Goal: Task Accomplishment & Management: Manage account settings

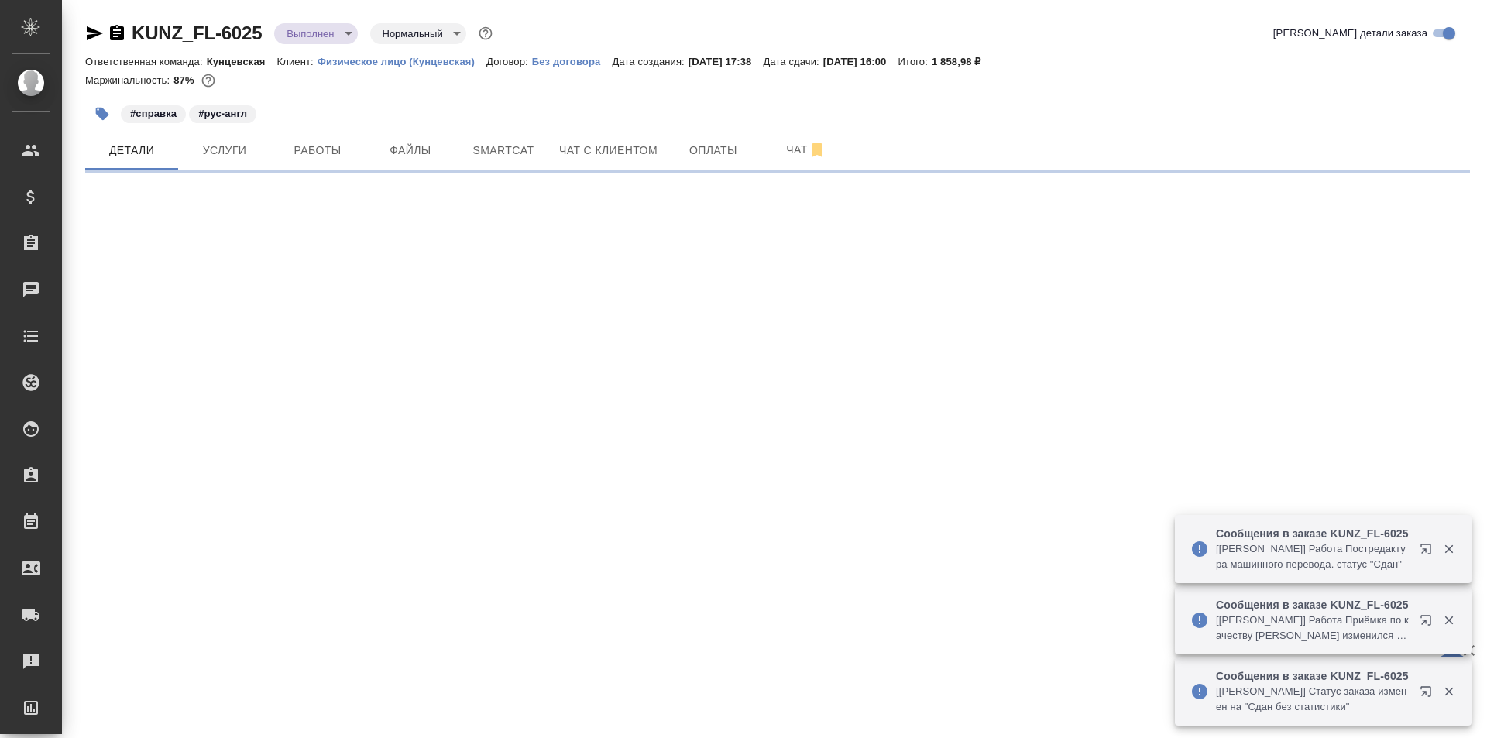
select select "RU"
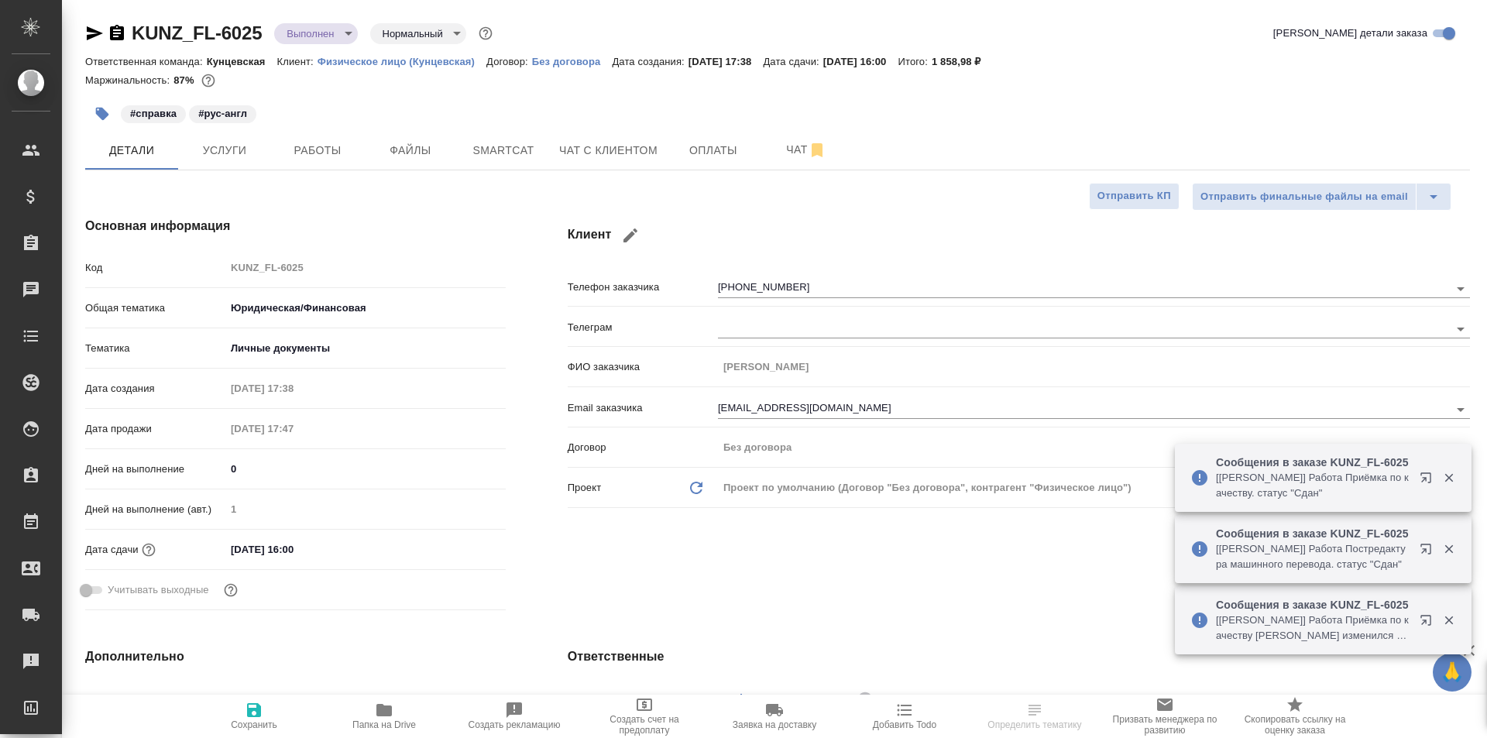
type textarea "x"
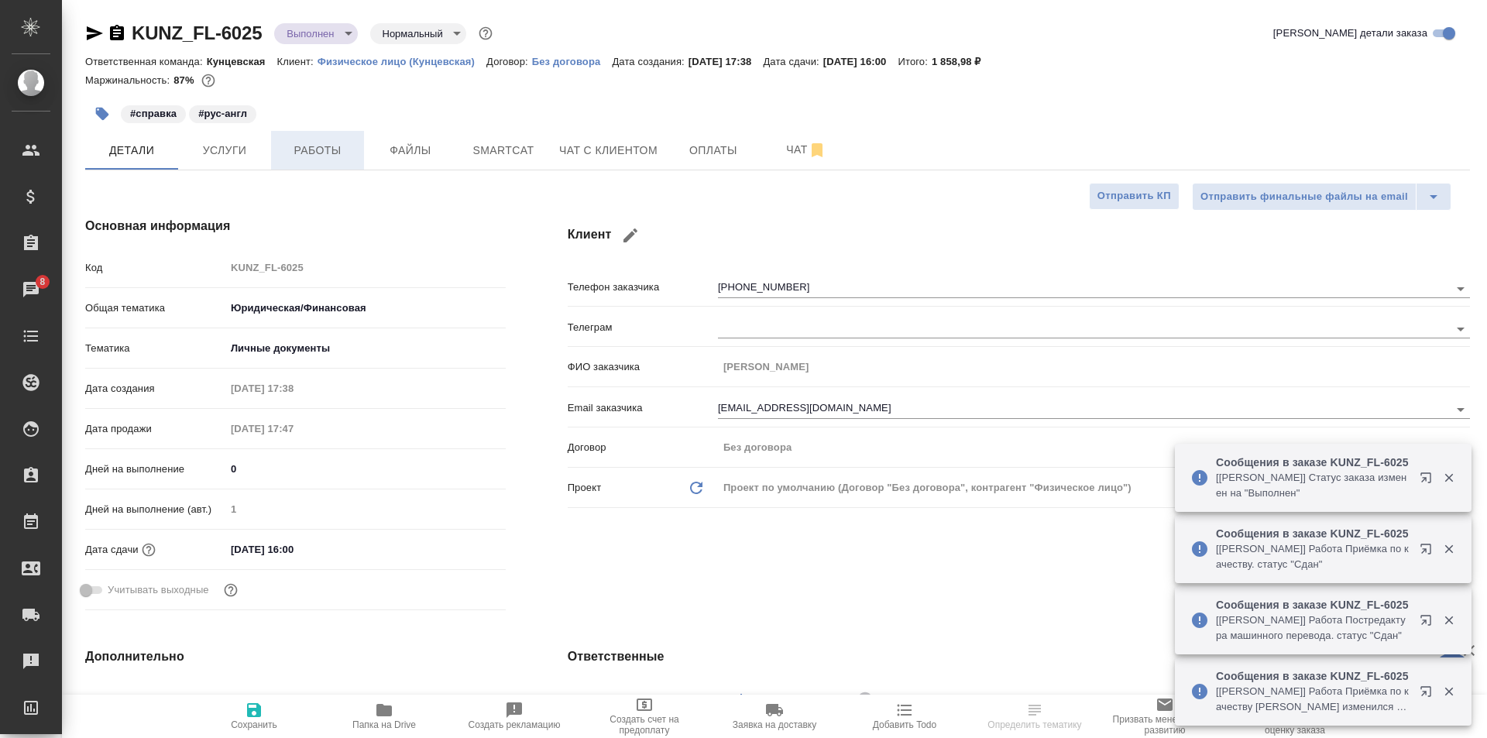
click at [311, 149] on span "Работы" at bounding box center [317, 150] width 74 height 19
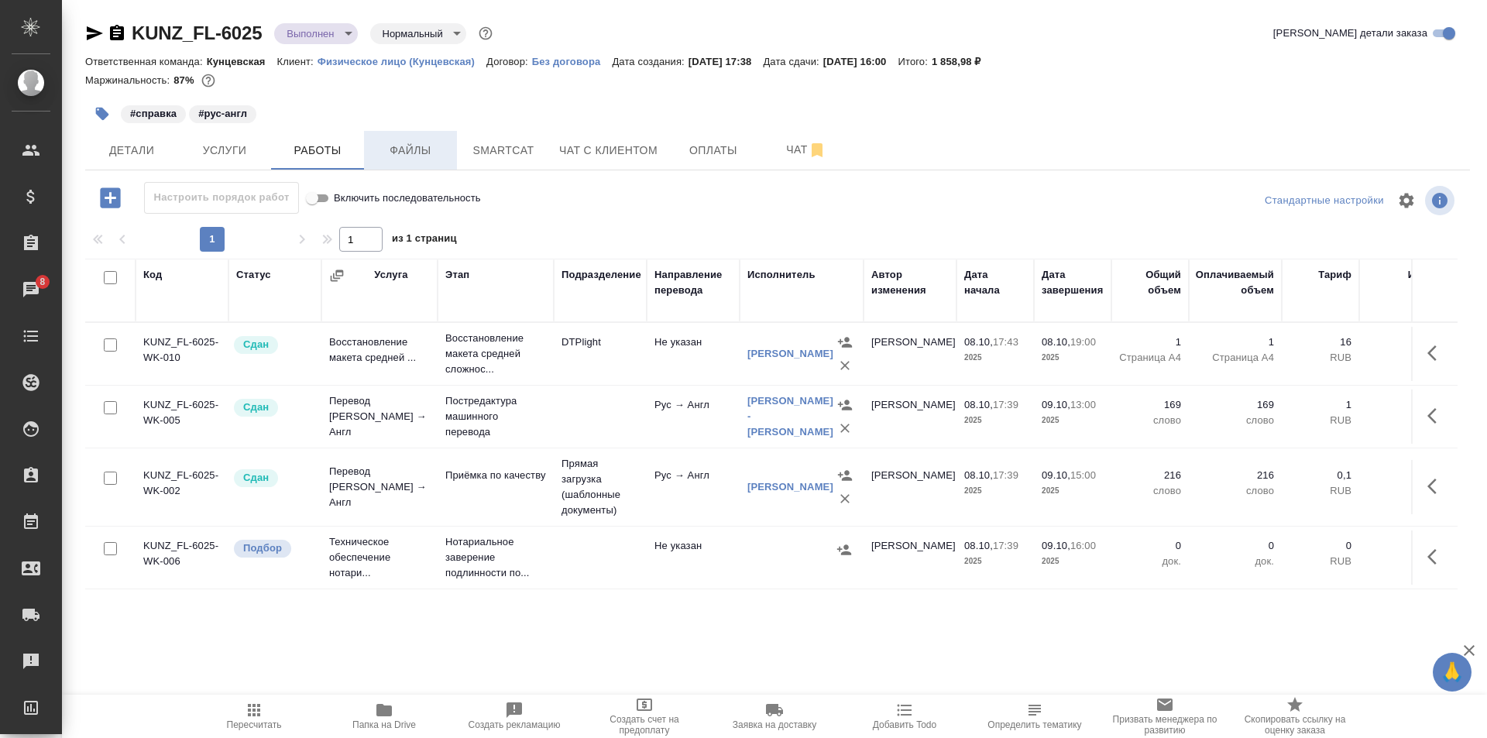
click at [388, 151] on span "Файлы" at bounding box center [410, 150] width 74 height 19
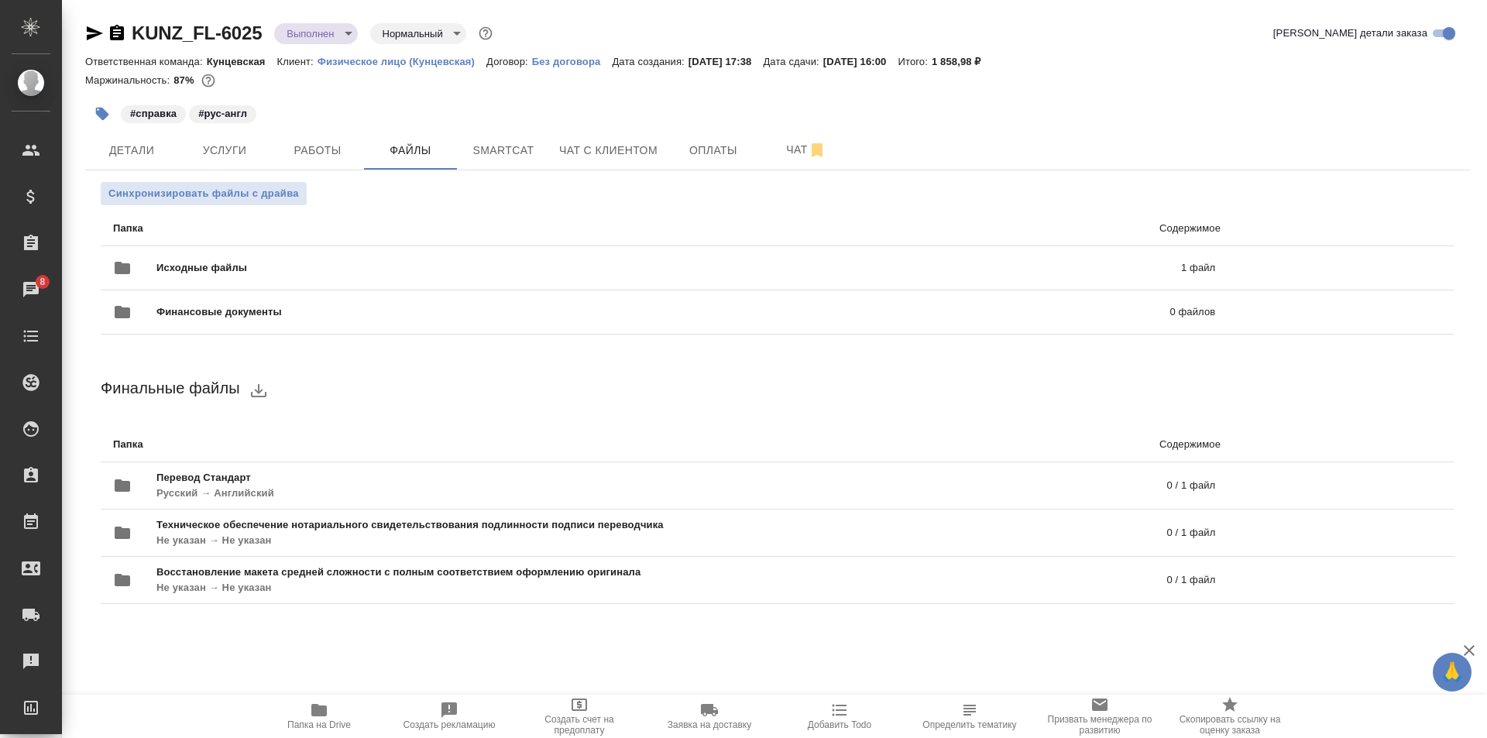
drag, startPoint x: 309, startPoint y: 152, endPoint x: 317, endPoint y: 180, distance: 29.7
click at [308, 151] on span "Работы" at bounding box center [317, 150] width 74 height 19
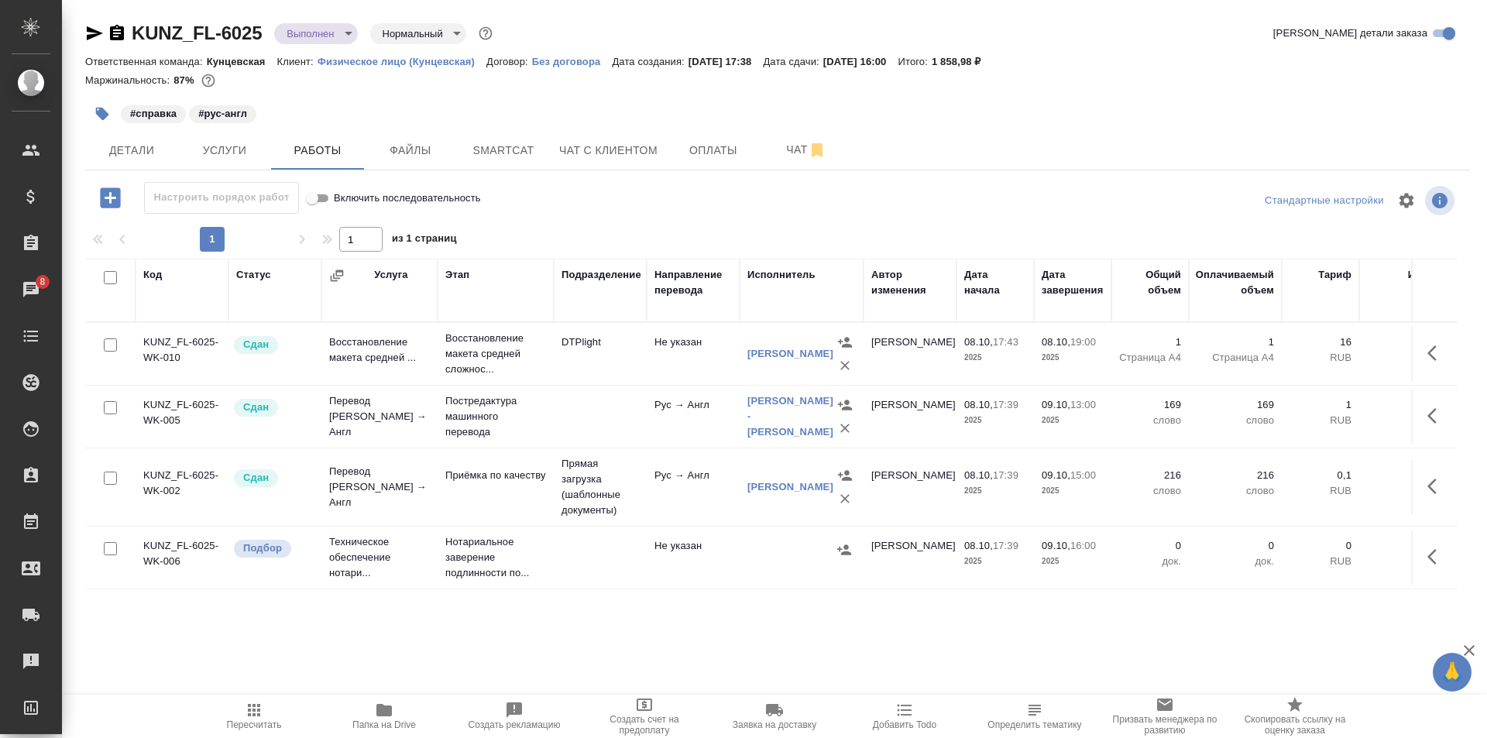
click at [421, 571] on td "Техническое обеспечение нотари..." at bounding box center [379, 558] width 116 height 62
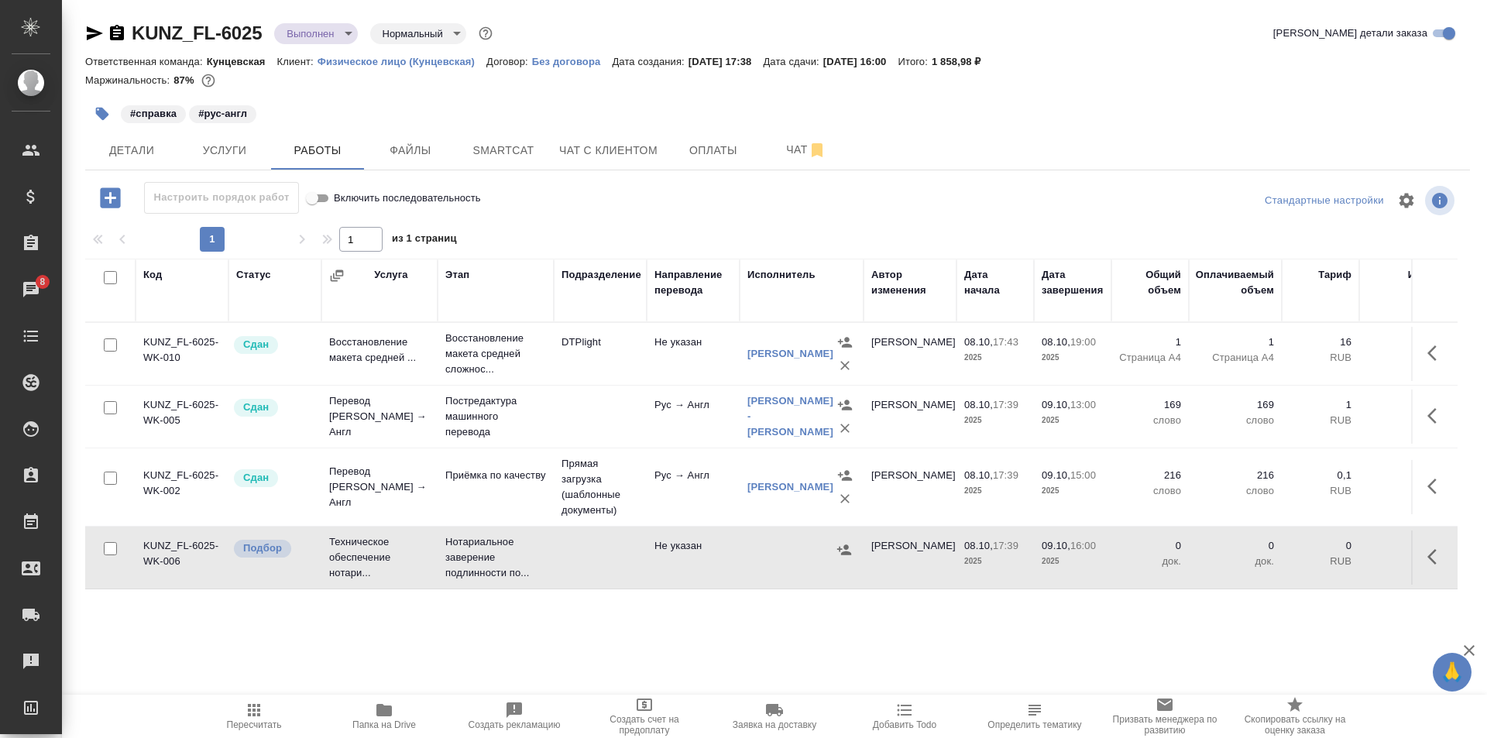
click at [421, 571] on td "Техническое обеспечение нотари..." at bounding box center [379, 558] width 116 height 62
click at [258, 716] on icon "button" at bounding box center [254, 710] width 12 height 12
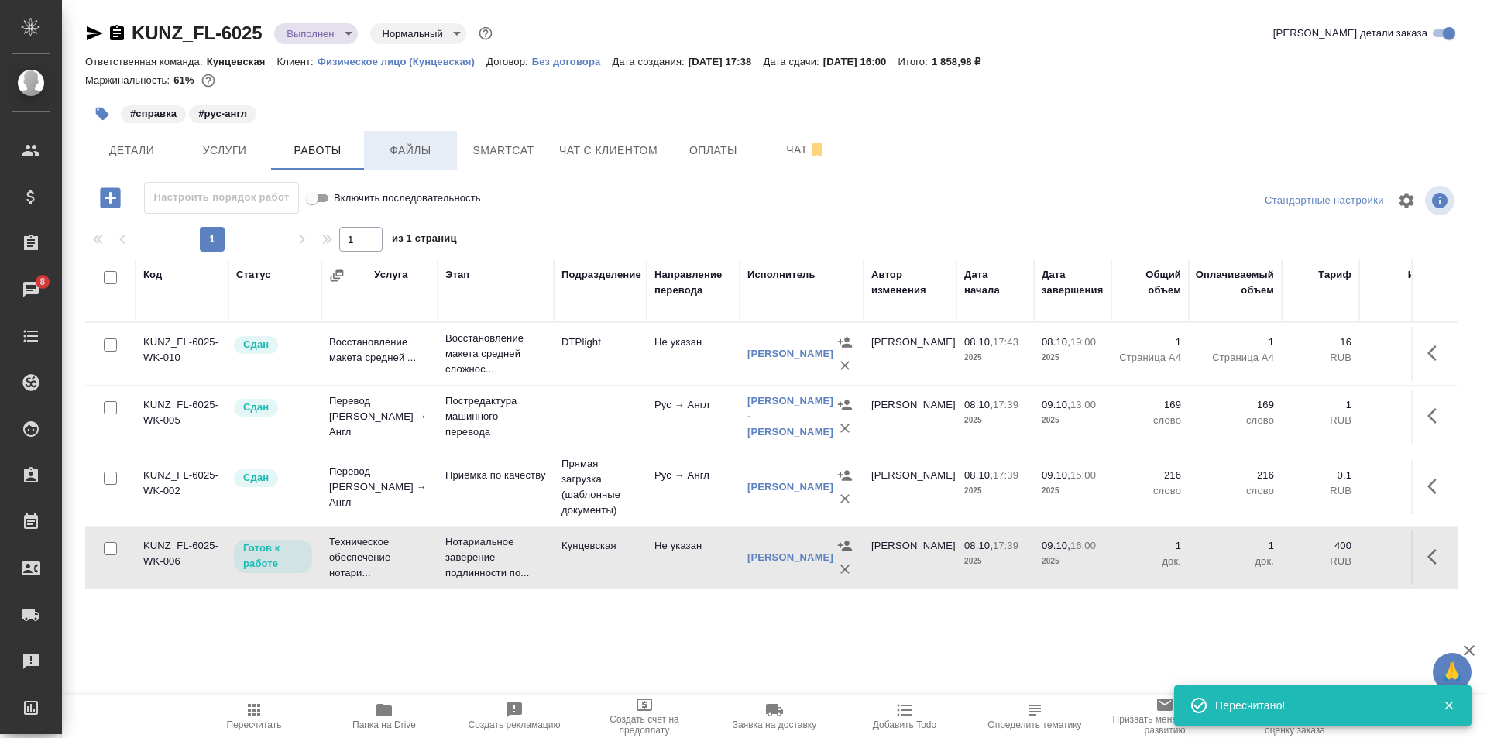
click at [423, 153] on span "Файлы" at bounding box center [410, 150] width 74 height 19
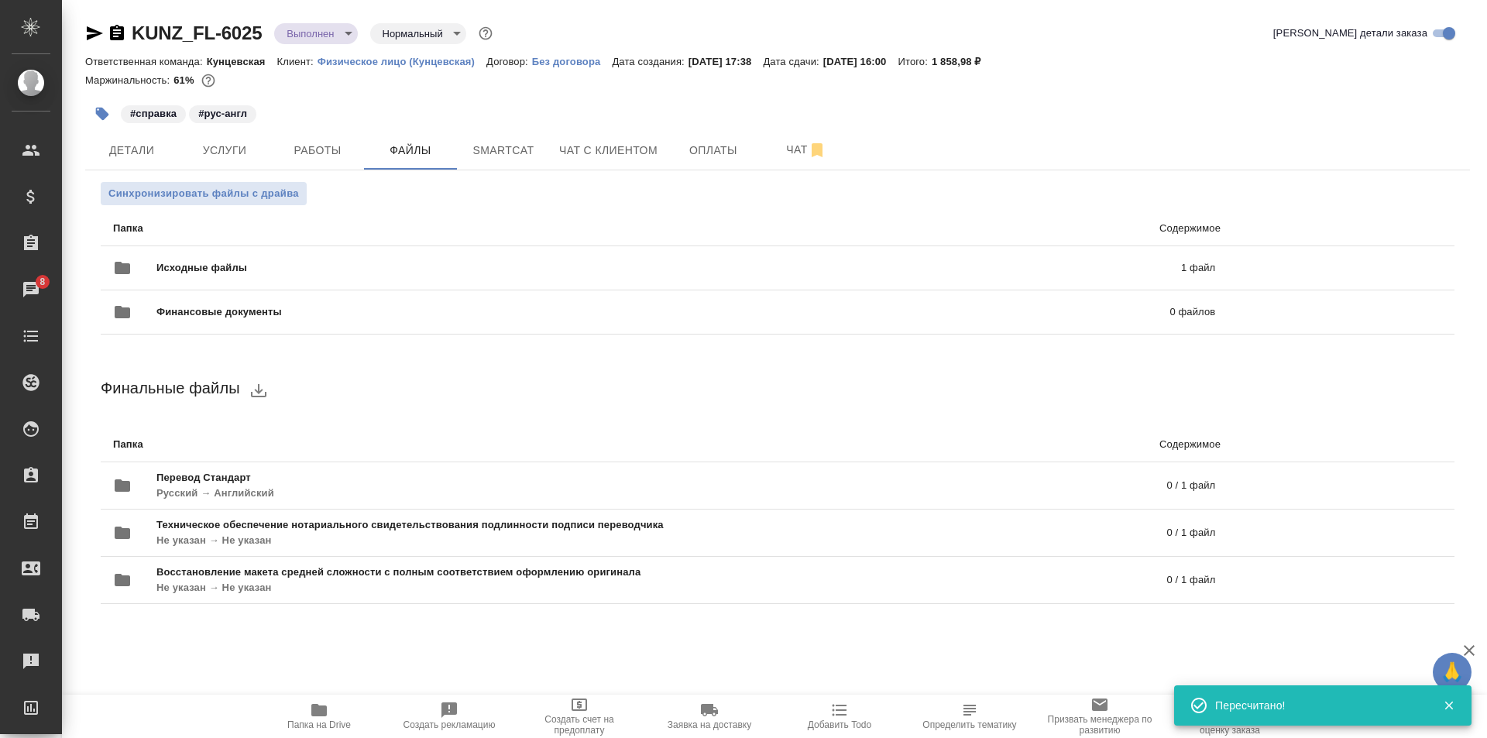
click at [330, 725] on span "Папка на Drive" at bounding box center [319, 725] width 64 height 11
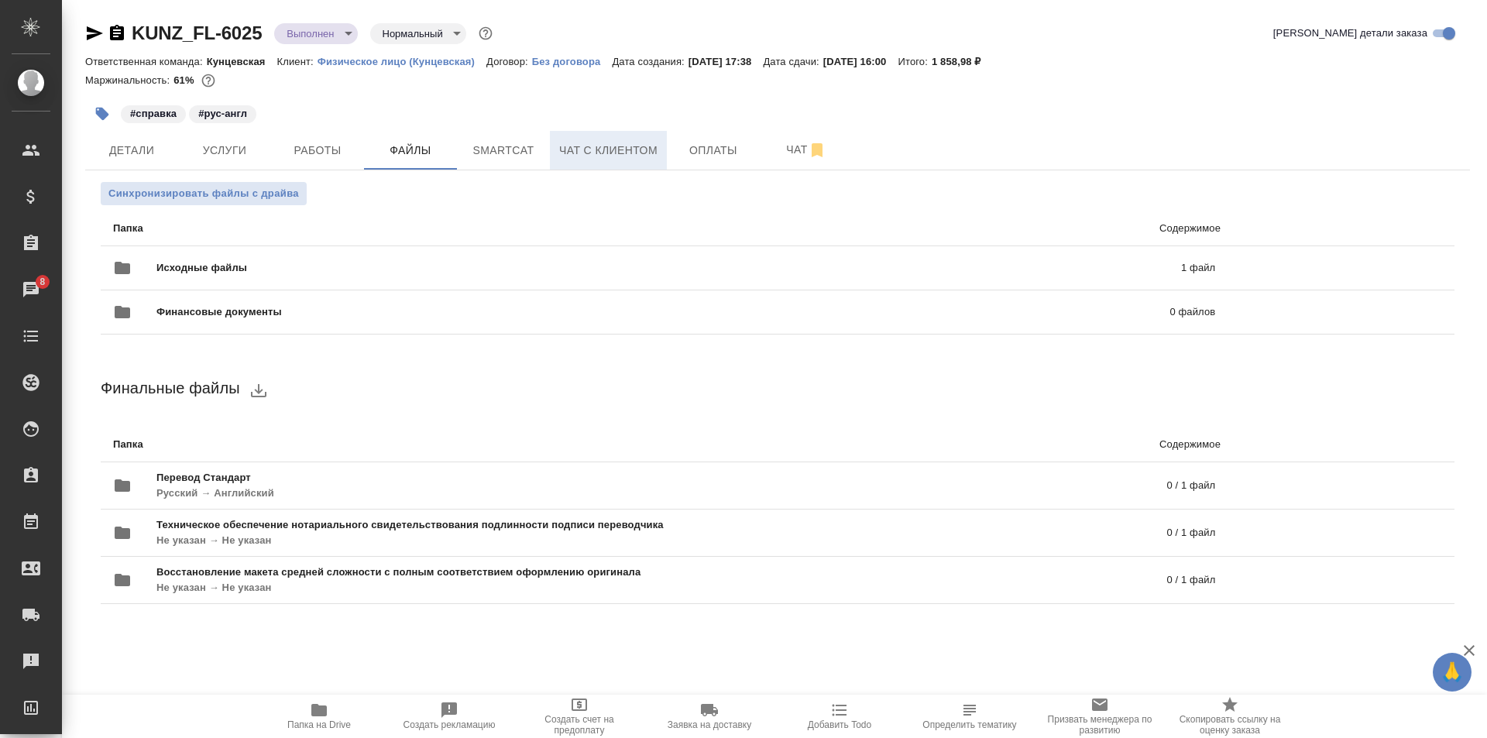
click at [625, 153] on span "Чат с клиентом" at bounding box center [608, 150] width 98 height 19
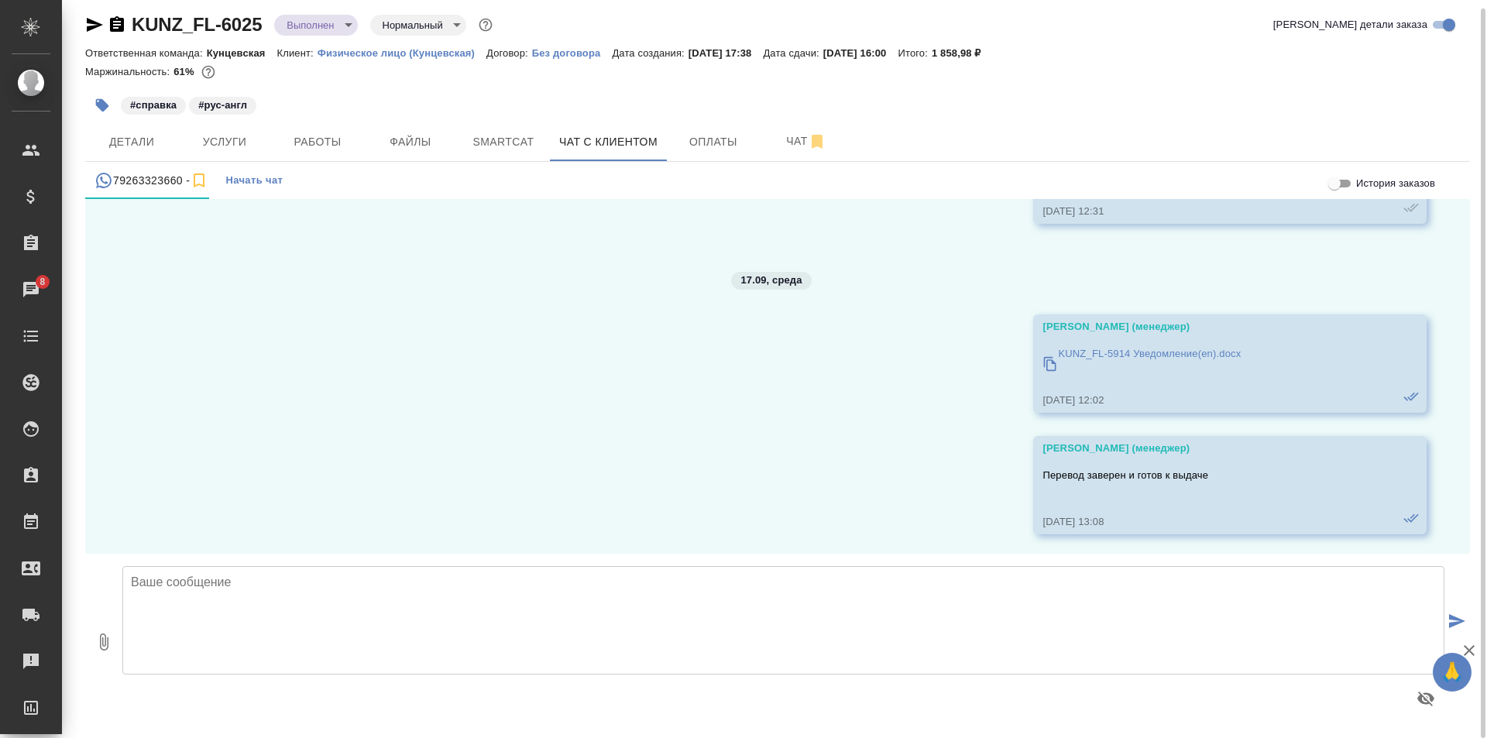
scroll to position [1094, 0]
click at [105, 26] on div at bounding box center [105, 24] width 41 height 19
click at [116, 21] on icon "button" at bounding box center [117, 23] width 14 height 15
click at [400, 137] on span "Файлы" at bounding box center [410, 141] width 74 height 19
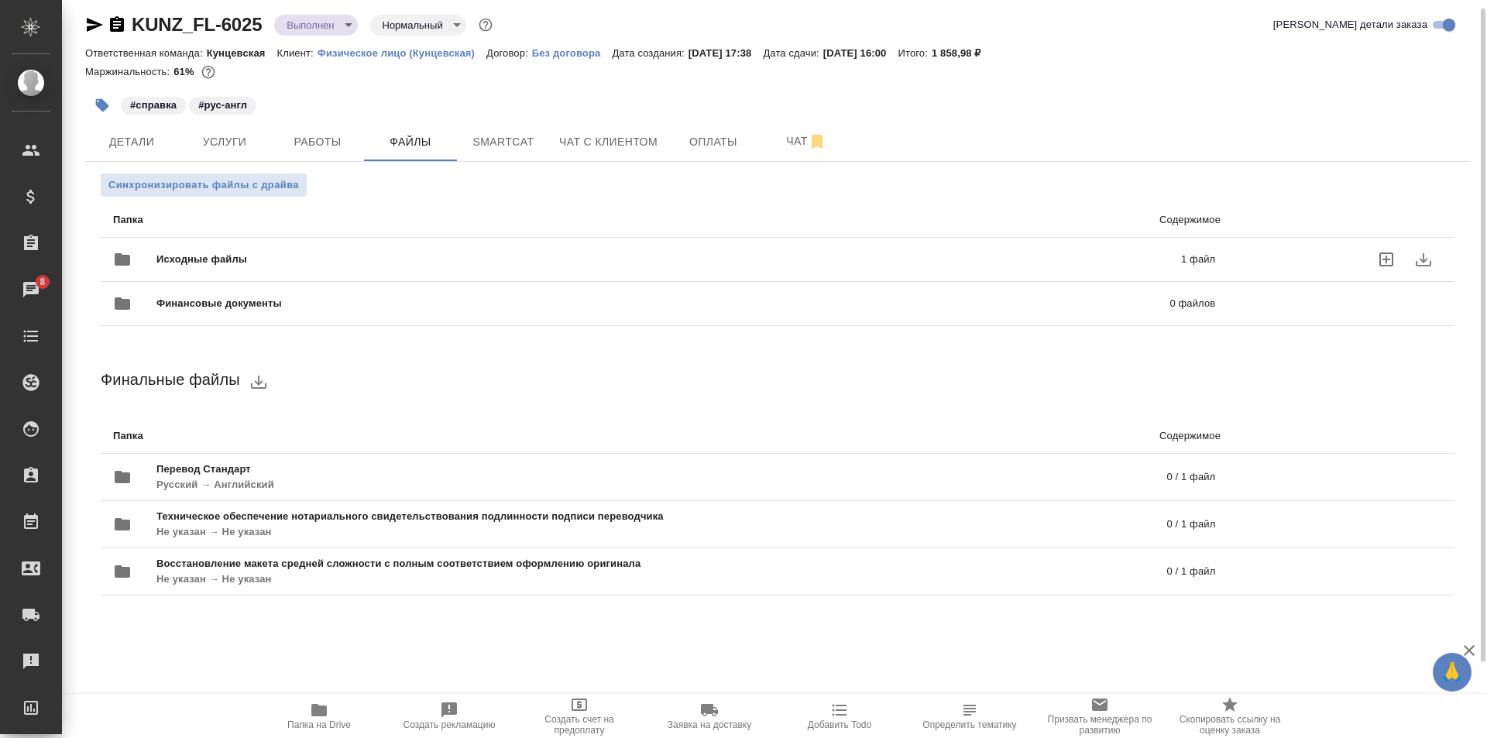
click at [381, 242] on div "Исходные файлы 1 файл" at bounding box center [664, 259] width 1102 height 37
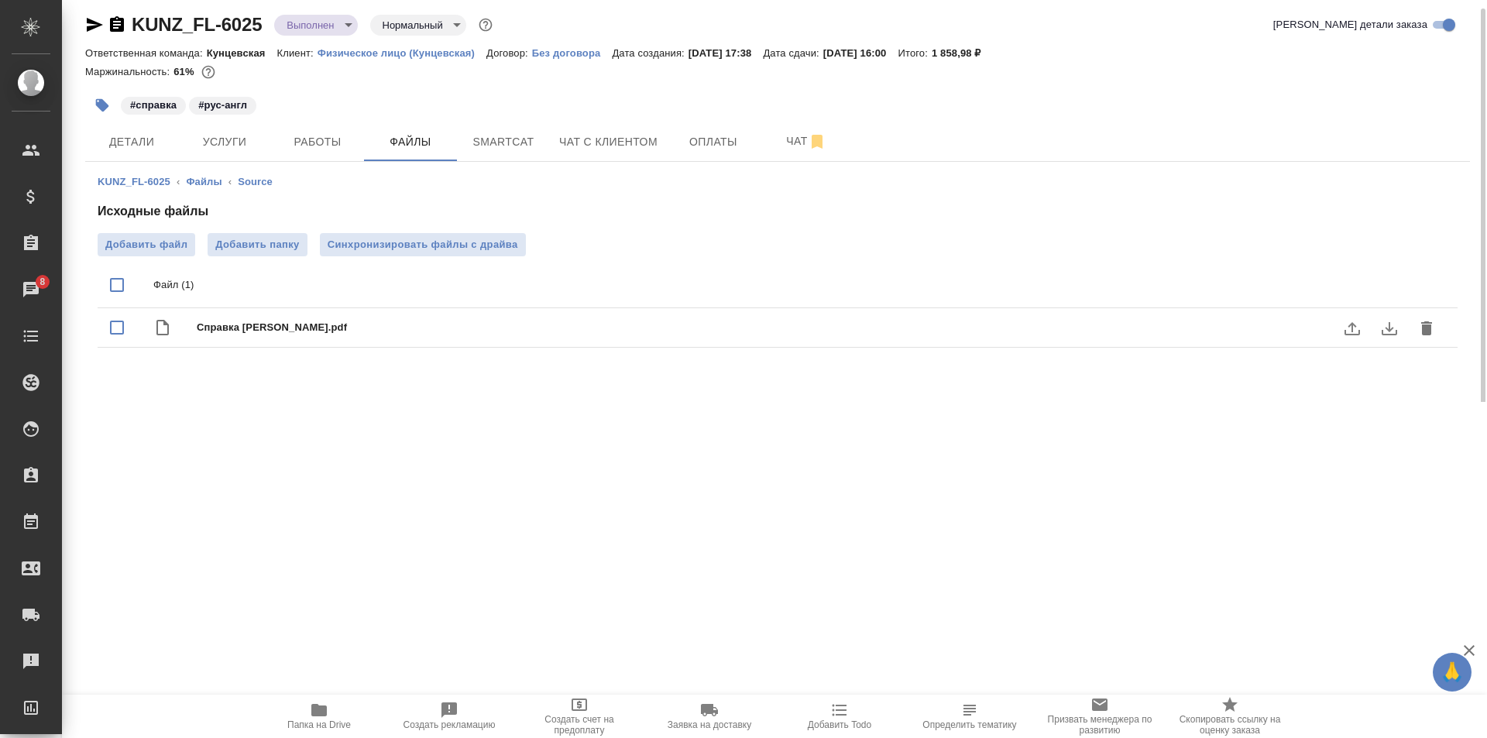
click at [527, 319] on div "Справка Юрий.pdf" at bounding box center [809, 328] width 1224 height 22
checkbox input "true"
click at [1381, 323] on icon "download" at bounding box center [1389, 328] width 19 height 19
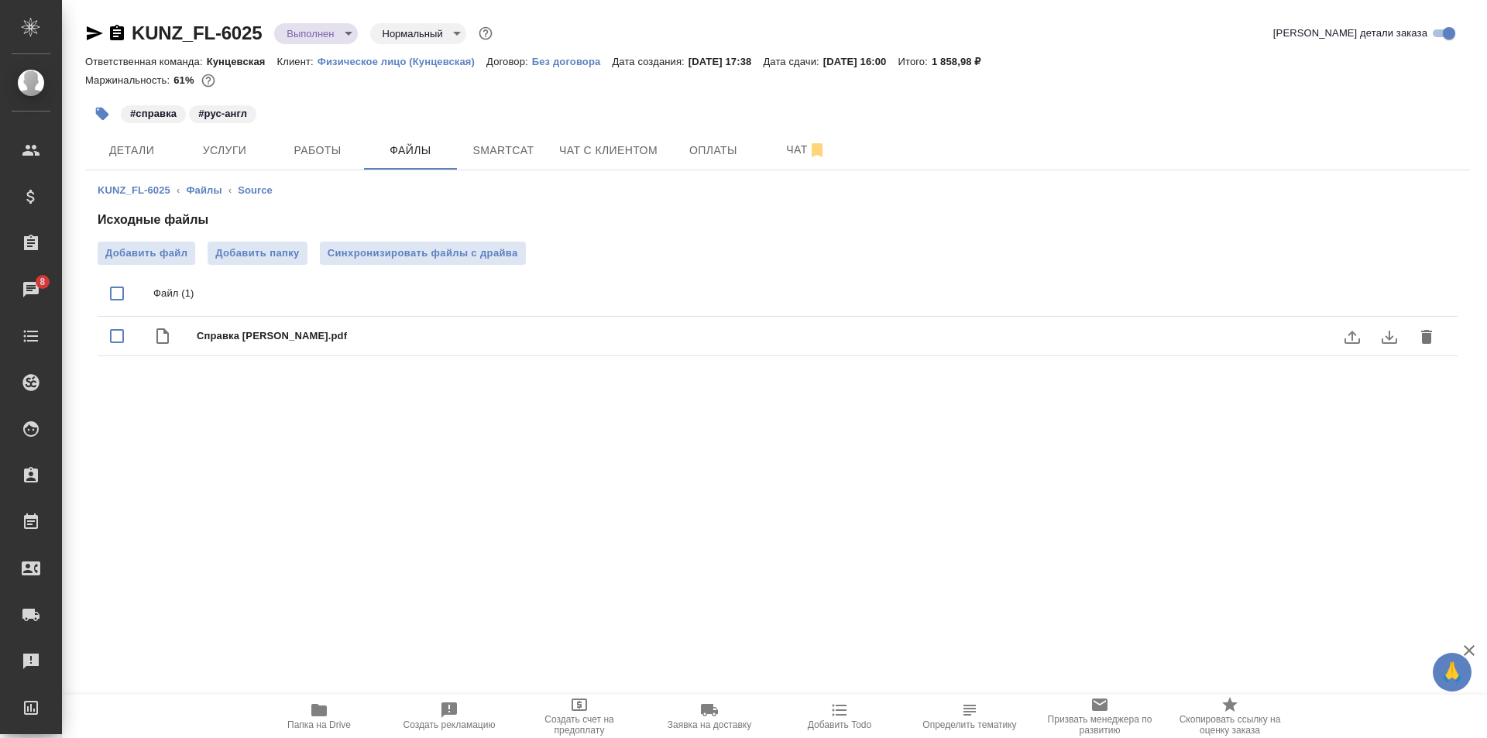
drag, startPoint x: 272, startPoint y: 309, endPoint x: 270, endPoint y: 338, distance: 28.7
click at [270, 338] on span "Справка Юрий.pdf" at bounding box center [809, 335] width 1224 height 15
checkbox input "true"
click at [290, 342] on span "Справка Юрий.pdf" at bounding box center [809, 335] width 1224 height 15
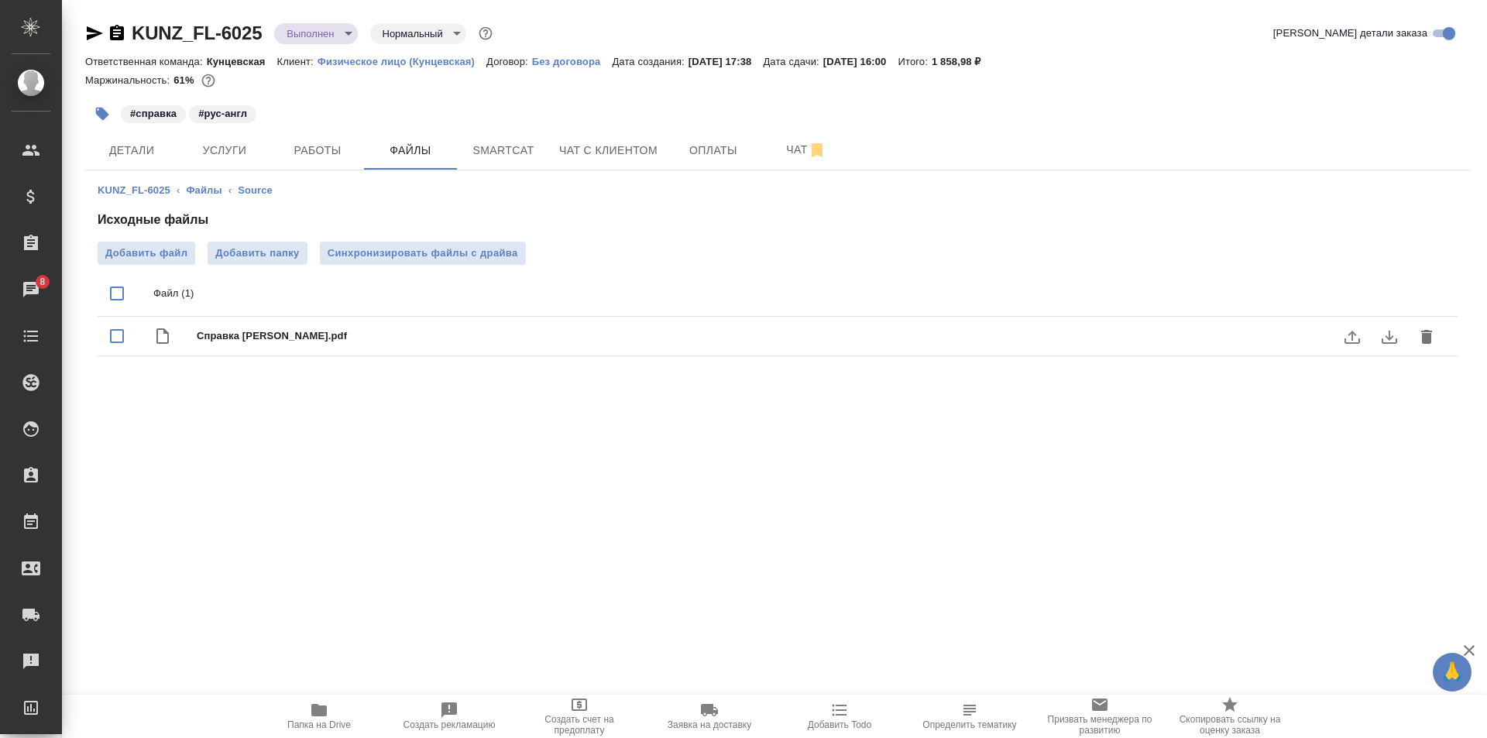
checkbox input "true"
click at [312, 150] on span "Работы" at bounding box center [317, 150] width 74 height 19
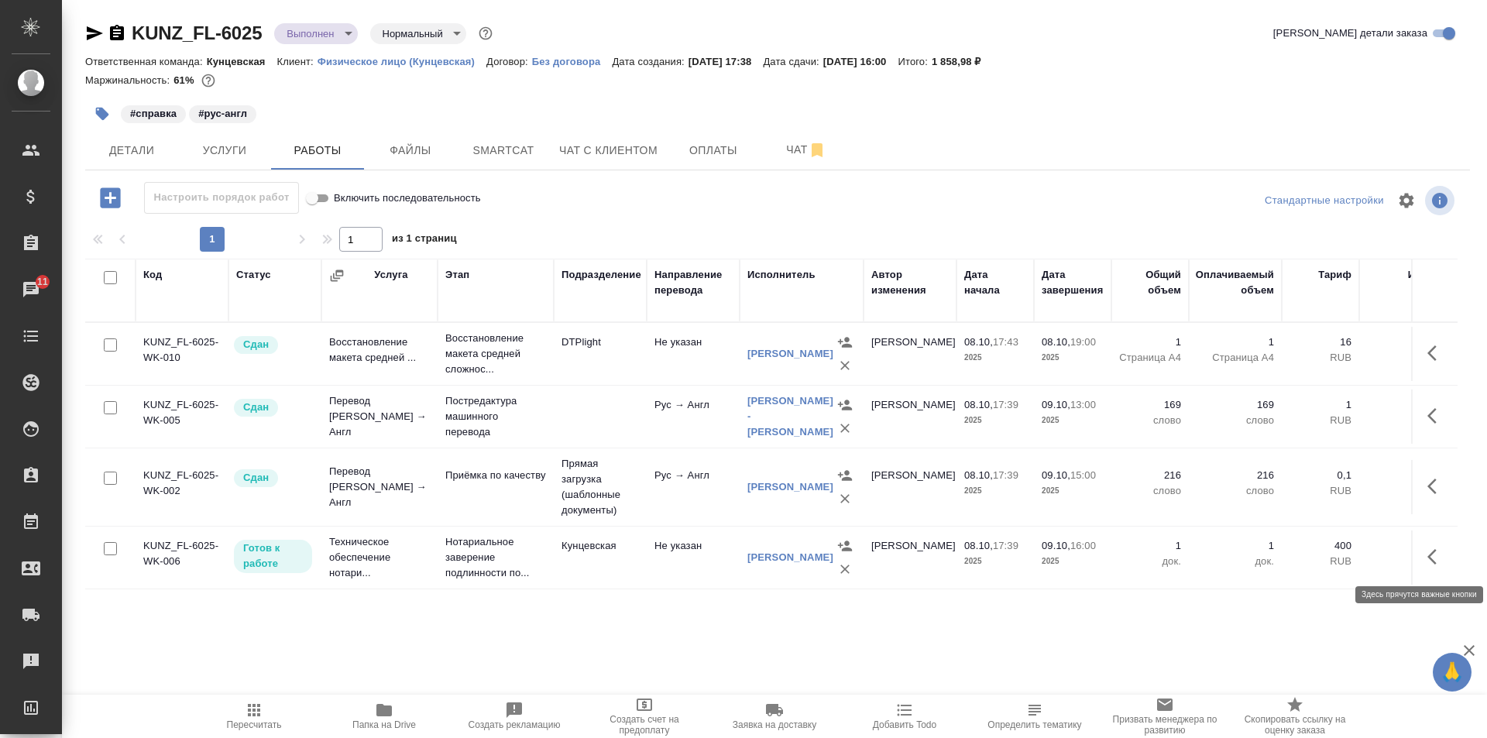
click at [1426, 550] on button "button" at bounding box center [1436, 556] width 37 height 37
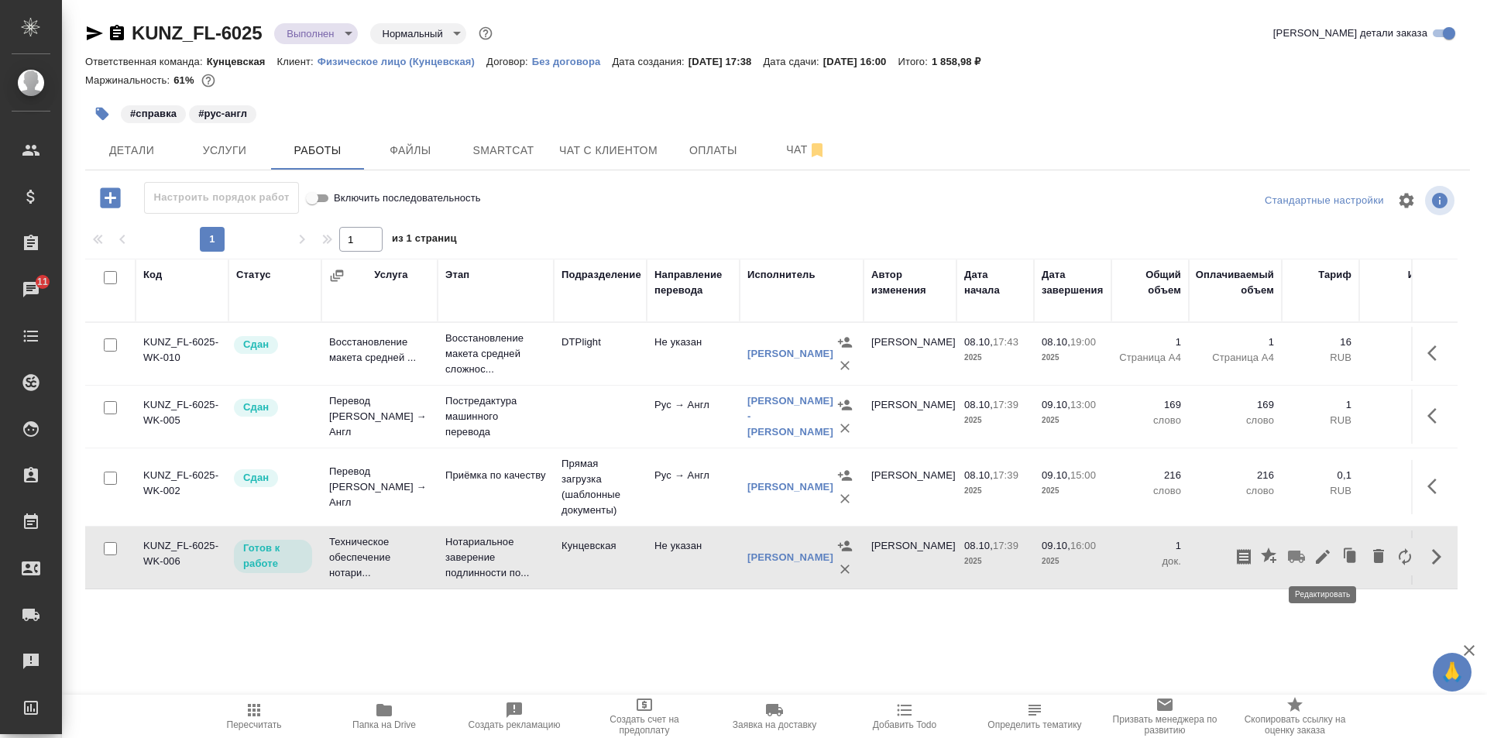
click at [1321, 555] on icon "button" at bounding box center [1323, 557] width 19 height 19
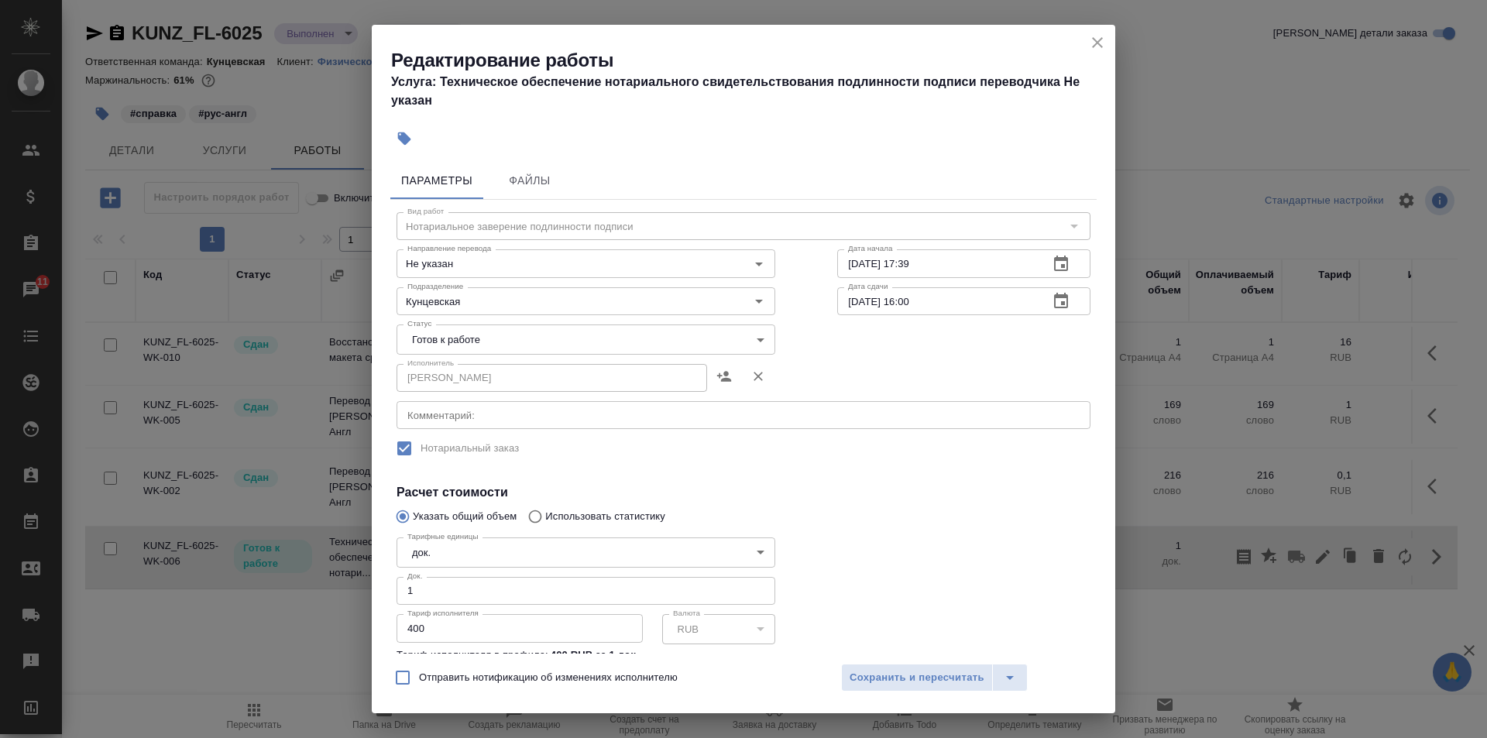
click at [503, 331] on body "🙏 .cls-1 fill:#fff; AWATERA Zotova Ekaterina Клиенты Спецификации Заказы 11 Чат…" at bounding box center [743, 369] width 1487 height 738
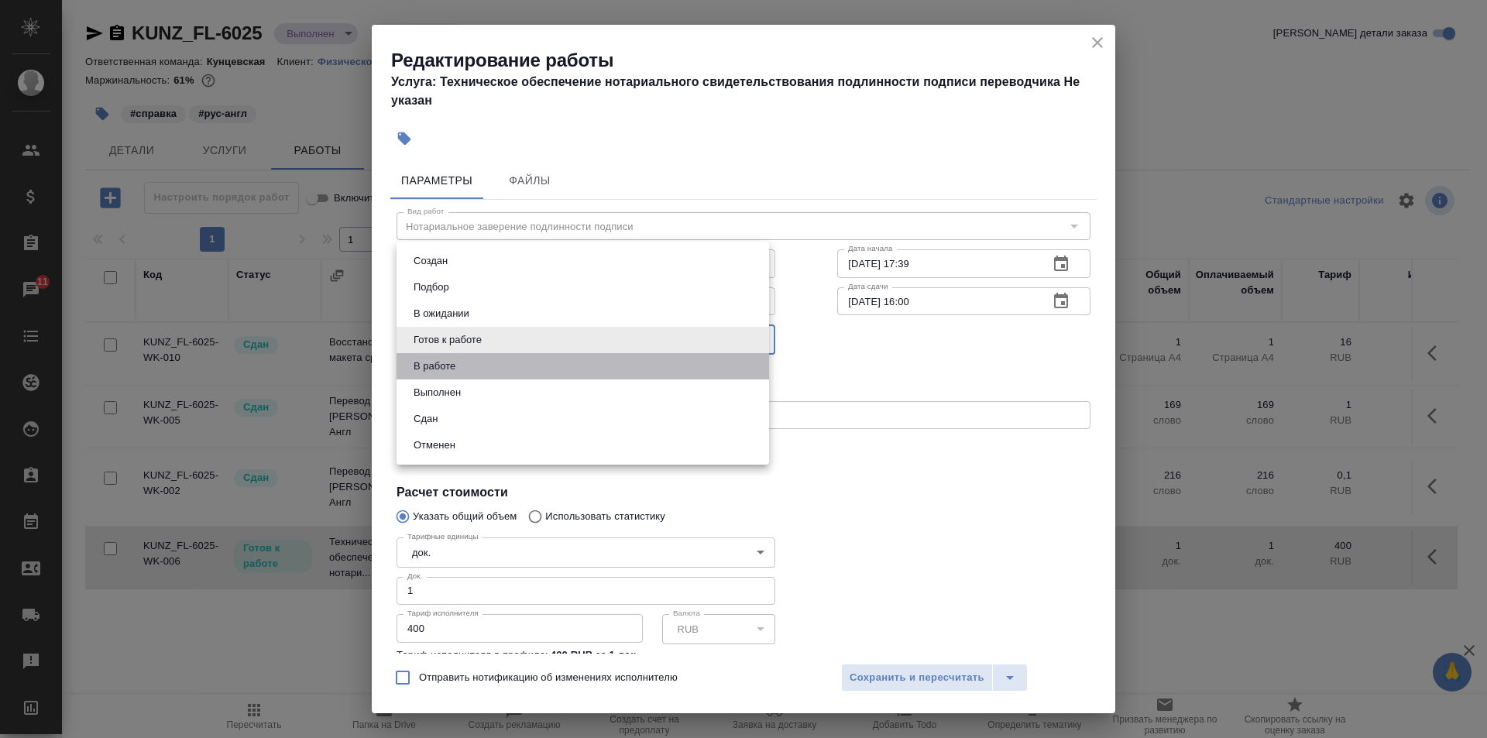
click at [470, 365] on li "В работе" at bounding box center [583, 366] width 373 height 26
type input "inProgress"
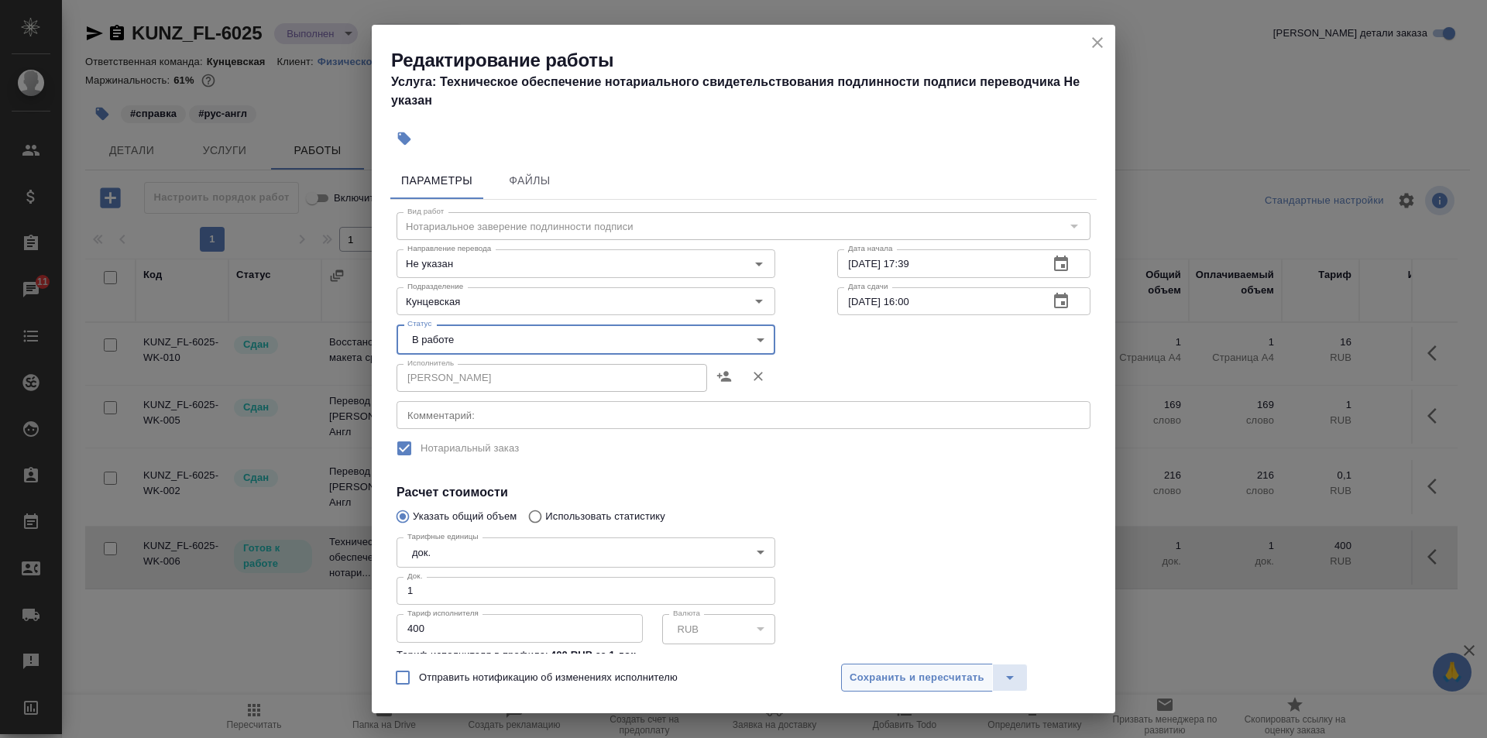
click at [925, 675] on span "Сохранить и пересчитать" at bounding box center [917, 678] width 135 height 18
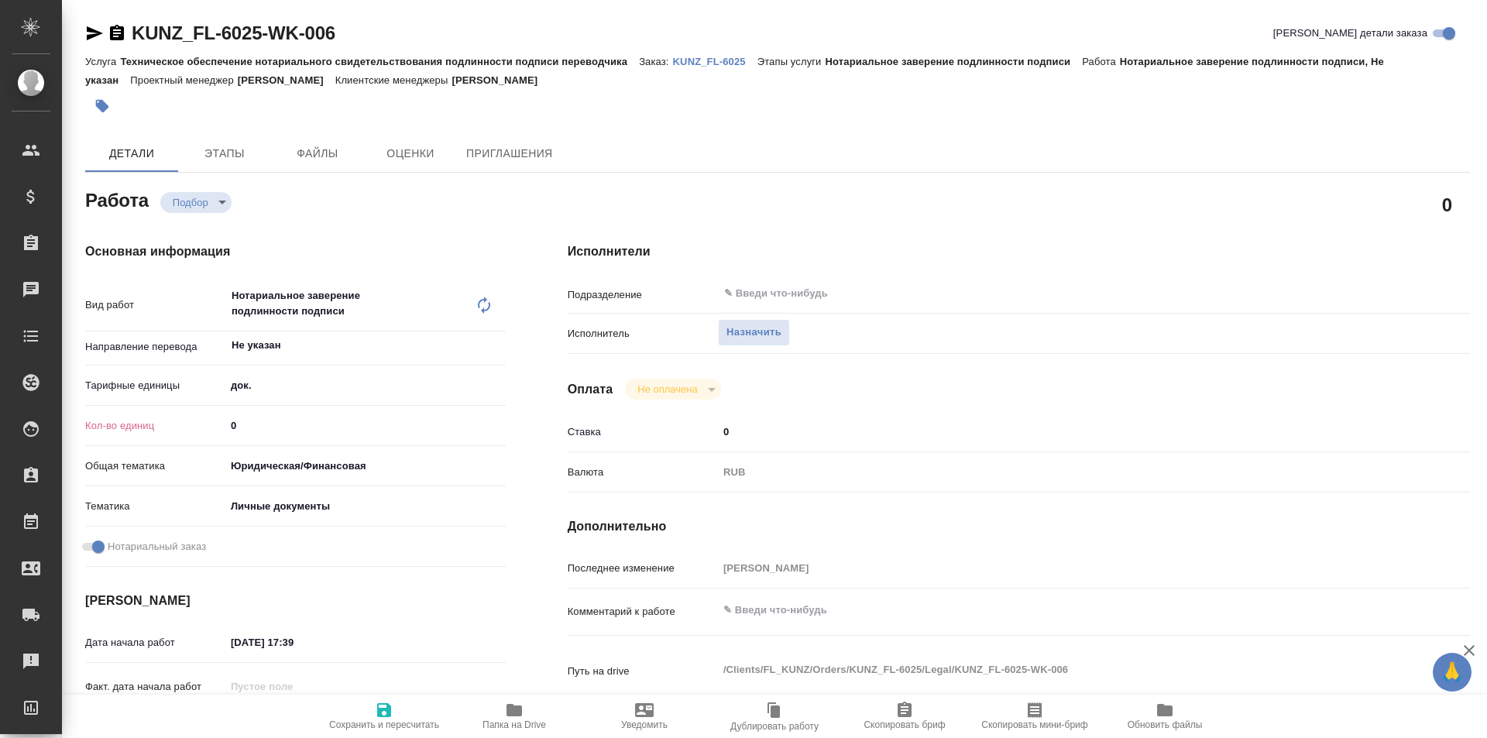
type textarea "x"
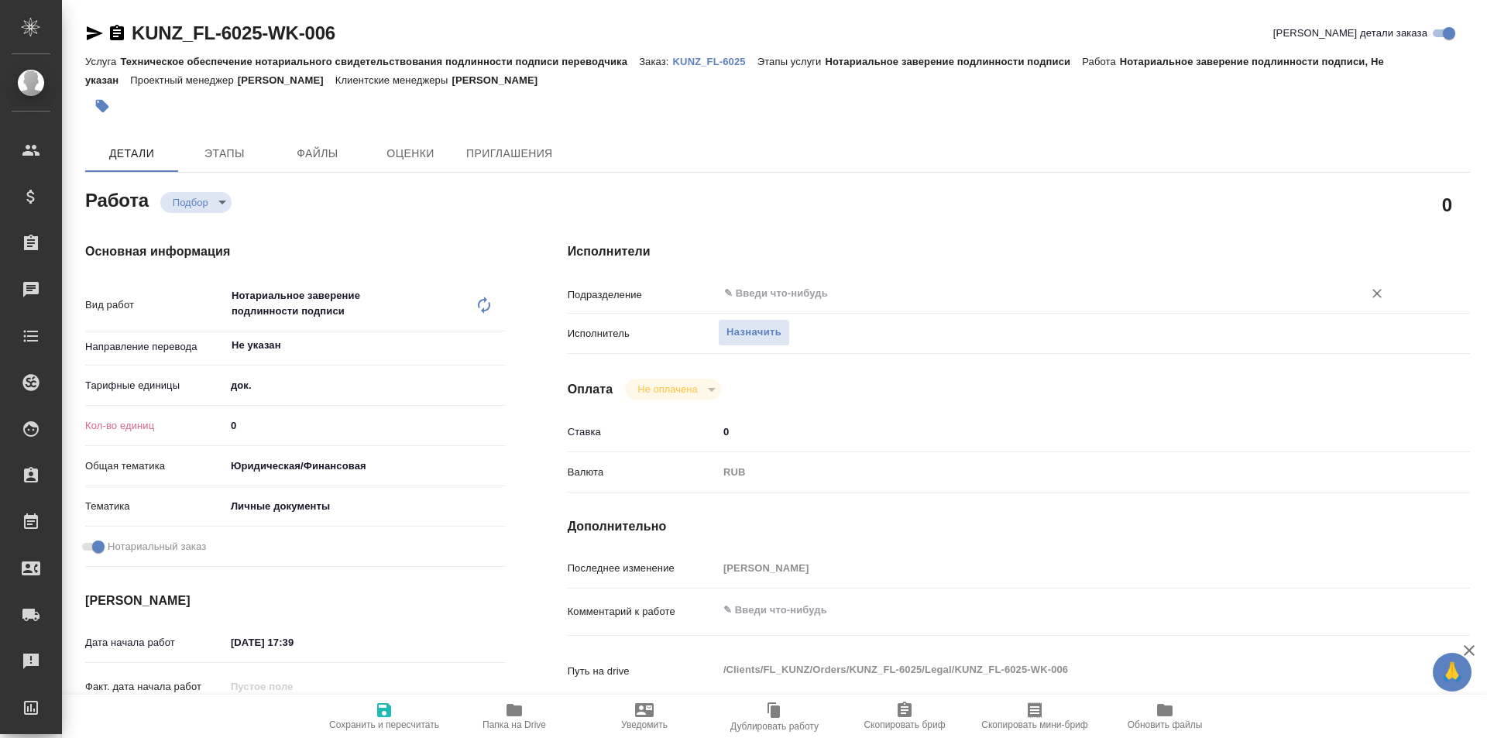
type textarea "x"
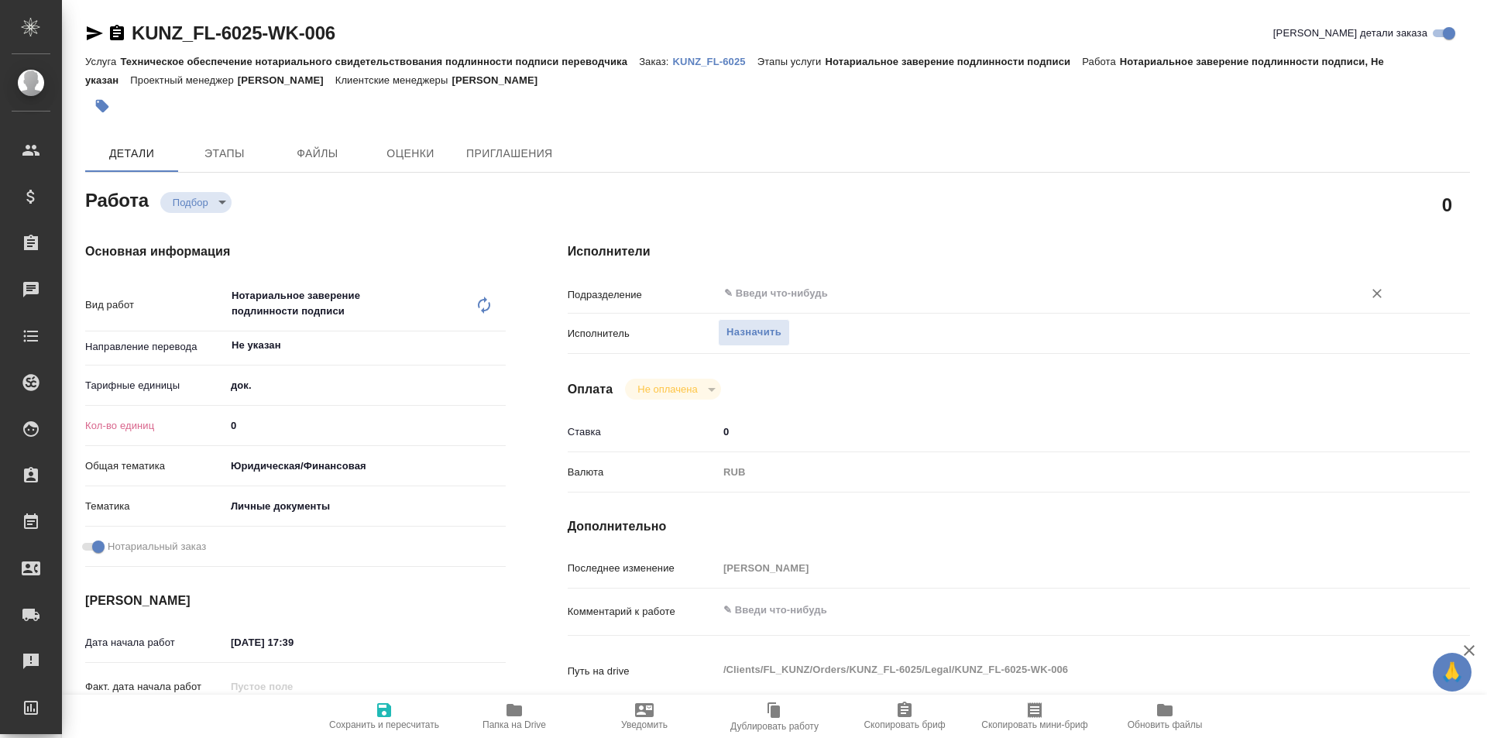
type textarea "x"
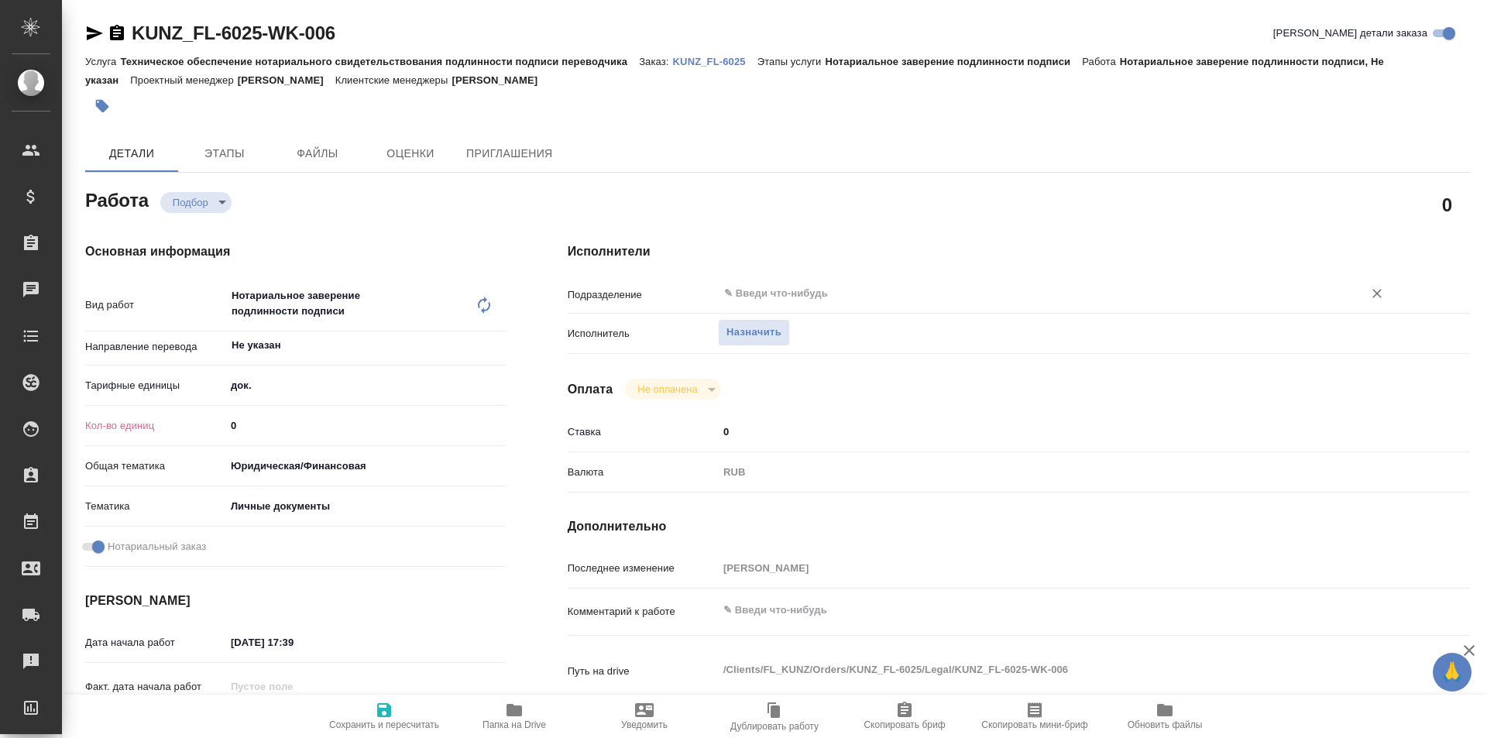
click at [744, 287] on input "text" at bounding box center [1031, 293] width 616 height 19
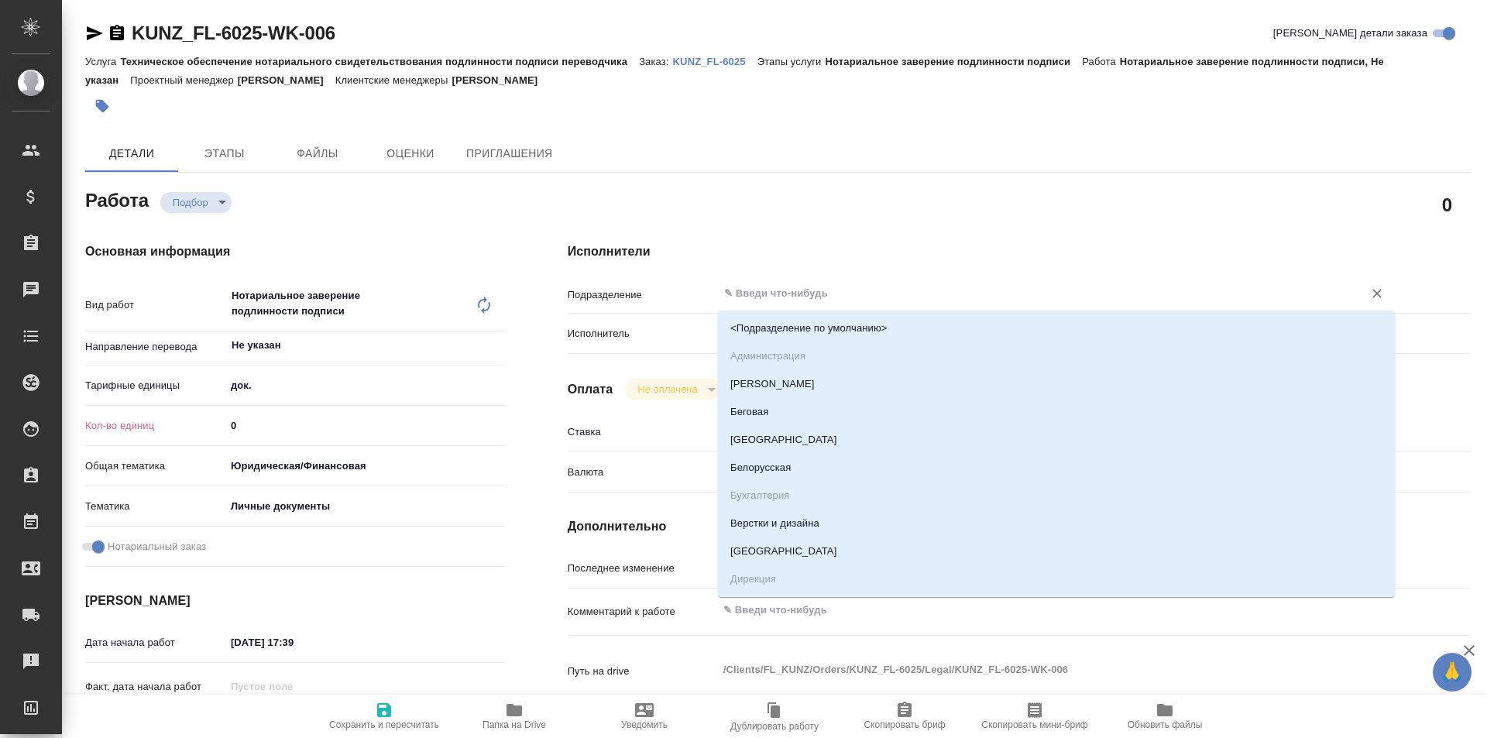
type textarea "x"
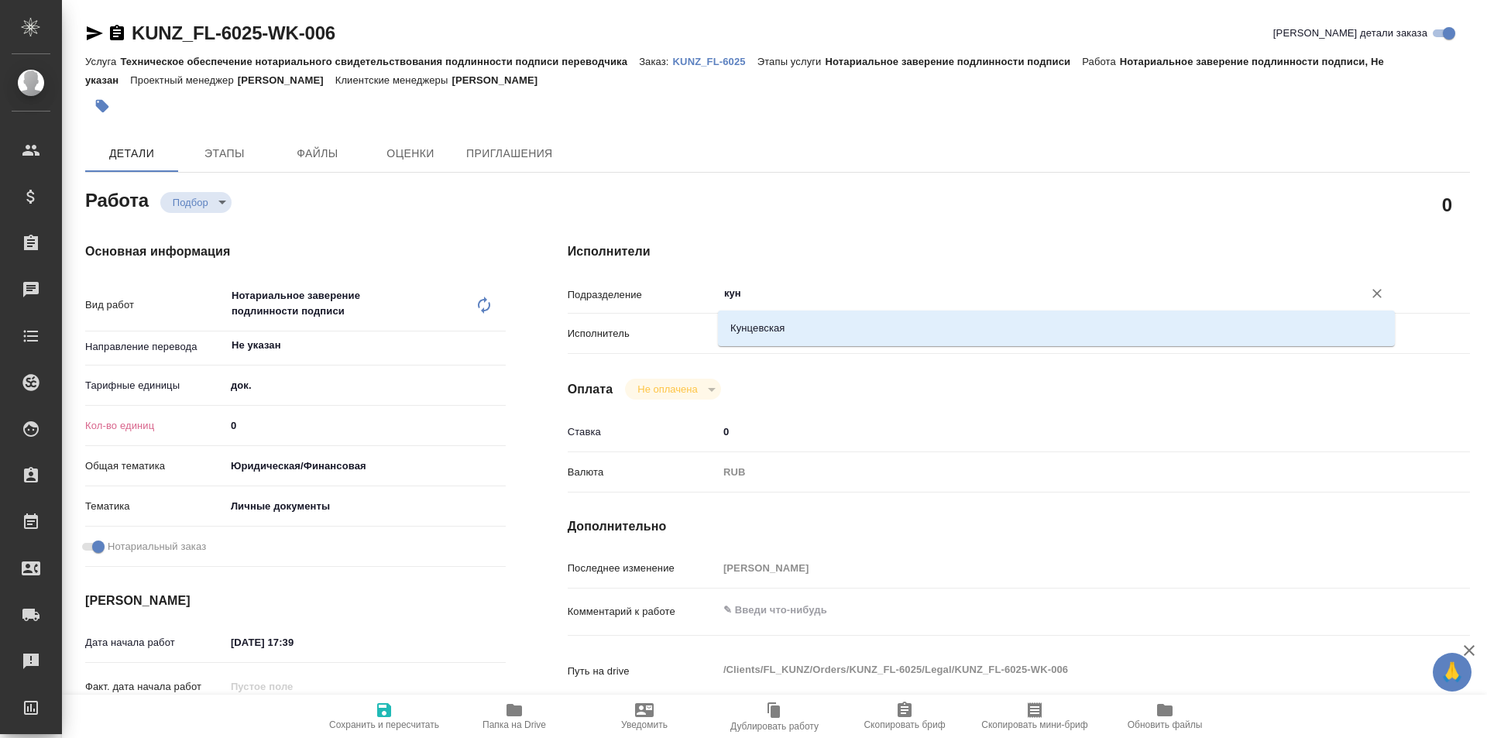
type input "кунц"
type textarea "x"
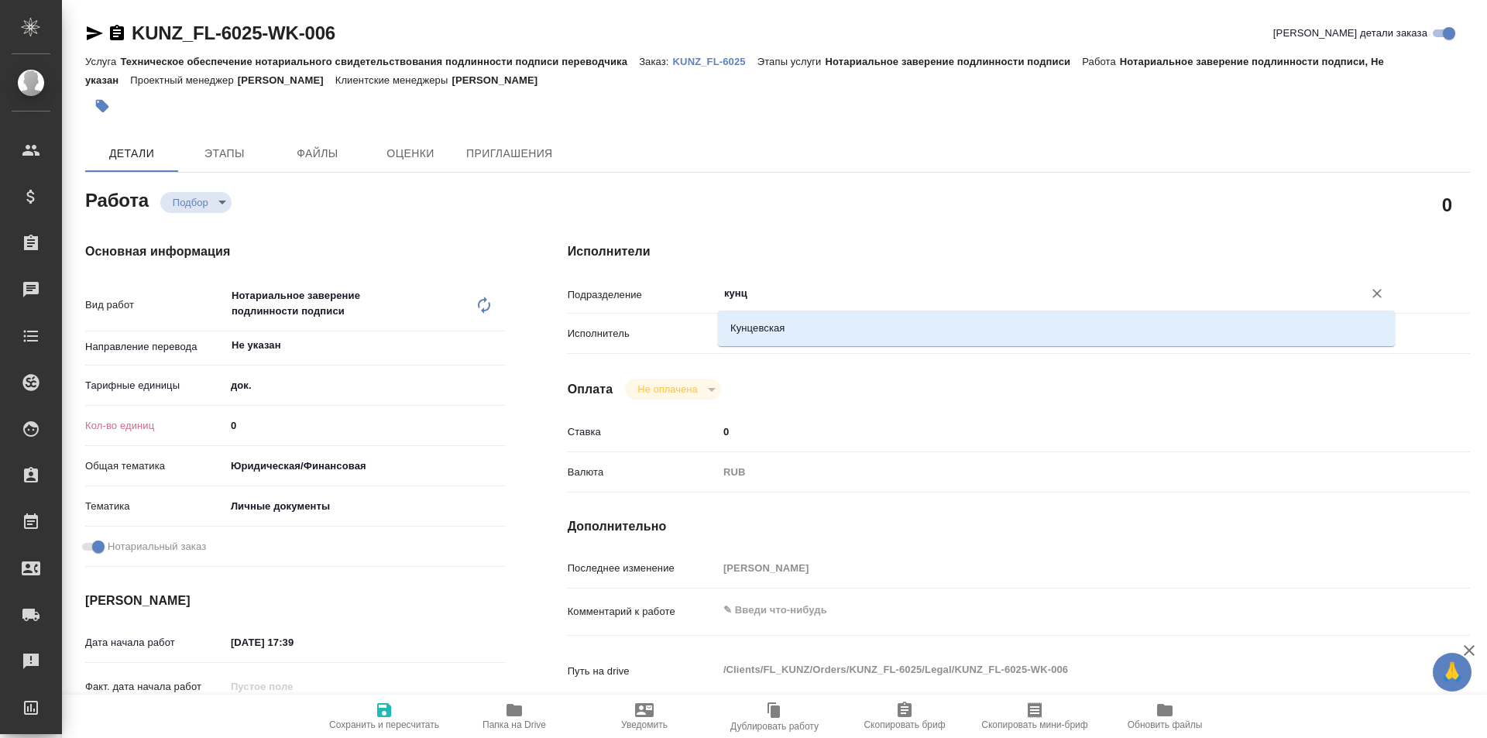
type textarea "x"
click at [750, 317] on li "Кунцевская" at bounding box center [1056, 328] width 677 height 28
type textarea "x"
type input "Кунцевская"
type textarea "x"
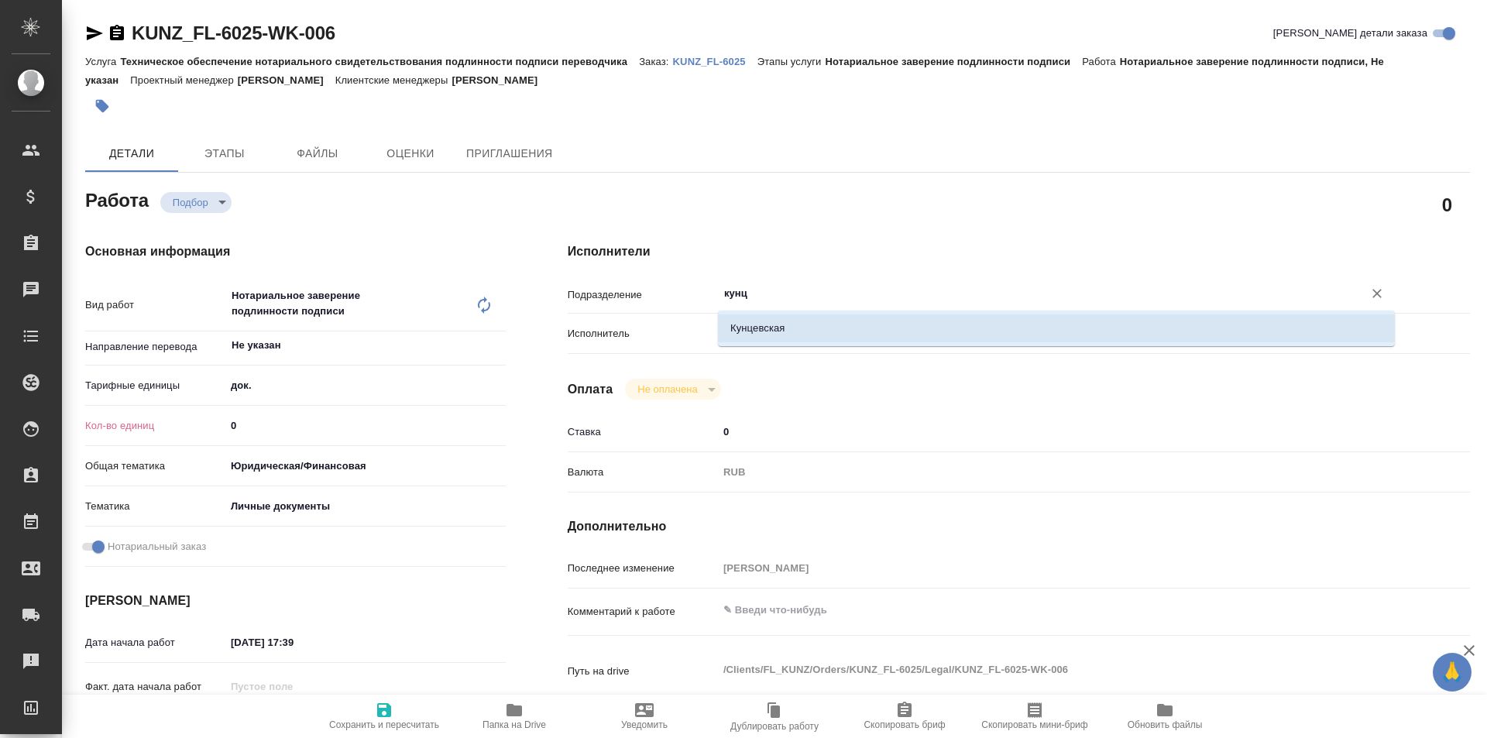
type textarea "x"
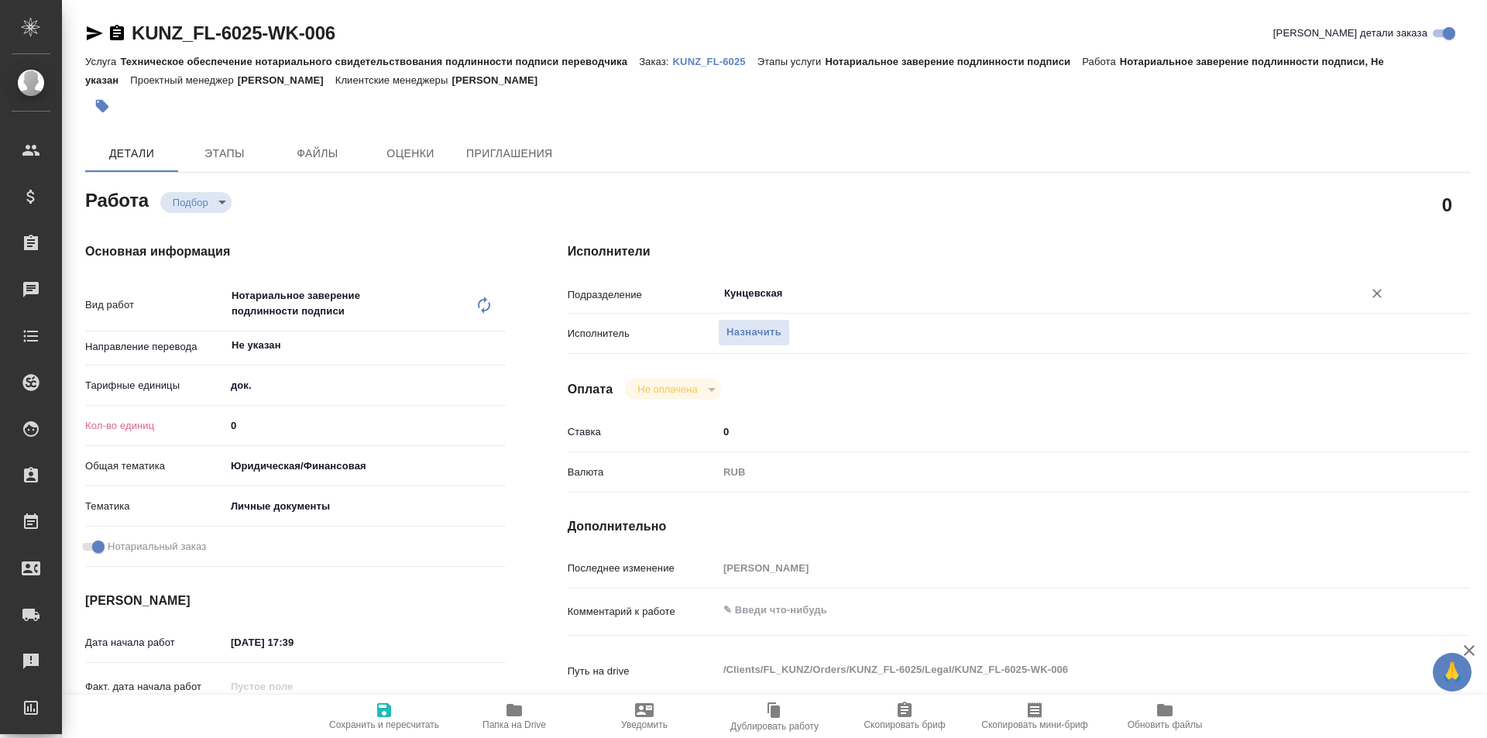
type input "Кунцевская"
click at [403, 428] on input "0" at bounding box center [365, 425] width 280 height 22
type textarea "x"
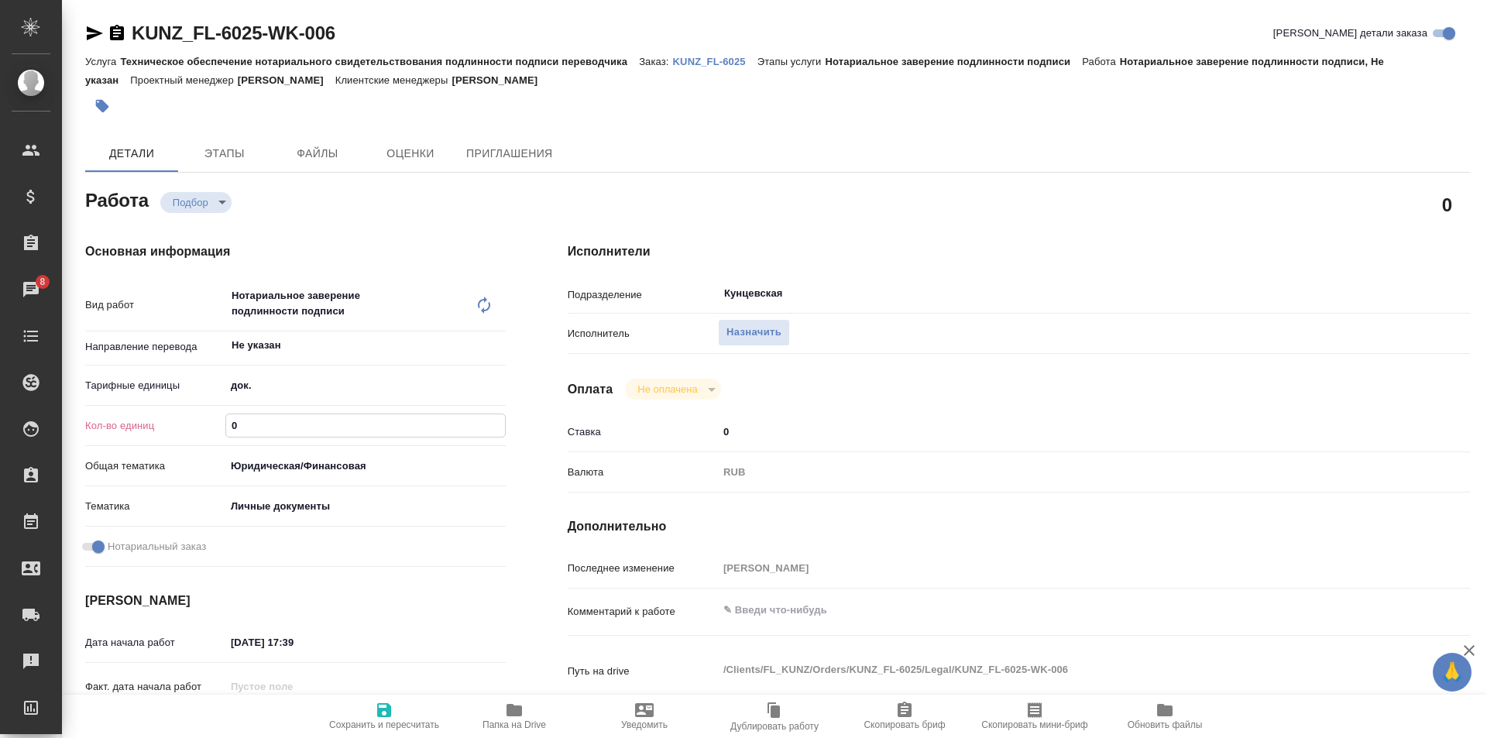
type textarea "x"
type input "1"
type textarea "x"
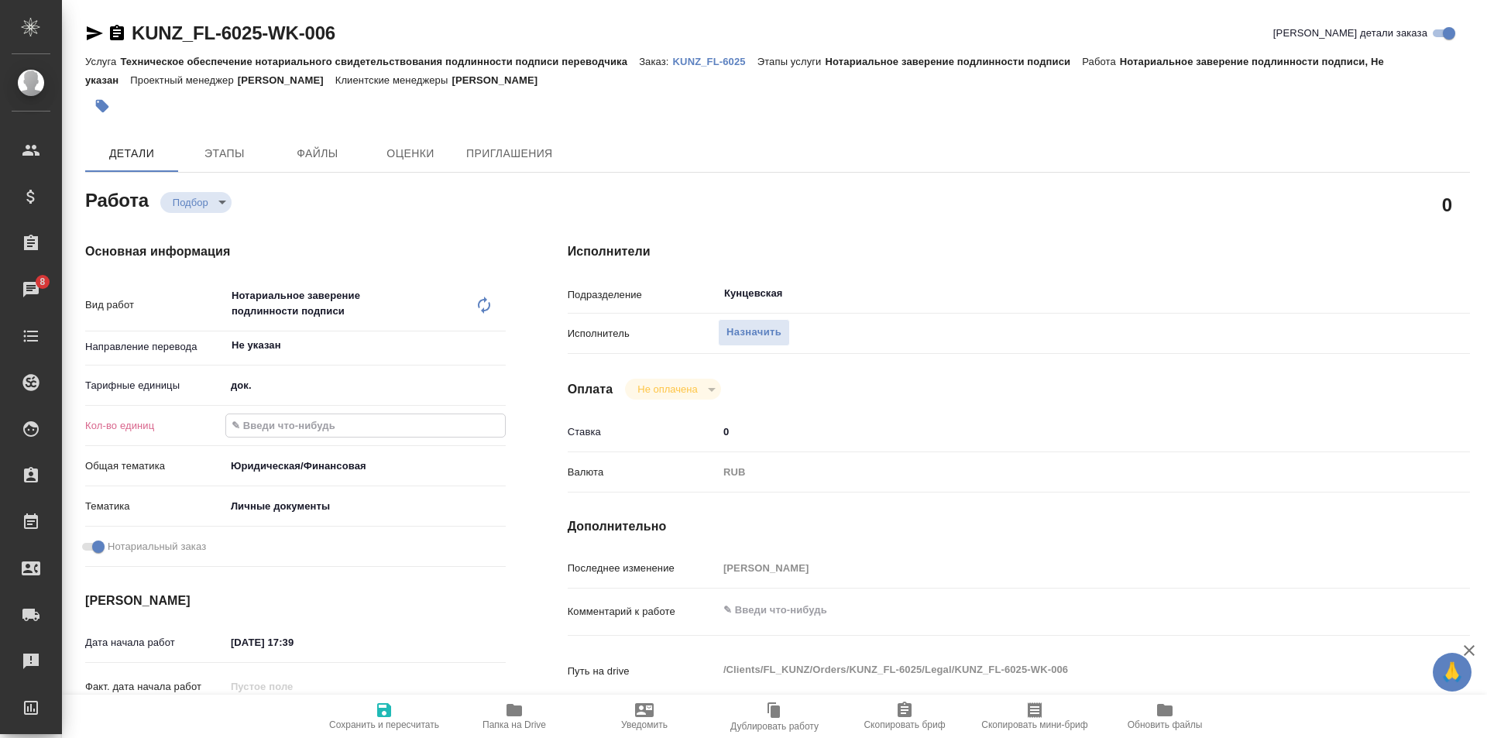
type textarea "x"
type input "1"
click at [402, 721] on span "Сохранить и пересчитать" at bounding box center [384, 725] width 110 height 11
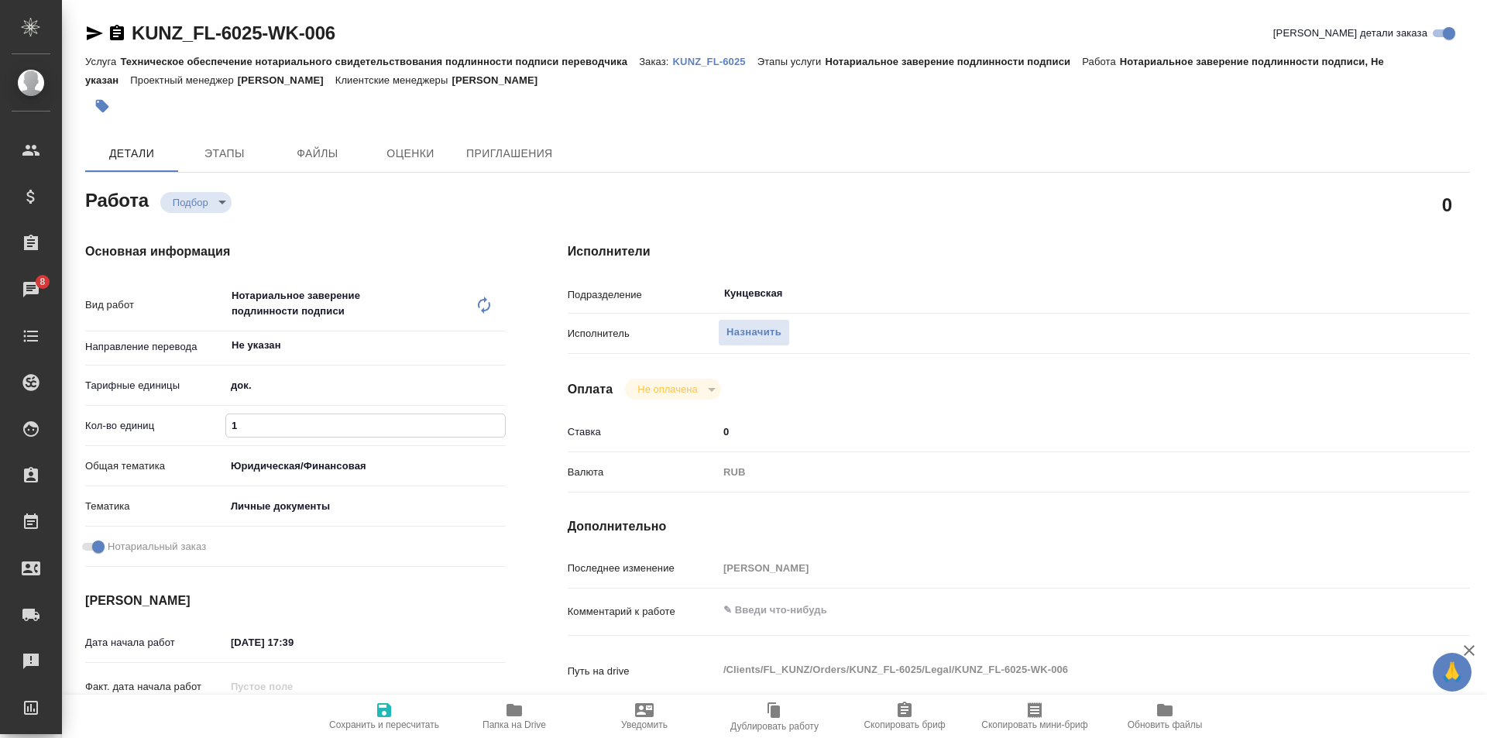
type textarea "x"
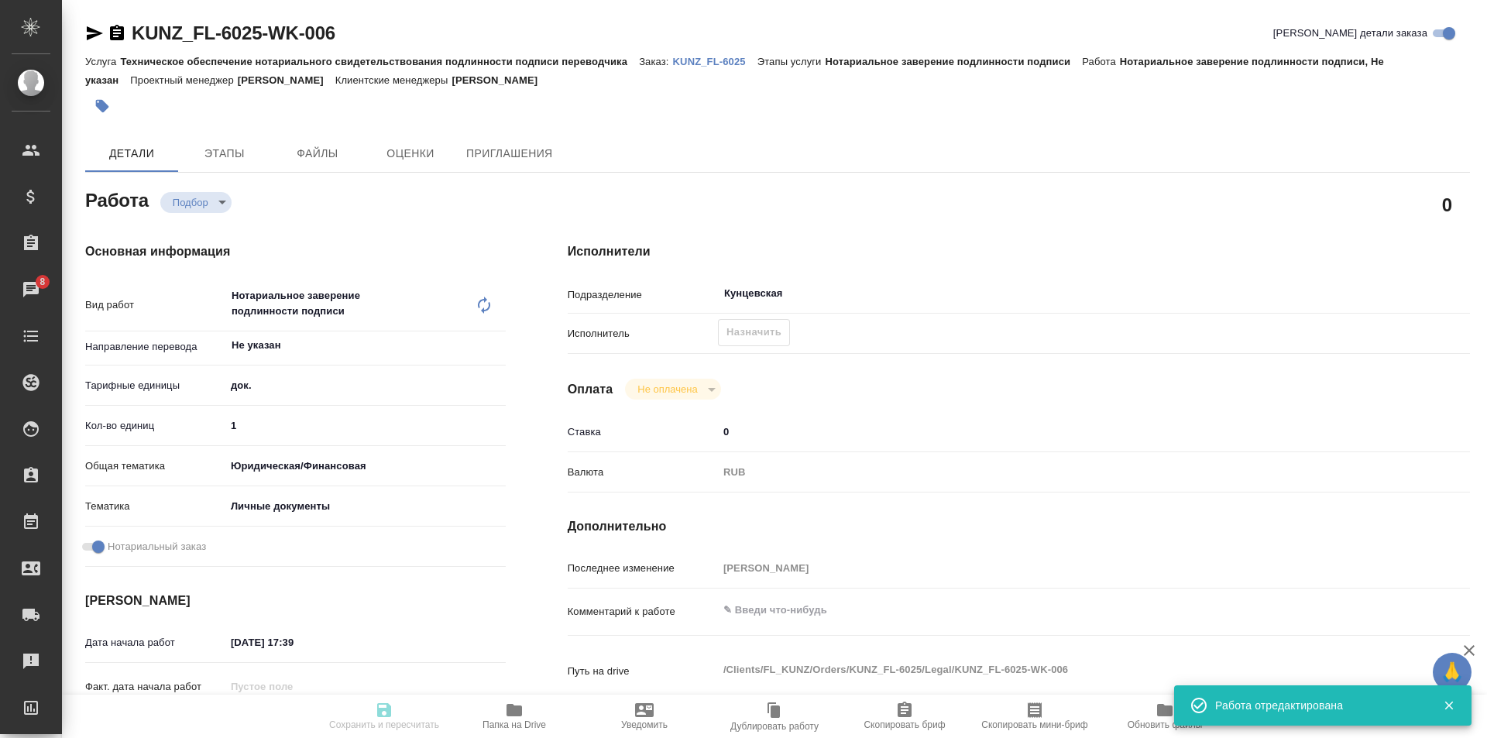
type textarea "x"
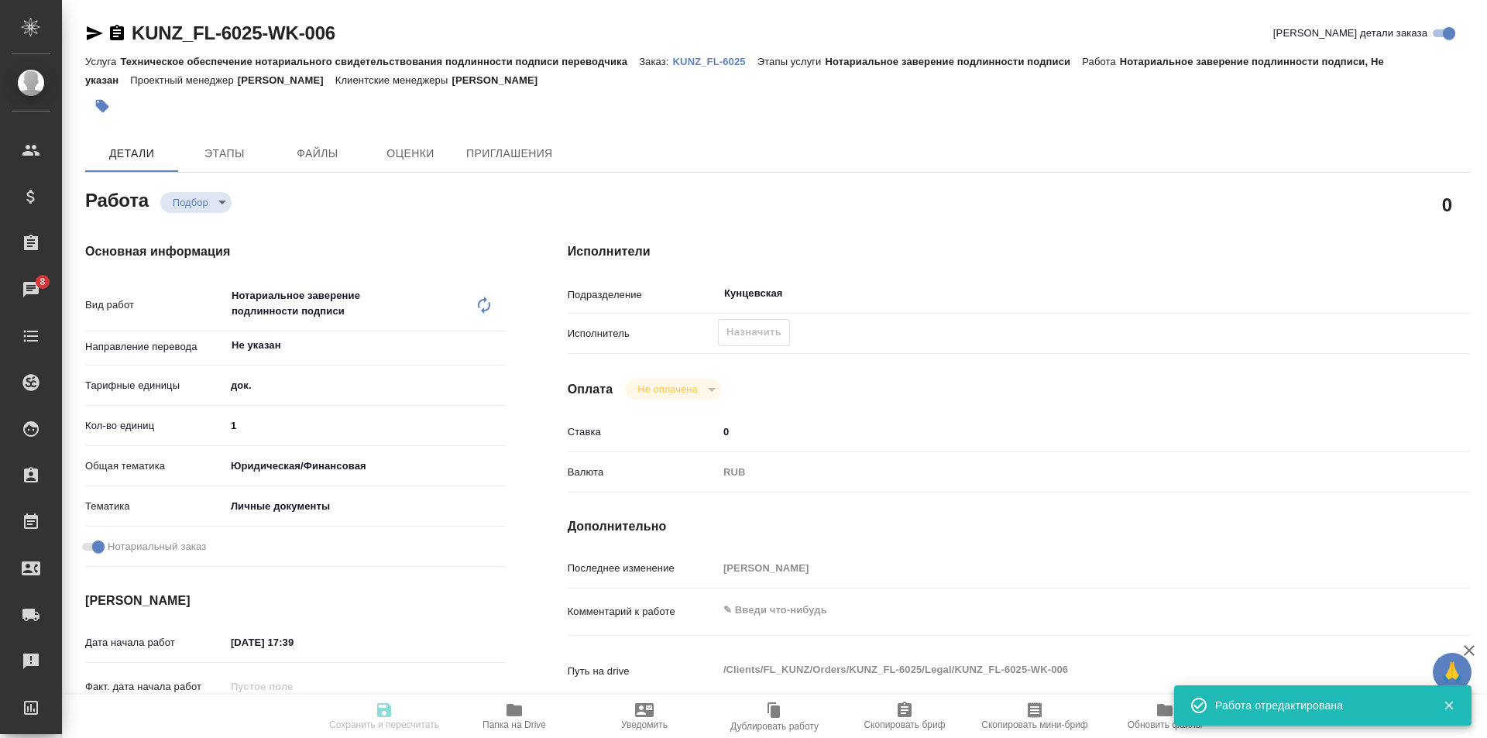
type input "recruiting"
type textarea "Нотариальное заверение подлинности подписи"
type textarea "x"
type input "Не указан"
type input "5a8b1489cc6b4906c91bfd8b"
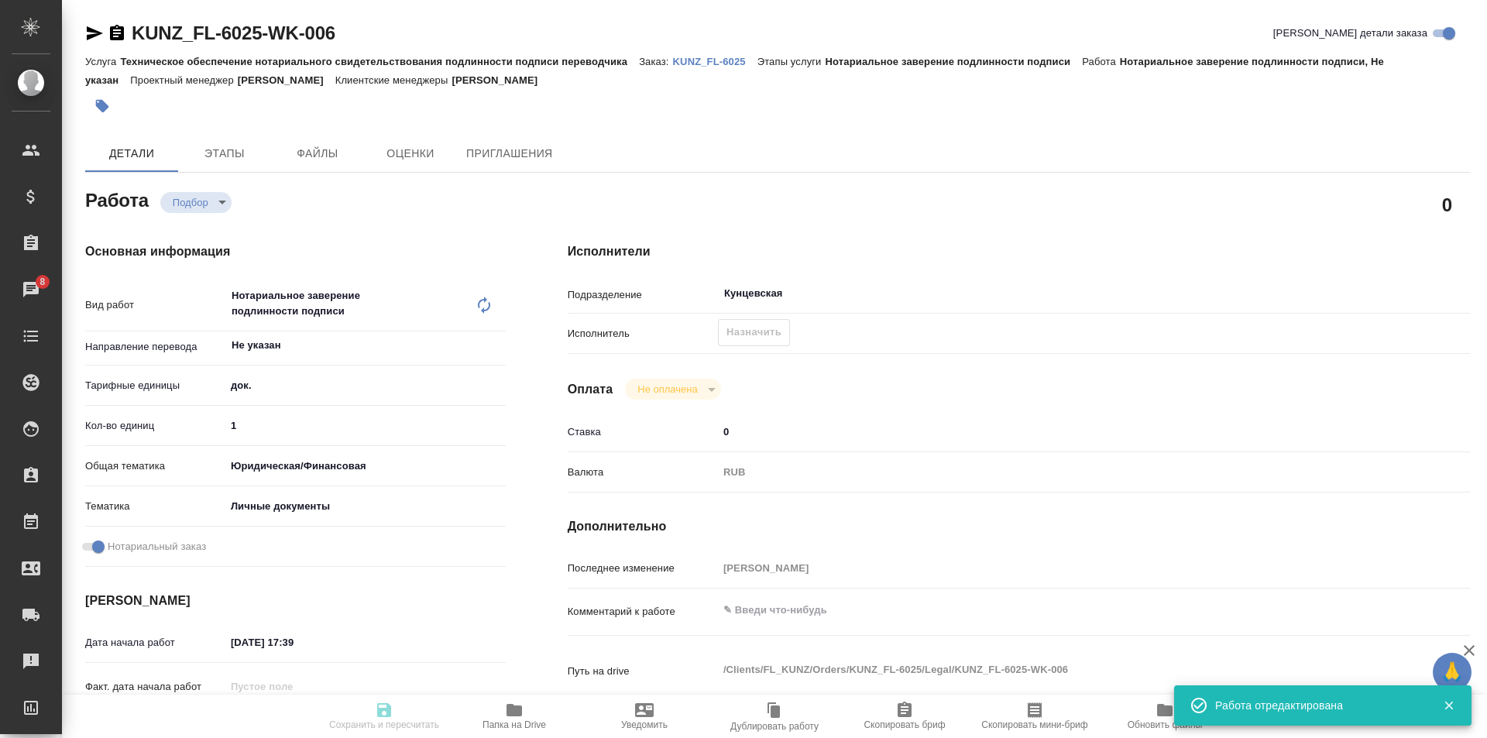
type input "1"
type input "yr-fn"
type input "5a8b8b956a9677013d343cfe"
checkbox input "true"
type input "08.10.2025 17:39"
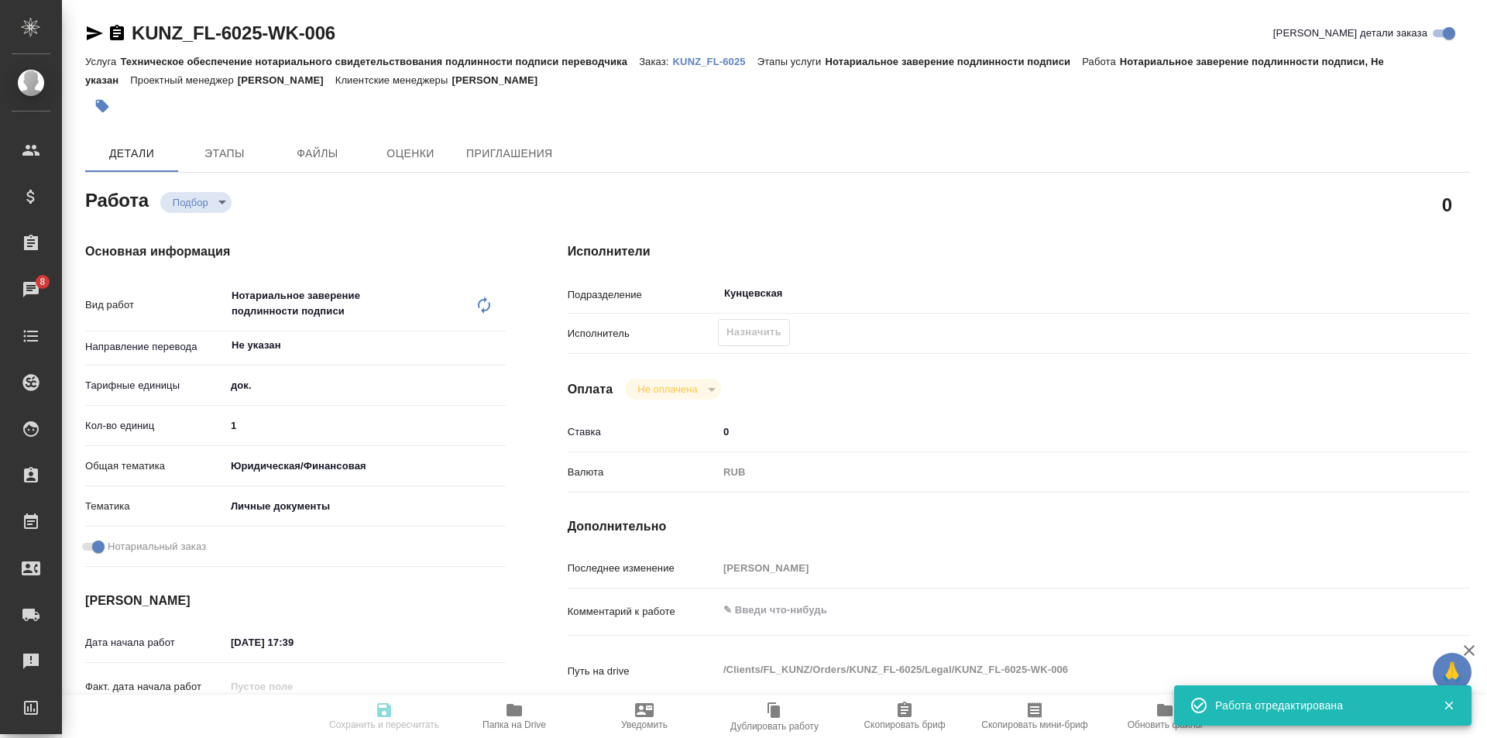
type input "09.10.2025 16:00"
type input "Кунцевская"
type input "notPayed"
type input "0"
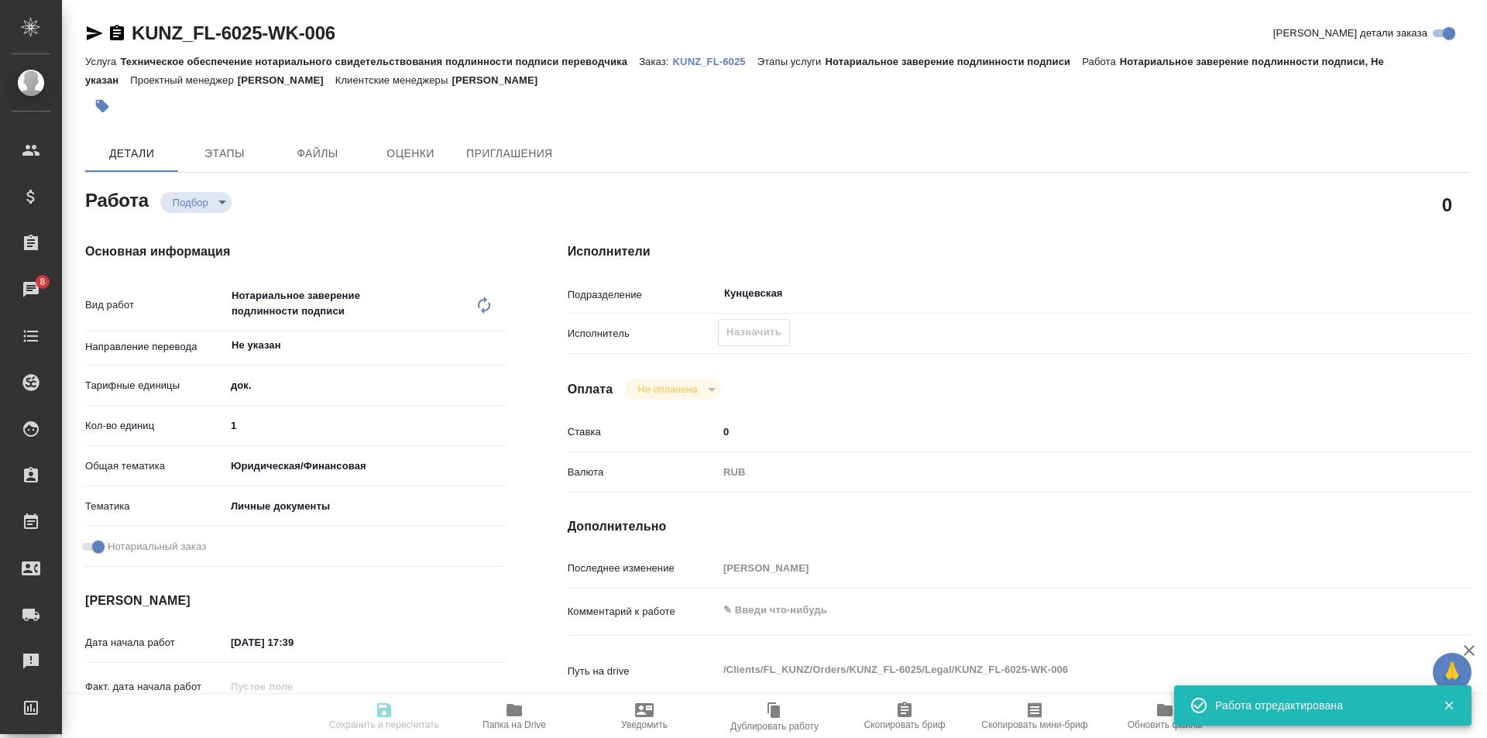
type input "RUB"
type input "Зотова Екатерина"
type textarea "x"
type textarea "/Clients/FL_KUNZ/Orders/KUNZ_FL-6025/Legal/KUNZ_FL-6025-WK-006"
type textarea "x"
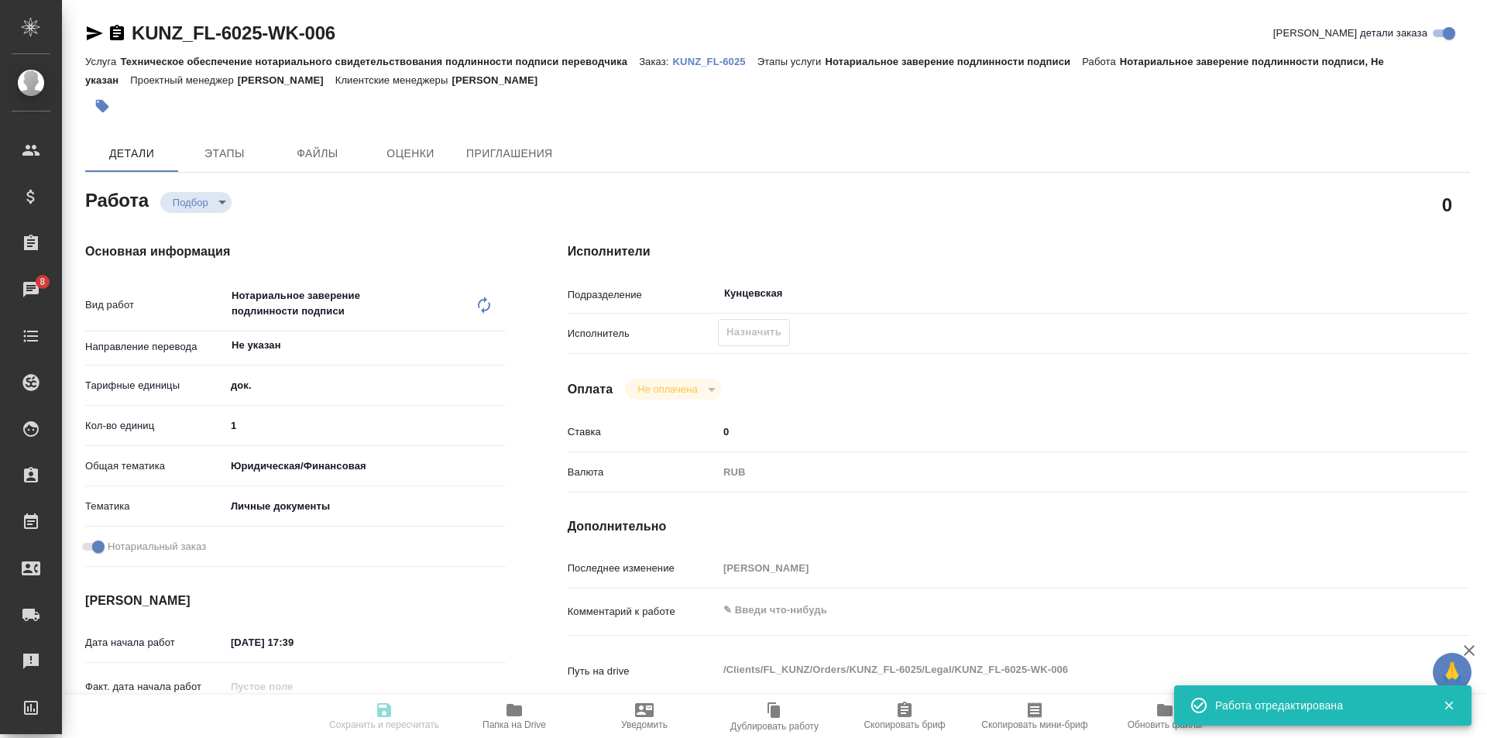
type input "KUNZ_FL-6025"
type input "Техническое обеспечение нотариального свидетельствования подлинности подписи пе…"
type input "Нотариальное заверение подлинности подписи"
type input "Зотова Екатерина"
type input "/Clients/FL_KUNZ/Orders/KUNZ_FL-6025"
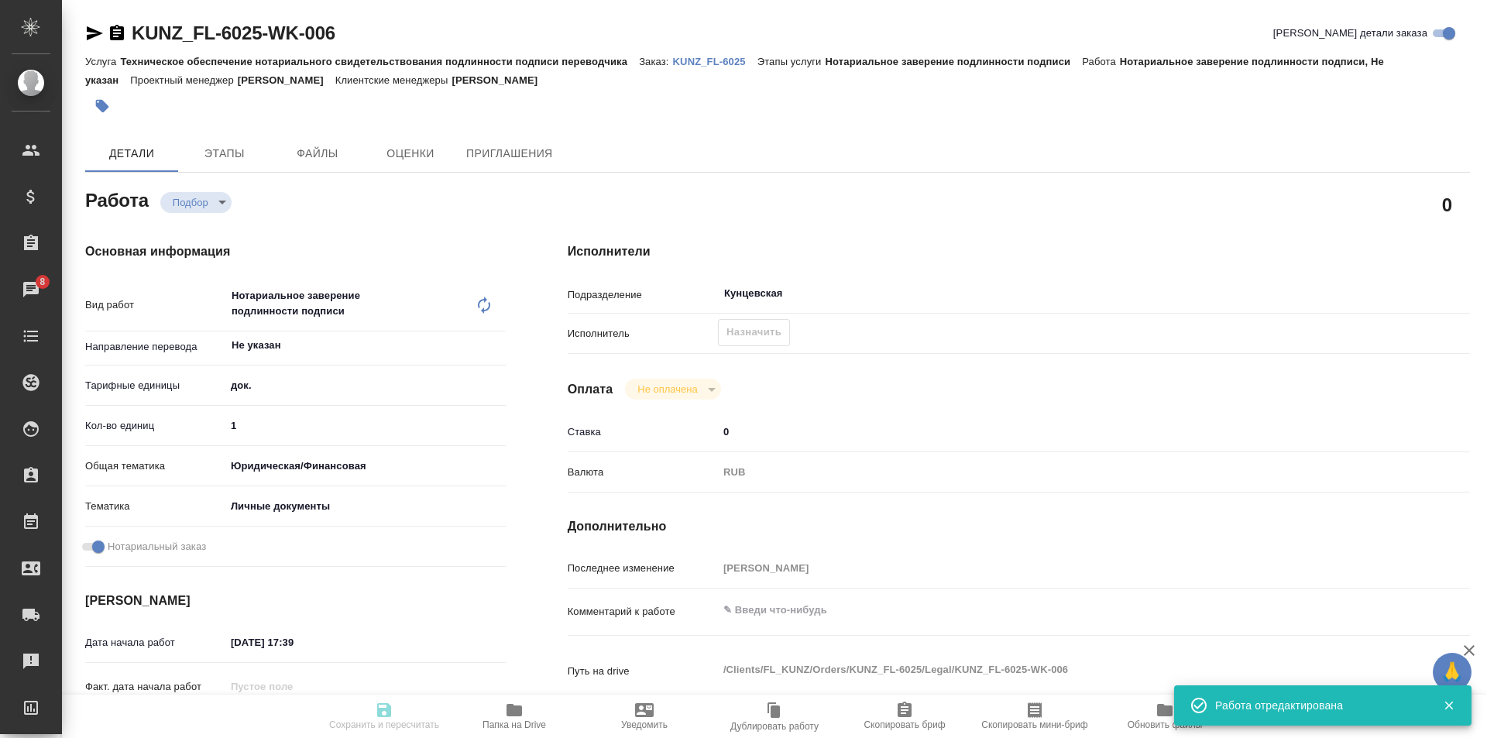
type textarea "x"
type textarea "справка рус-анг под нот"
type textarea "x"
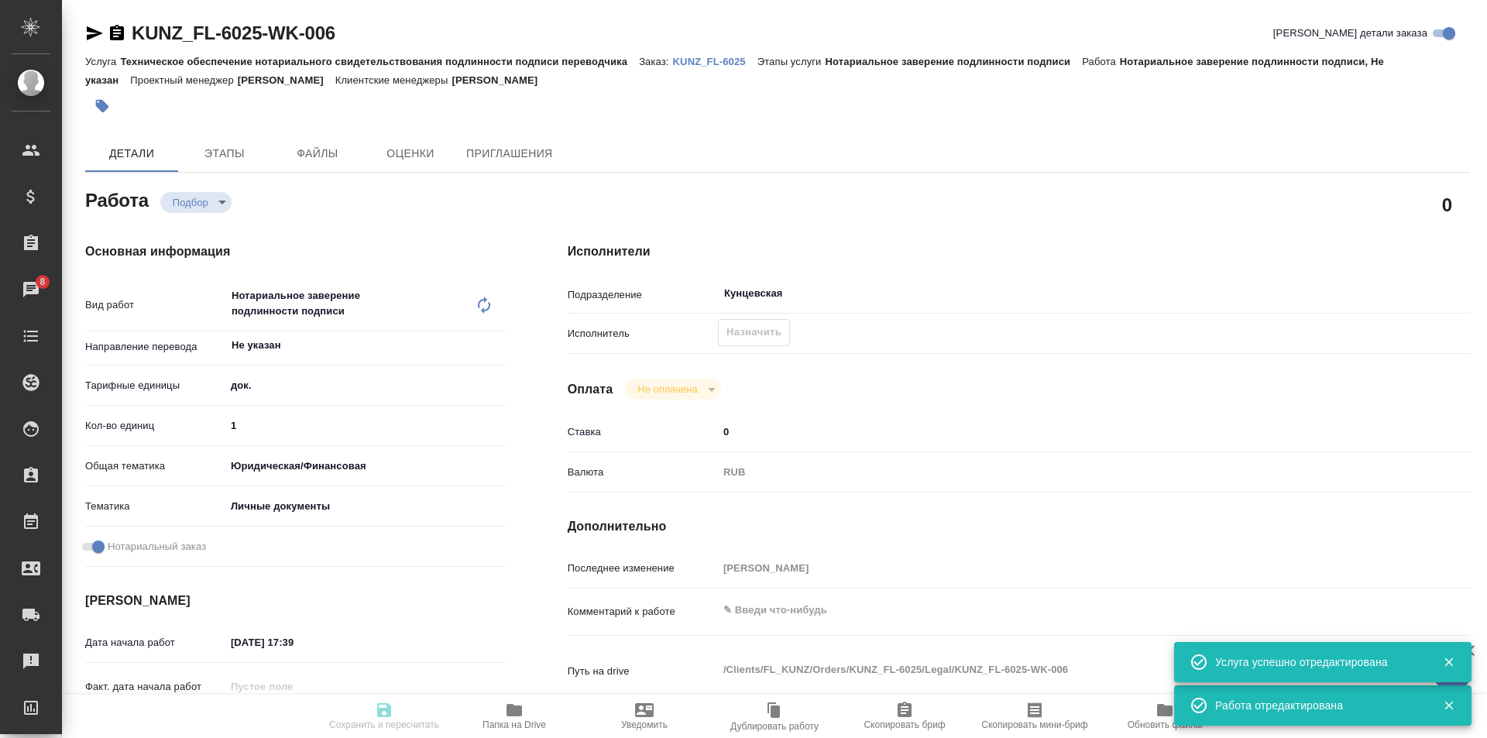
type textarea "x"
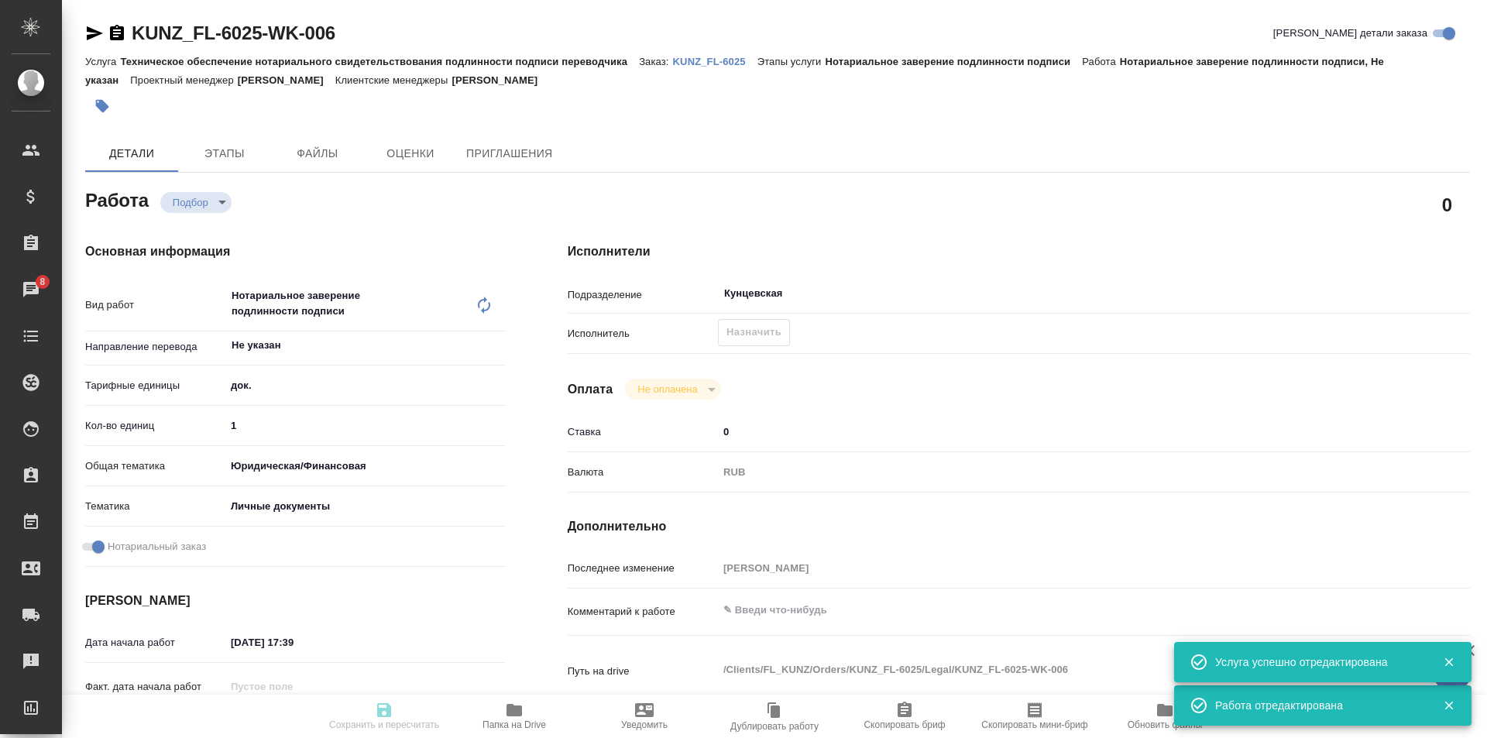
type textarea "x"
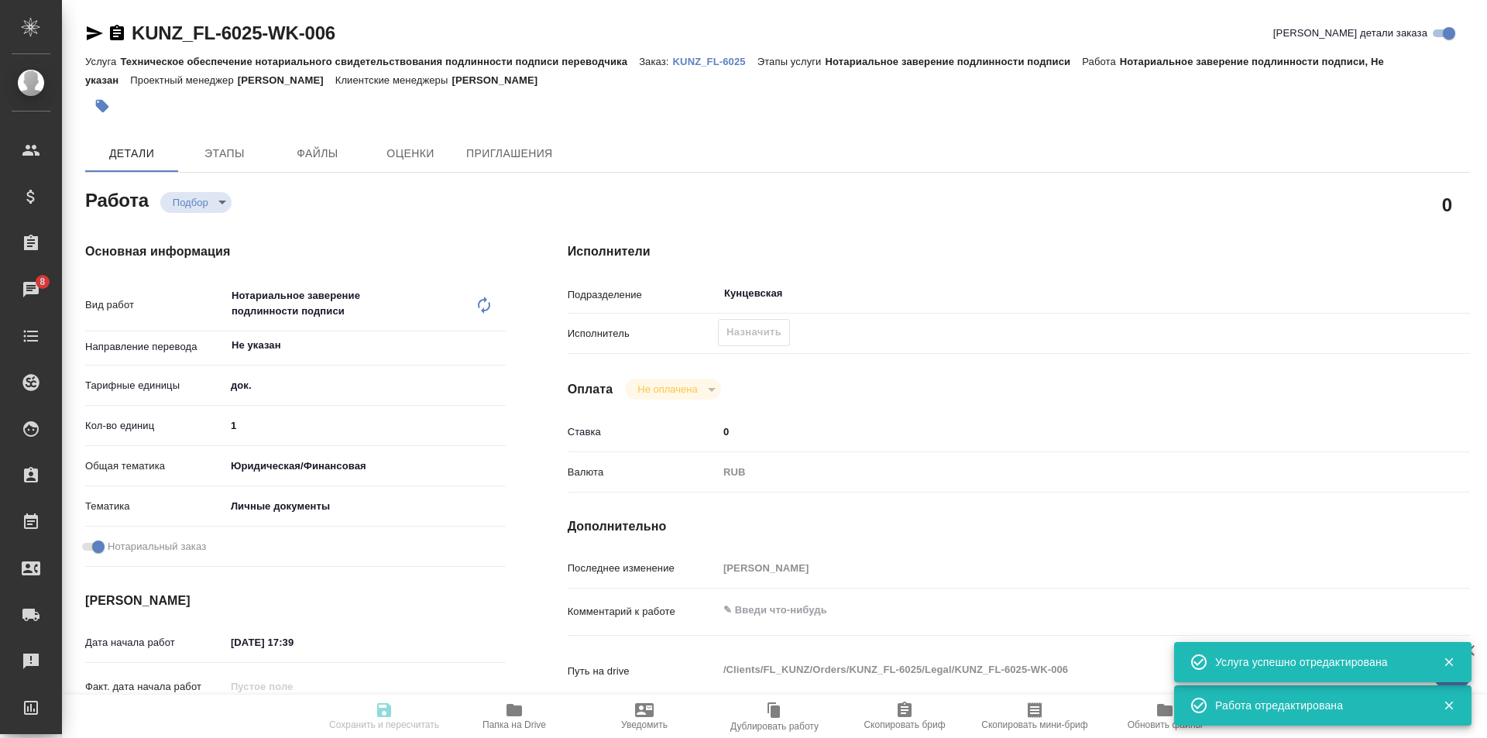
type textarea "x"
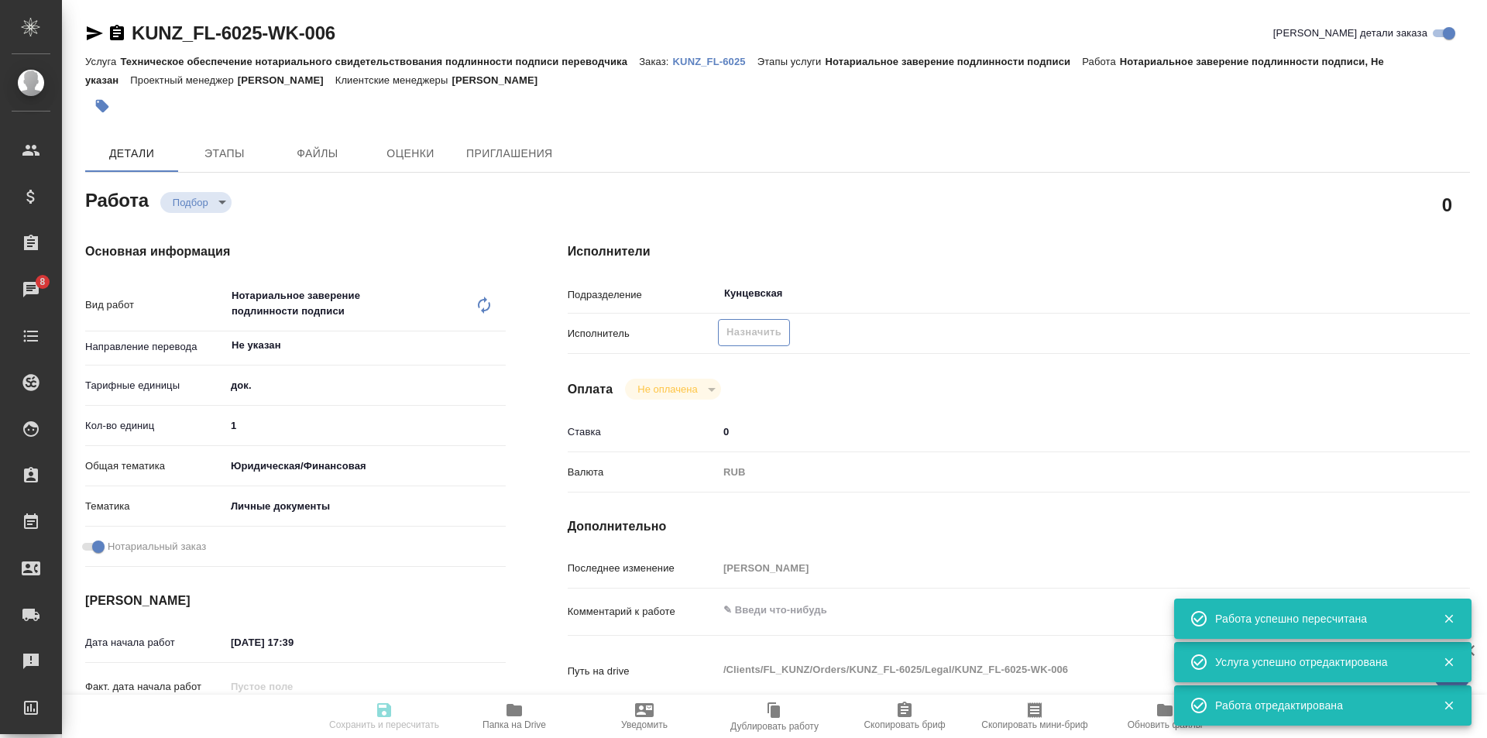
type input "recruiting"
type textarea "Нотариальное заверение подлинности подписи"
type textarea "x"
type input "Не указан"
type input "5a8b1489cc6b4906c91bfd8b"
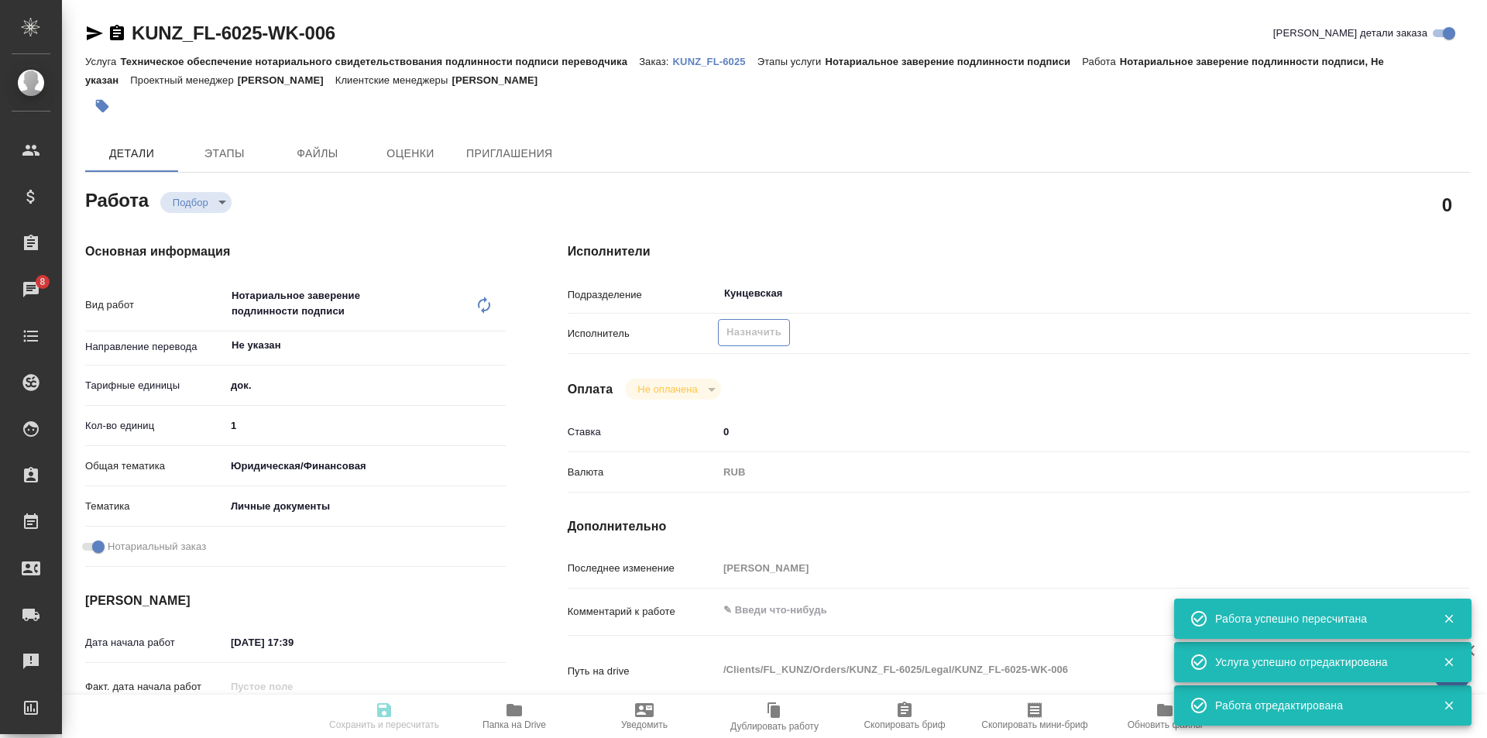
type input "1"
type input "yr-fn"
type input "5a8b8b956a9677013d343cfe"
checkbox input "true"
type input "08.10.2025 17:39"
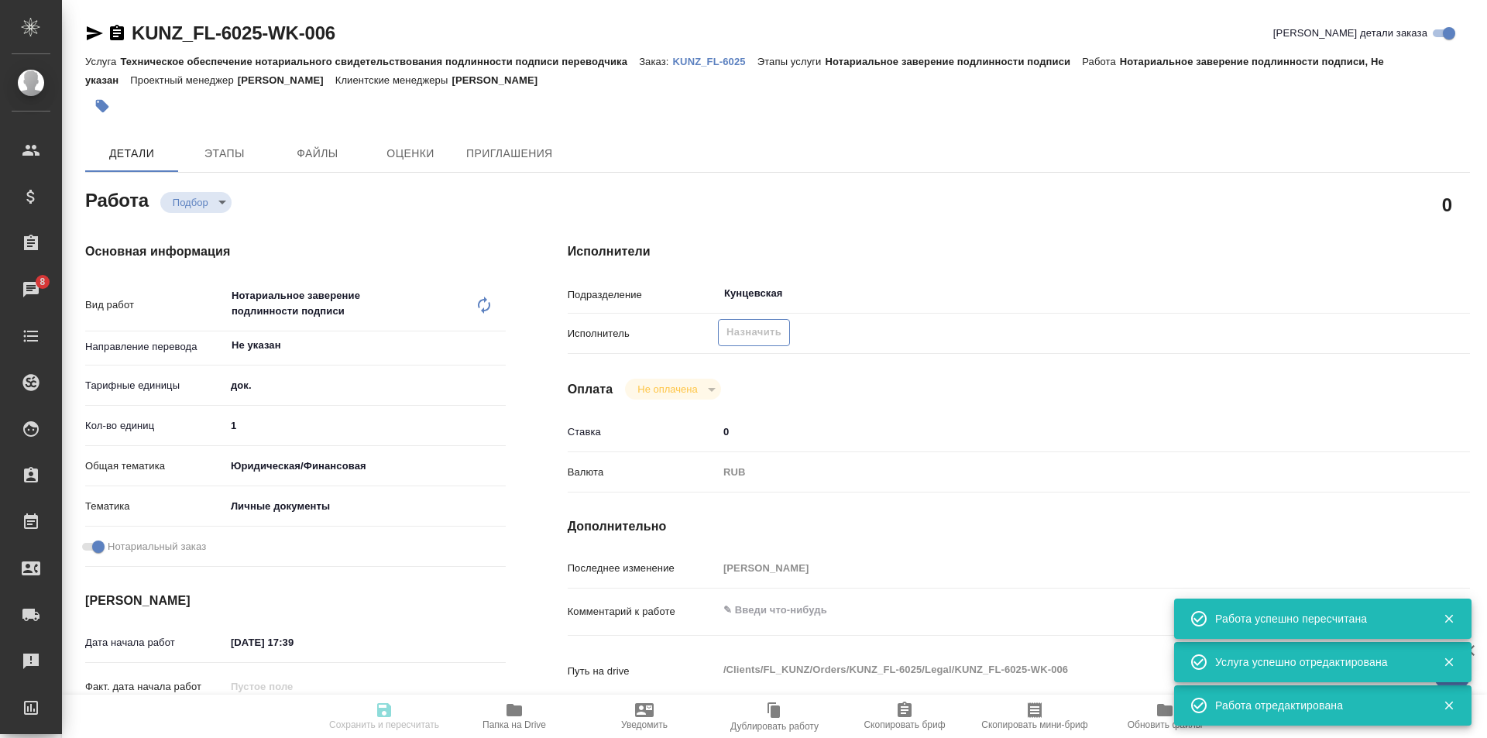
type input "09.10.2025 16:00"
type input "Кунцевская"
type input "notPayed"
type input "0"
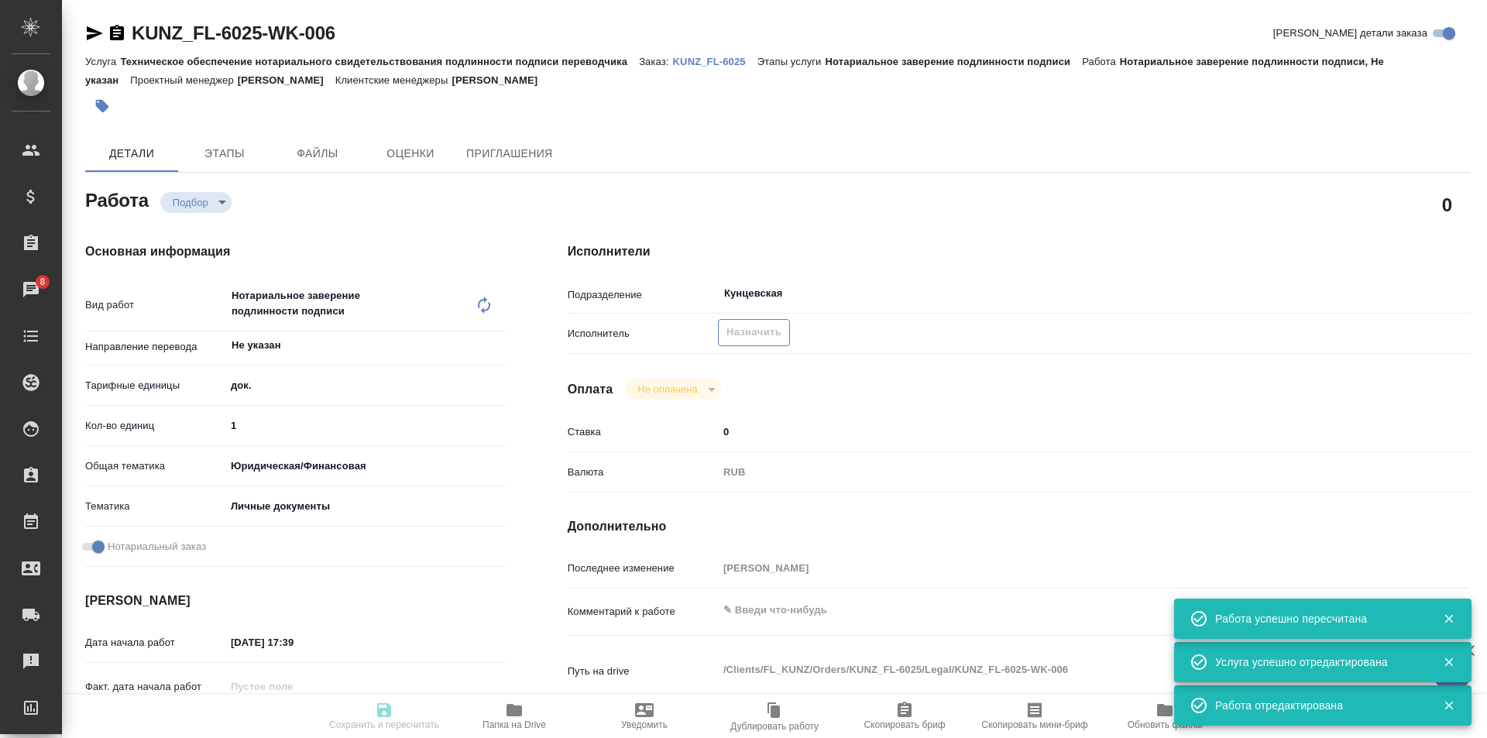
type input "RUB"
type input "[PERSON_NAME]"
type textarea "x"
type textarea "/Clients/FL_KUNZ/Orders/KUNZ_FL-6025/Legal/KUNZ_FL-6025-WK-006"
type textarea "x"
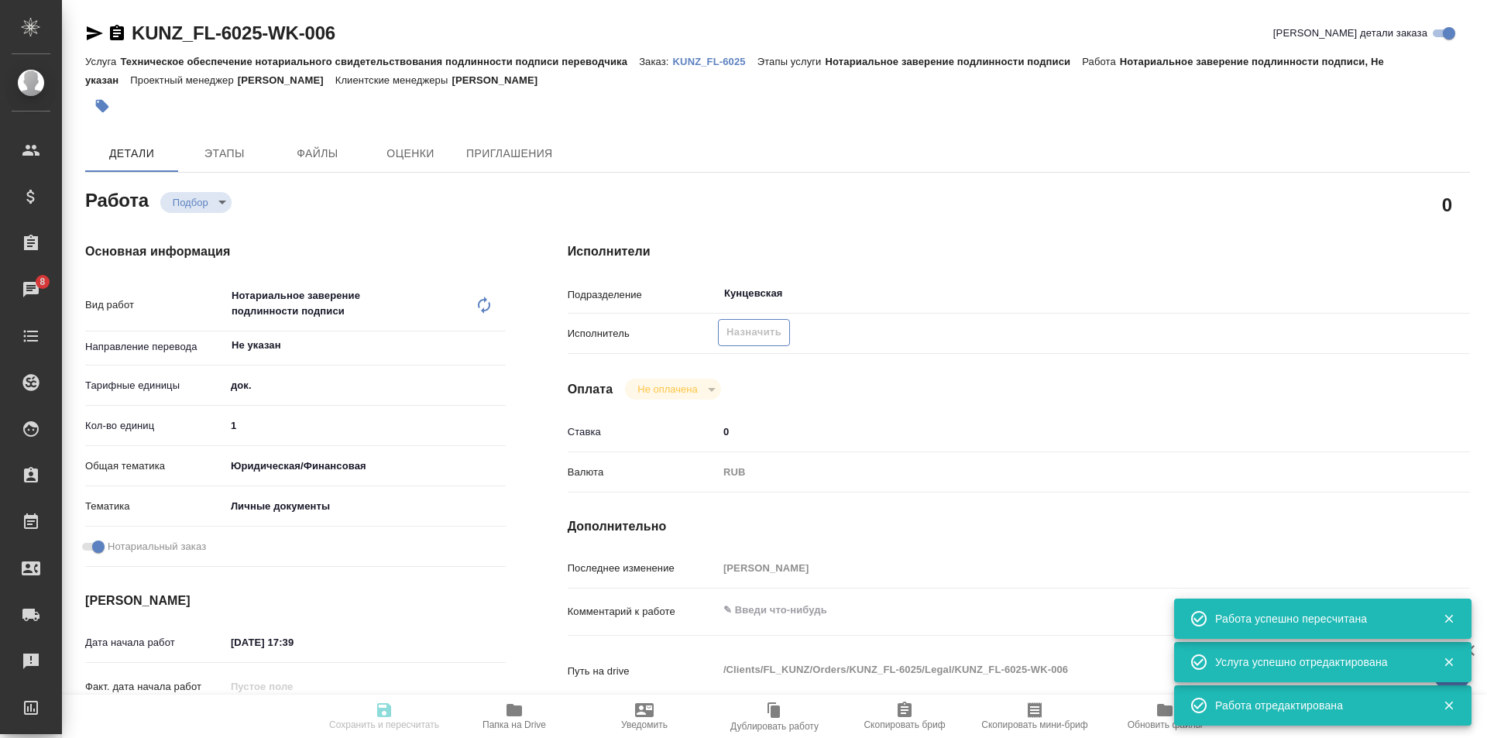
type input "KUNZ_FL-6025"
type input "Техническое обеспечение нотариального свидетельствования подлинности подписи пе…"
type input "Нотариальное заверение подлинности подписи"
type input "[PERSON_NAME]"
type input "/Clients/FL_KUNZ/Orders/KUNZ_FL-6025"
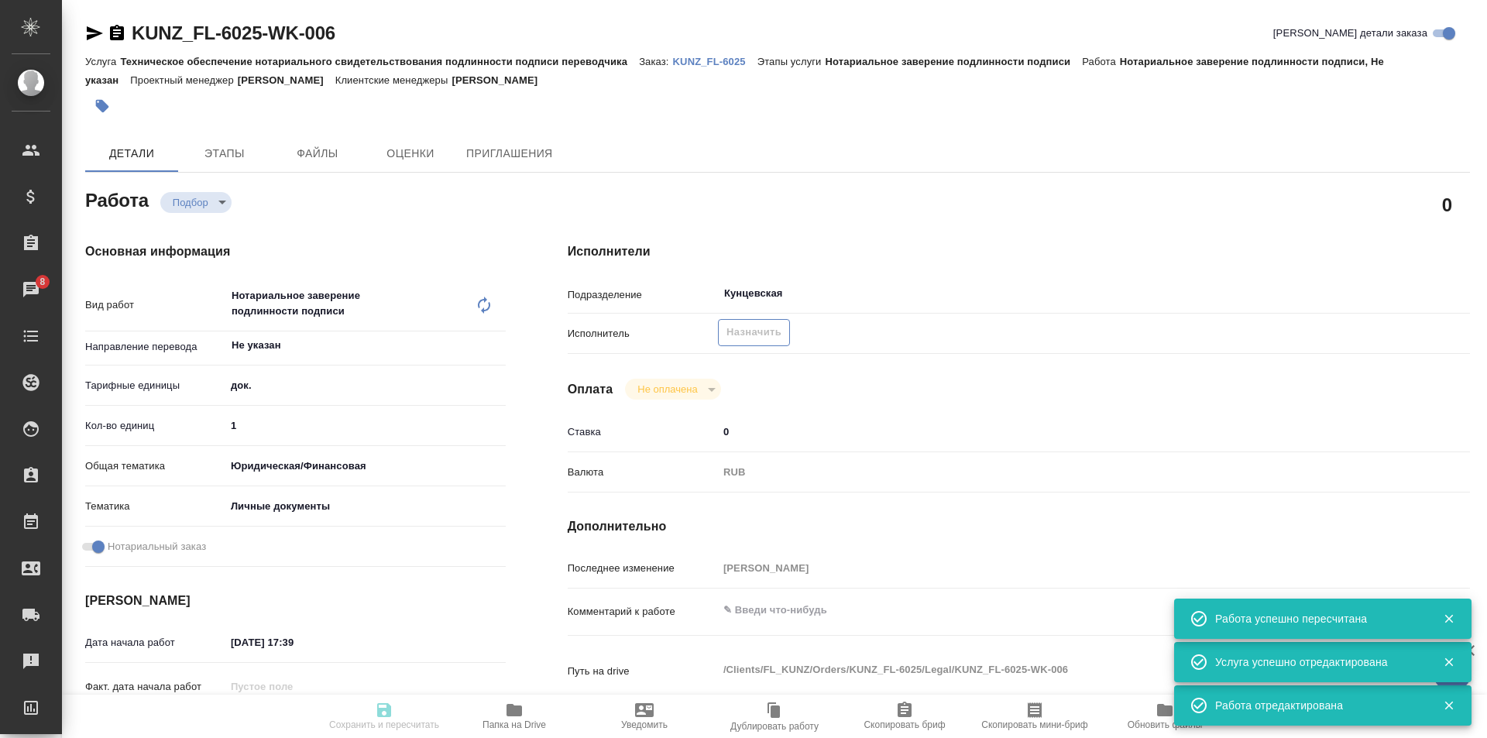
type textarea "x"
type textarea "справка рус-анг под нот"
type textarea "x"
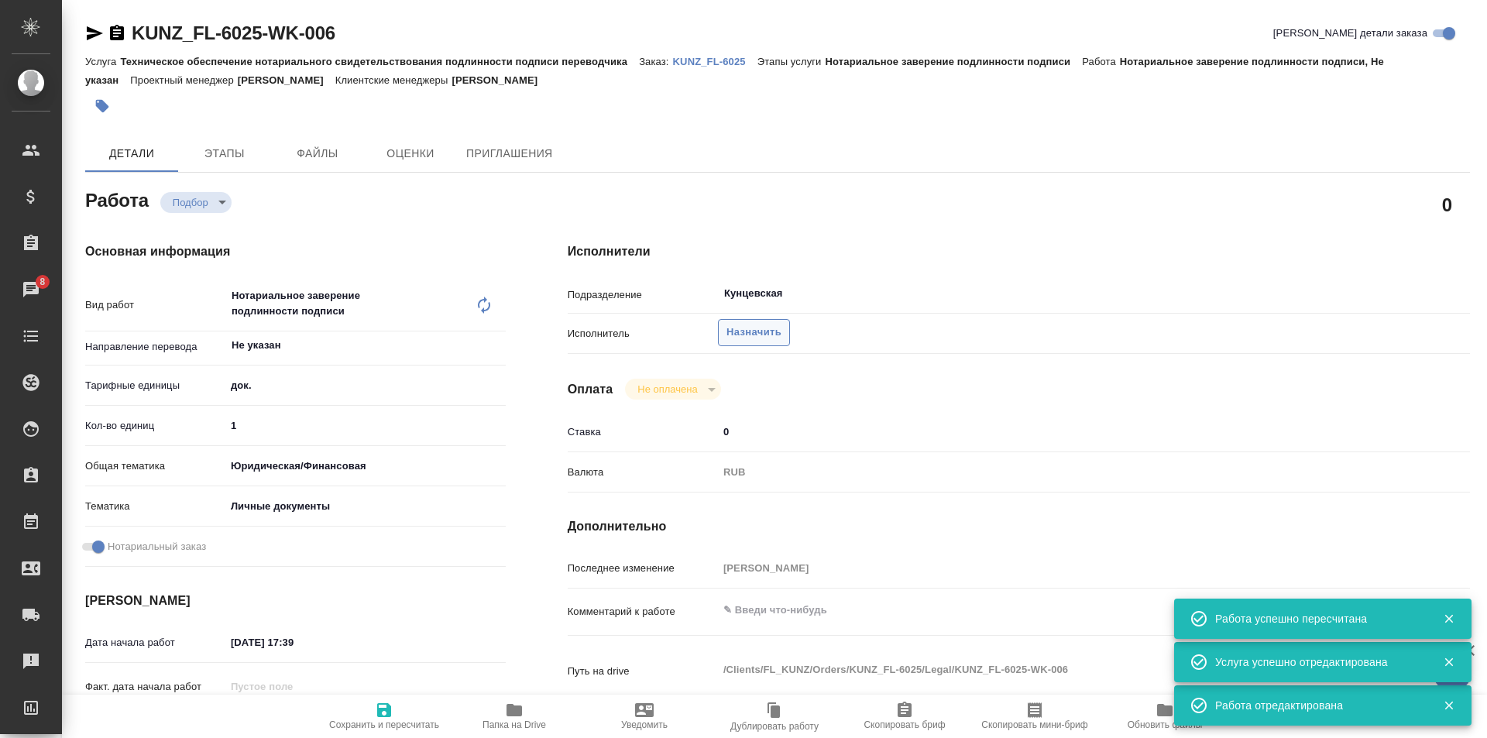
type textarea "x"
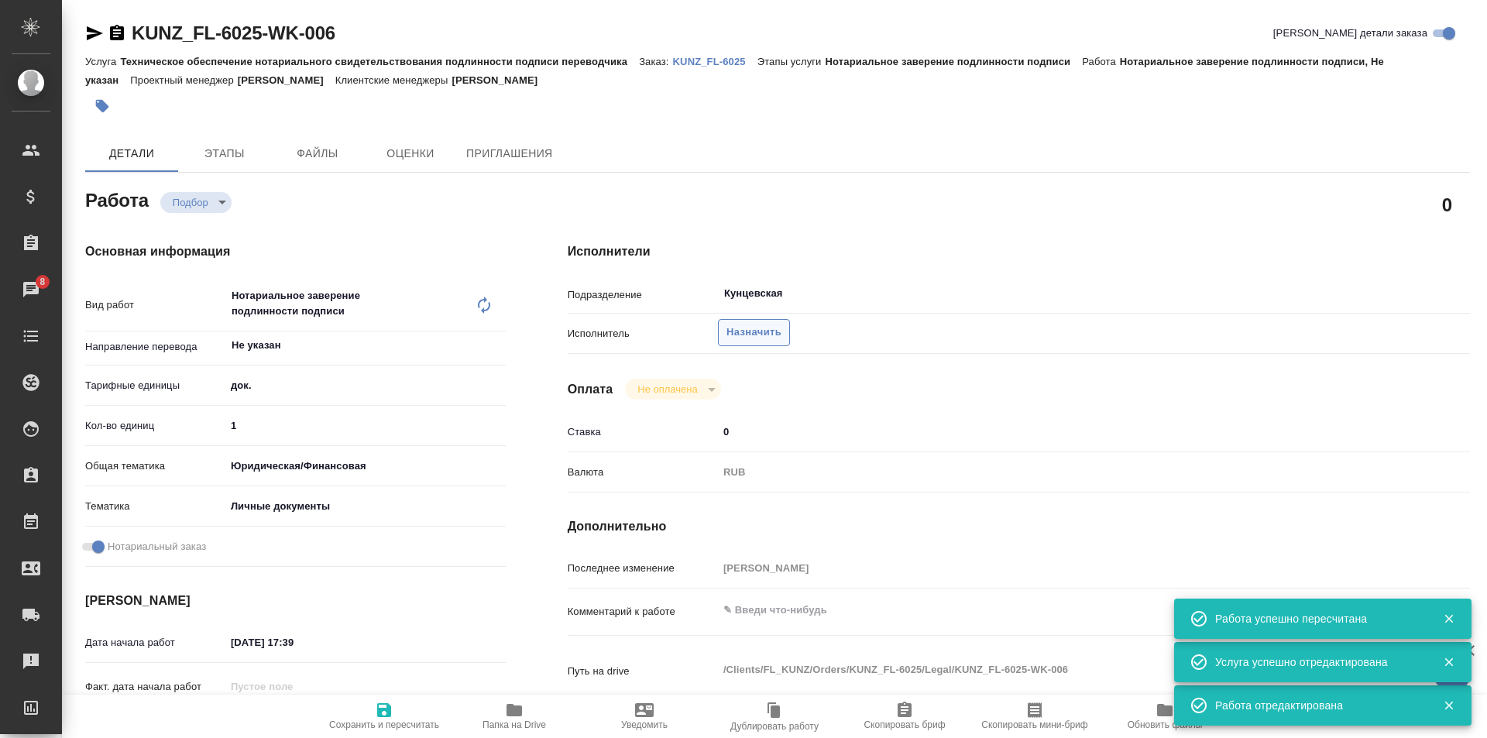
type textarea "x"
click at [747, 331] on span "Назначить" at bounding box center [754, 333] width 55 height 18
type textarea "x"
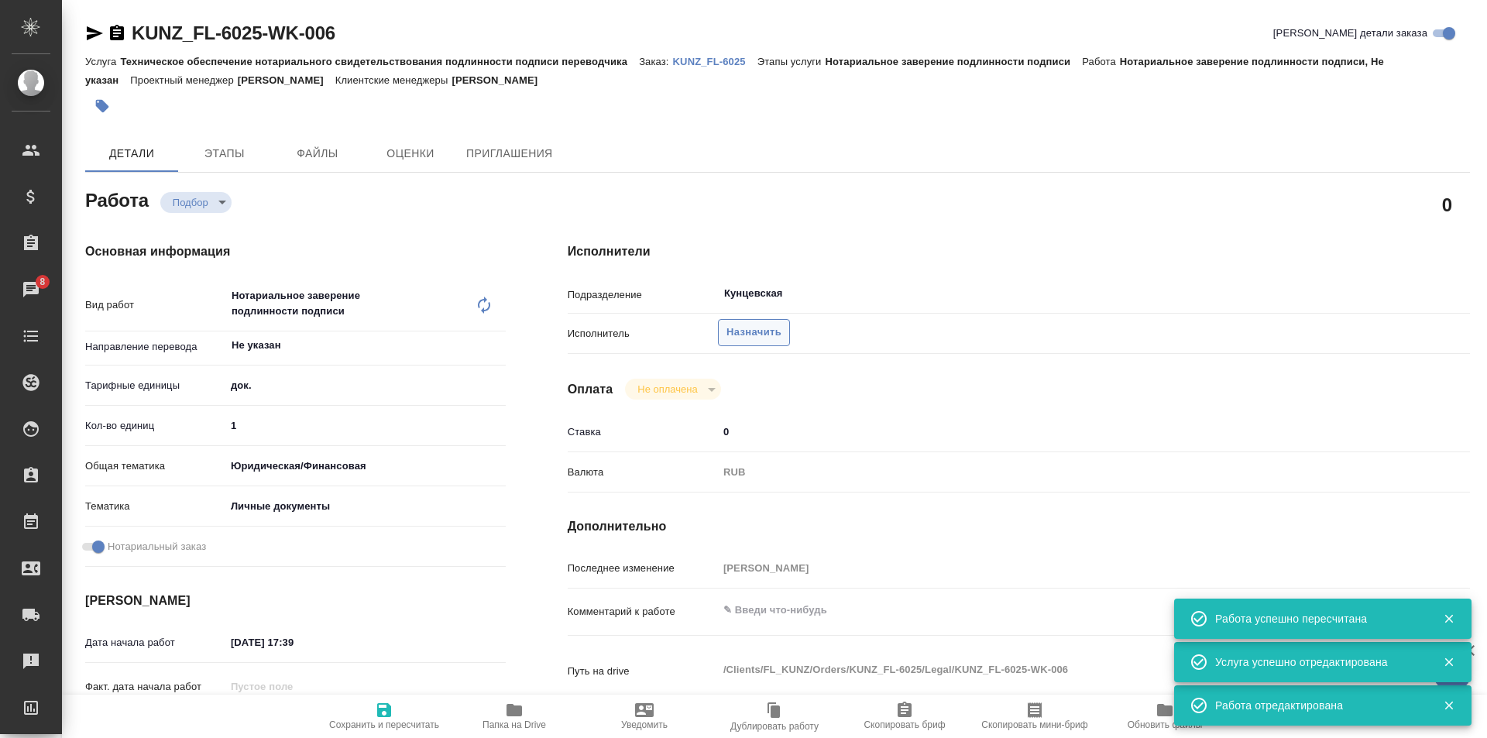
type textarea "x"
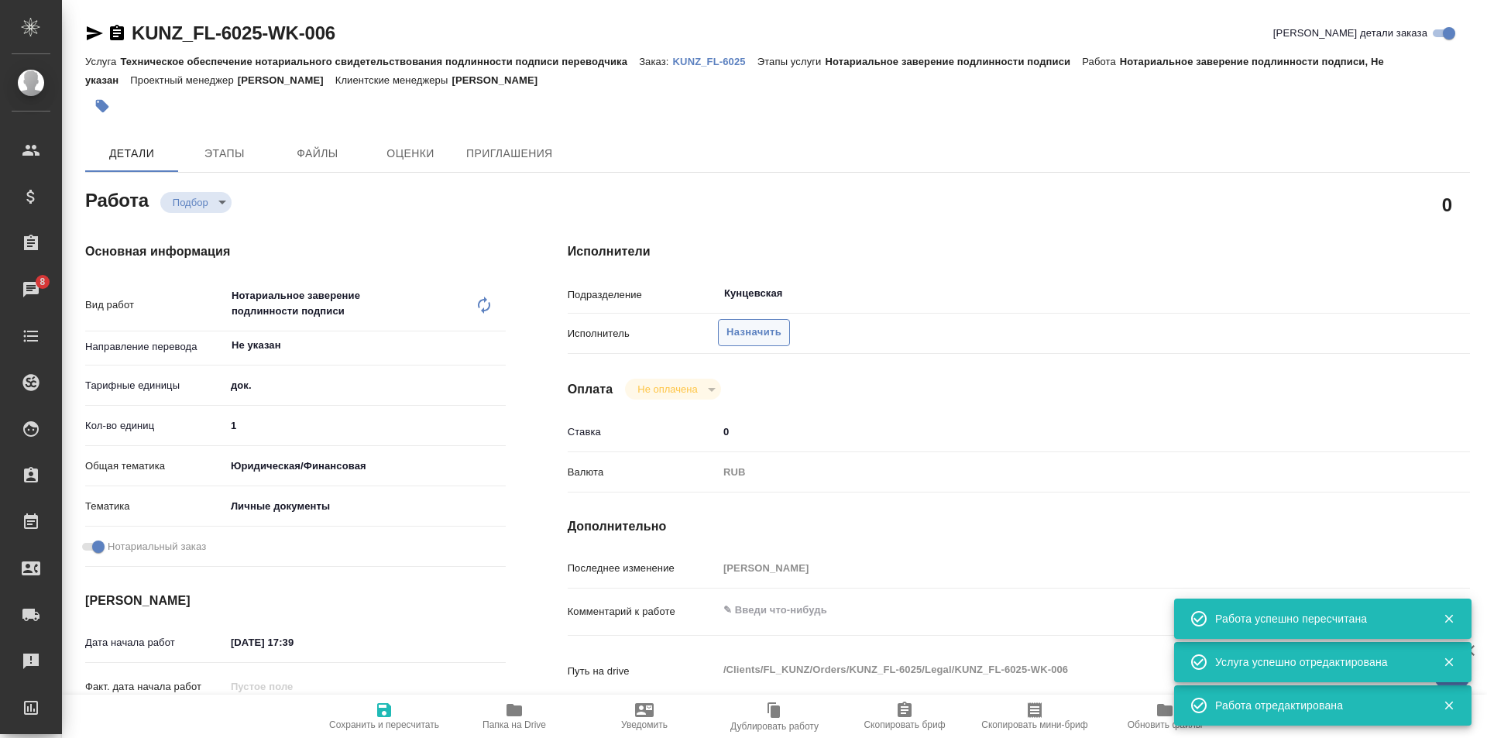
type textarea "x"
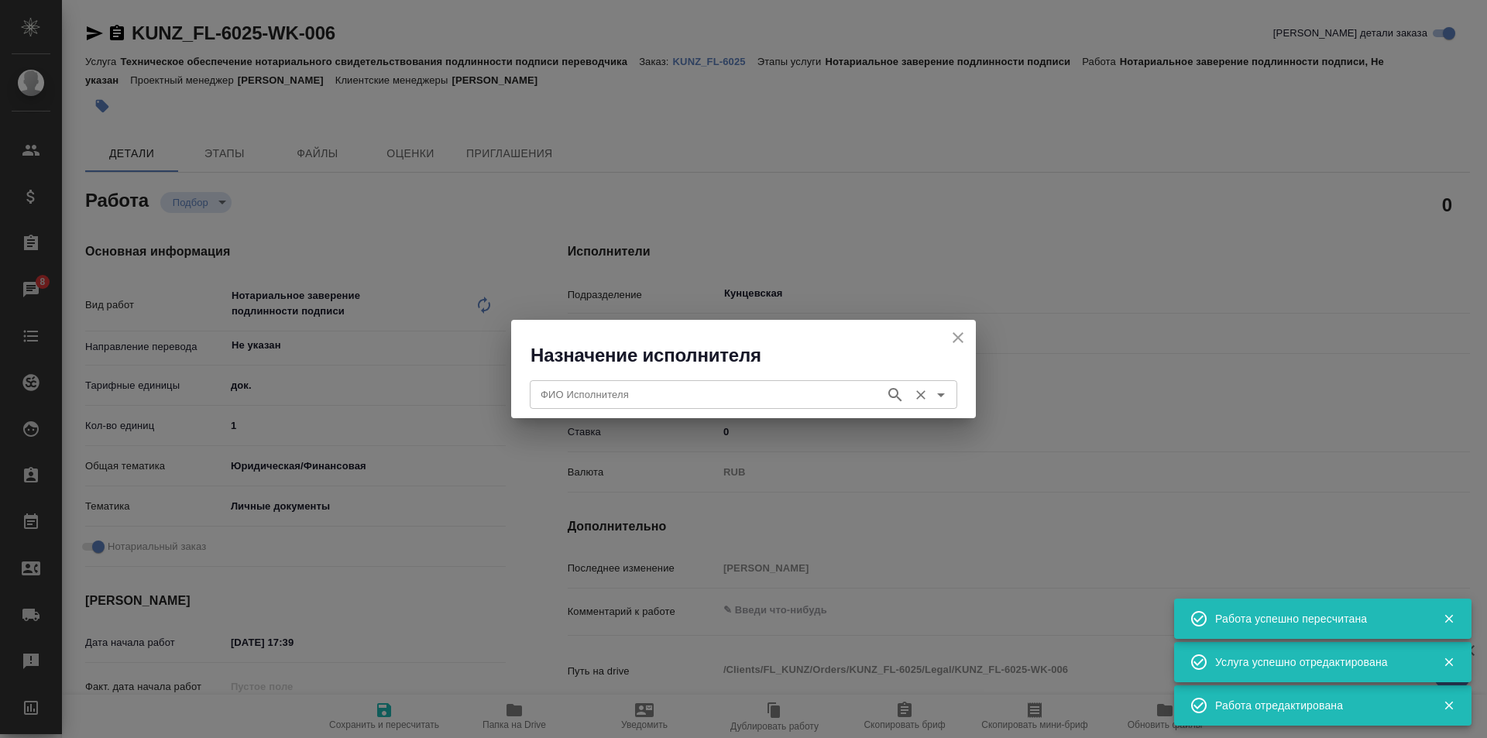
click at [675, 391] on input "ФИО Исполнителя" at bounding box center [705, 394] width 343 height 19
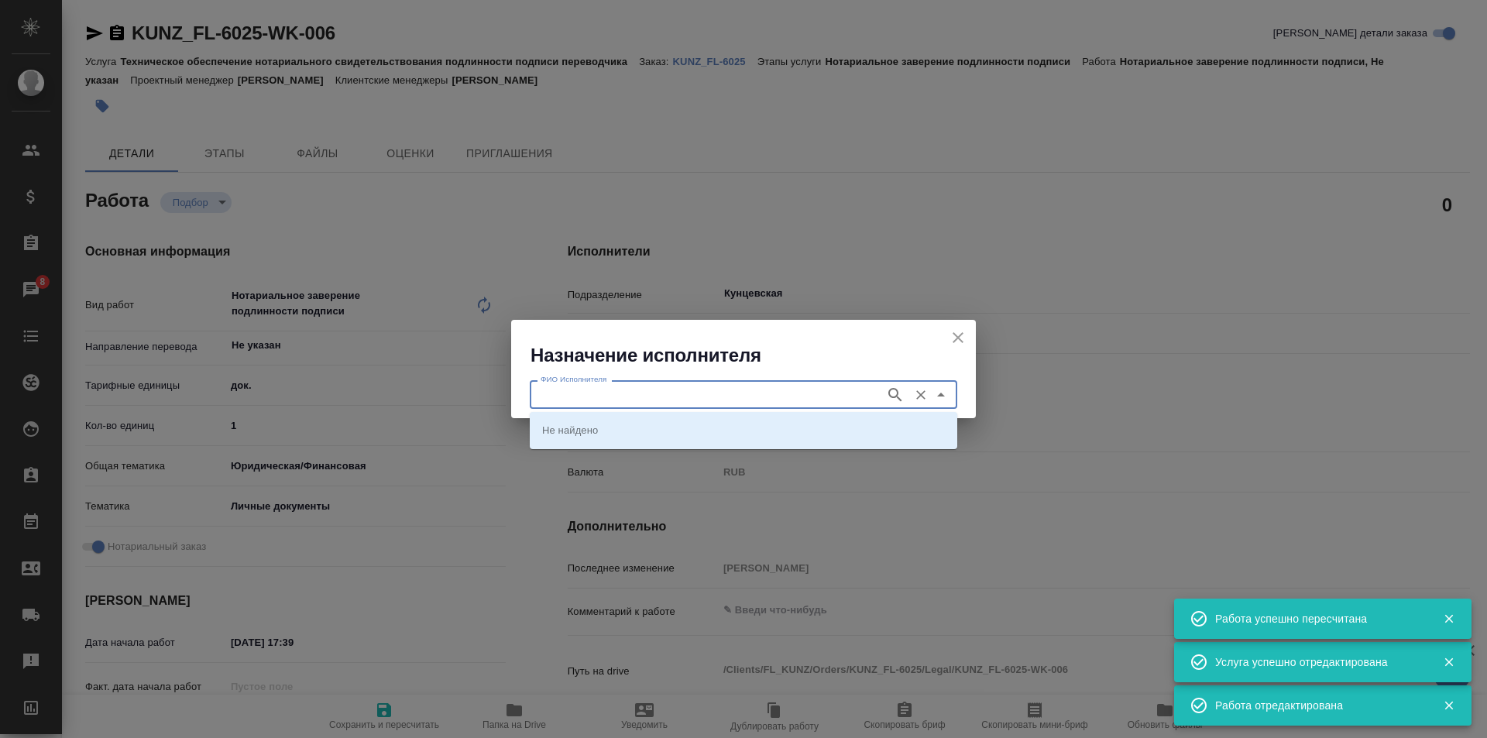
type textarea "x"
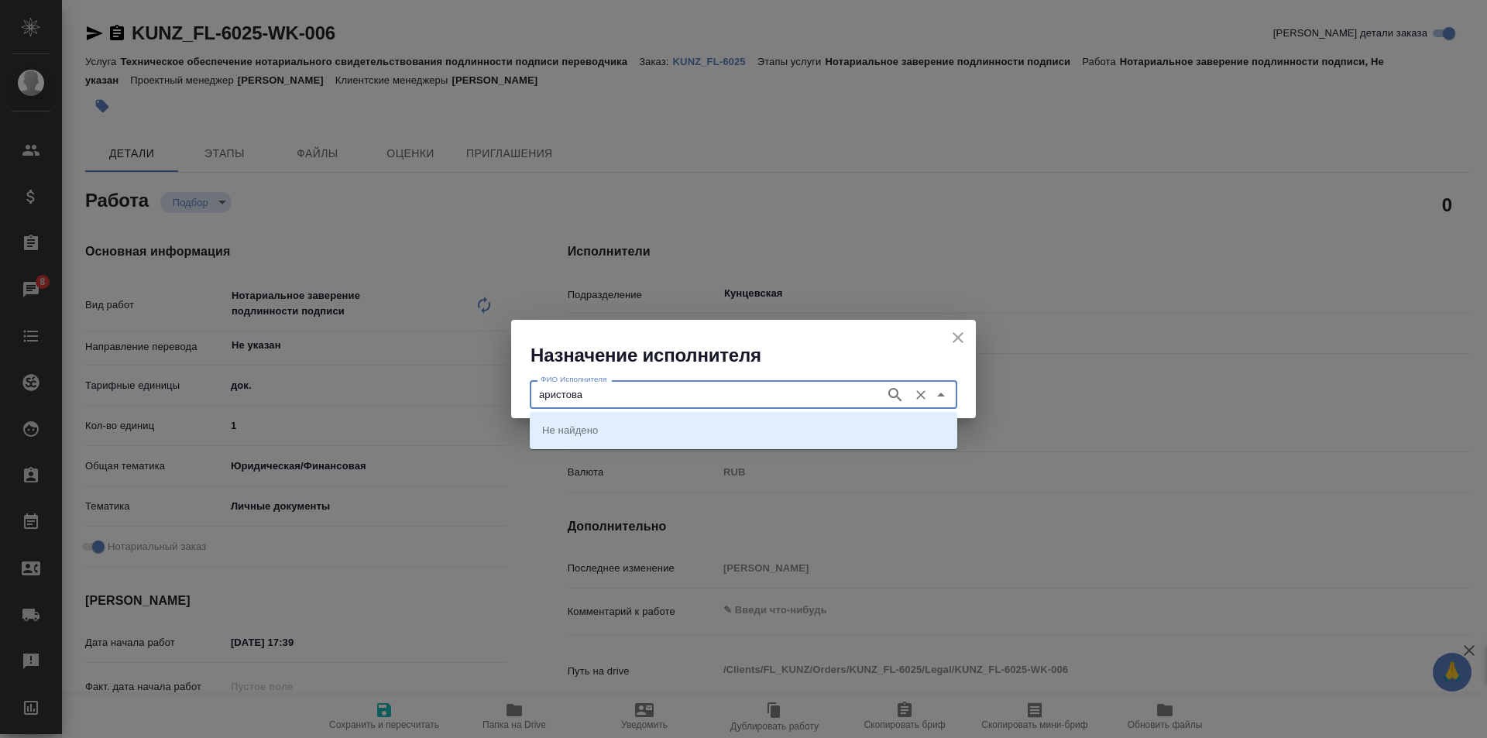
type input "аристова"
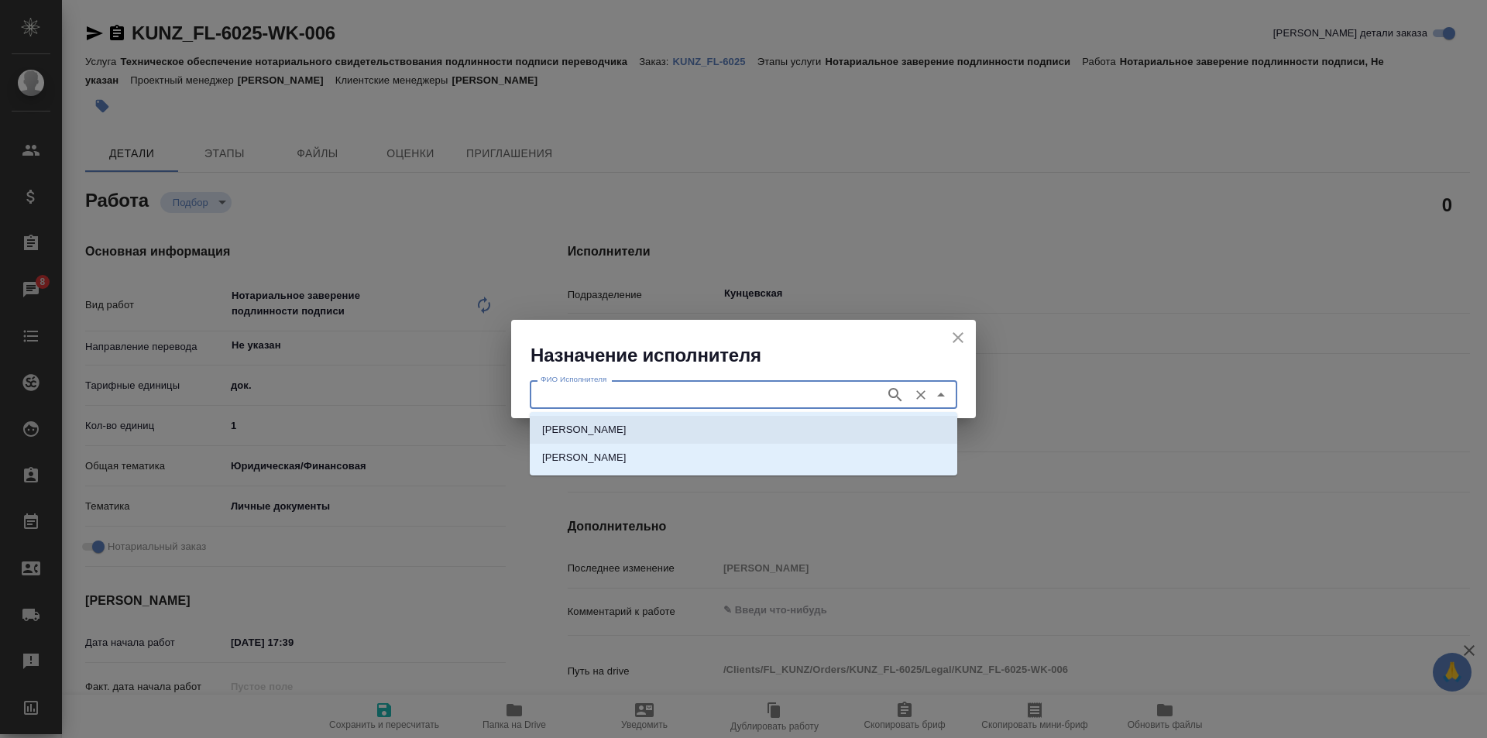
click at [627, 421] on li "НОТАРИУС Аристова Анна Дмитриевна" at bounding box center [744, 430] width 428 height 28
type input "НОТАРИУС Аристова Анна Дмитриевна"
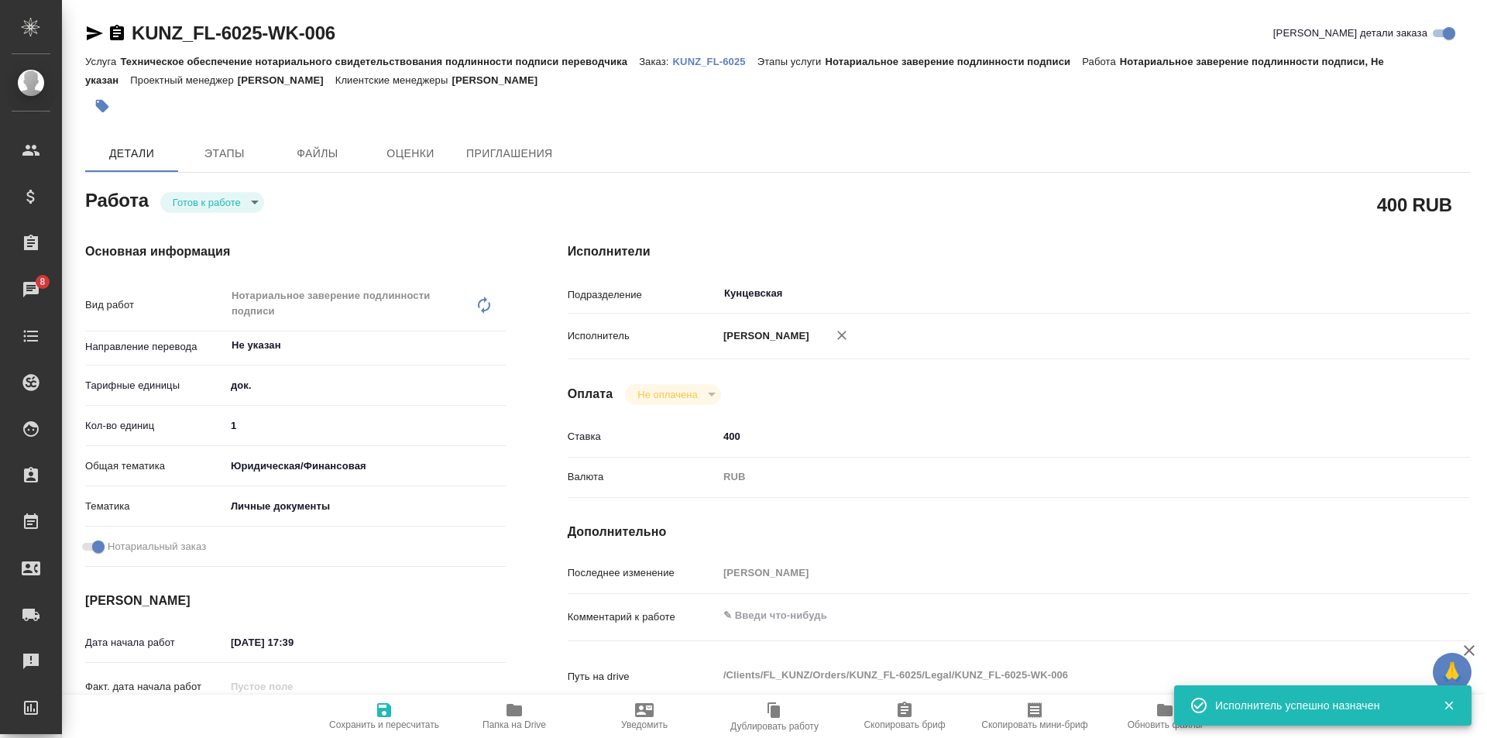
type textarea "x"
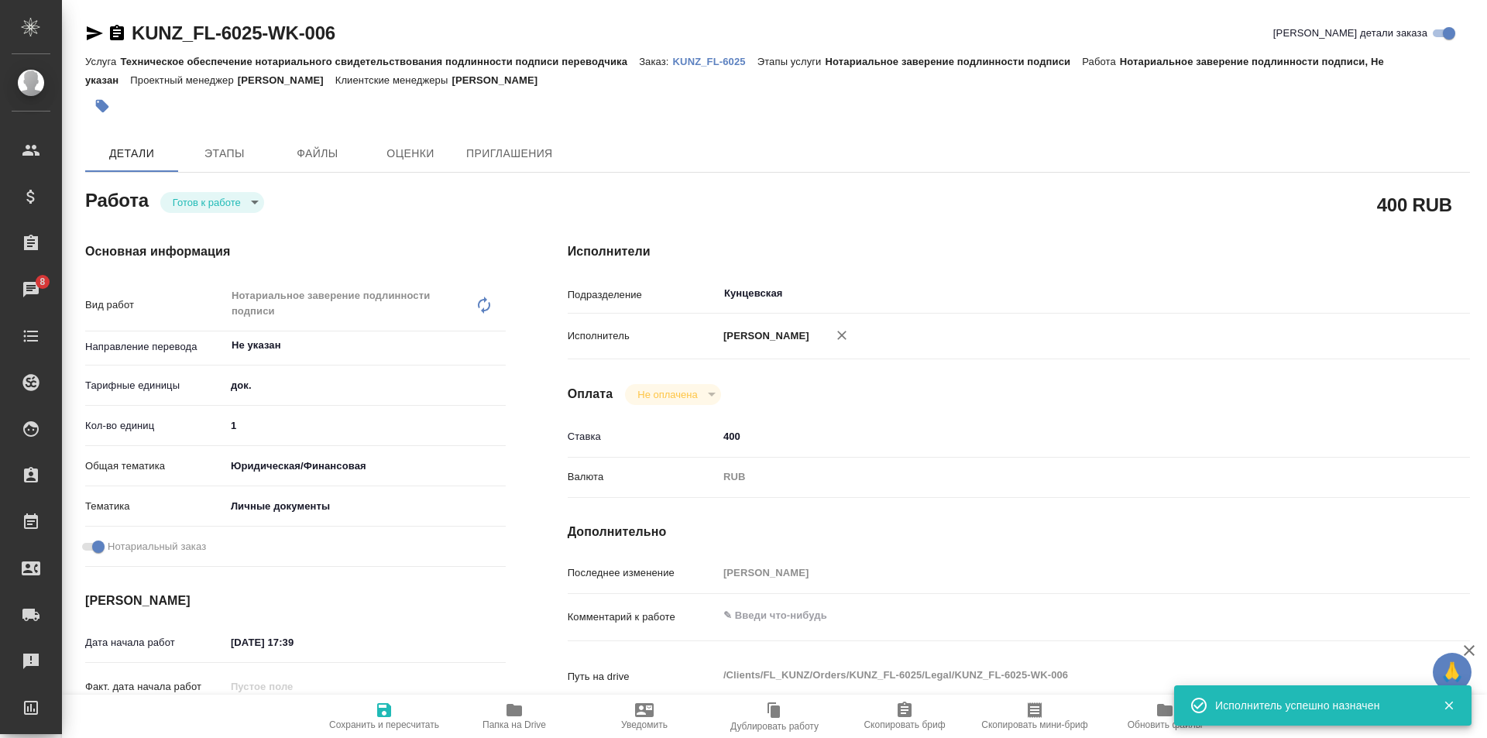
type textarea "x"
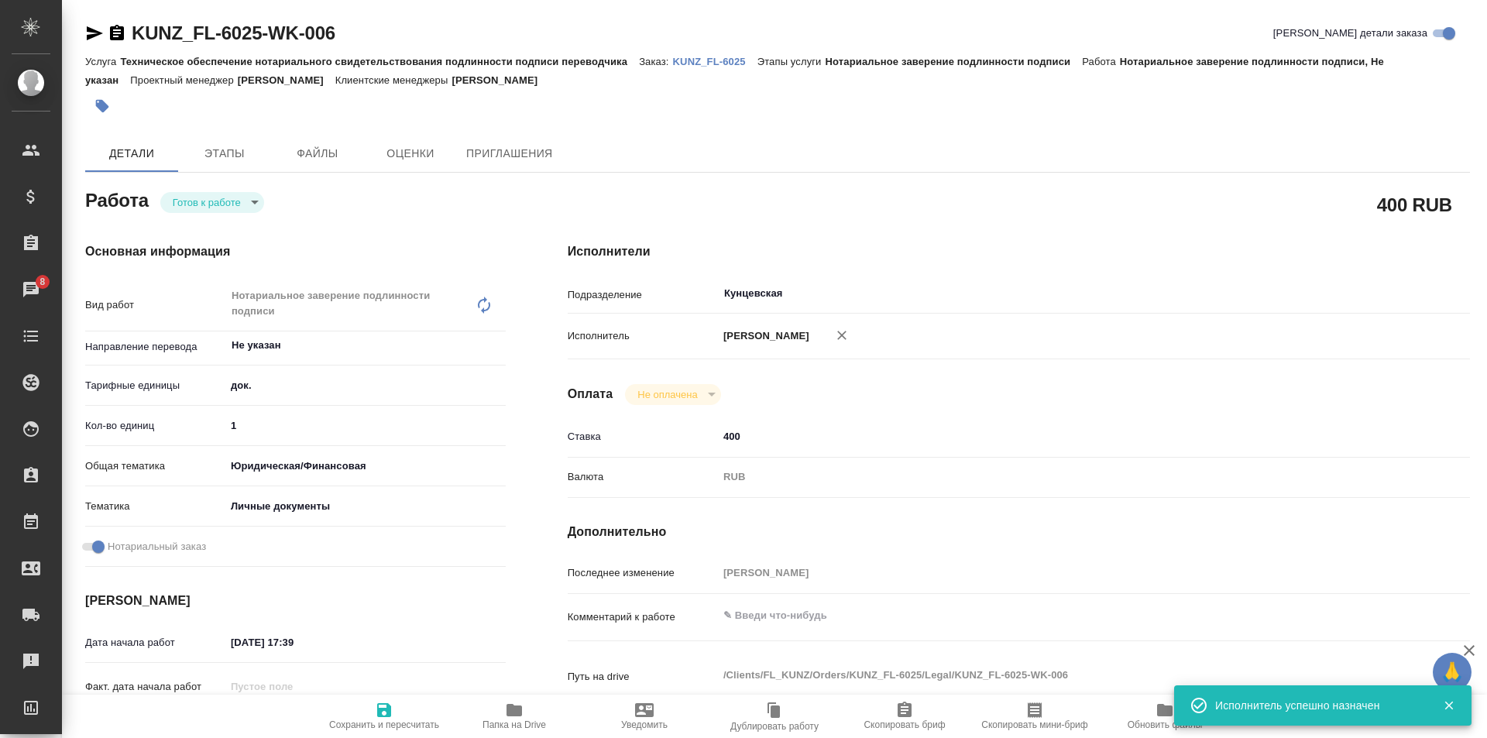
type textarea "x"
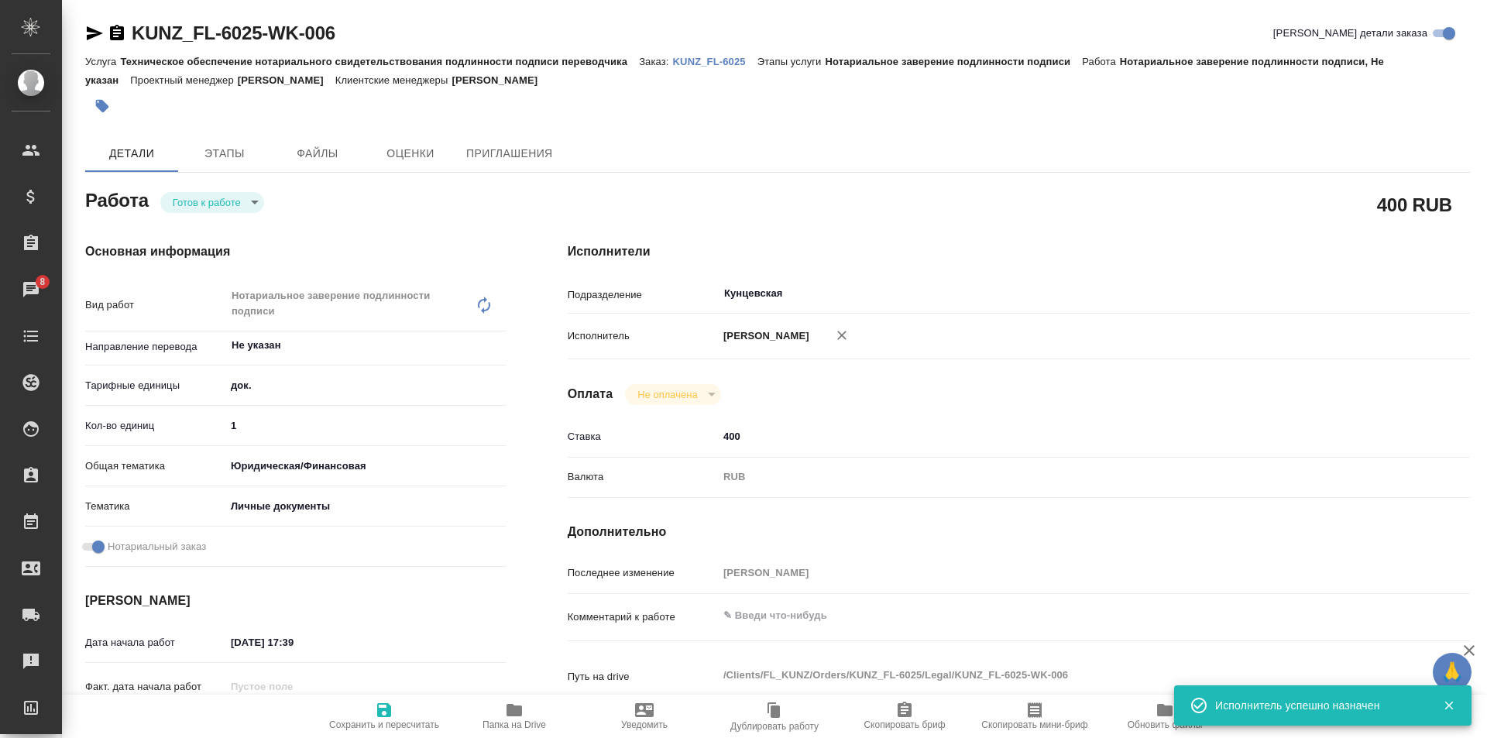
click at [393, 715] on icon "button" at bounding box center [384, 710] width 19 height 19
type textarea "x"
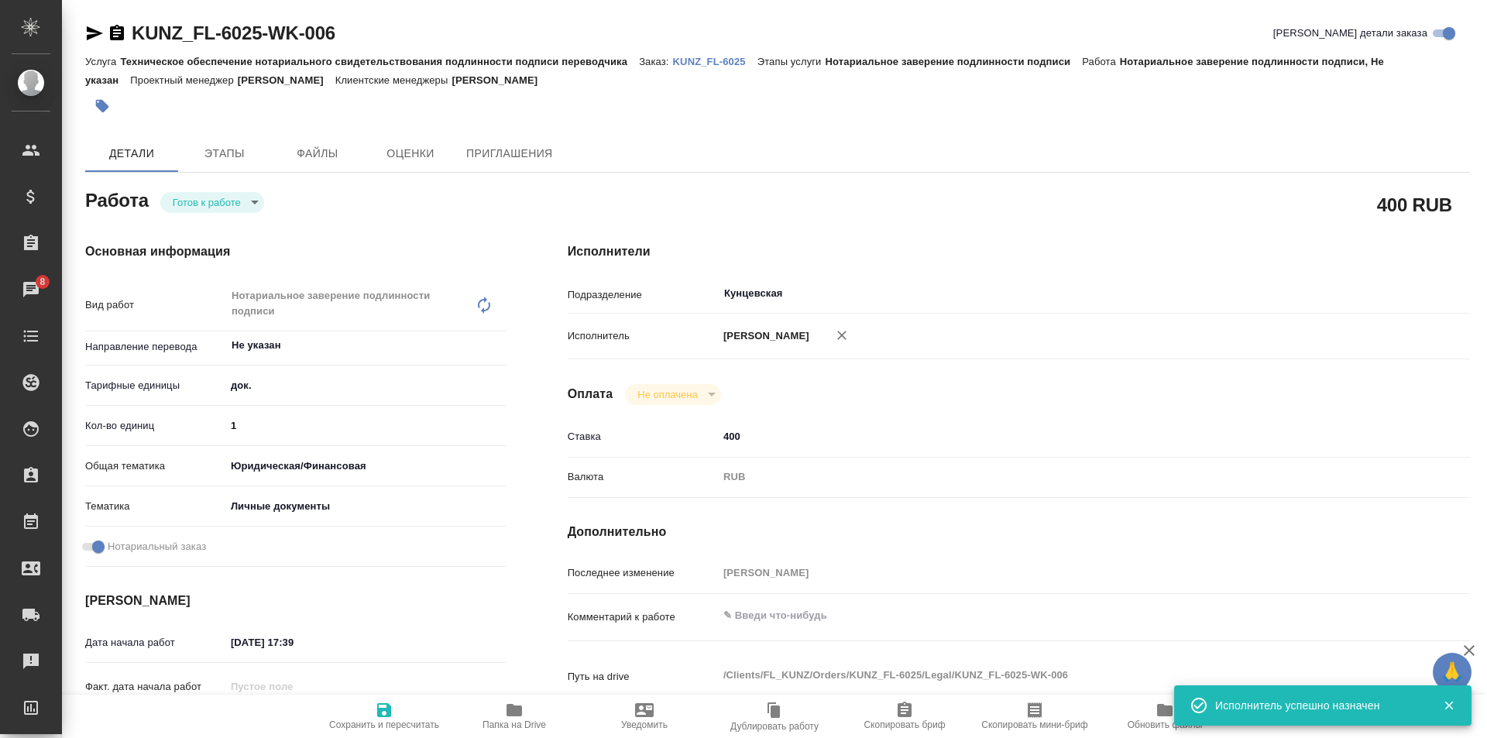
type textarea "x"
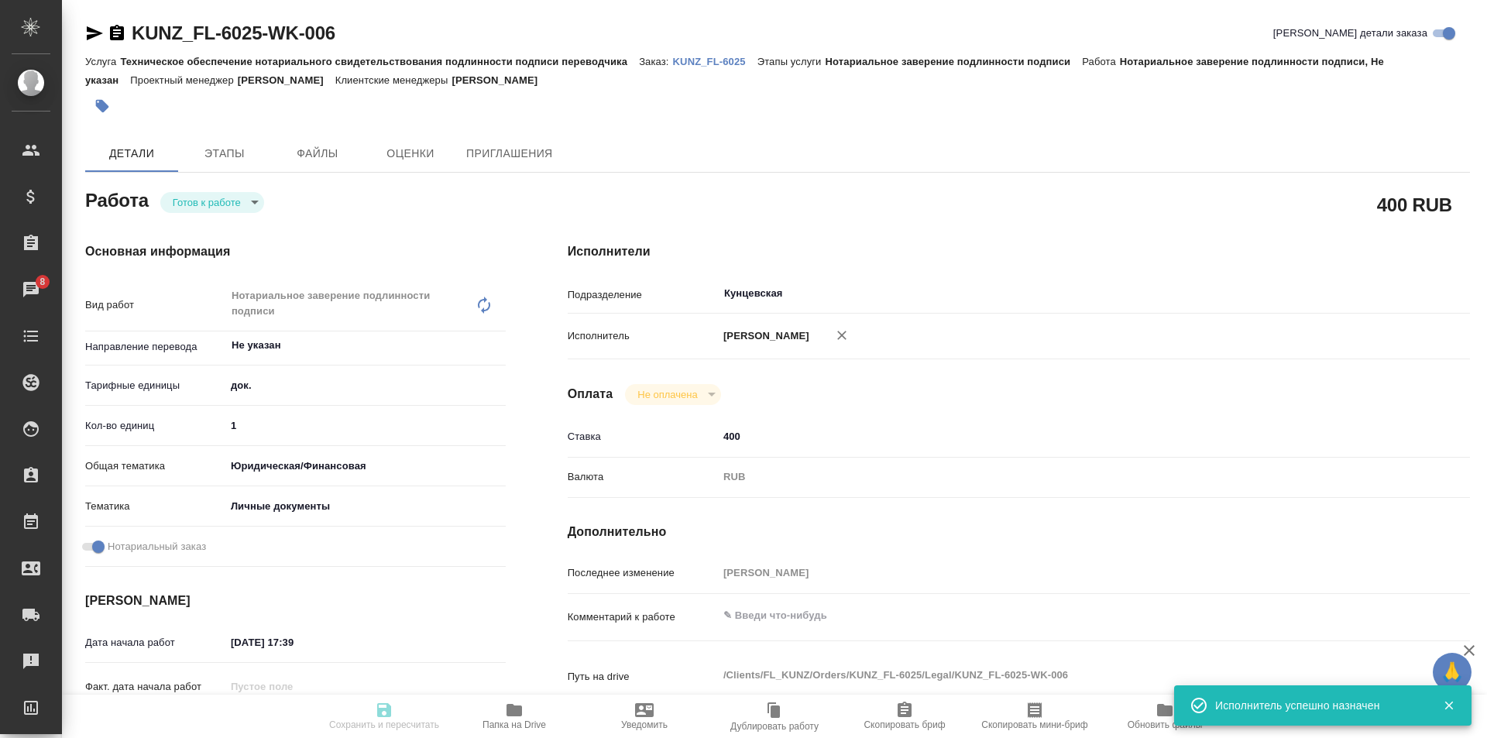
type textarea "x"
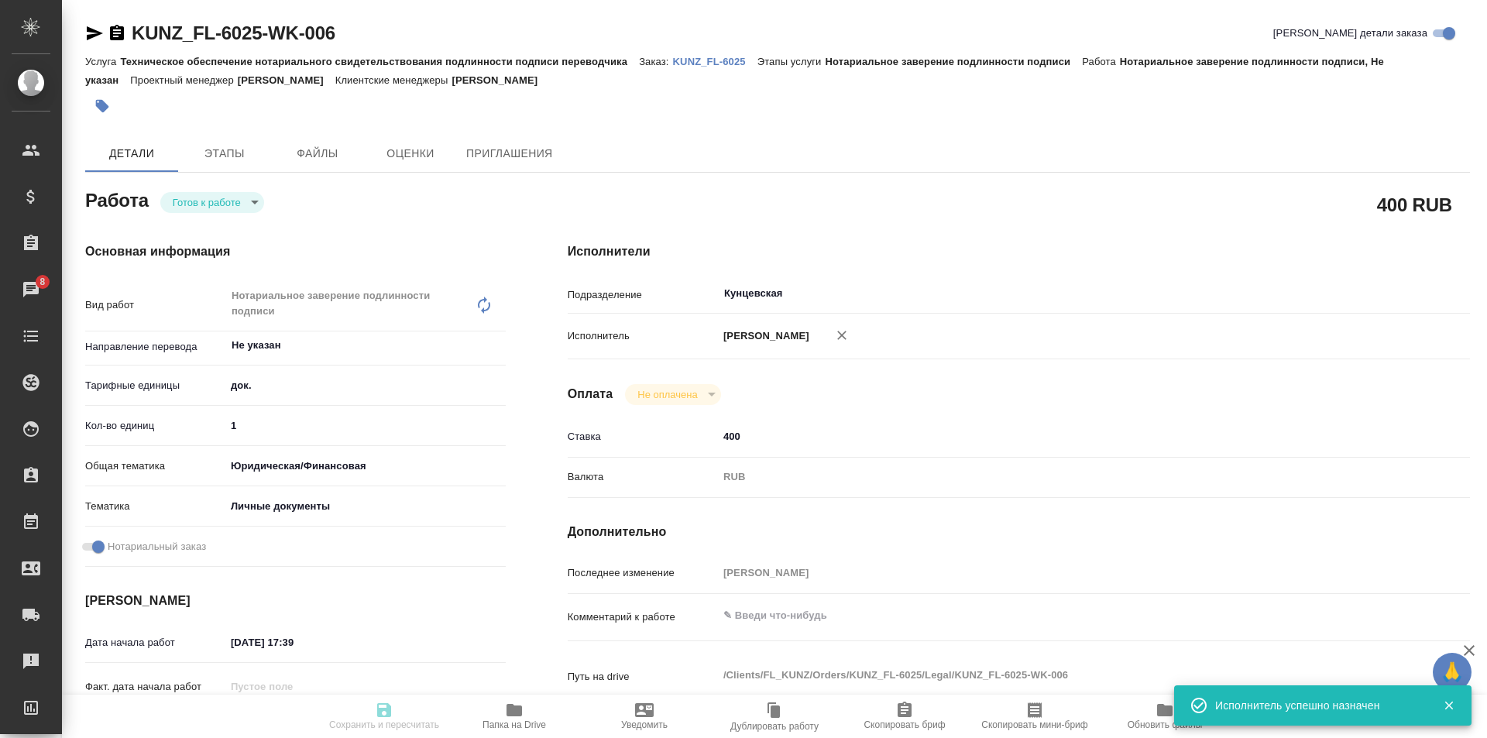
type textarea "x"
type input "readyForWork"
type textarea "Нотариальное заверение подлинности подписи"
type textarea "x"
type input "Не указан"
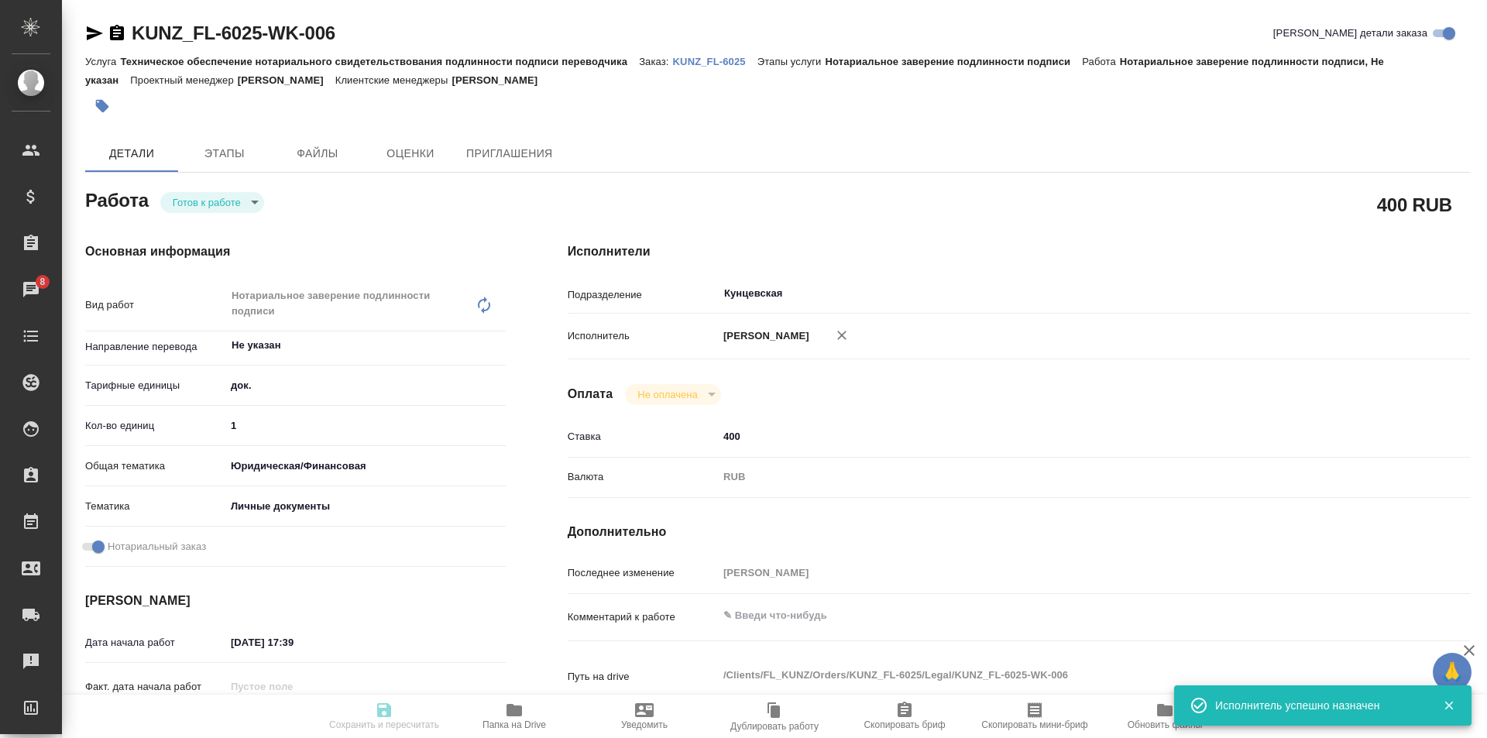
type input "5a8b1489cc6b4906c91bfd8b"
type input "1"
type input "yr-fn"
type input "5a8b8b956a9677013d343cfe"
checkbox input "true"
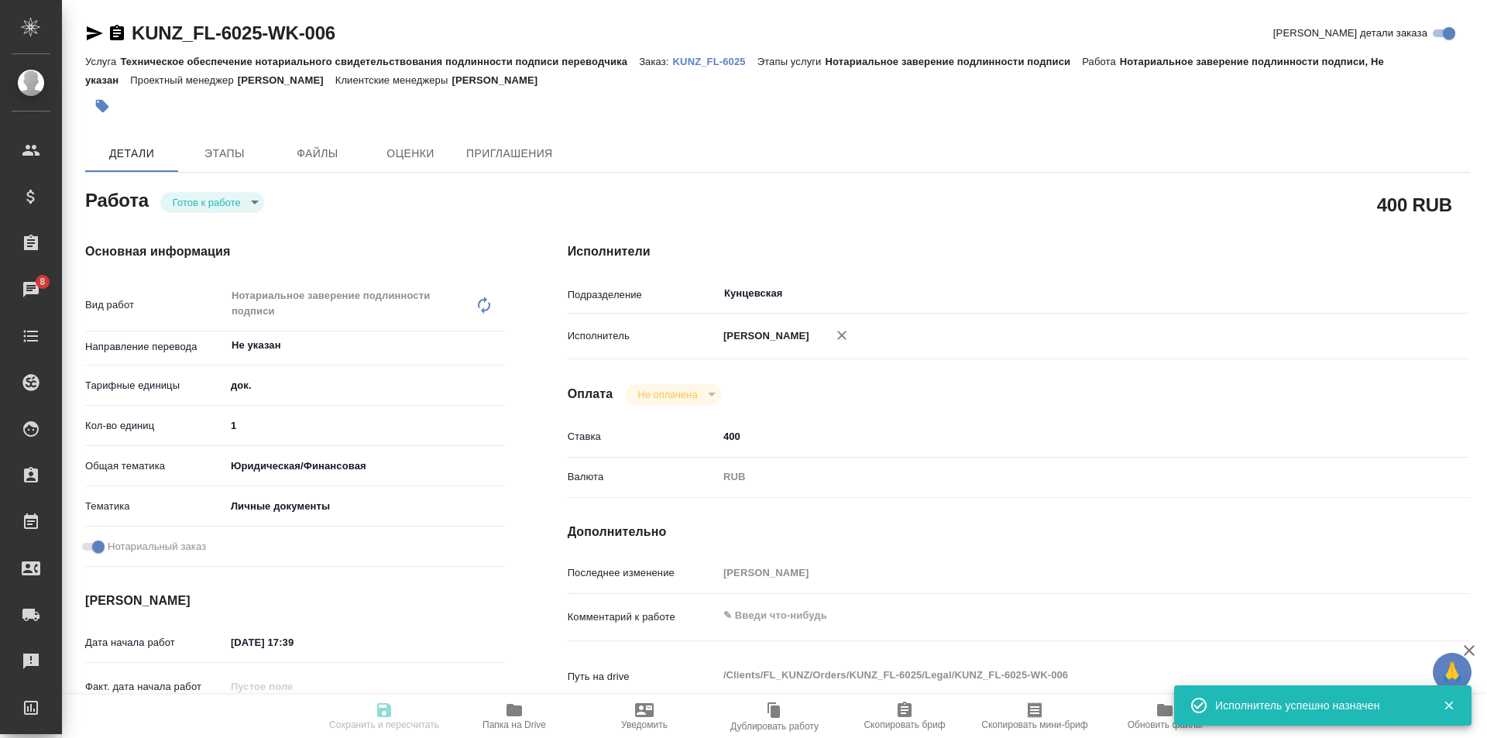
type input "08.10.2025 17:39"
type input "09.10.2025 16:00"
type input "Кунцевская"
type input "notPayed"
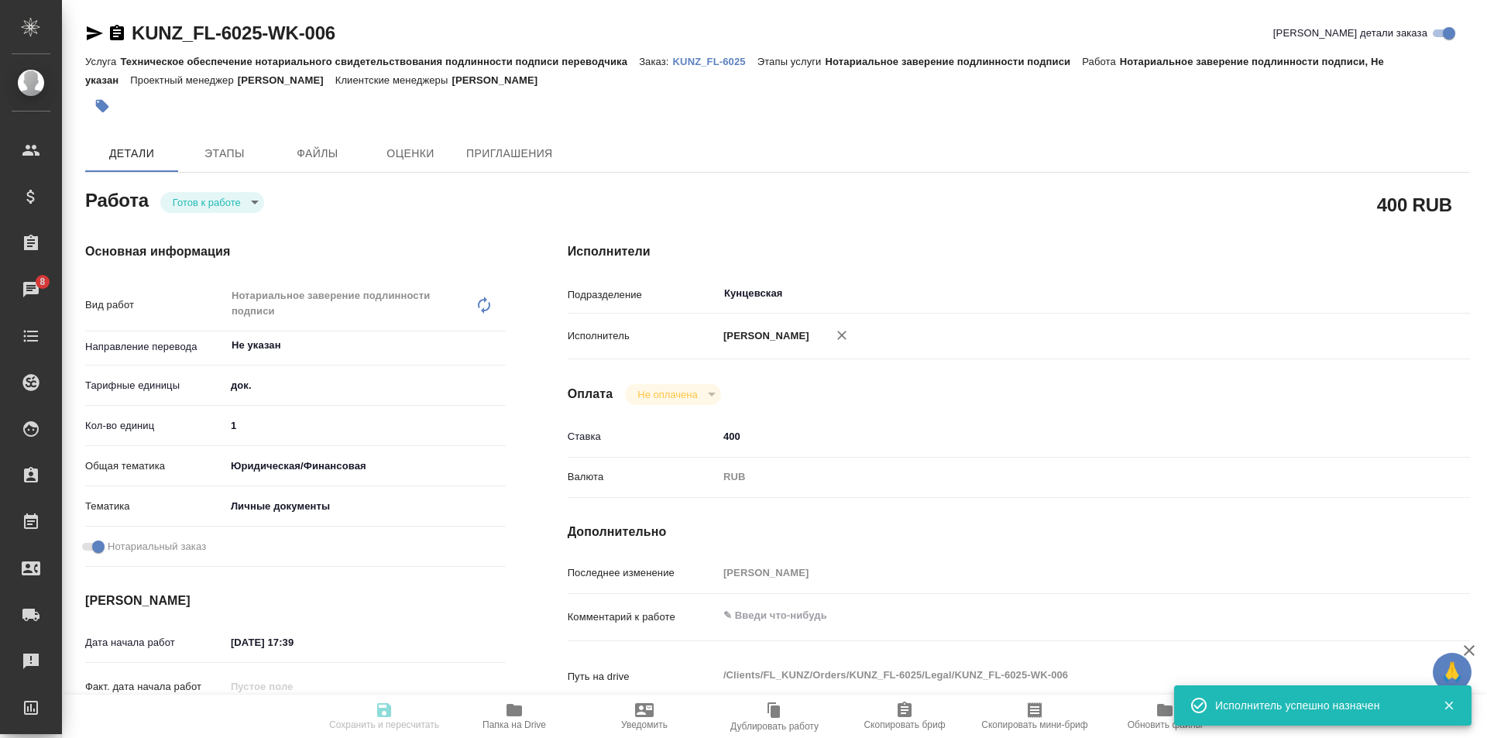
type input "400"
type input "RUB"
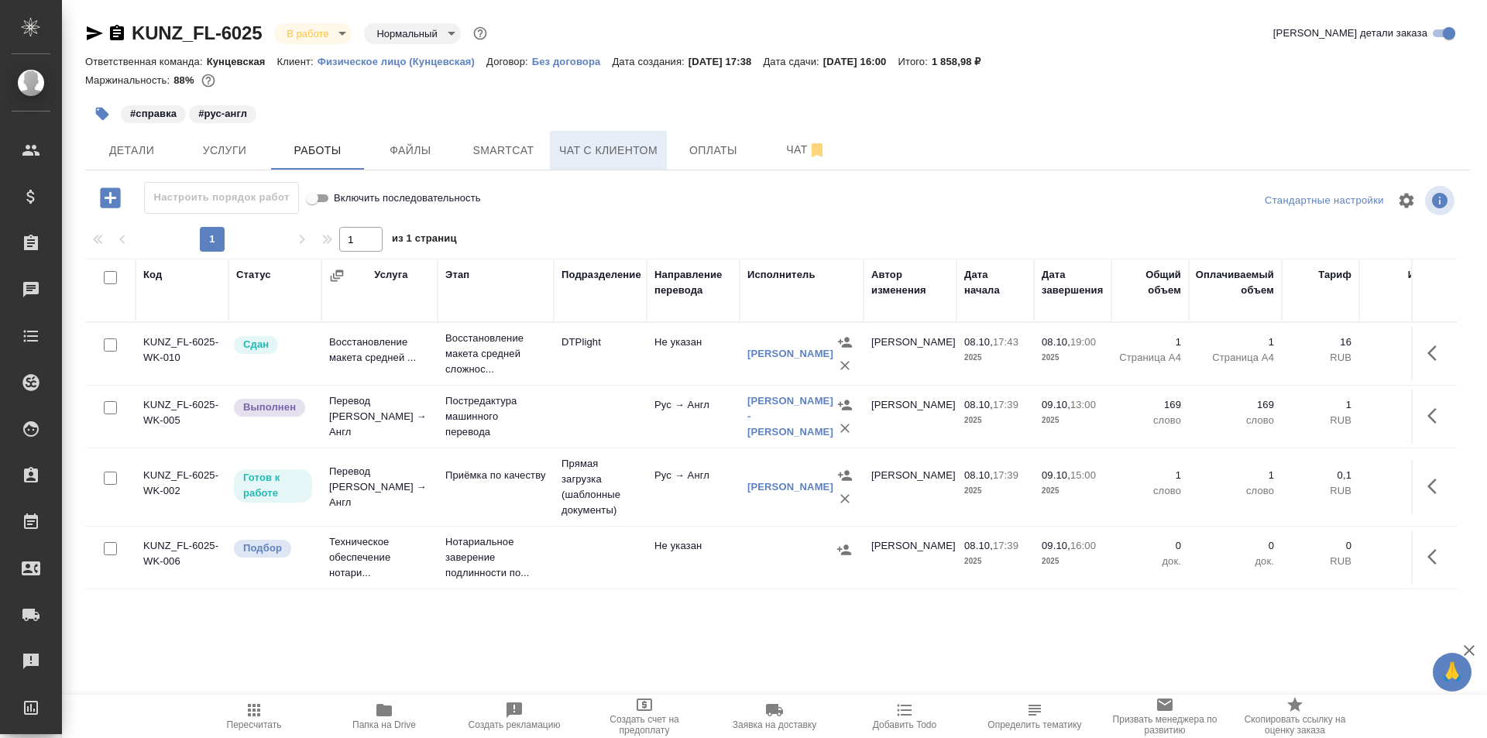
click at [616, 141] on span "Чат с клиентом" at bounding box center [608, 150] width 98 height 19
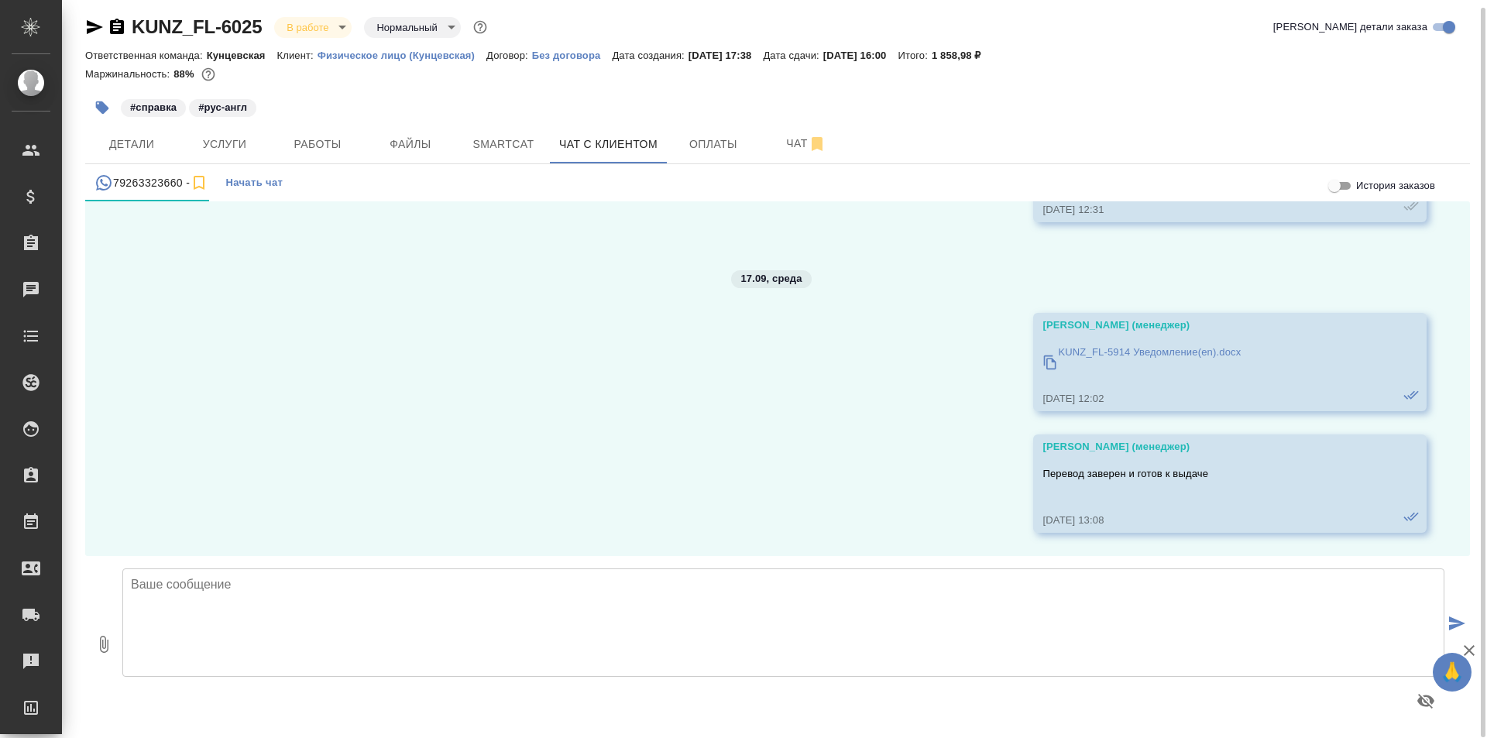
scroll to position [9, 0]
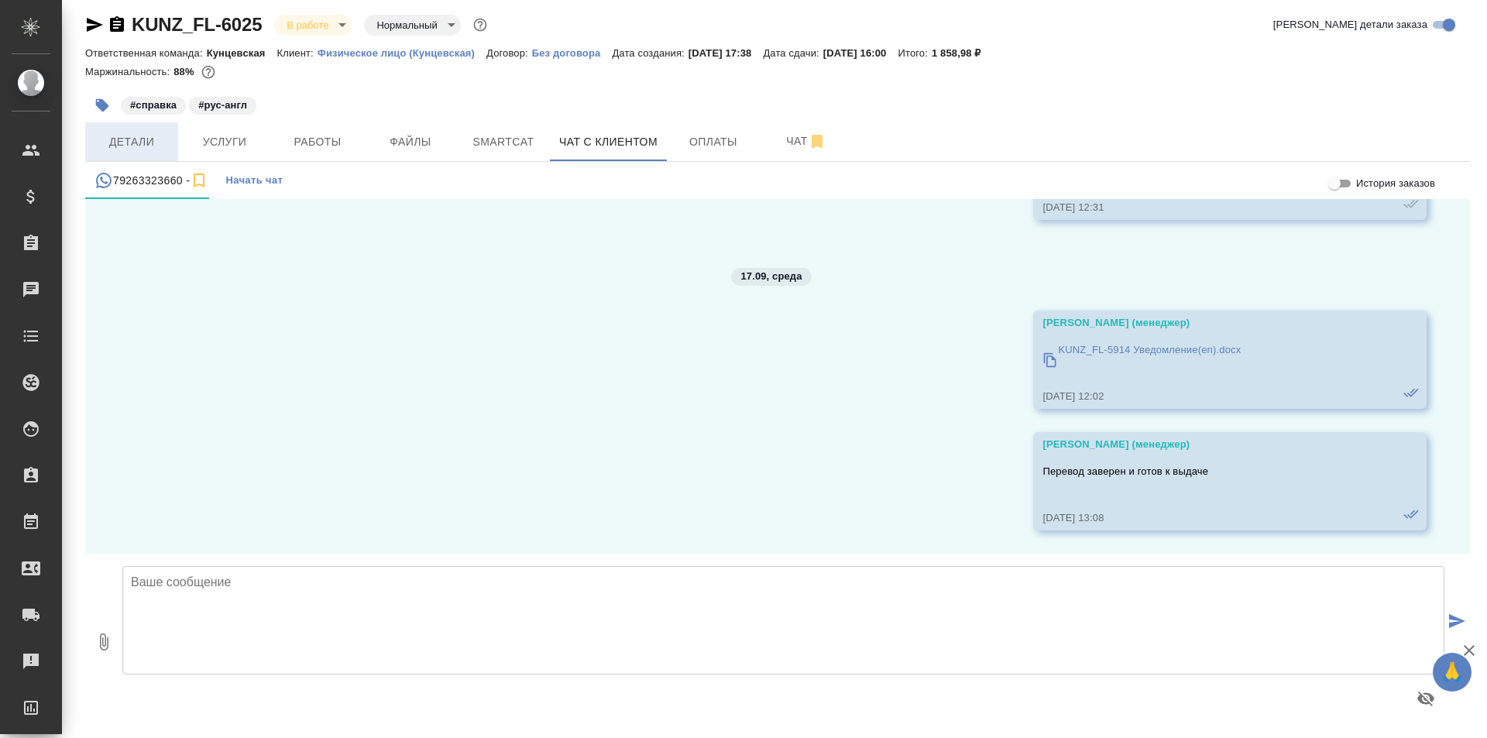
click at [149, 151] on span "Детали" at bounding box center [131, 141] width 74 height 19
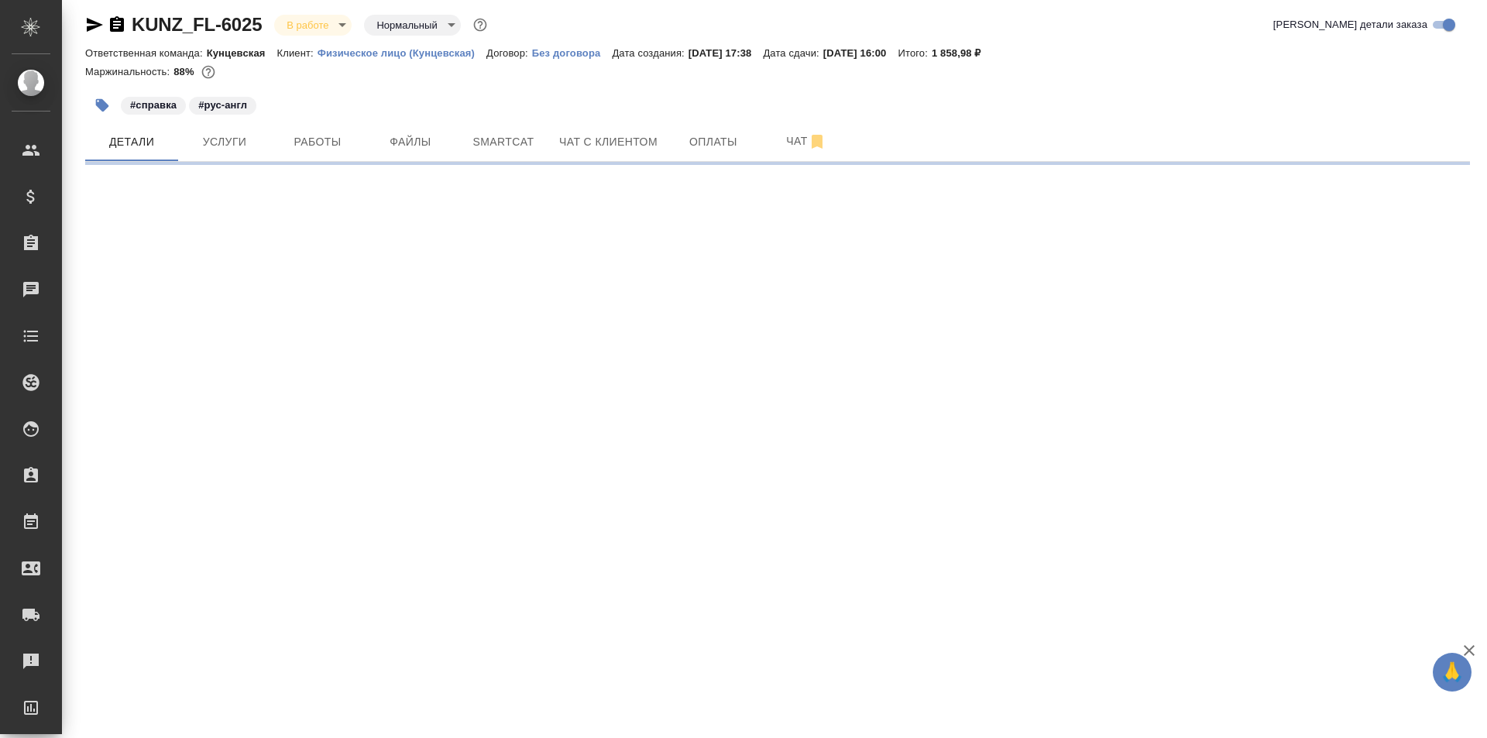
select select "RU"
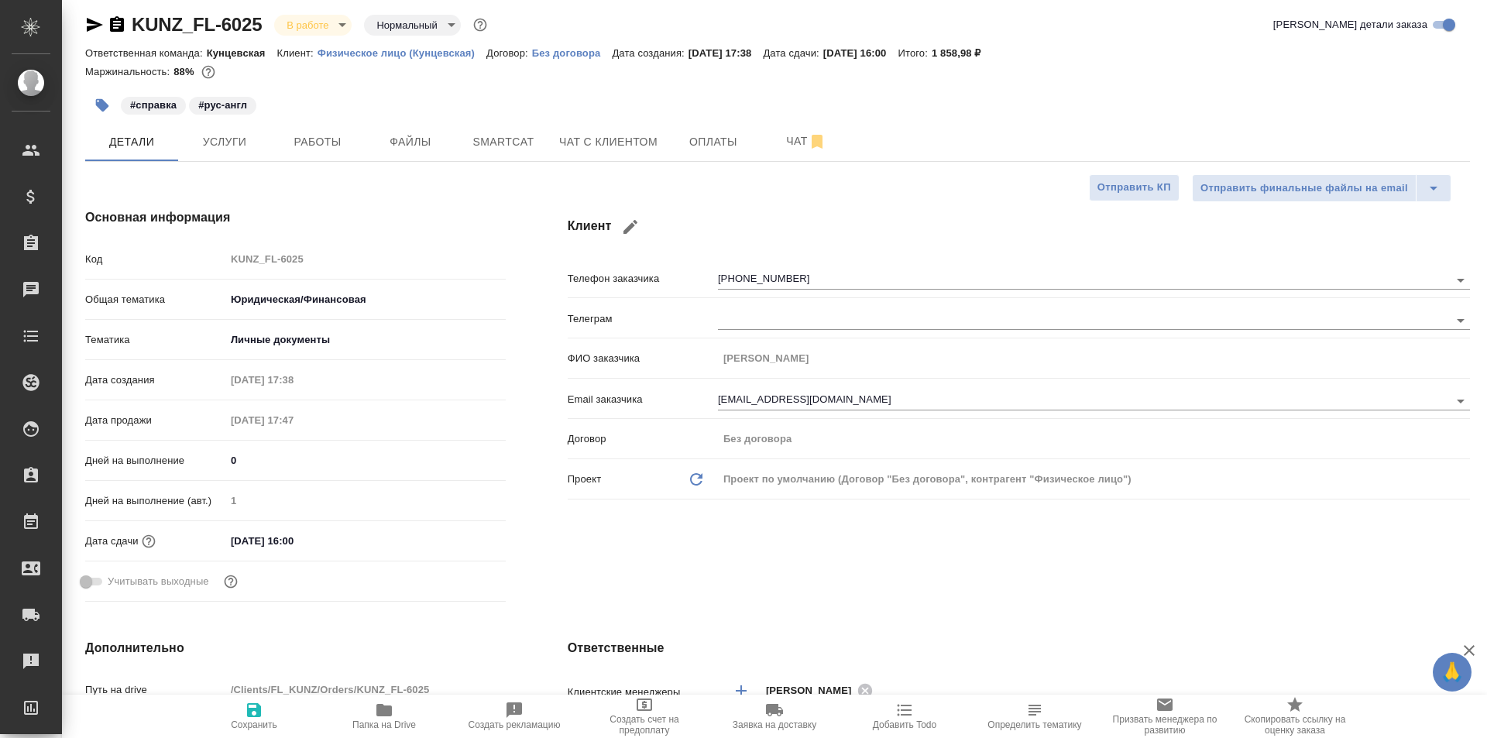
type textarea "x"
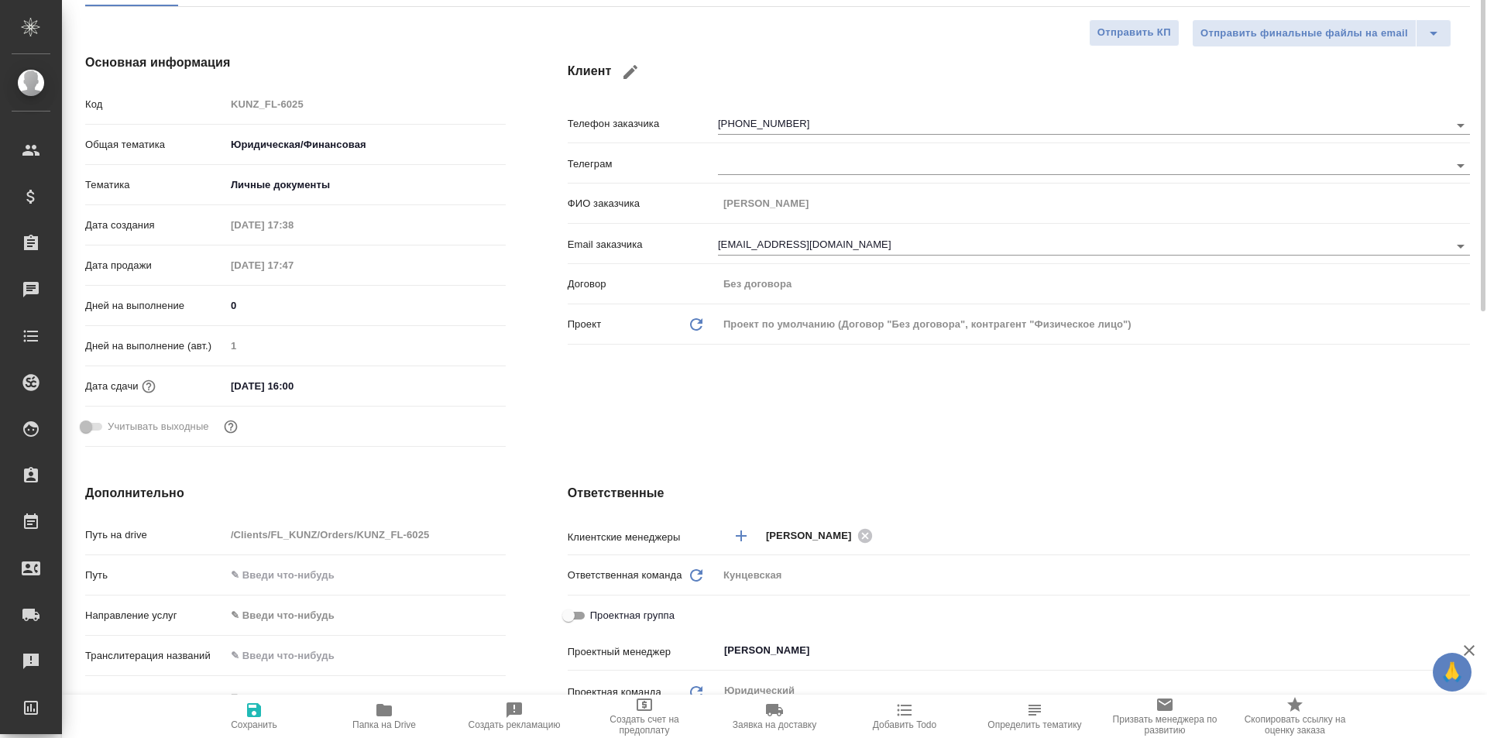
scroll to position [86, 0]
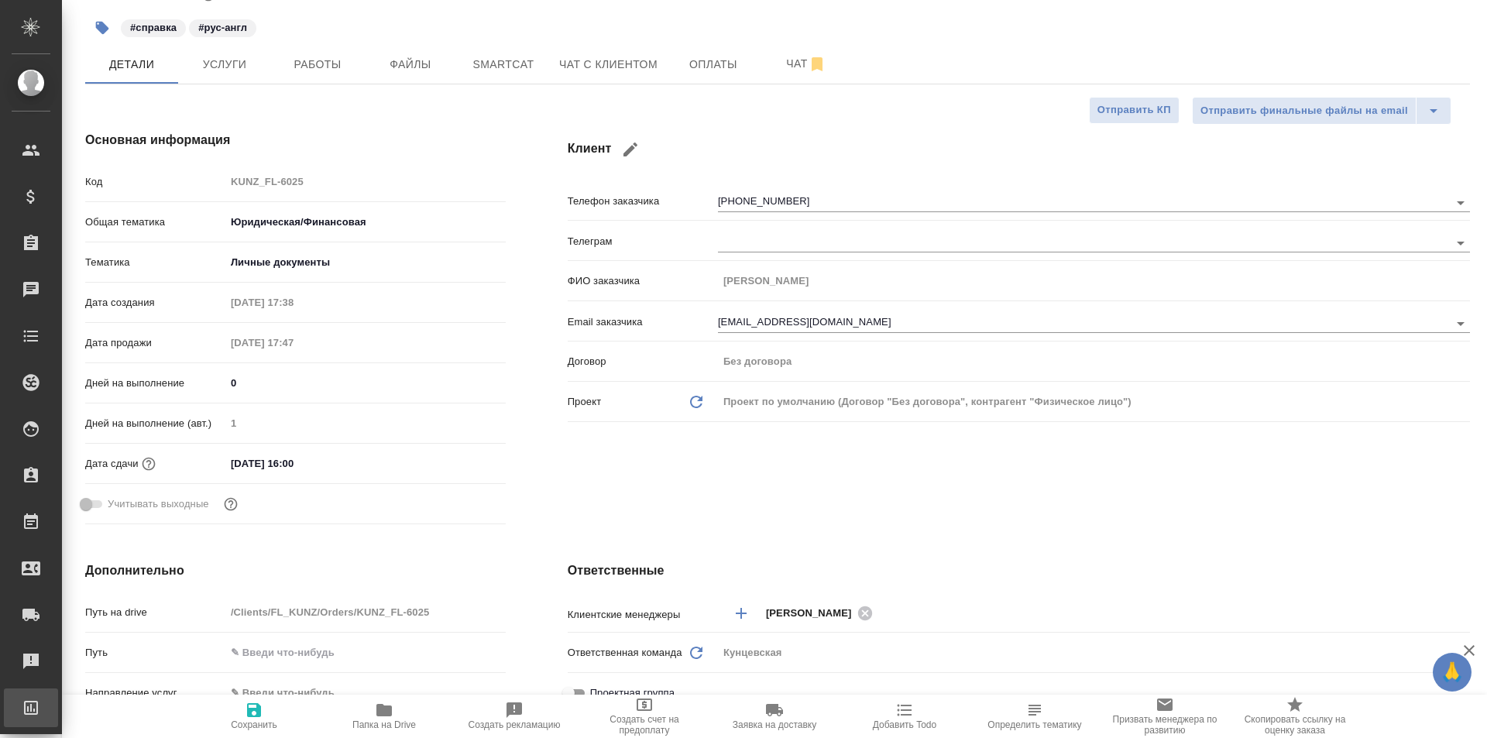
type textarea "x"
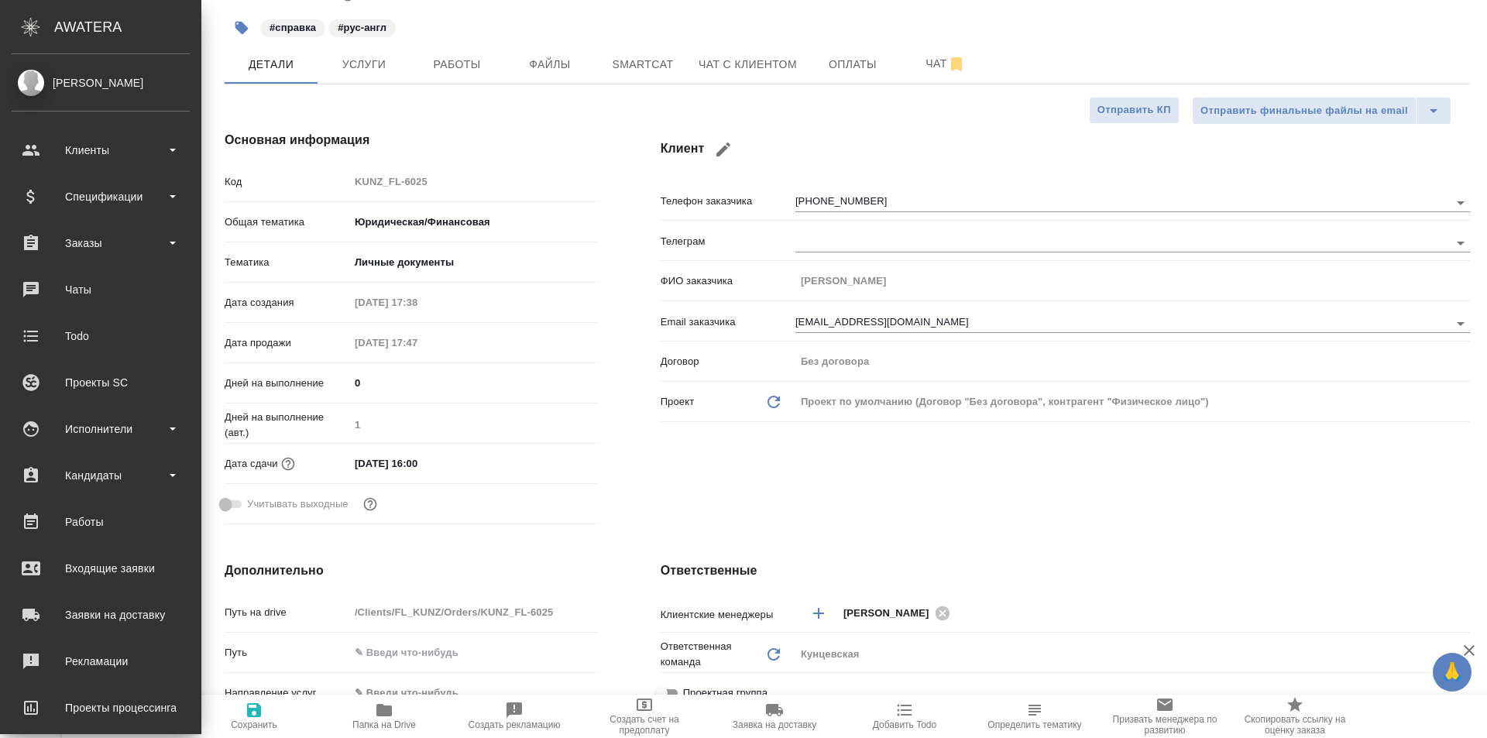
type textarea "x"
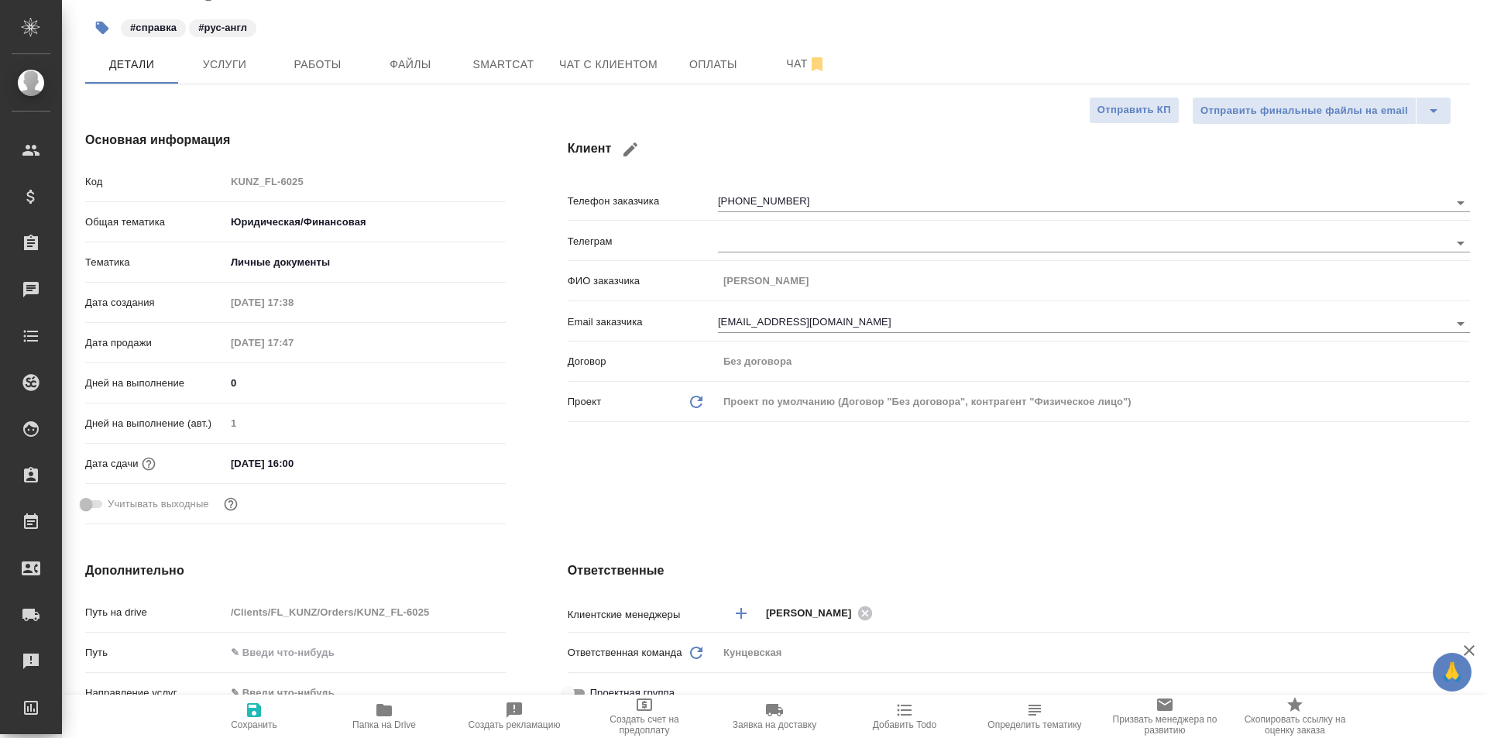
type textarea "x"
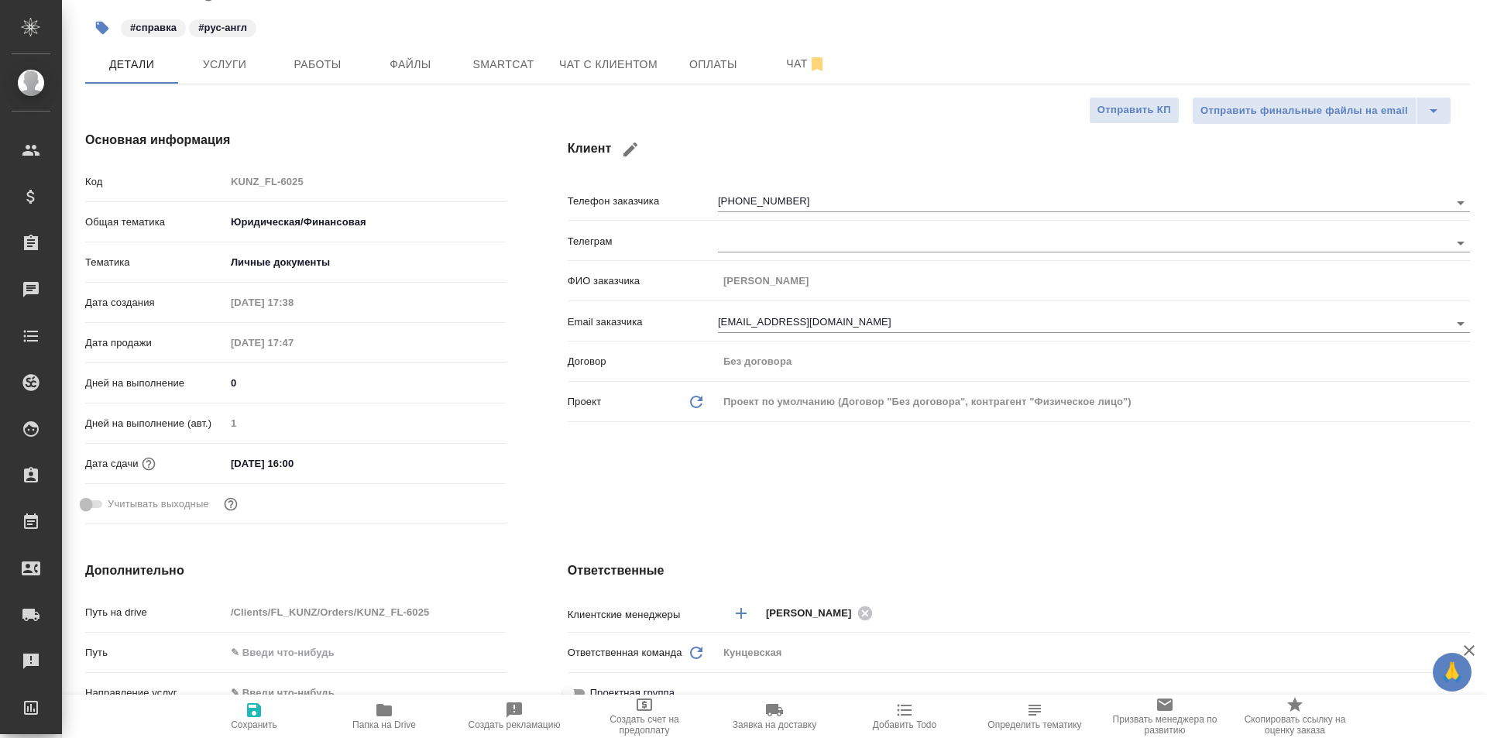
type textarea "x"
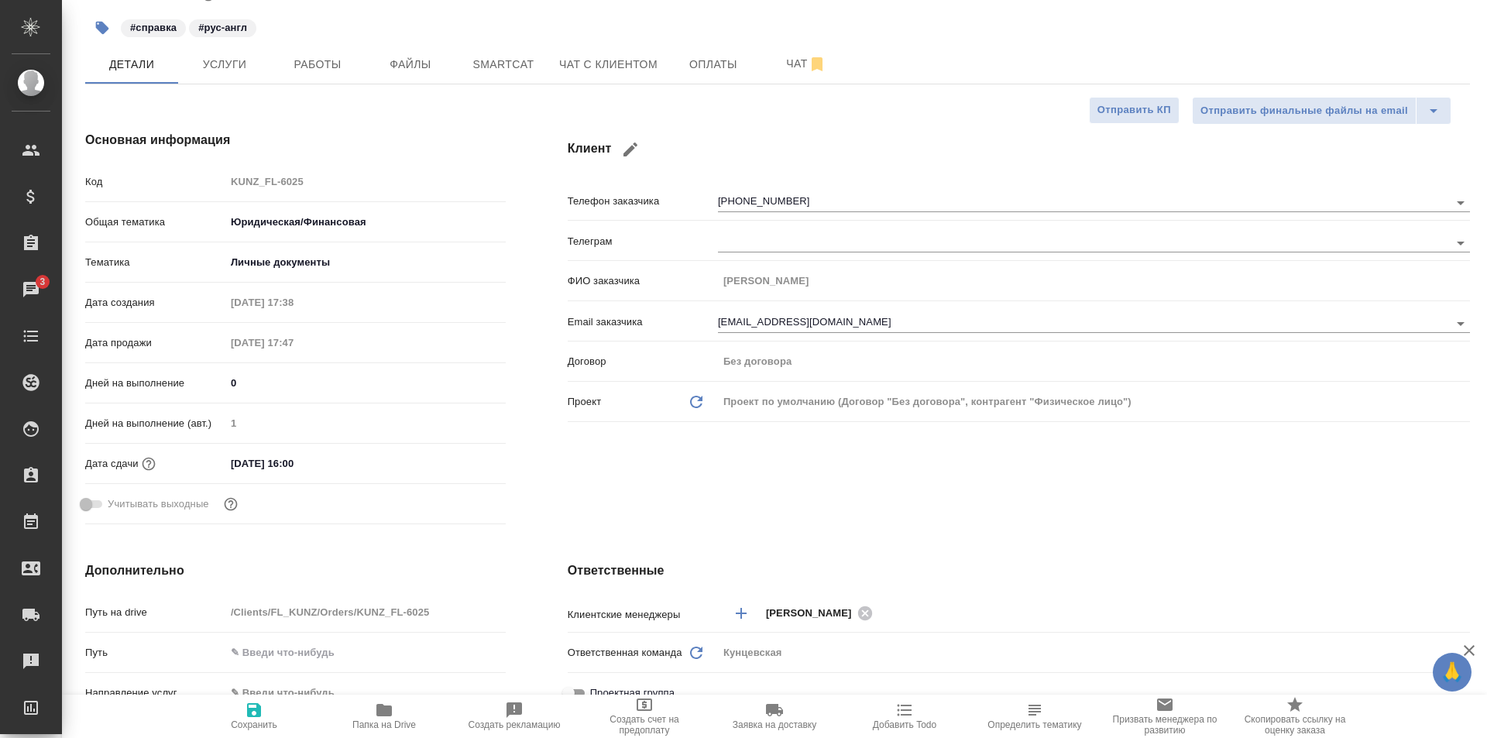
type textarea "x"
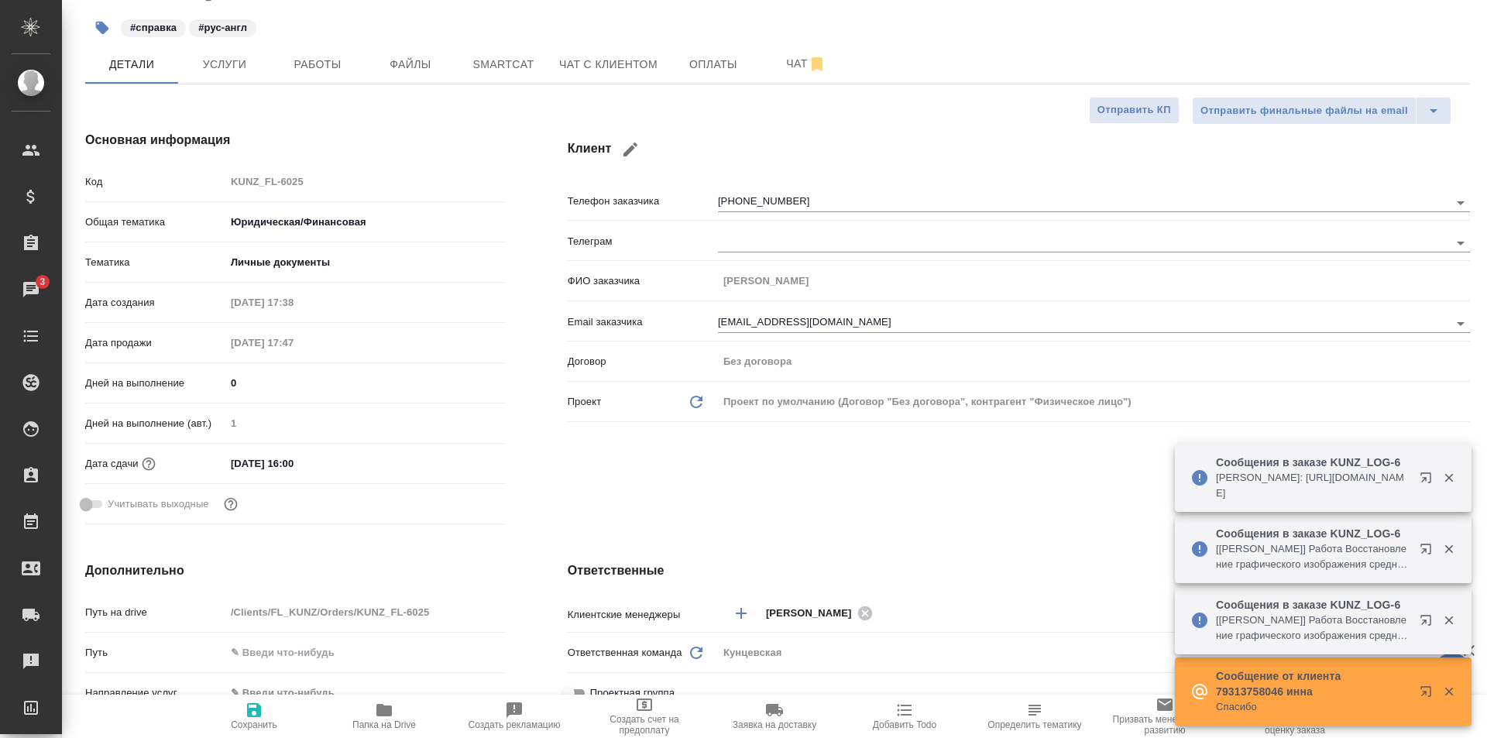
type textarea "x"
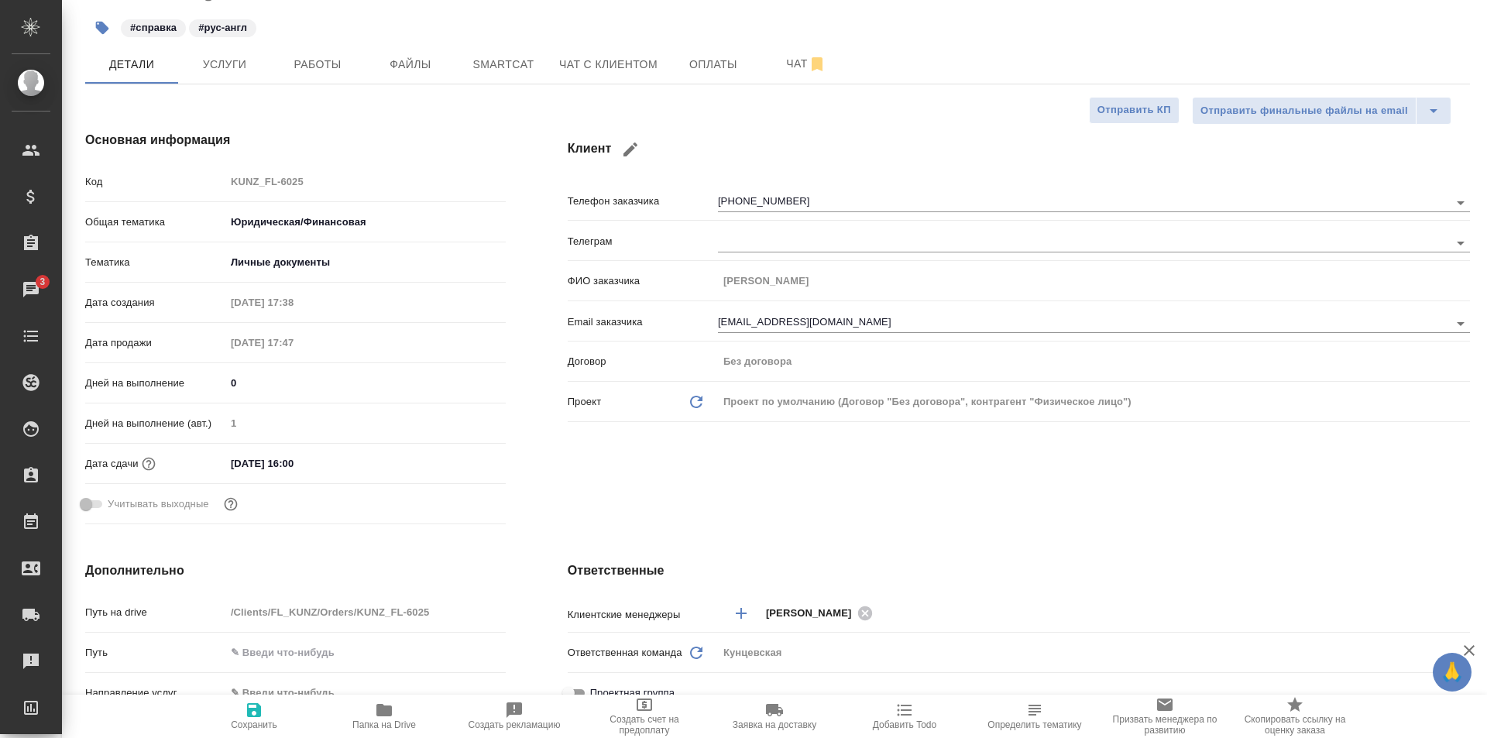
type textarea "x"
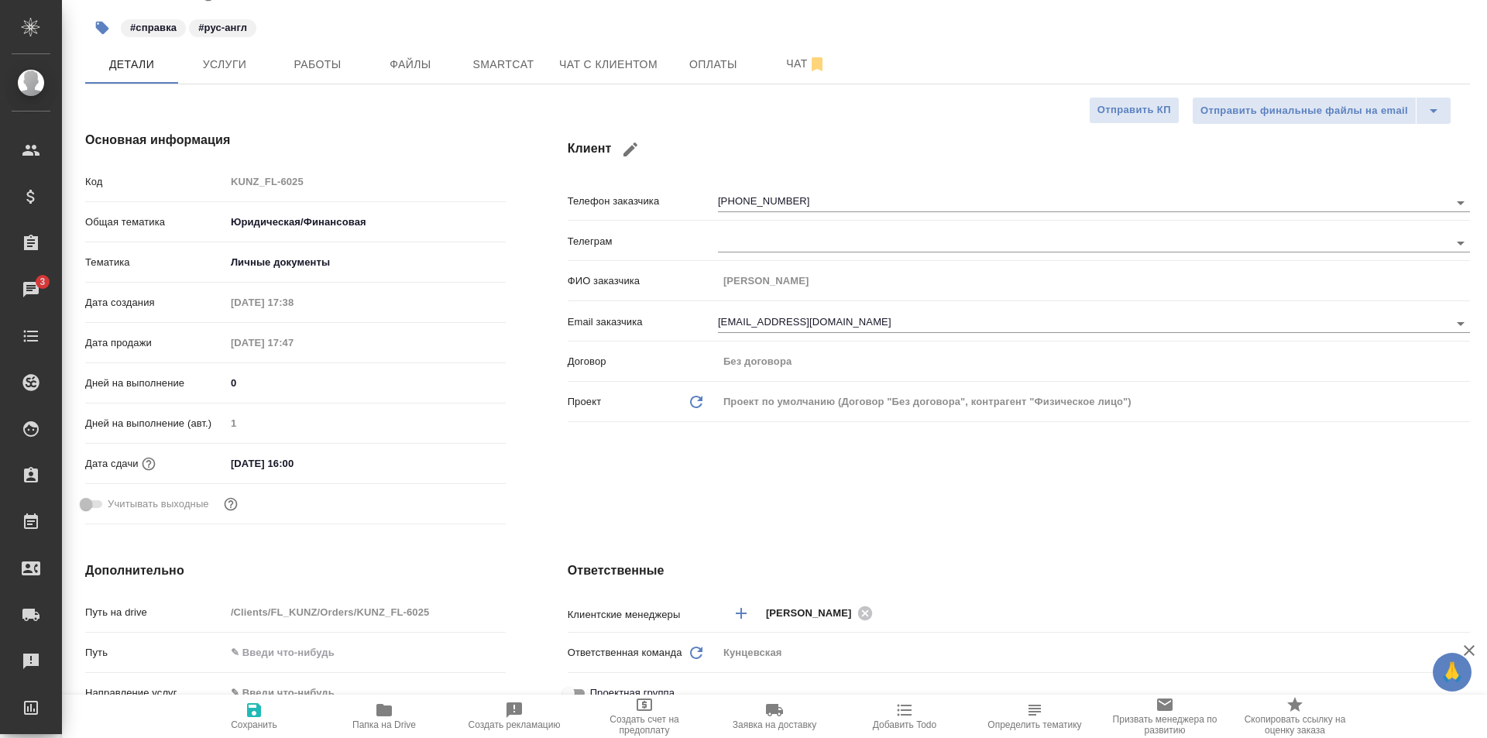
type textarea "x"
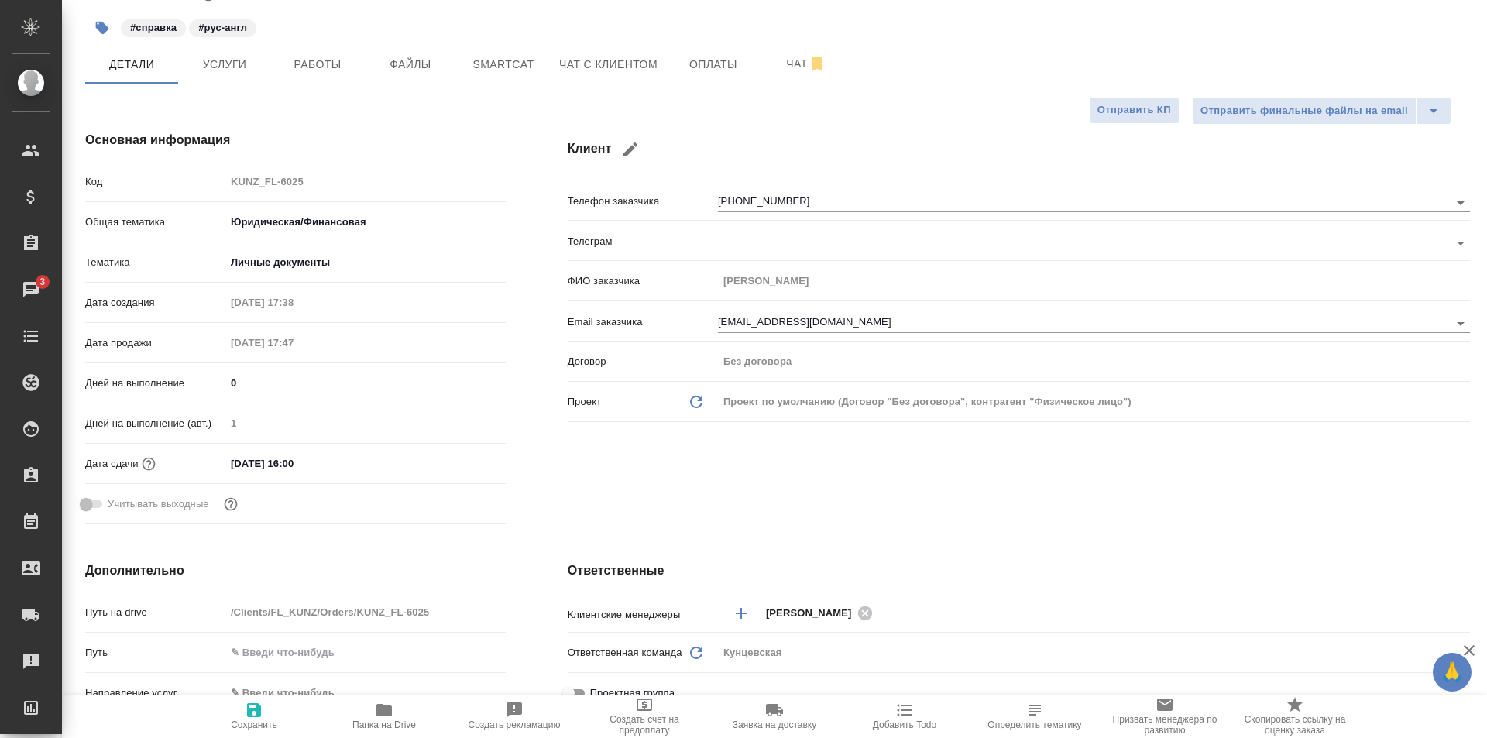
type textarea "x"
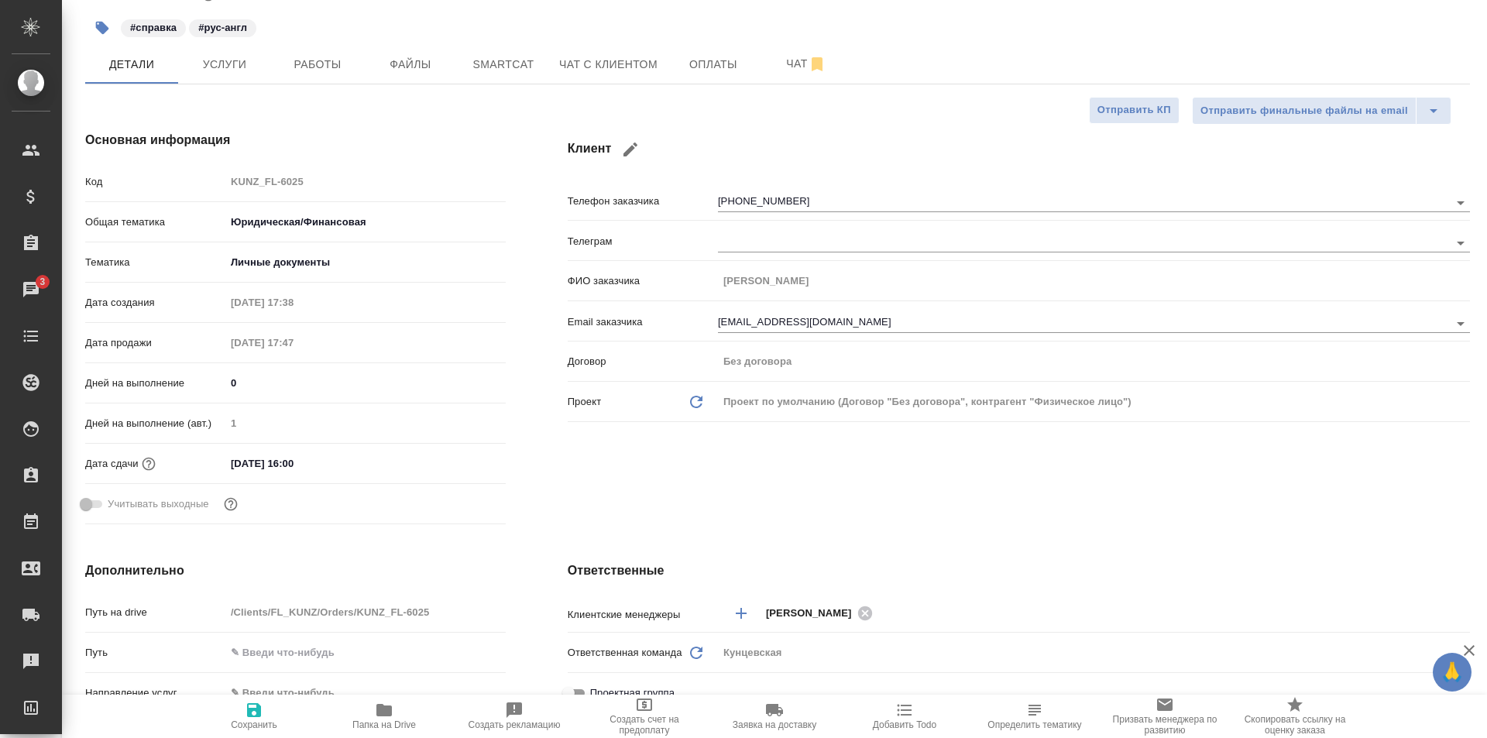
type textarea "x"
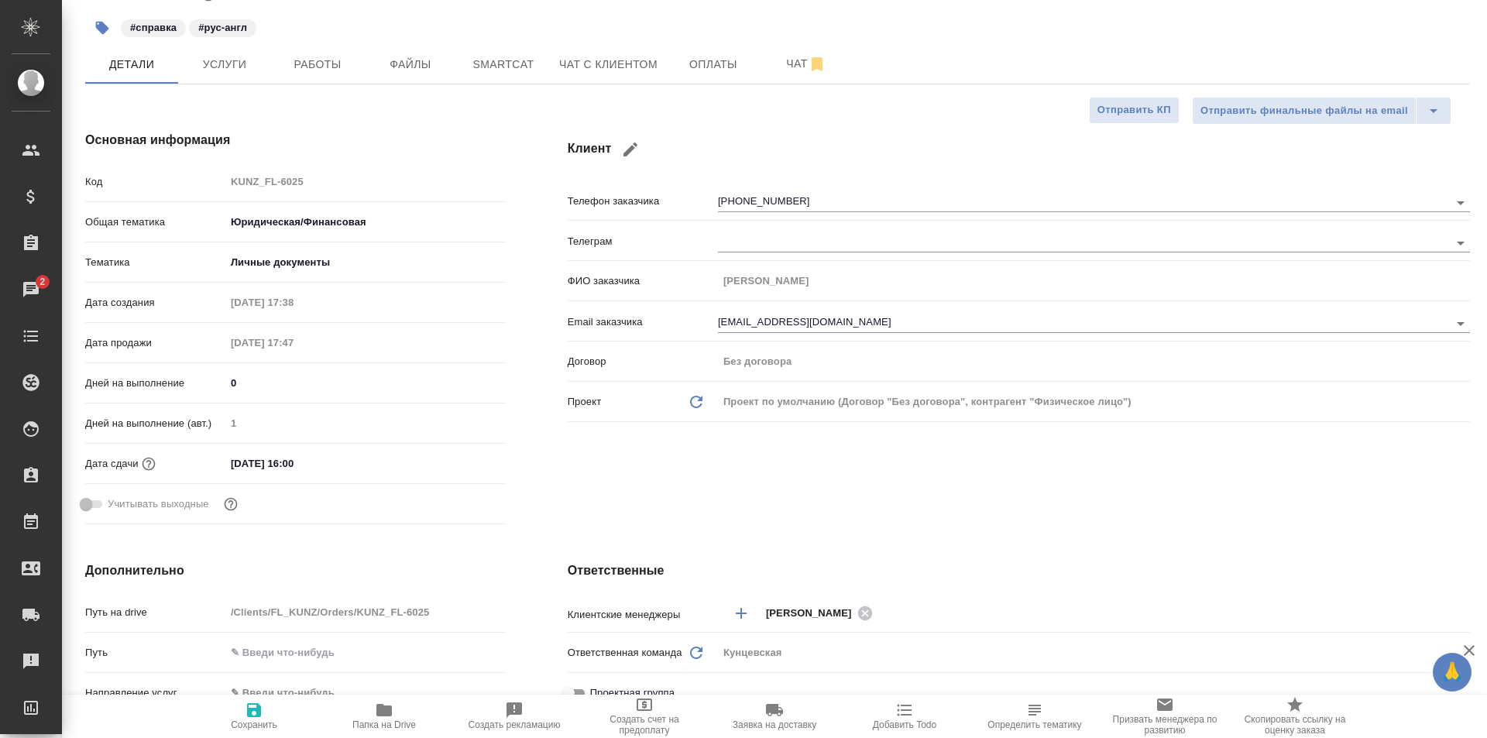
type textarea "x"
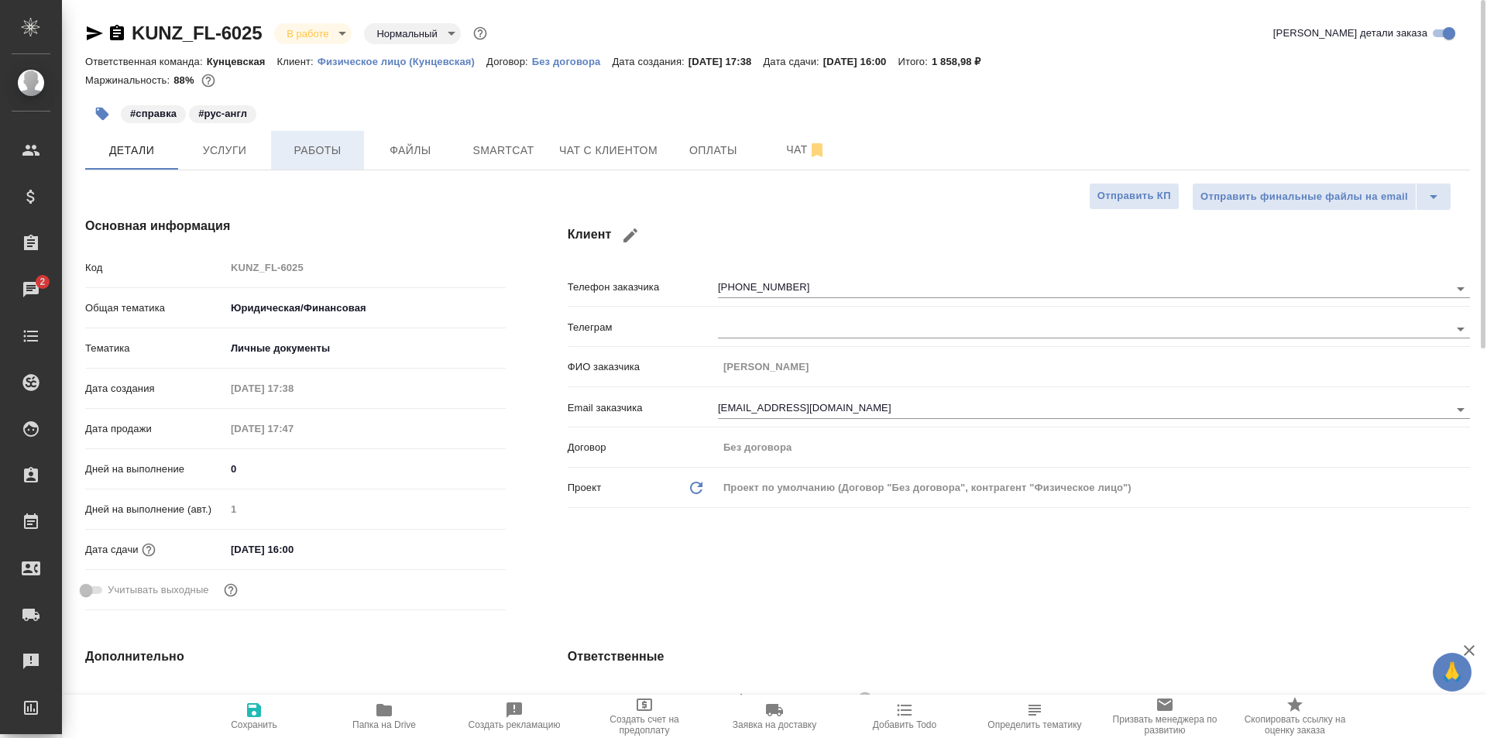
click at [318, 152] on span "Работы" at bounding box center [317, 150] width 74 height 19
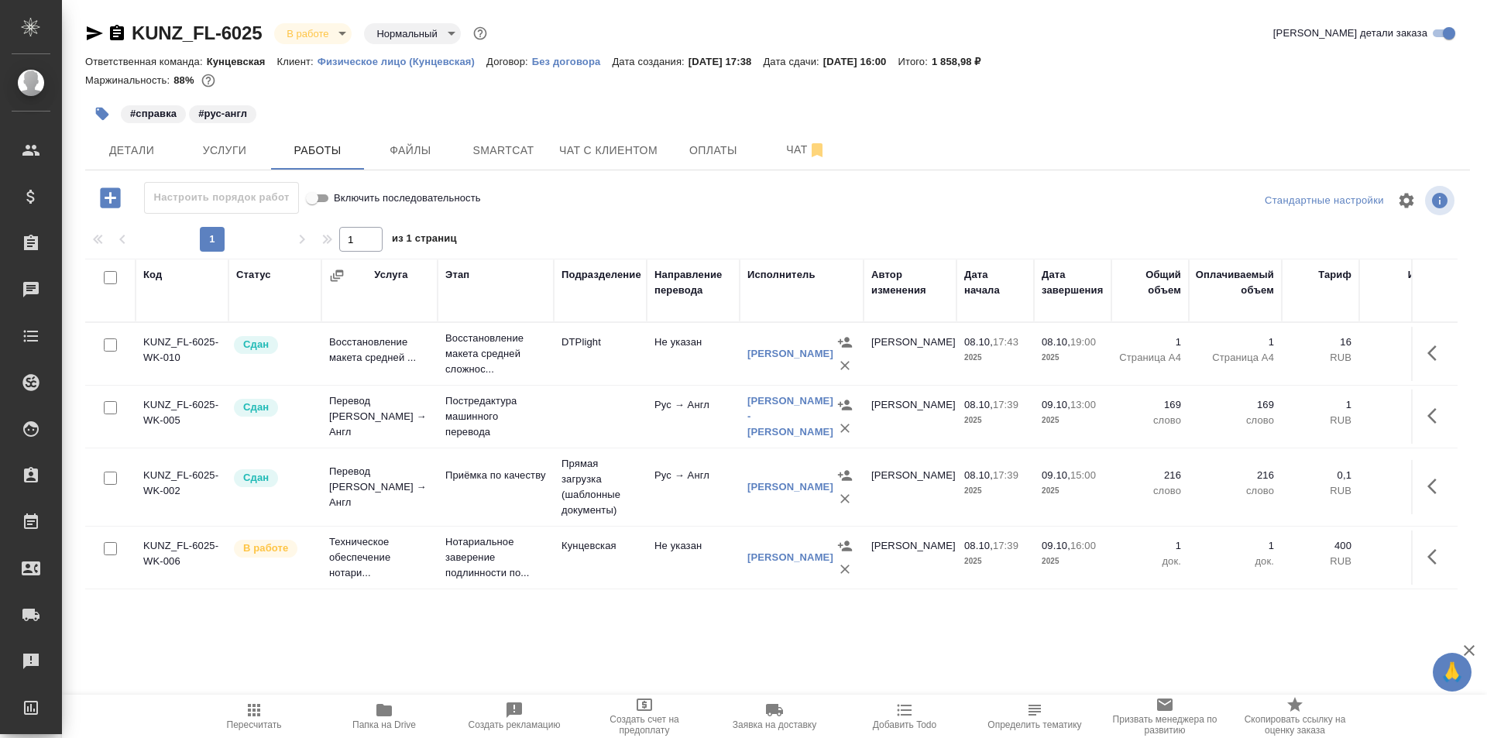
scroll to position [2, 0]
click at [1427, 547] on icon "button" at bounding box center [1436, 555] width 19 height 19
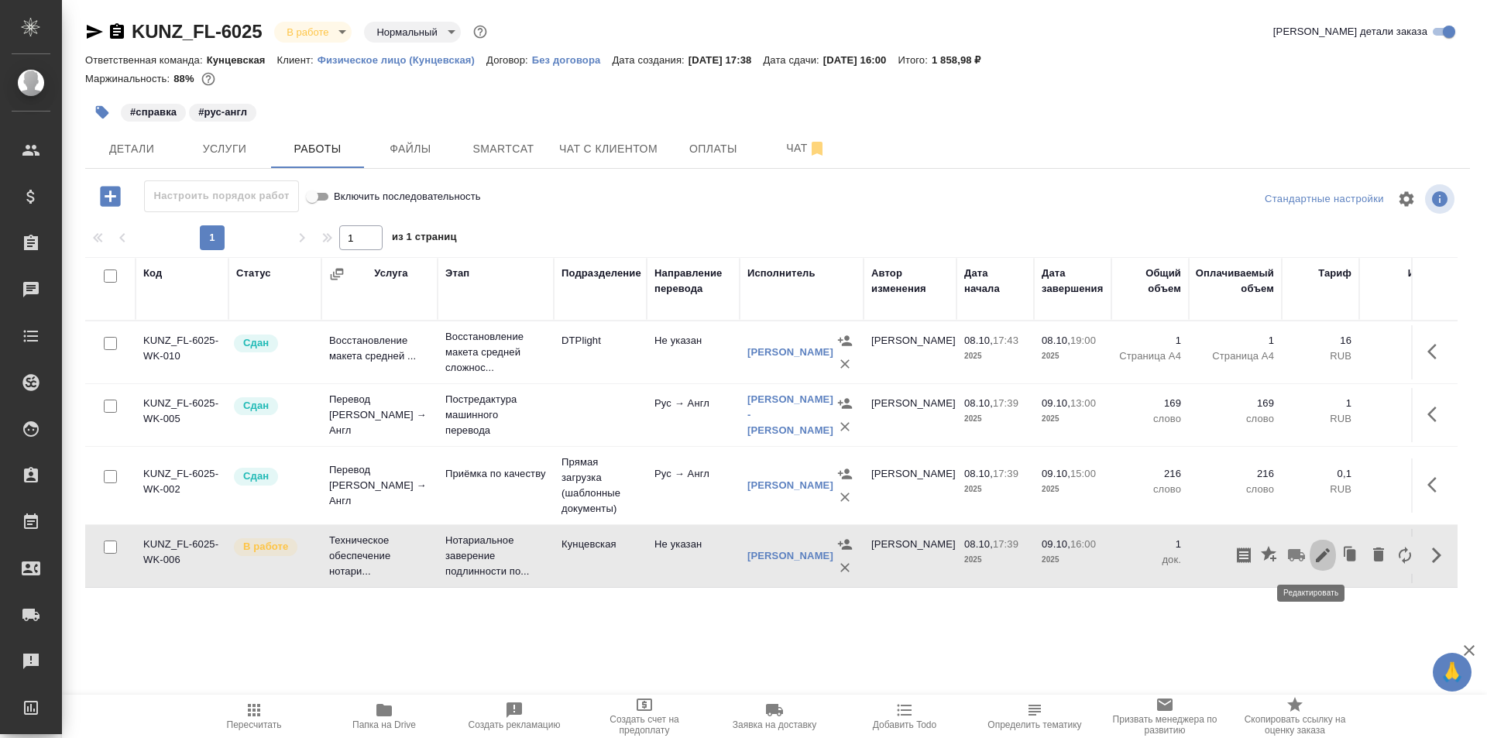
click at [1314, 551] on icon "button" at bounding box center [1323, 555] width 19 height 19
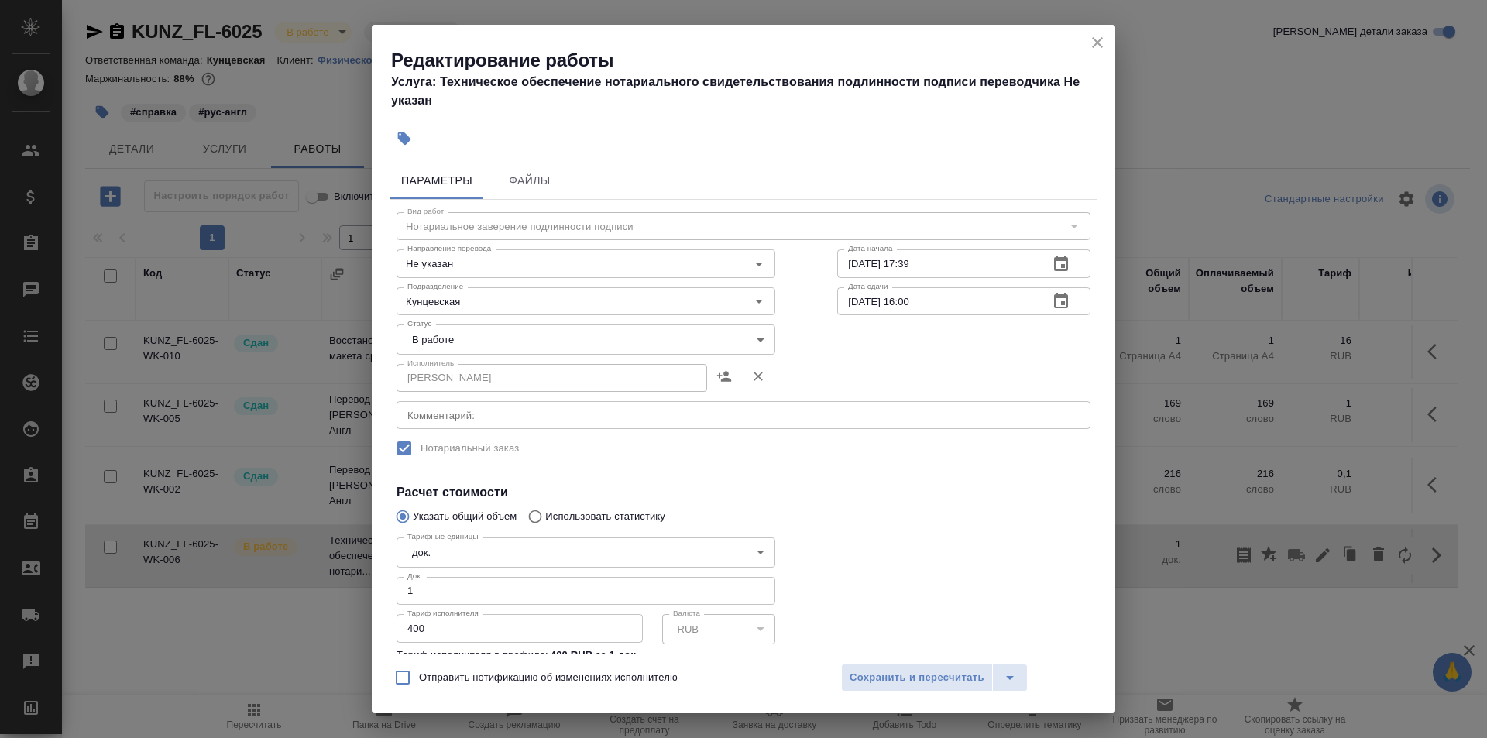
click at [464, 337] on body "🙏 .cls-1 fill:#fff; AWATERA Zotova Ekaterina Клиенты Спецификации Заказы 0 Чаты…" at bounding box center [743, 369] width 1487 height 738
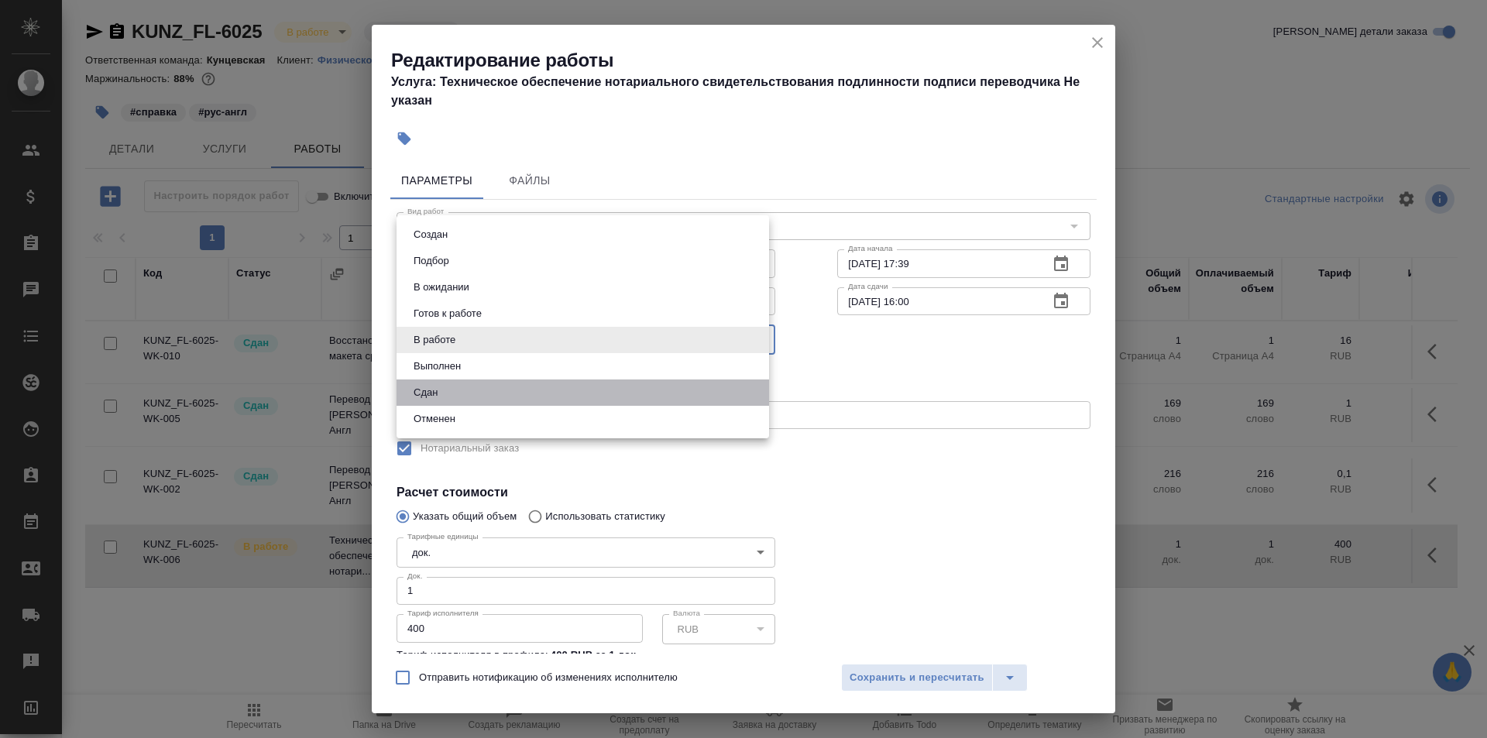
click at [450, 390] on li "Сдан" at bounding box center [583, 393] width 373 height 26
type input "closed"
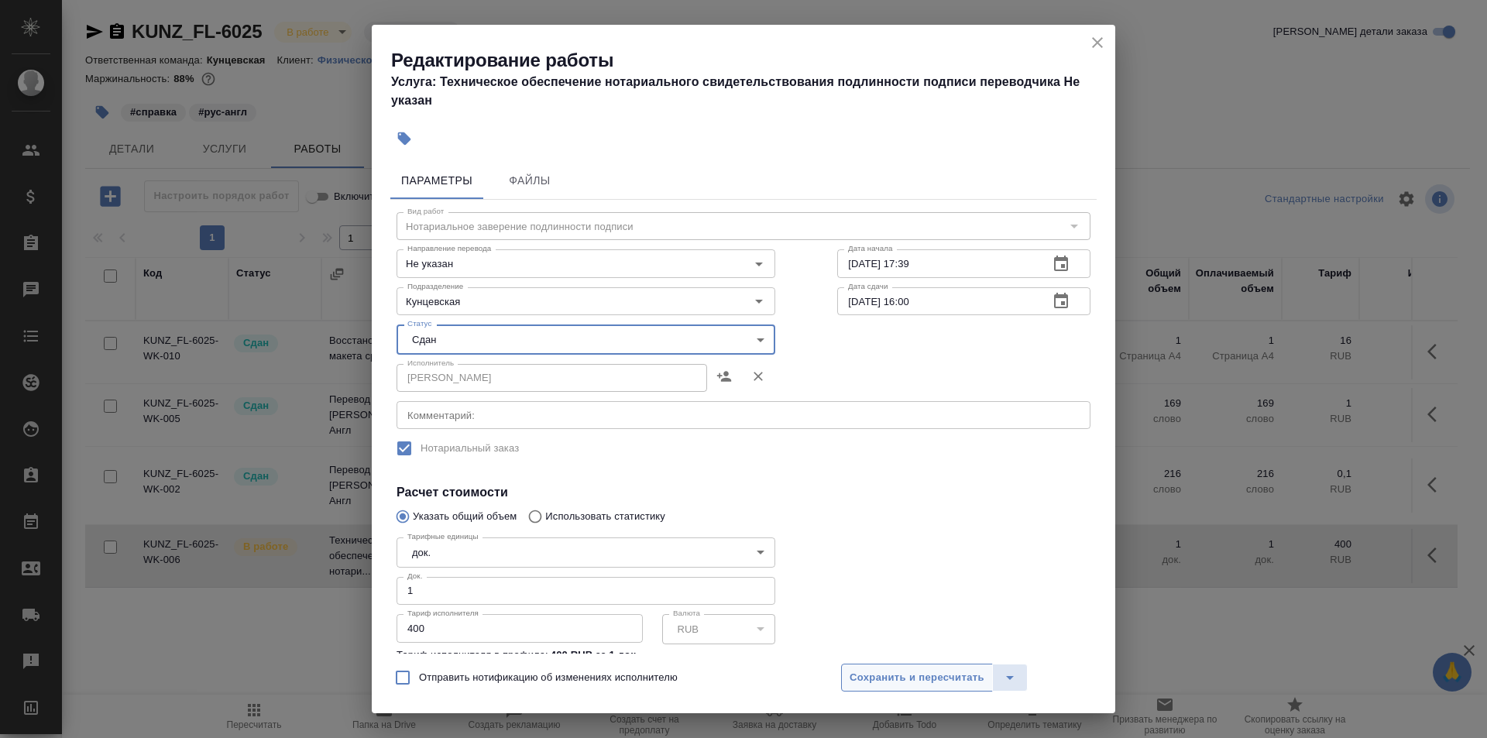
click at [922, 677] on span "Сохранить и пересчитать" at bounding box center [917, 678] width 135 height 18
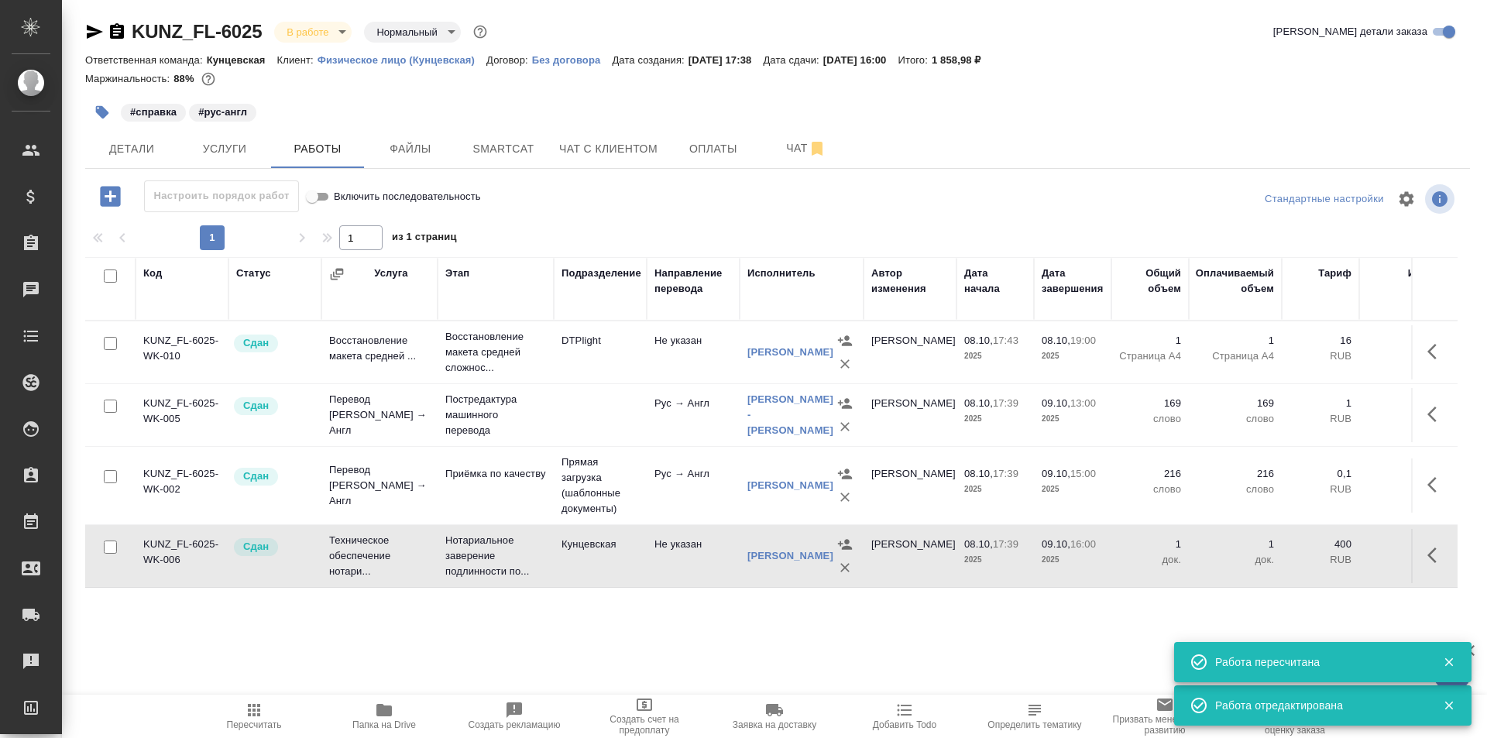
click at [290, 34] on body "🙏 .cls-1 fill:#fff; AWATERA Zotova Ekaterina Клиенты Спецификации Заказы 0 Чаты…" at bounding box center [743, 369] width 1487 height 738
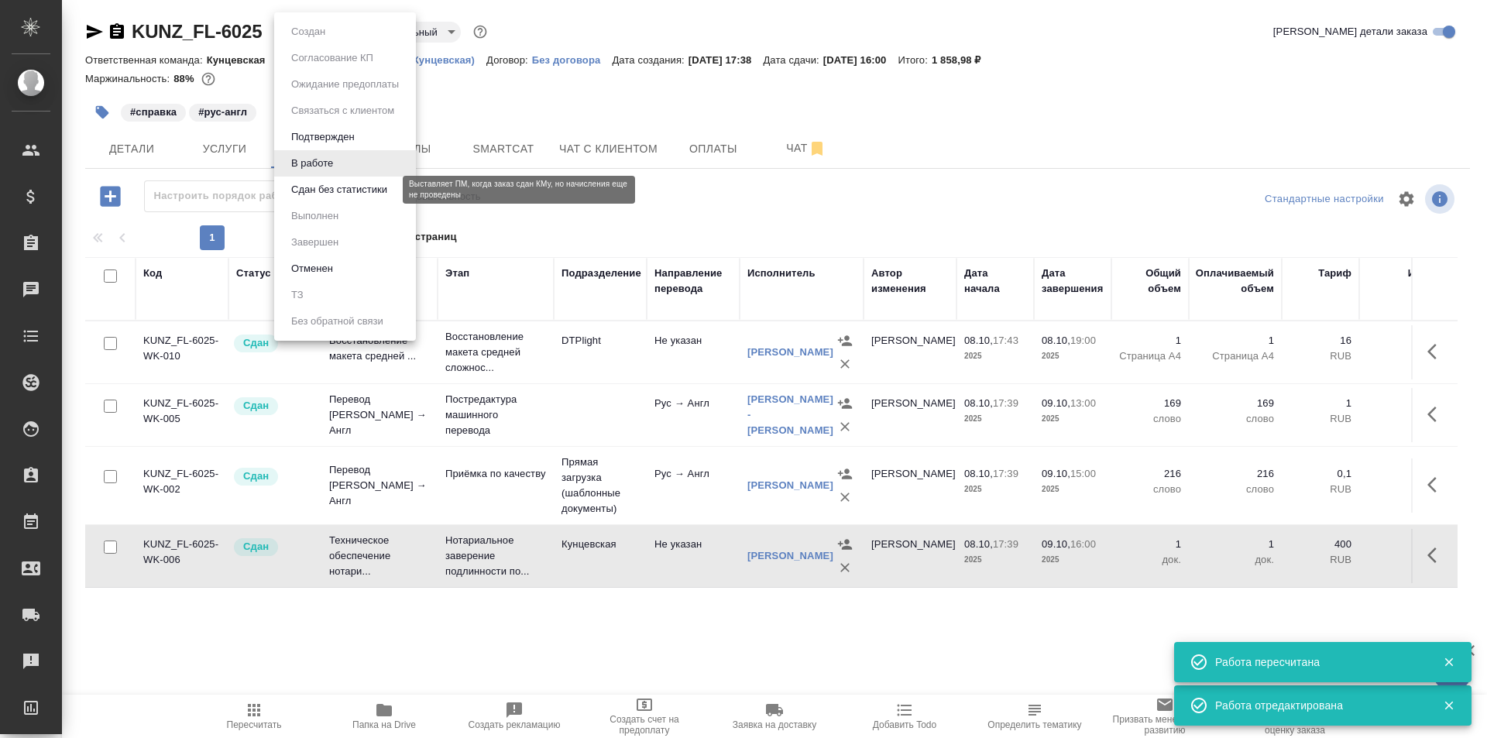
click at [325, 191] on button "Сдан без статистики" at bounding box center [339, 189] width 105 height 17
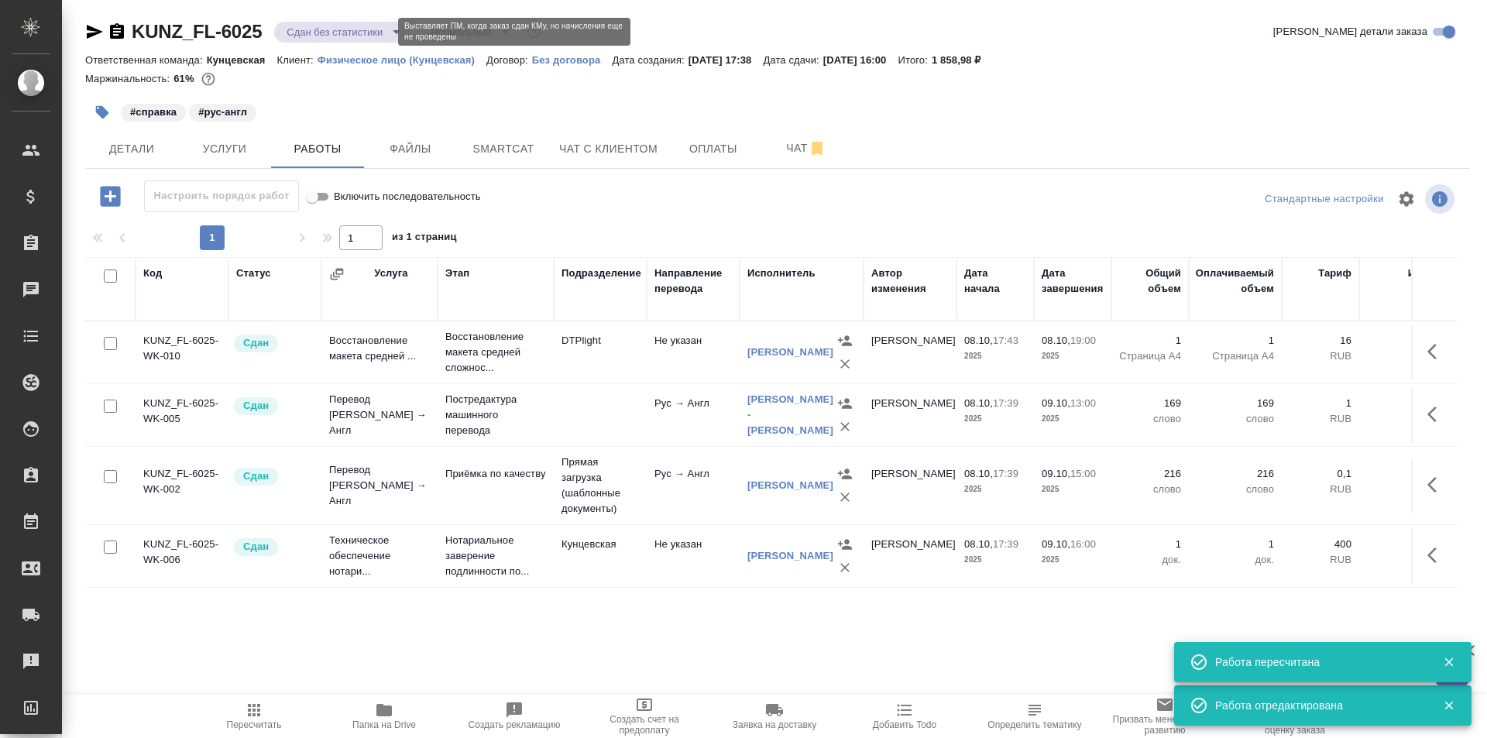
click at [291, 30] on body "🙏 .cls-1 fill:#fff; AWATERA Zotova Ekaterina Клиенты Спецификации Заказы 0 Чаты…" at bounding box center [743, 369] width 1487 height 738
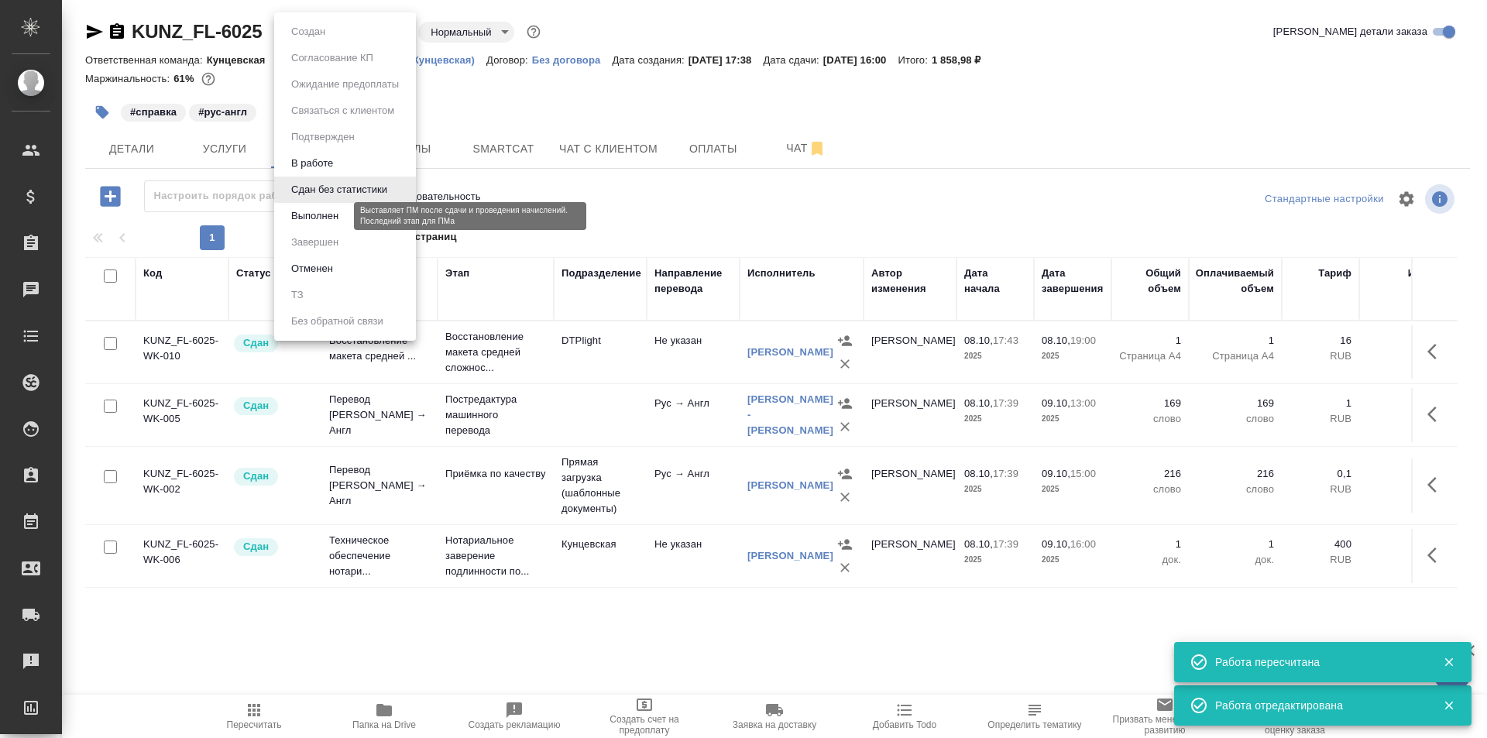
click at [304, 217] on button "Выполнен" at bounding box center [315, 216] width 57 height 17
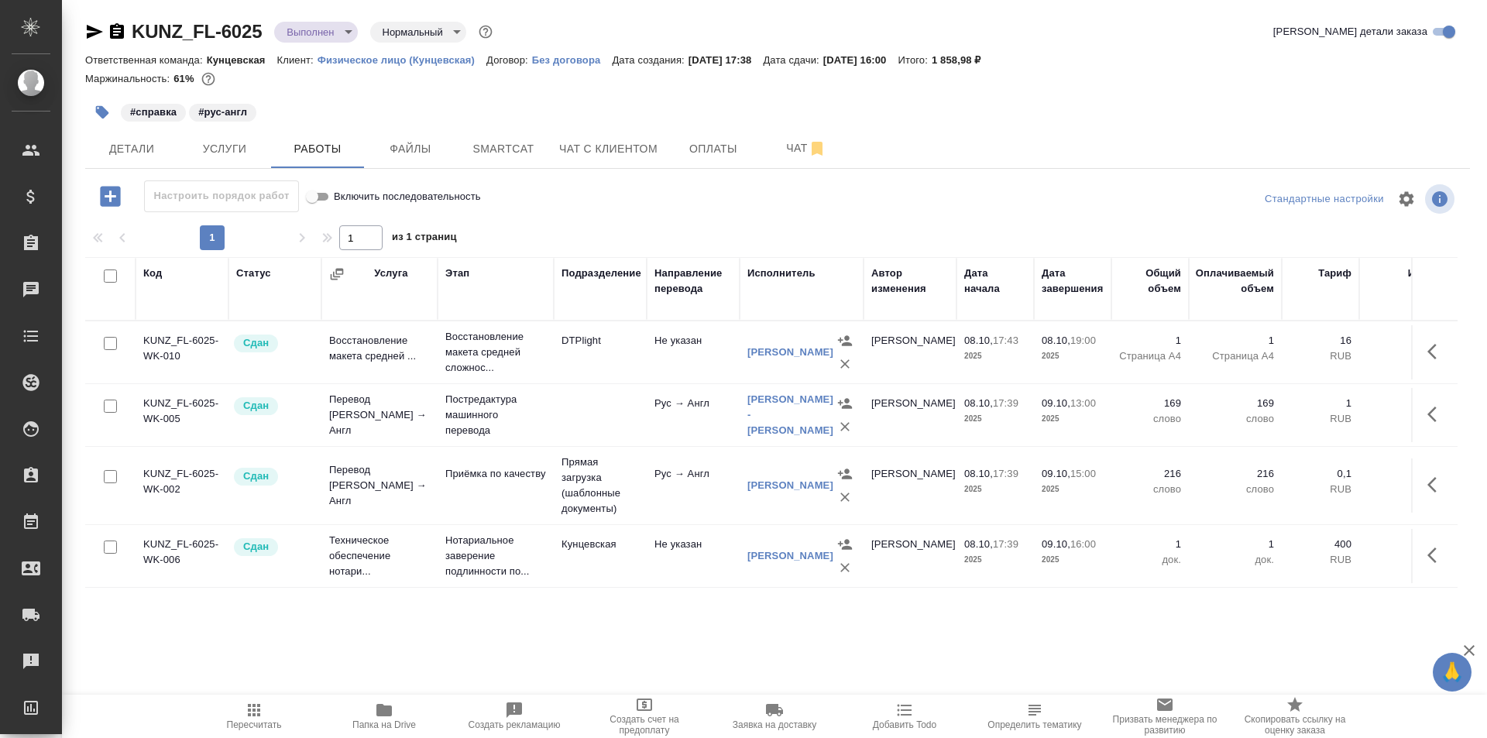
click at [331, 31] on body "🙏 .cls-1 fill:#fff; AWATERA Zotova Ekaterina Клиенты Спецификации Заказы 0 Чаты…" at bounding box center [743, 369] width 1487 height 738
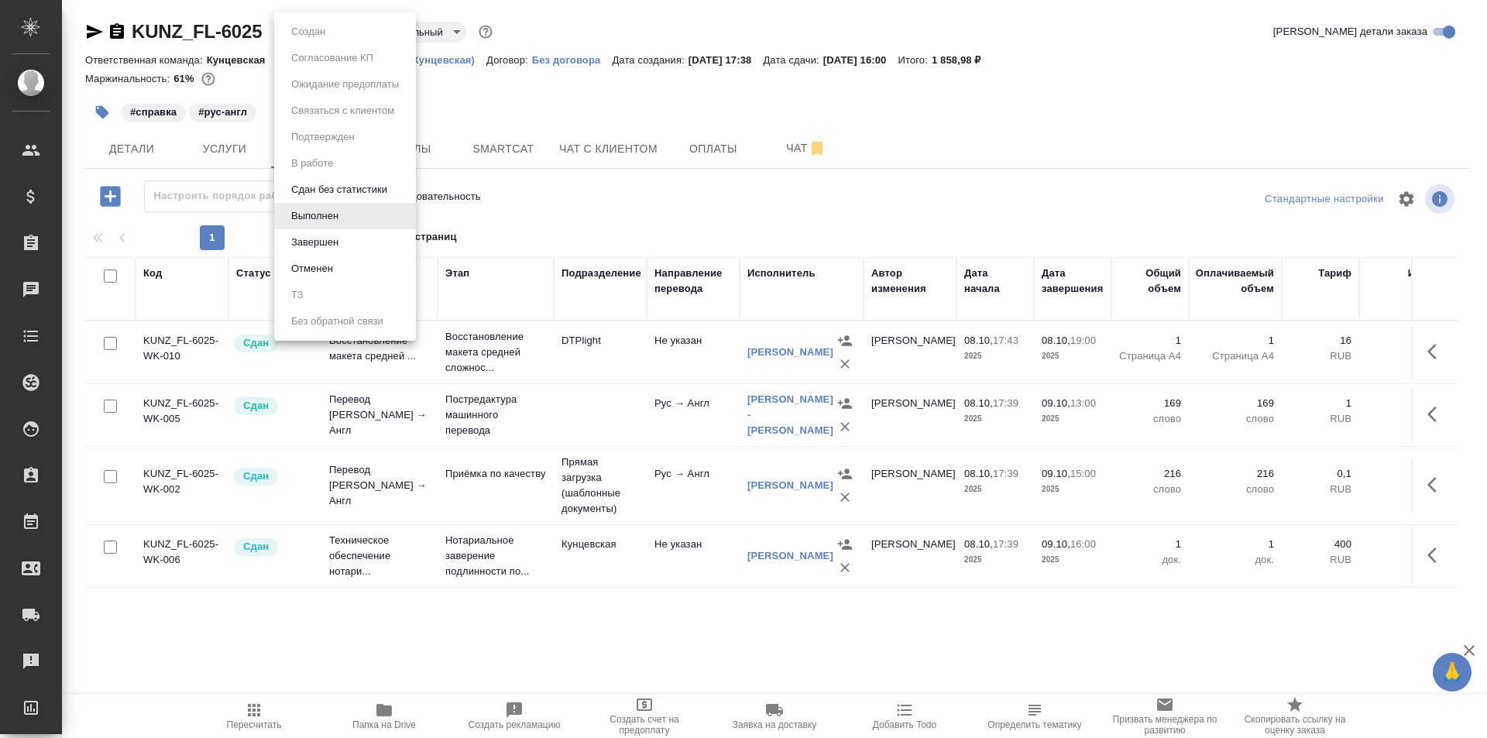
click at [335, 238] on button "Завершен" at bounding box center [315, 242] width 57 height 17
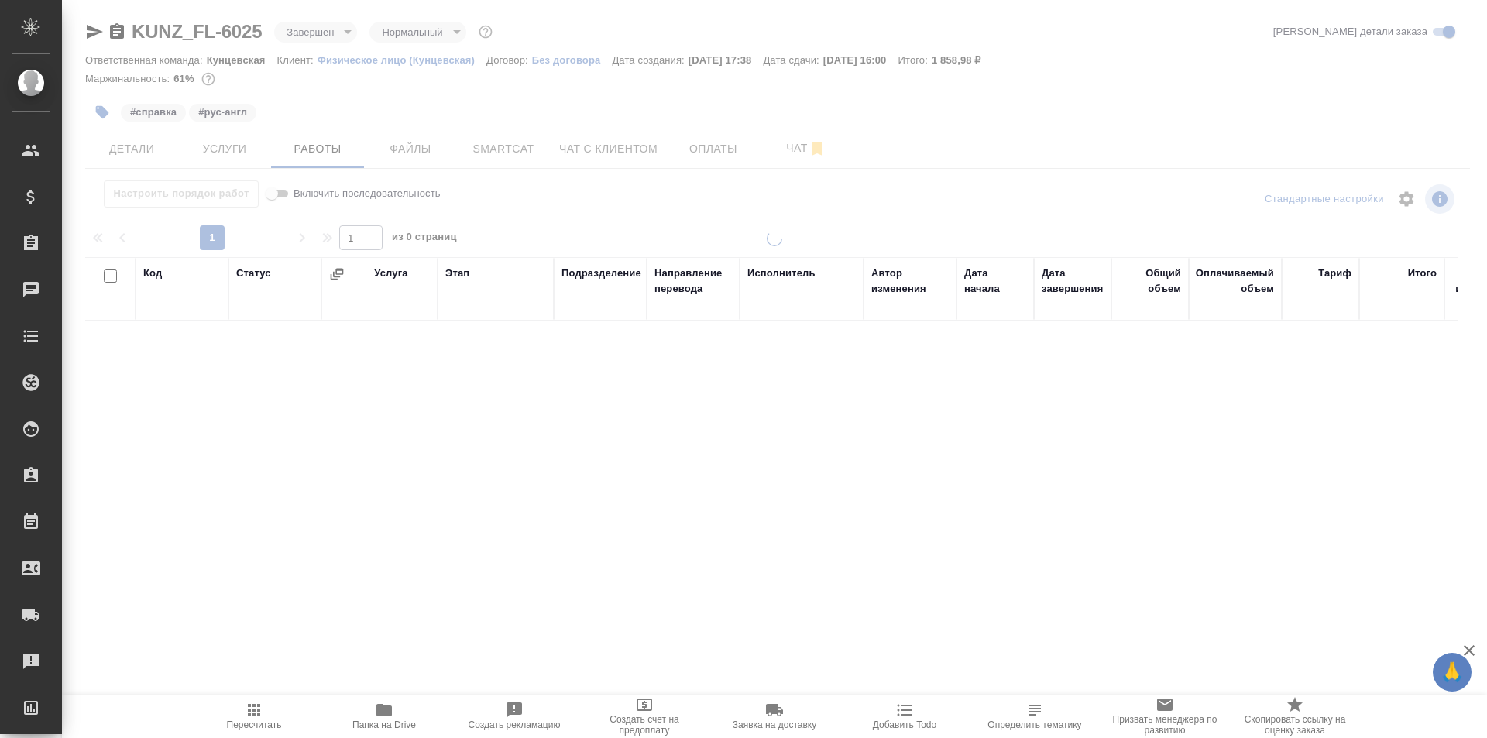
click at [699, 155] on span "Оплаты" at bounding box center [713, 148] width 74 height 19
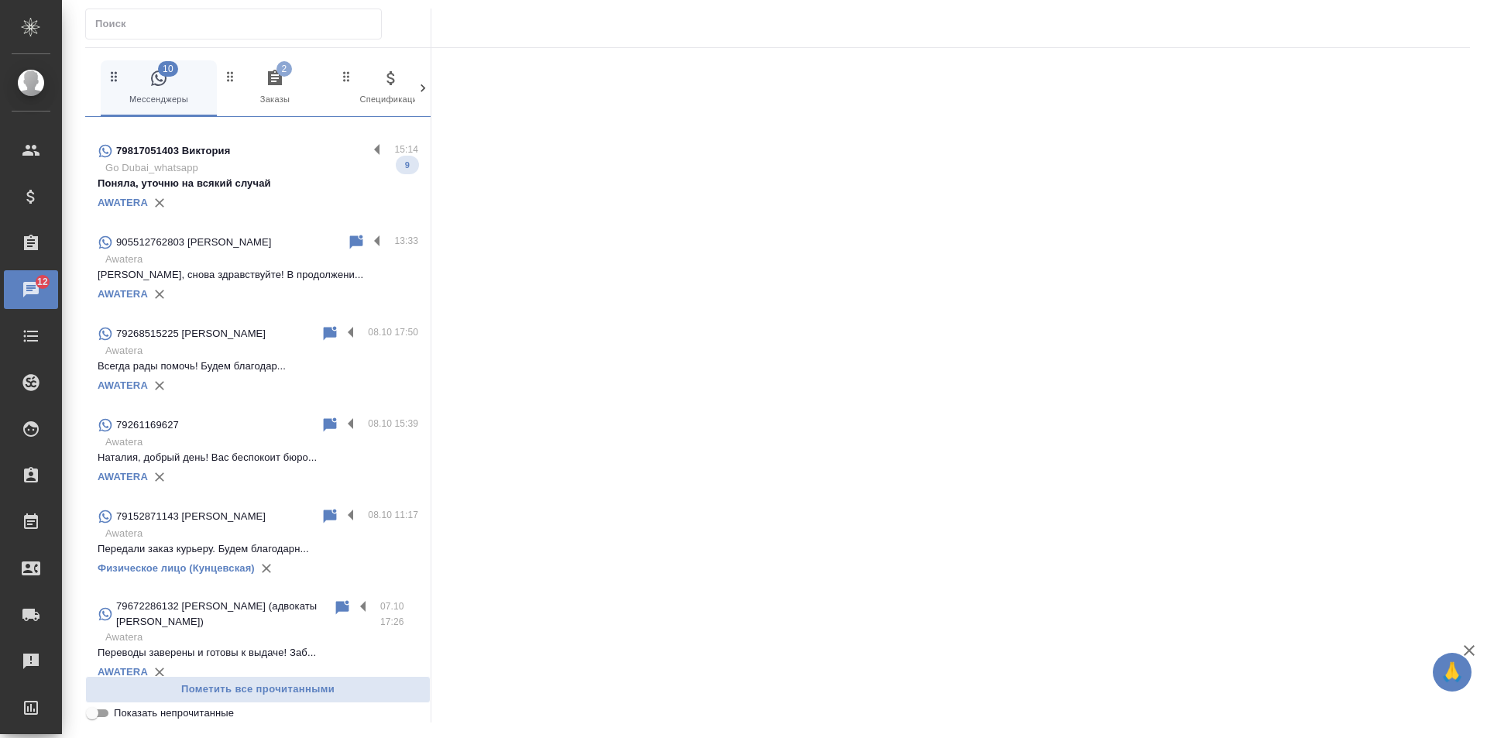
scroll to position [155, 0]
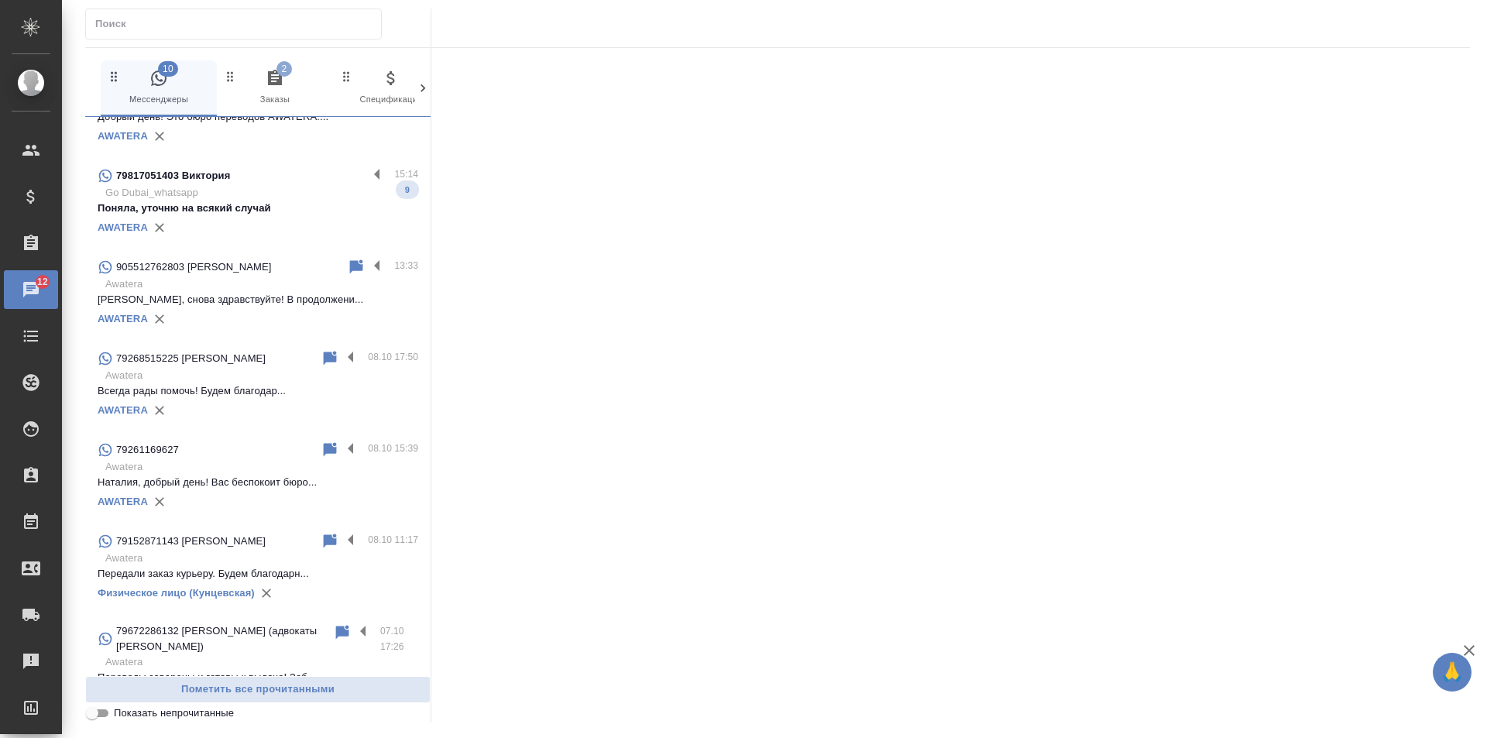
click at [363, 249] on div "905512762803 [PERSON_NAME] 13:33 Awatera [PERSON_NAME], снова здравствуйте! В п…" at bounding box center [257, 294] width 345 height 91
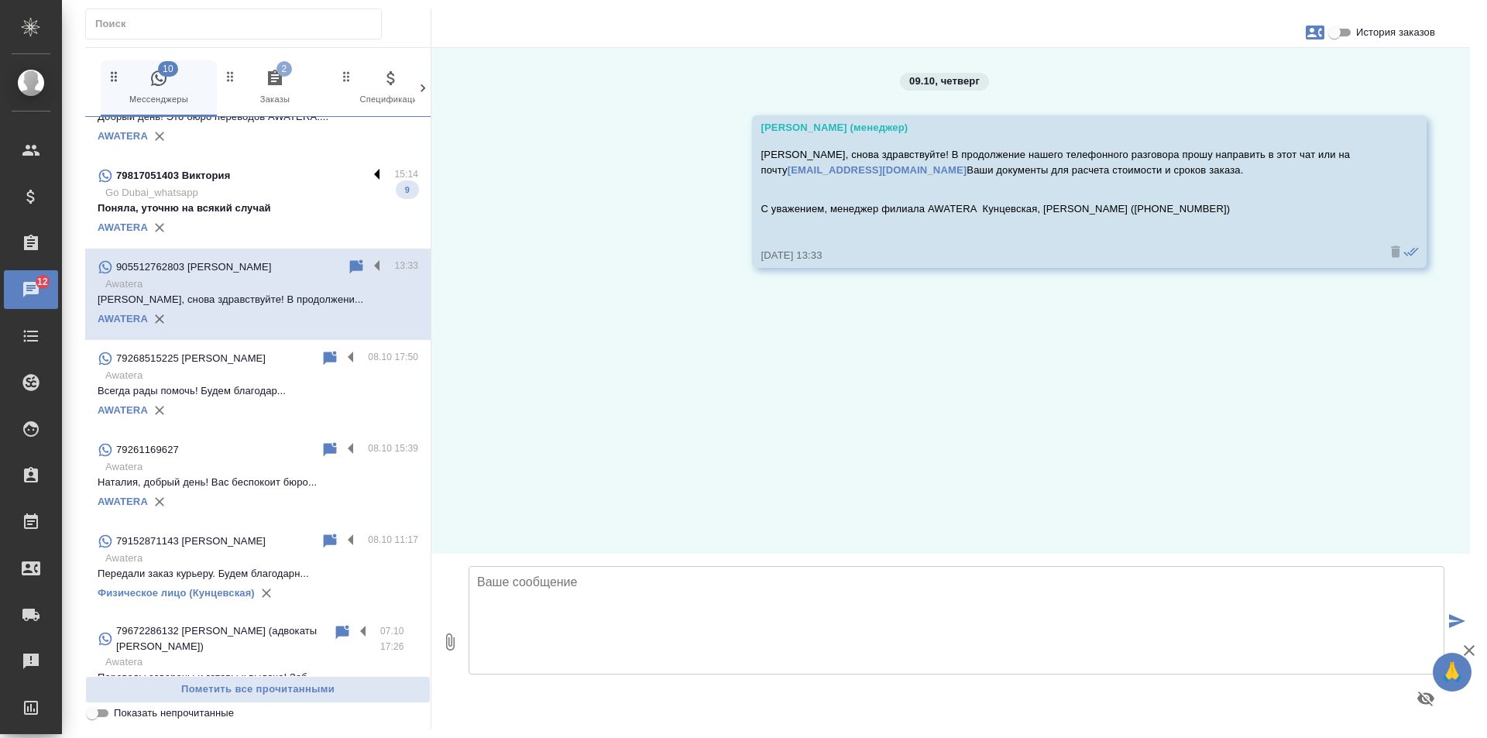
click at [368, 167] on label at bounding box center [381, 176] width 26 height 18
click at [0, 0] on input "checkbox" at bounding box center [0, 0] width 0 height 0
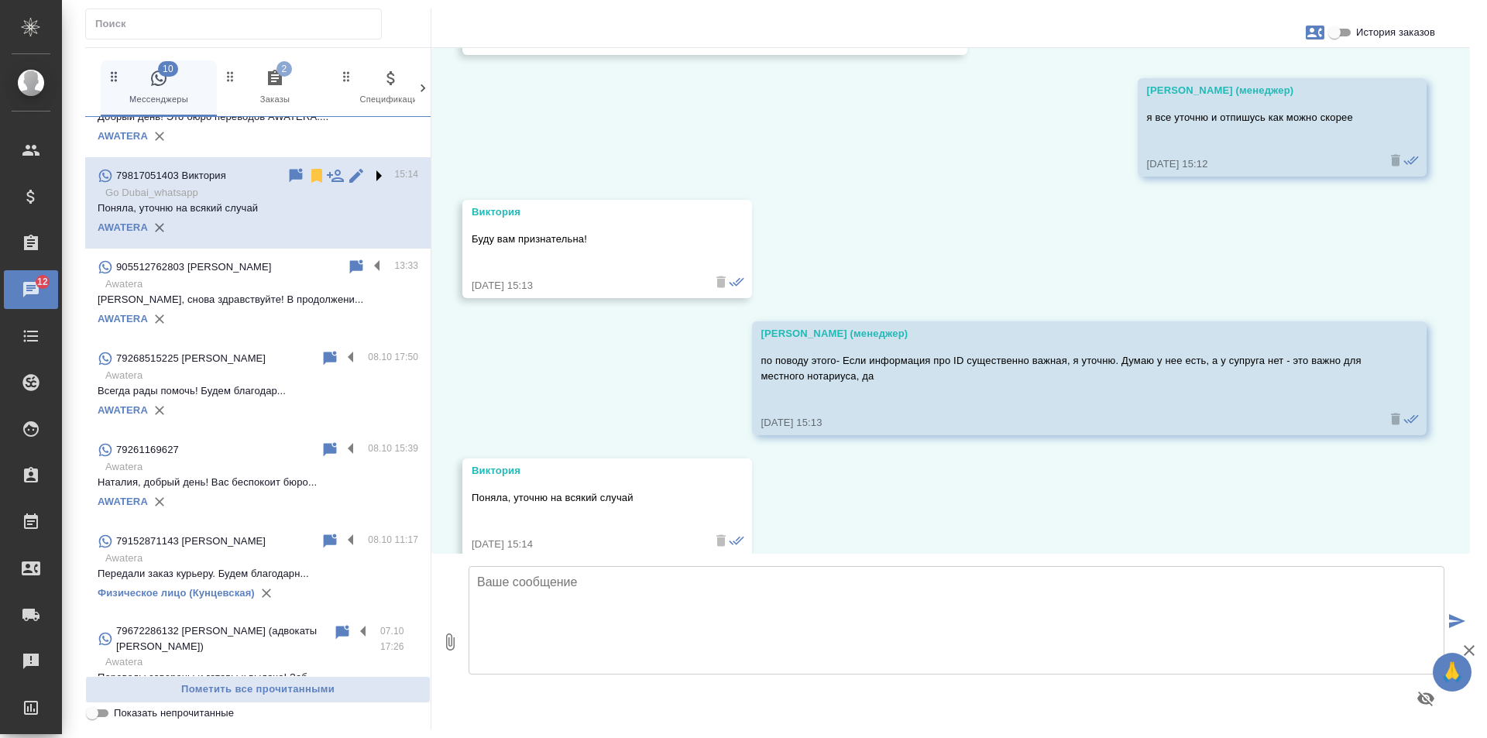
scroll to position [1802, 0]
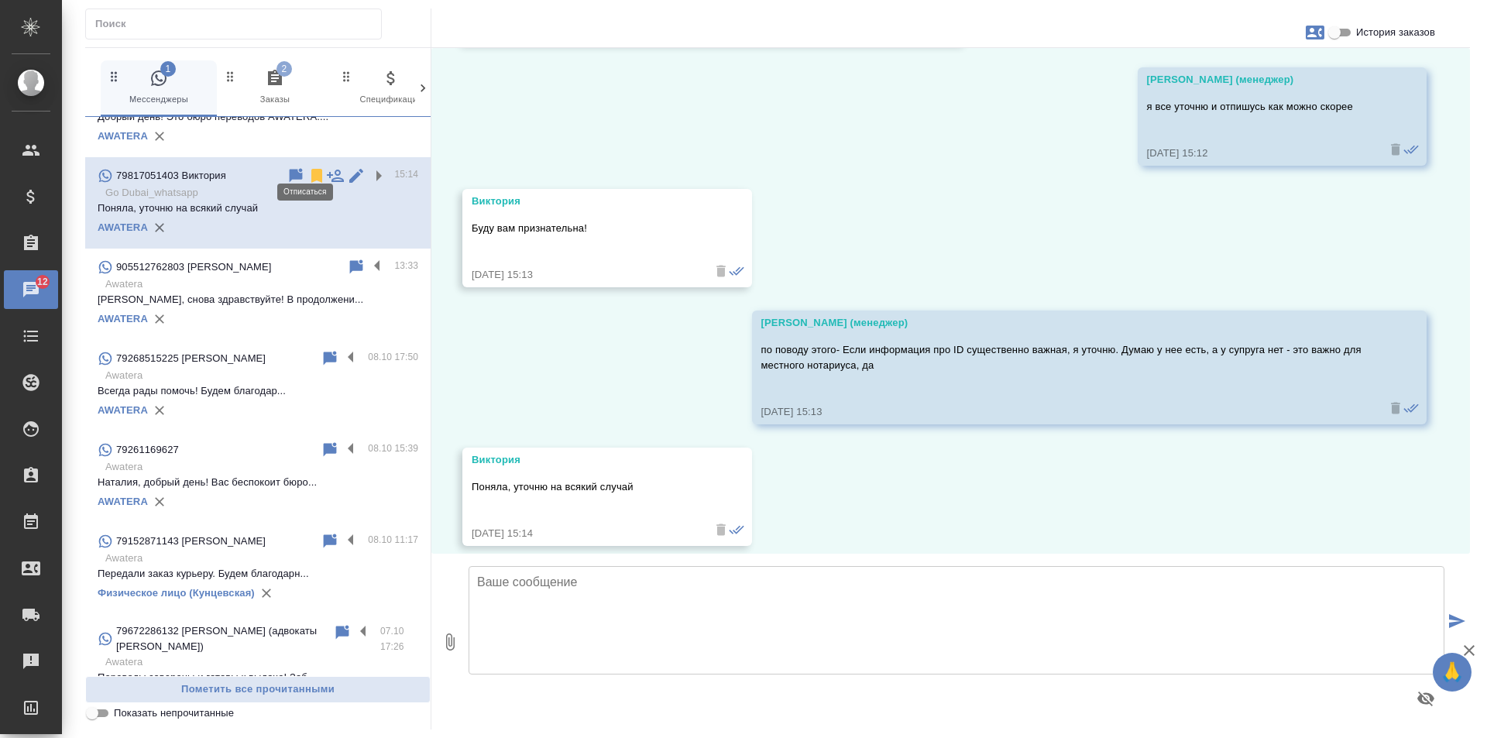
click at [311, 169] on icon at bounding box center [316, 176] width 11 height 14
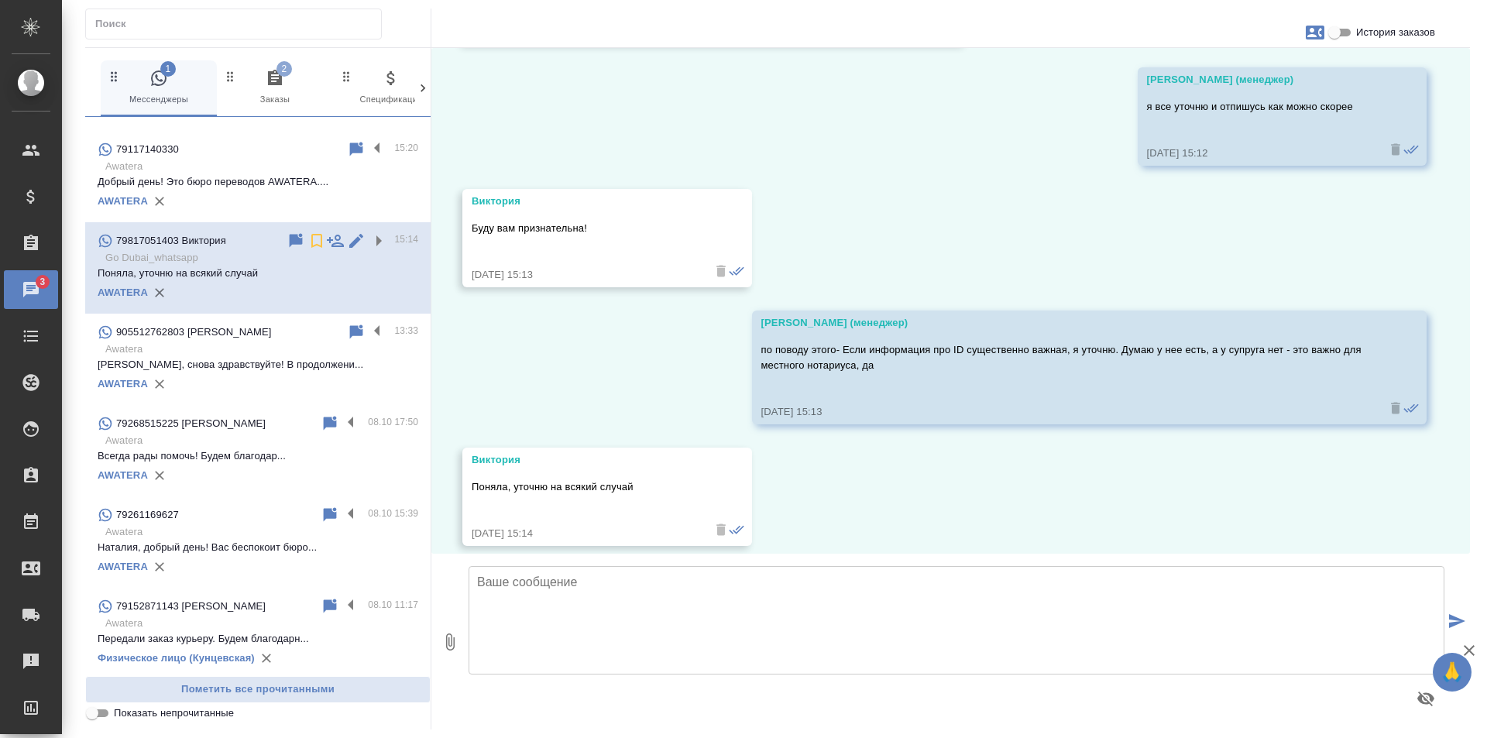
scroll to position [0, 0]
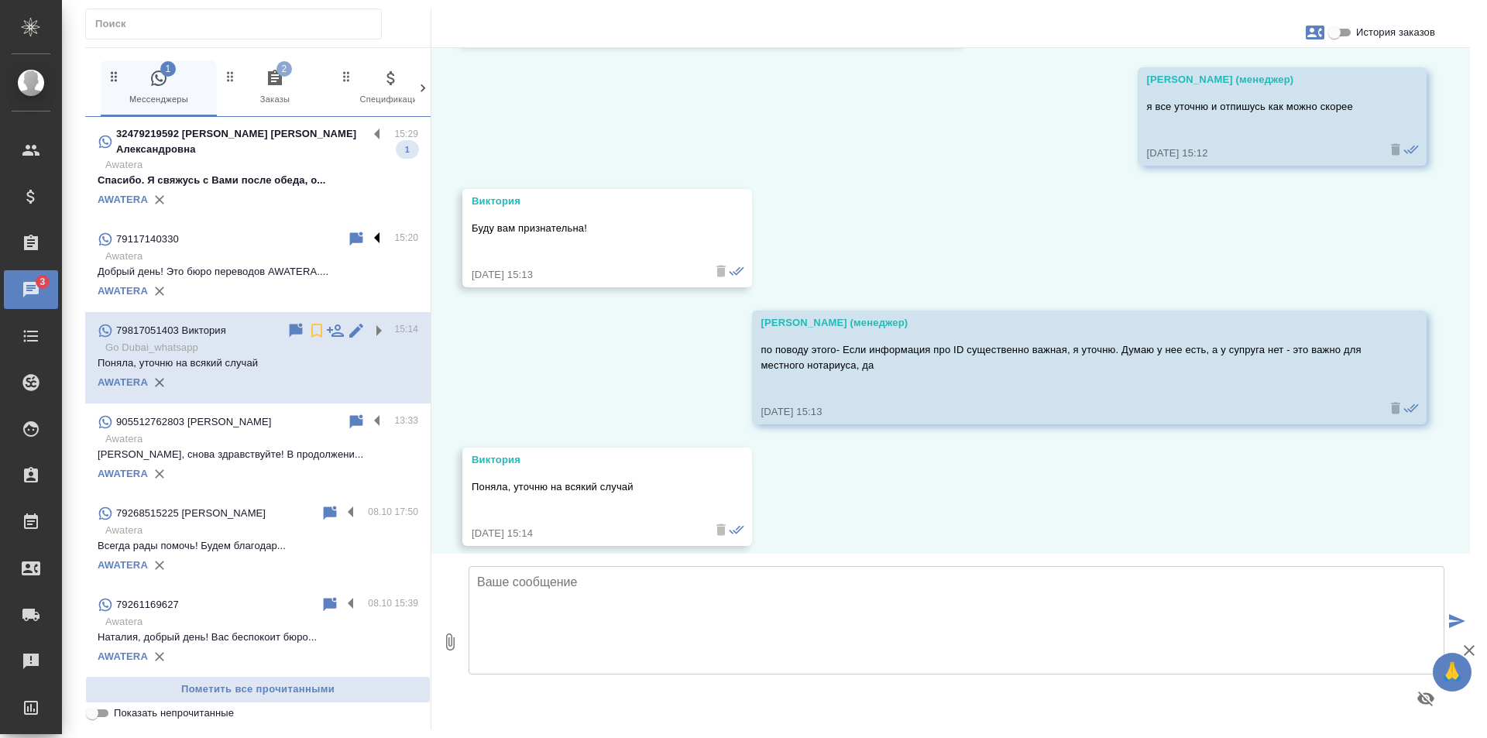
click at [368, 230] on label at bounding box center [381, 239] width 26 height 18
click at [0, 0] on input "checkbox" at bounding box center [0, 0] width 0 height 0
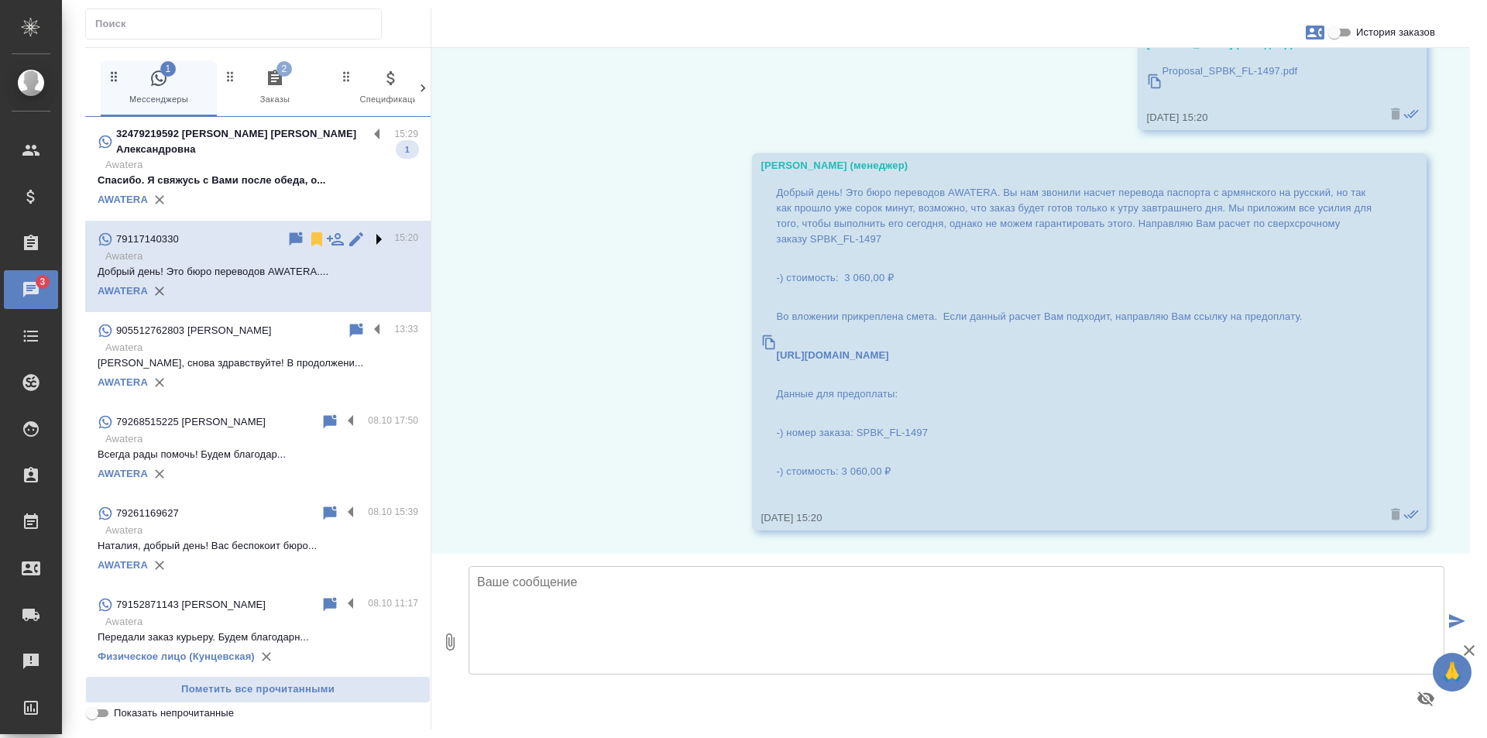
scroll to position [84, 0]
click at [307, 230] on icon at bounding box center [316, 239] width 19 height 19
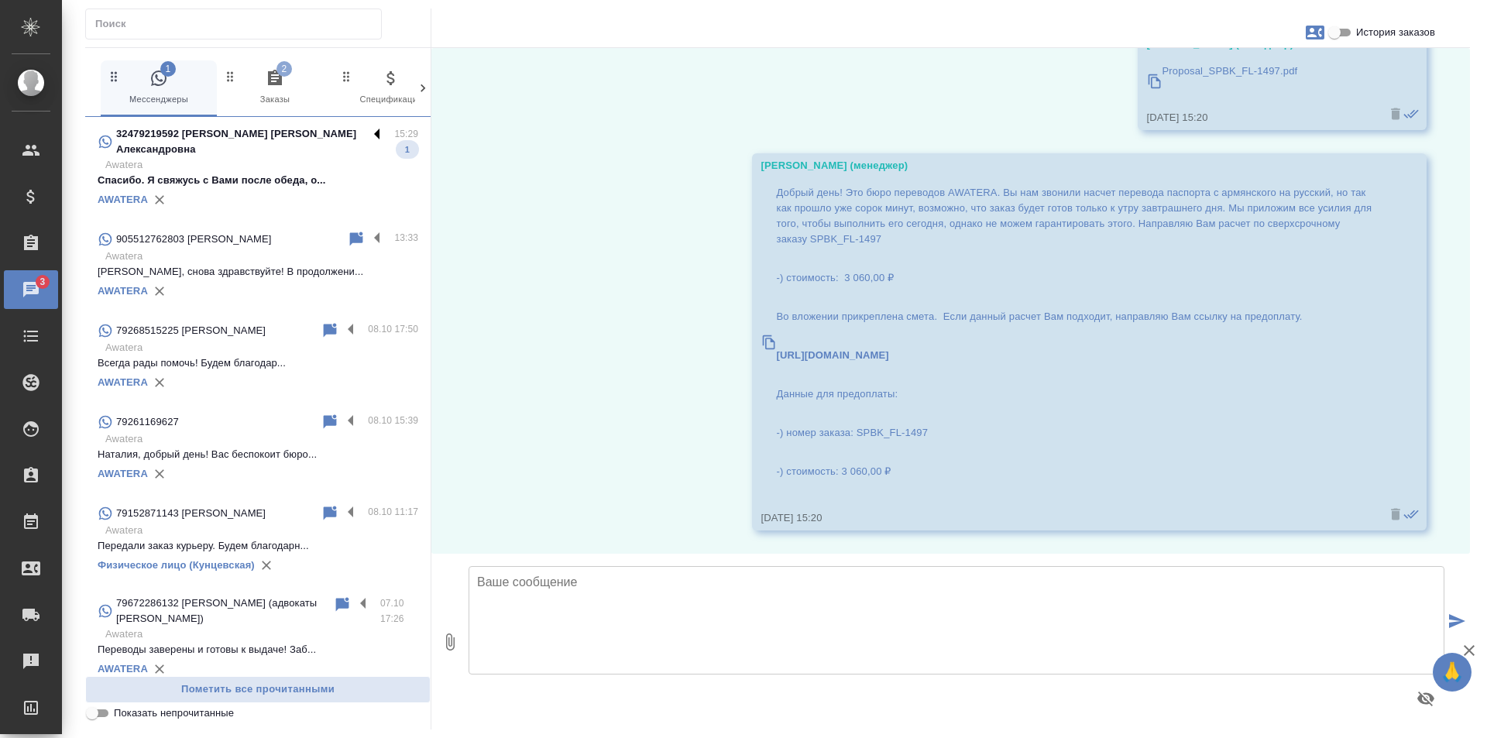
click at [368, 127] on label at bounding box center [381, 135] width 26 height 18
click at [0, 0] on input "checkbox" at bounding box center [0, 0] width 0 height 0
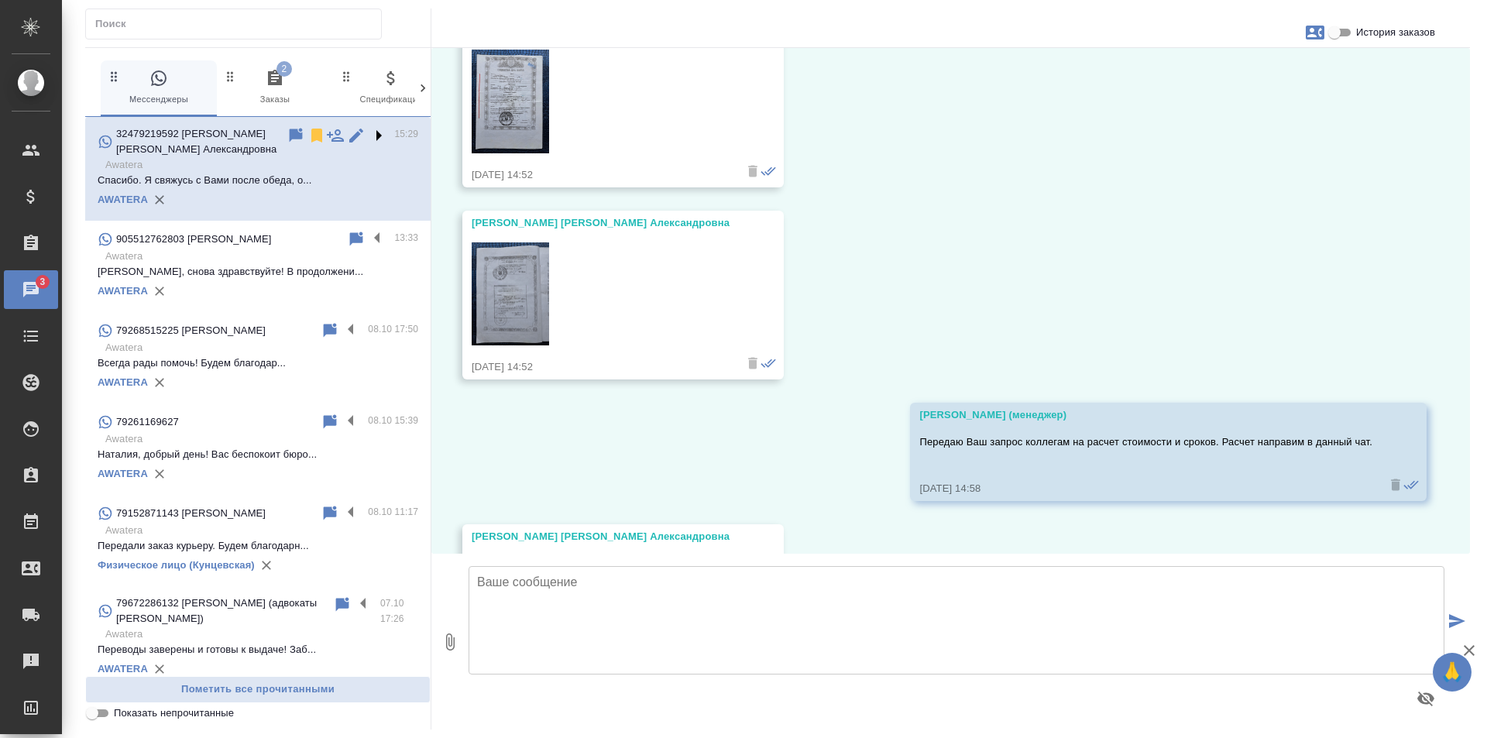
scroll to position [664, 0]
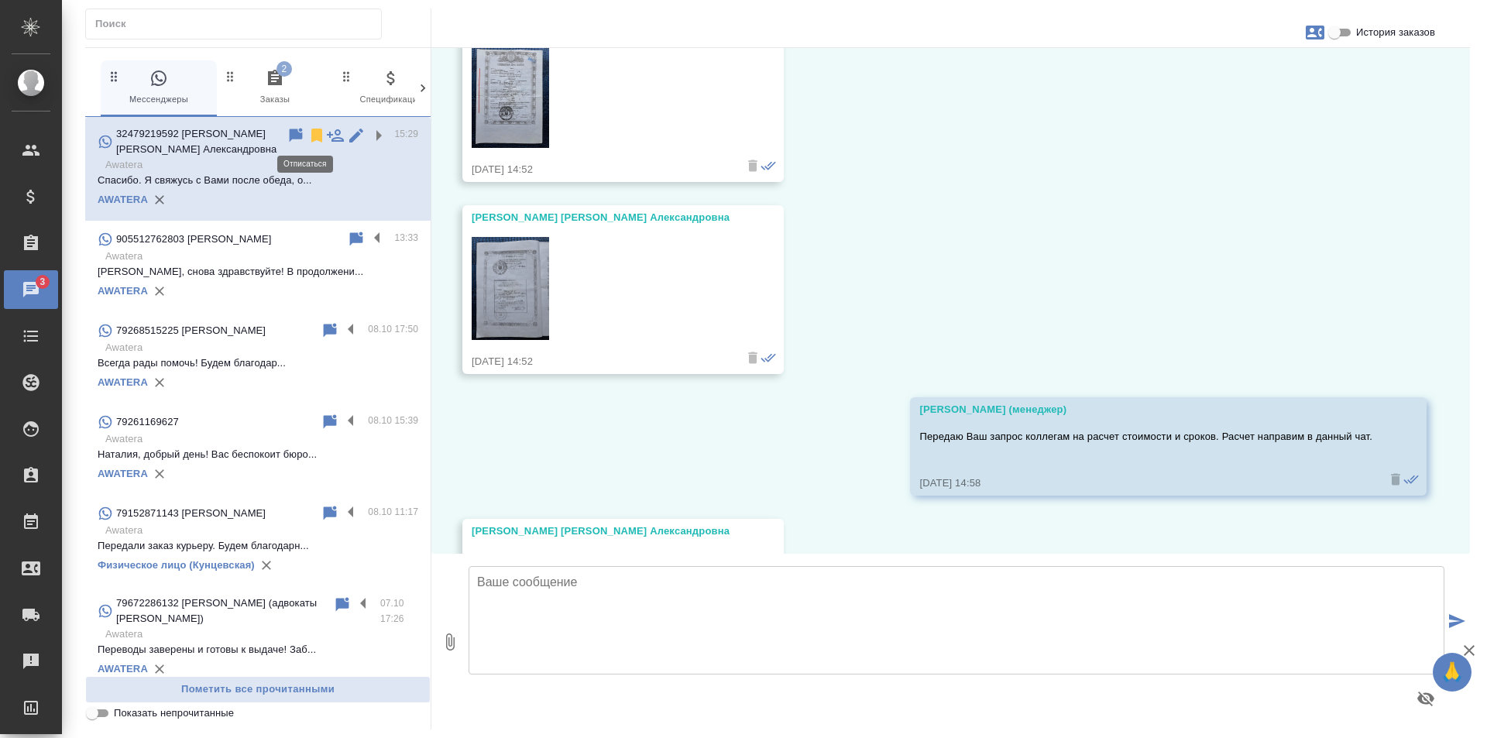
click at [307, 135] on icon at bounding box center [316, 135] width 19 height 19
click at [277, 77] on icon "button" at bounding box center [275, 77] width 14 height 15
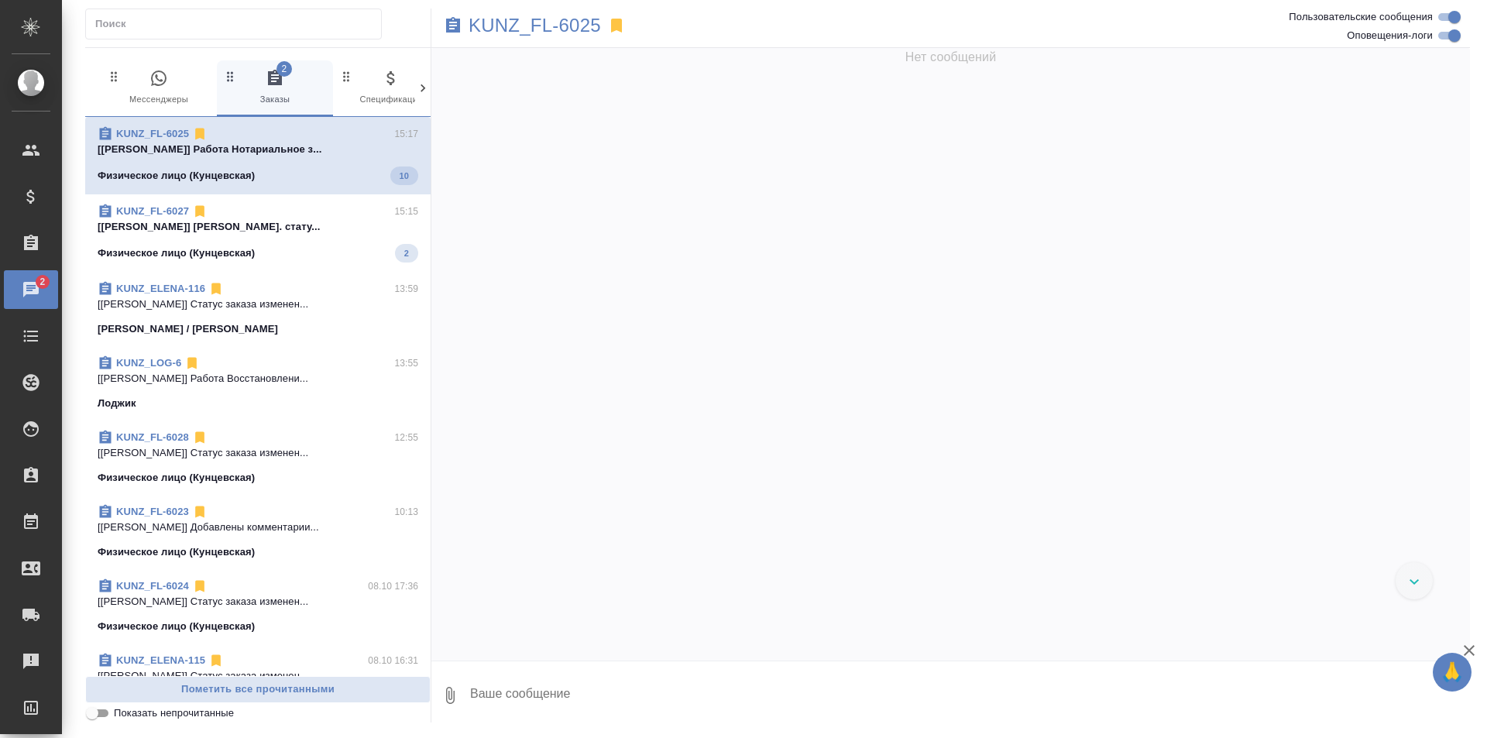
scroll to position [4232, 0]
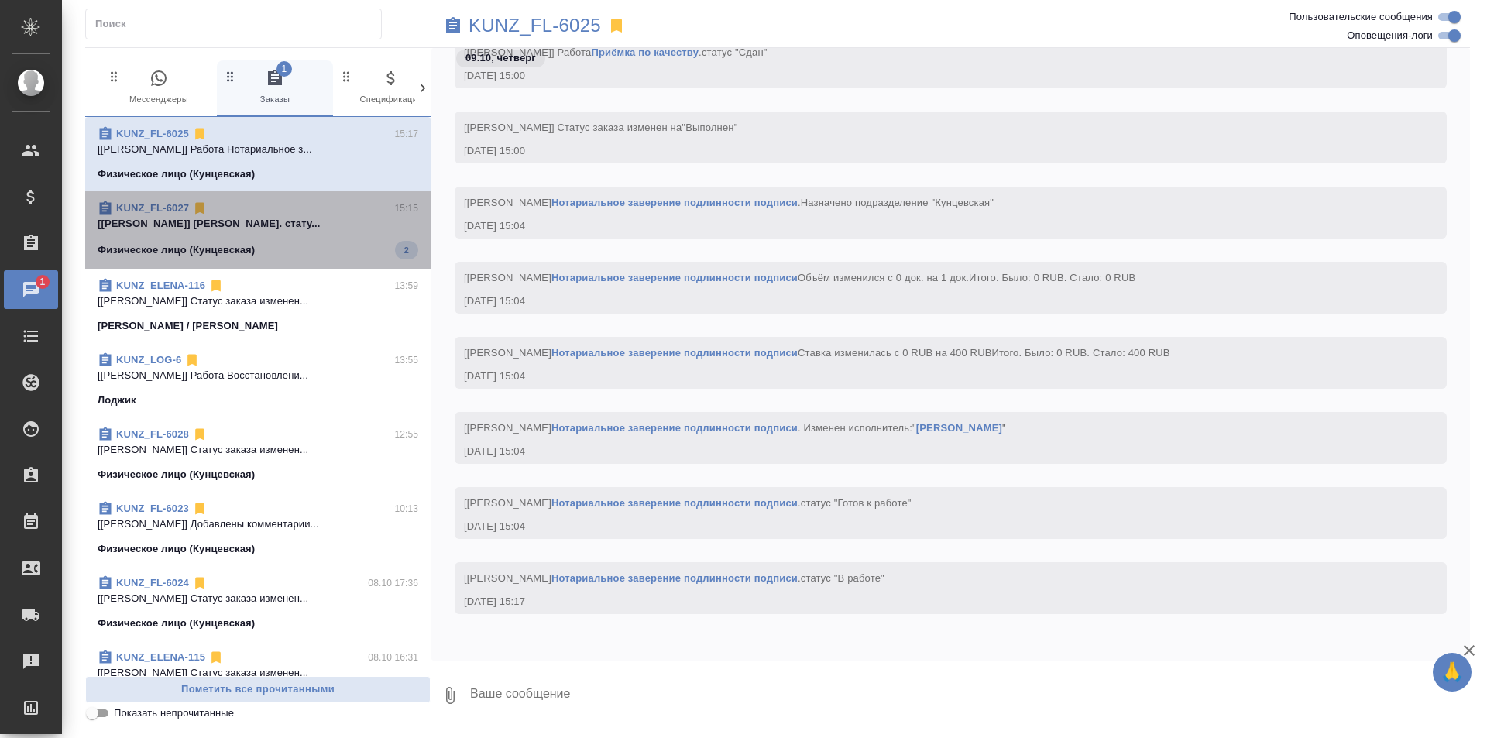
click at [311, 216] on p "[[PERSON_NAME]] [PERSON_NAME]. стату..." at bounding box center [258, 223] width 321 height 15
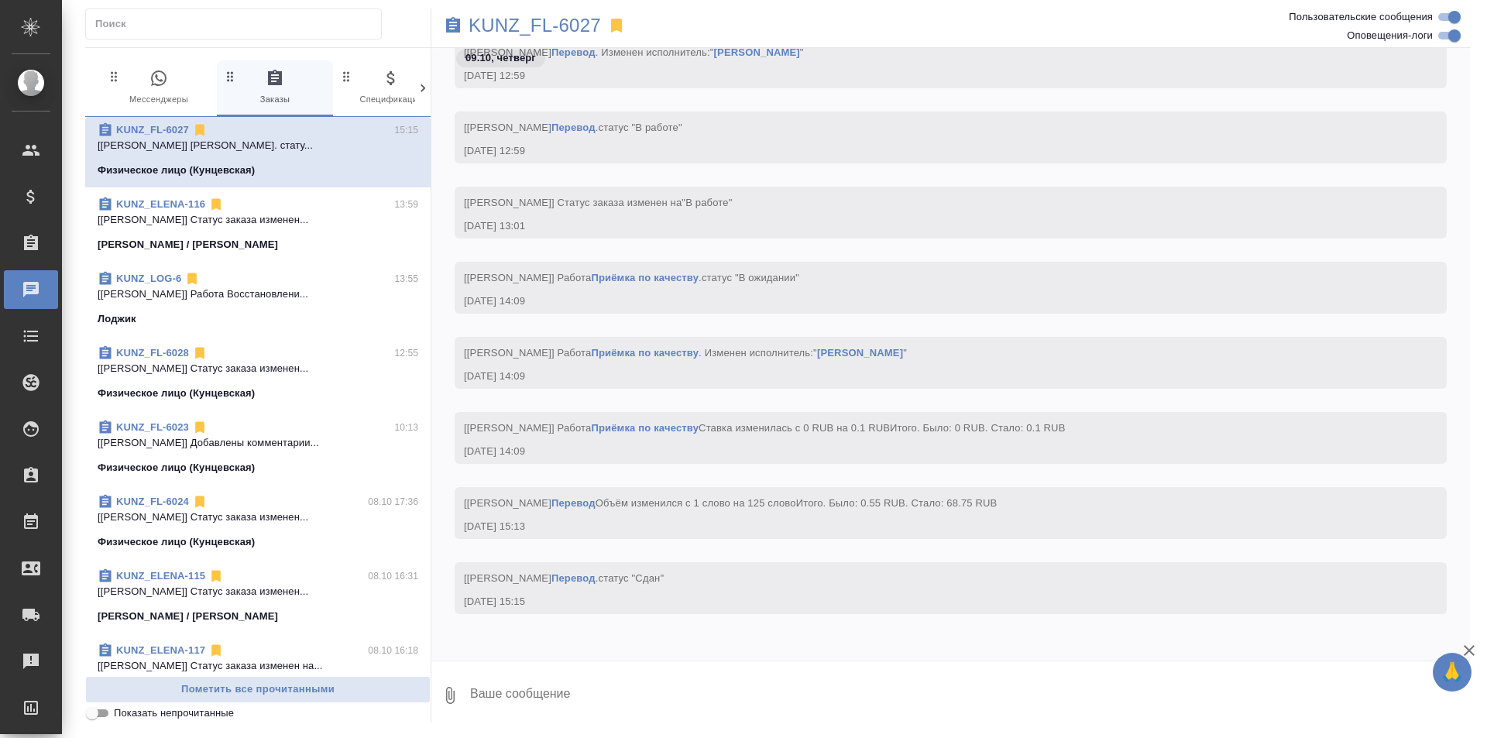
scroll to position [155, 0]
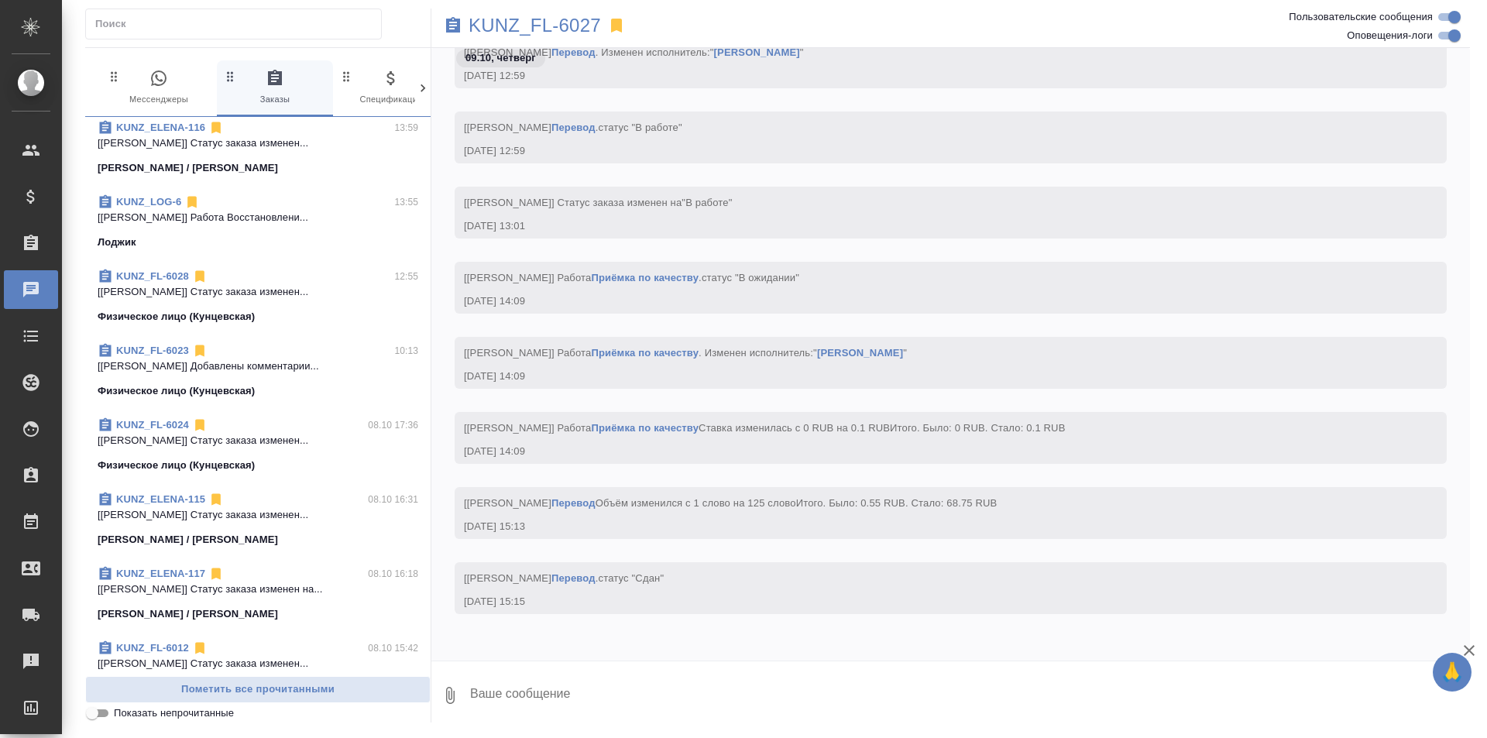
click at [240, 579] on div "KUNZ_ELENA-117 08.10 16:18" at bounding box center [258, 573] width 321 height 15
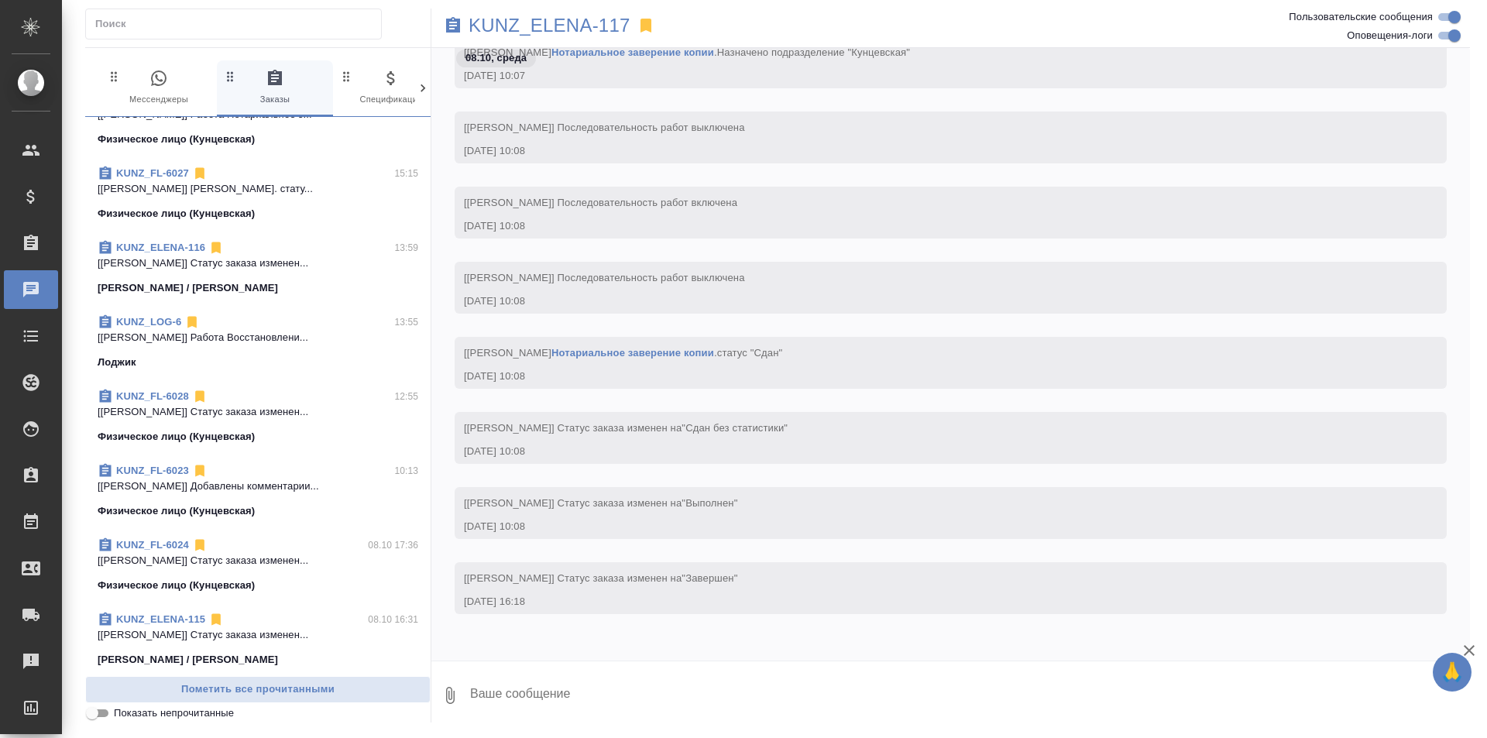
scroll to position [0, 0]
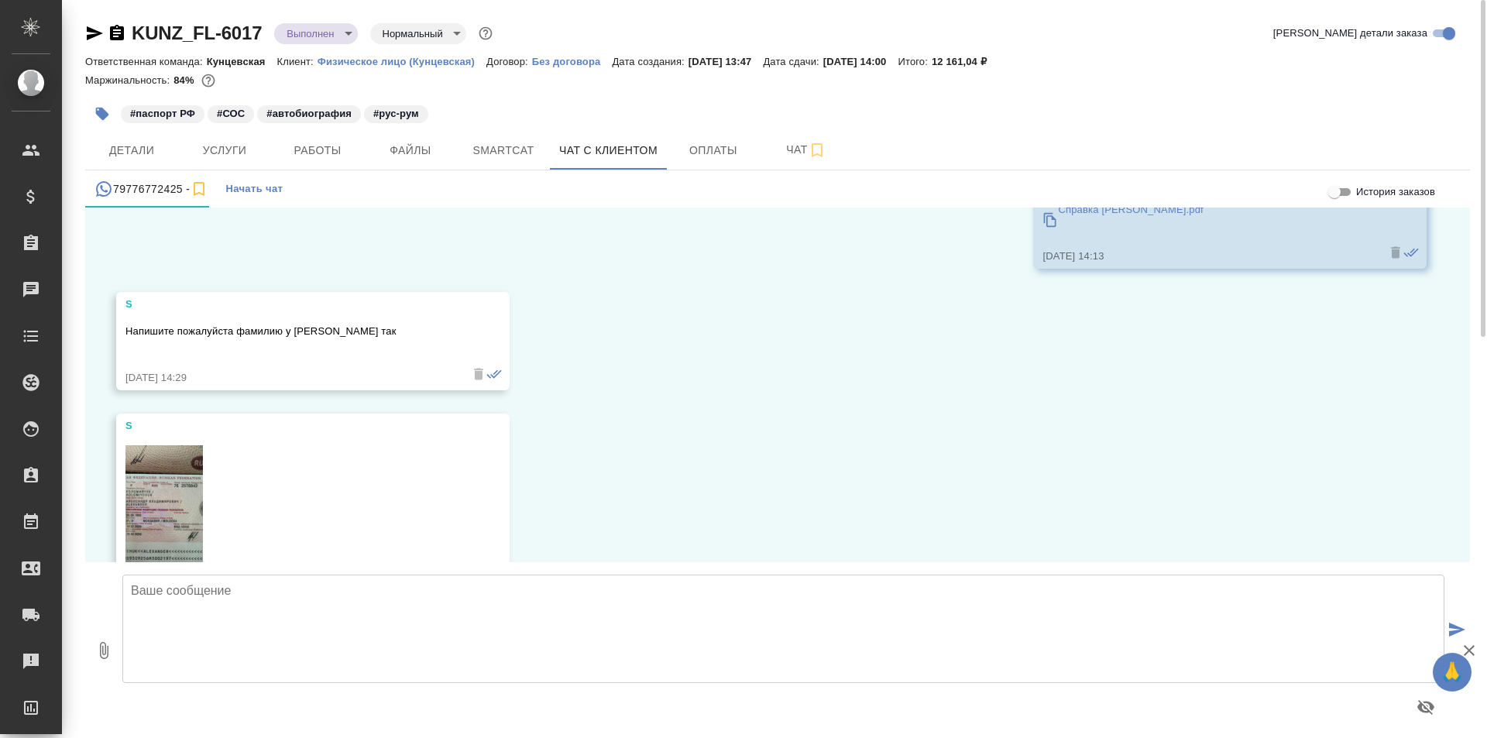
scroll to position [10243, 0]
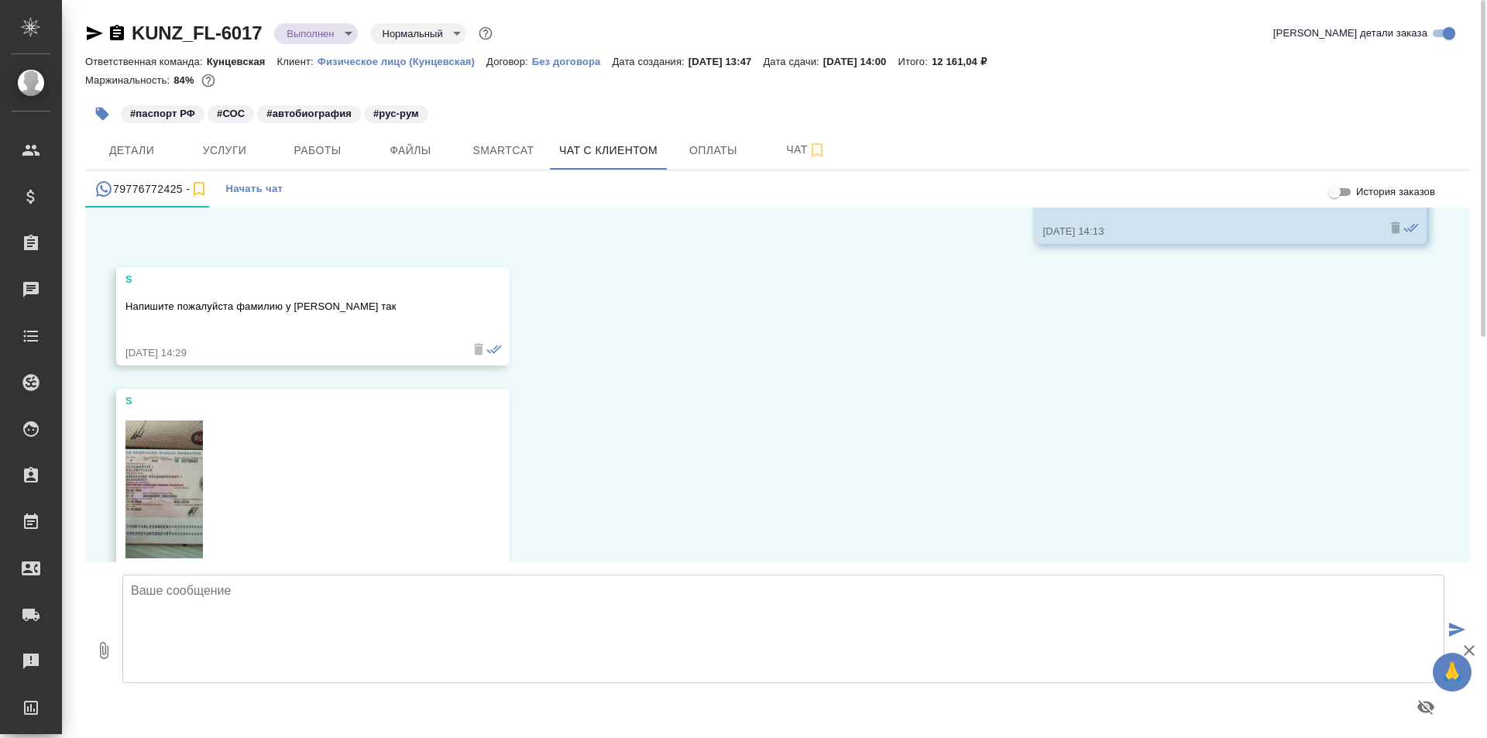
click at [156, 443] on img at bounding box center [163, 490] width 77 height 138
click at [156, 421] on img at bounding box center [163, 490] width 77 height 138
click at [141, 421] on img at bounding box center [163, 490] width 77 height 138
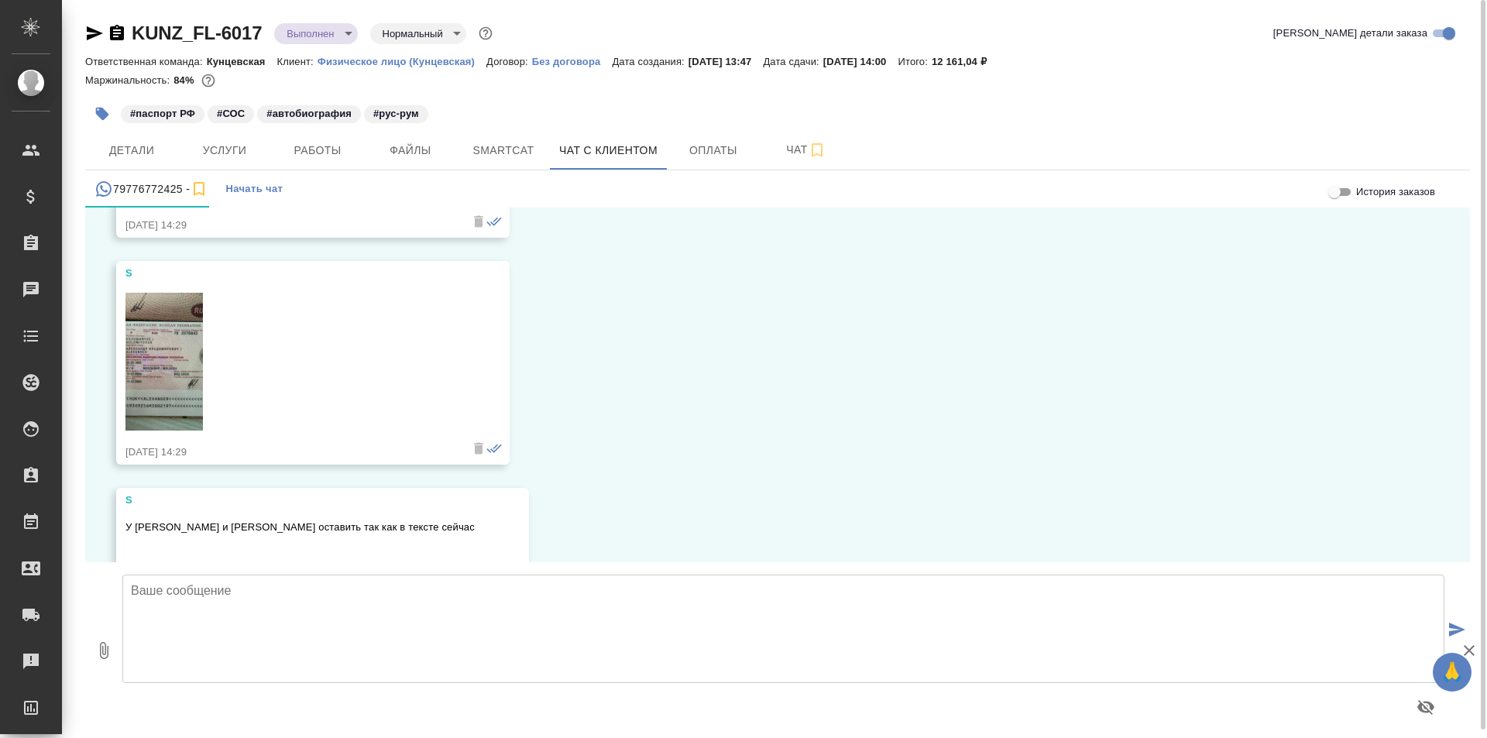
scroll to position [10372, 0]
click at [174, 338] on img at bounding box center [163, 361] width 77 height 138
click at [328, 630] on textarea at bounding box center [783, 629] width 1322 height 108
type textarea "Спасибо за информацию по фамилиям! Вопрос по отчествам остаётся актуальным. Ждё…"
click at [1454, 625] on icon "submit" at bounding box center [1457, 630] width 16 height 14
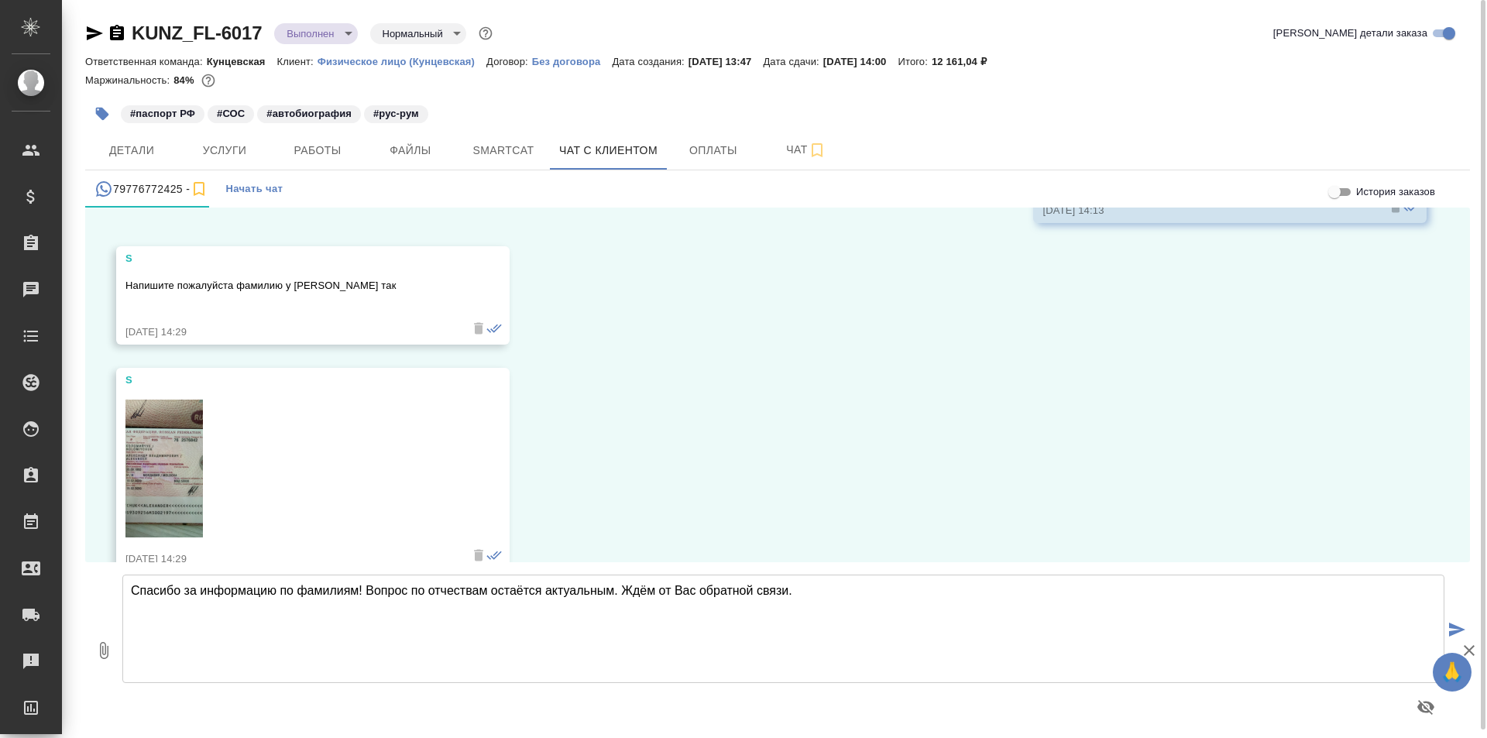
scroll to position [10261, 0]
click at [160, 404] on img at bounding box center [163, 472] width 77 height 138
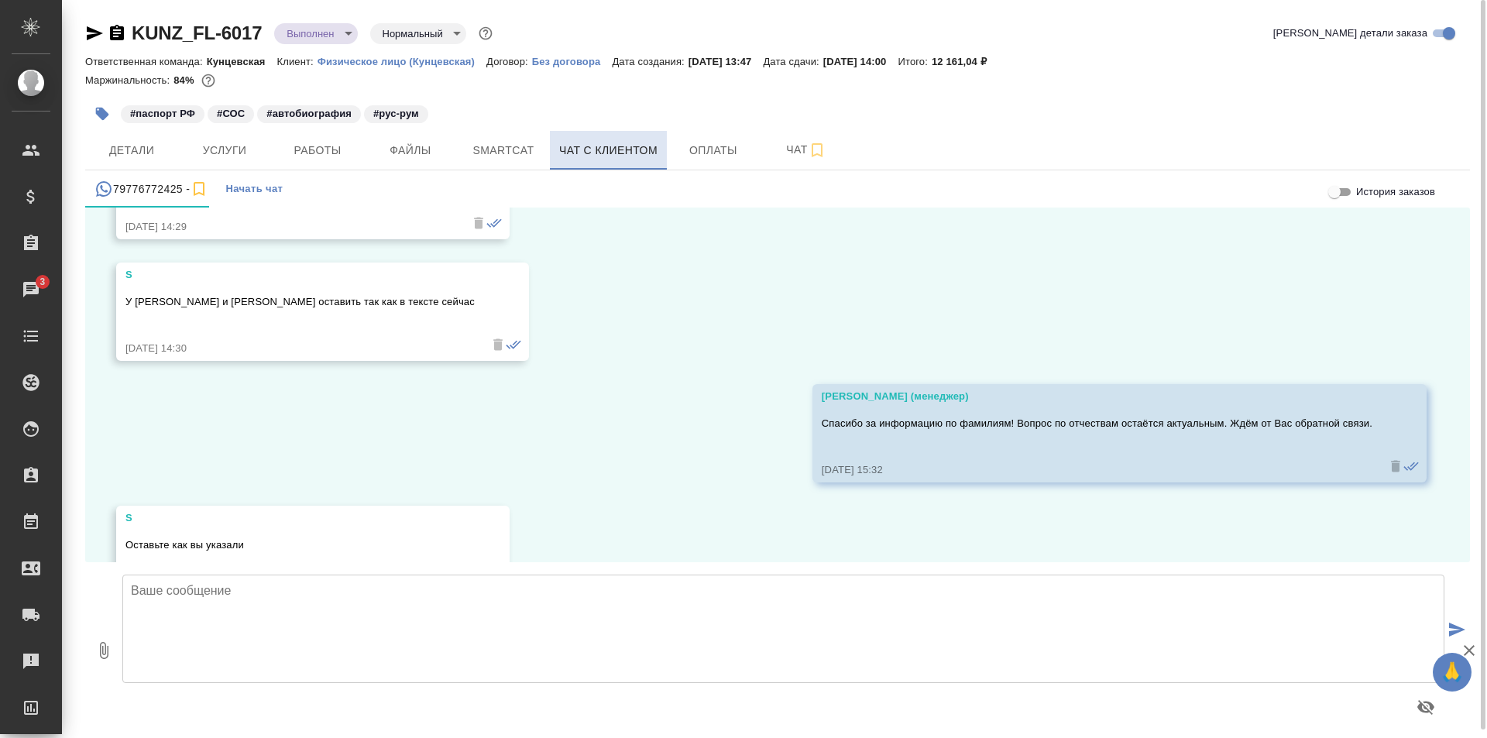
scroll to position [10615, 0]
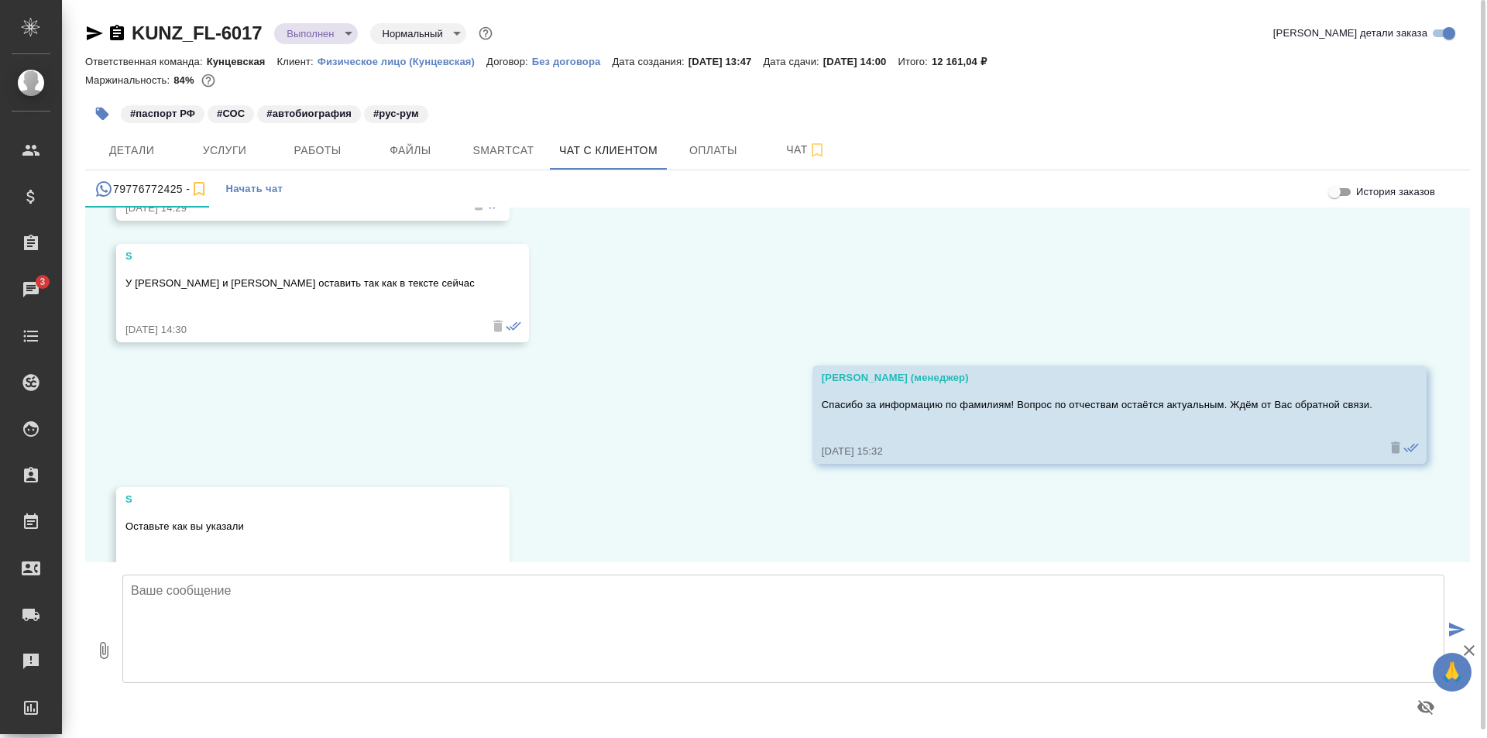
click at [310, 586] on textarea at bounding box center [783, 629] width 1322 height 108
type textarea "Спасибо, отдаём на заверение, после снимем копии"
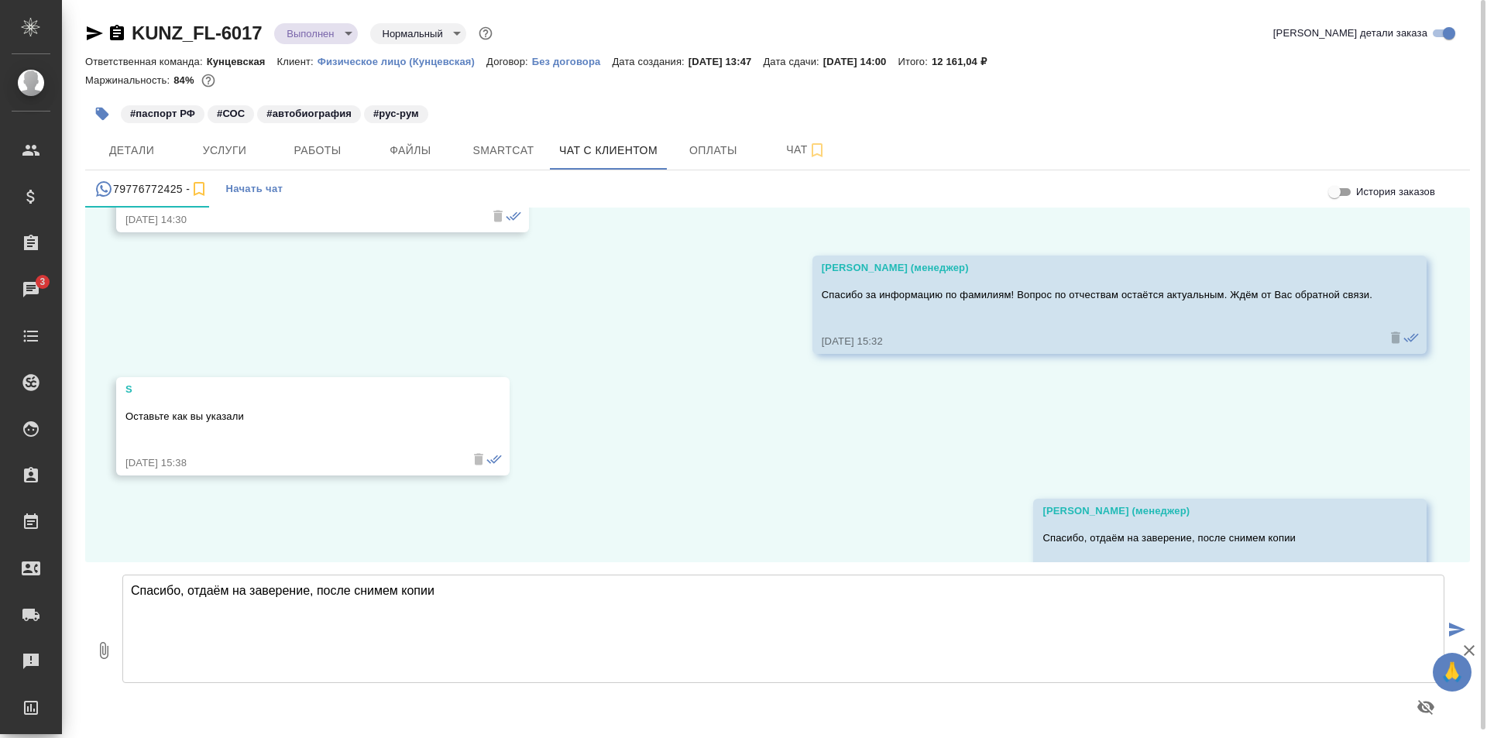
scroll to position [10737, 0]
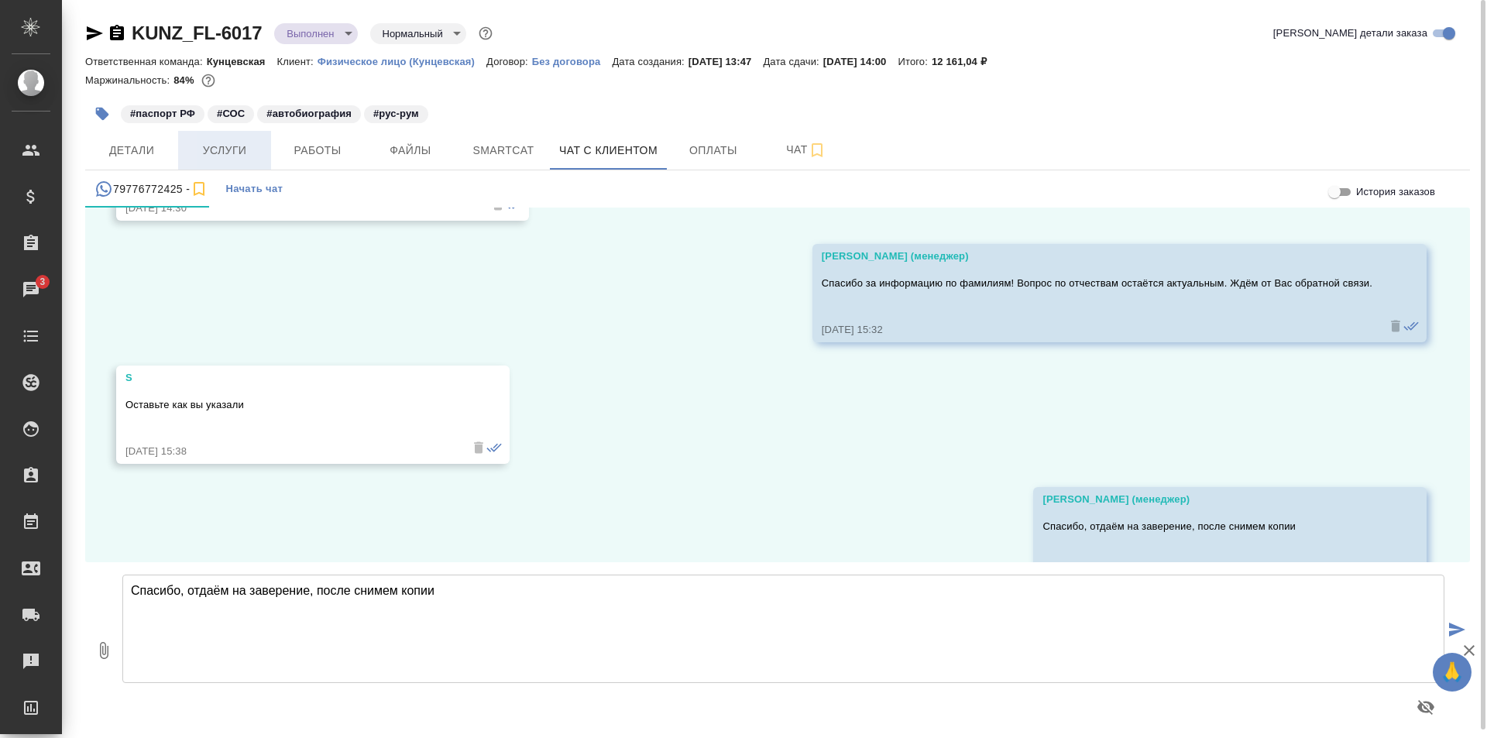
click at [230, 149] on span "Услуги" at bounding box center [224, 150] width 74 height 19
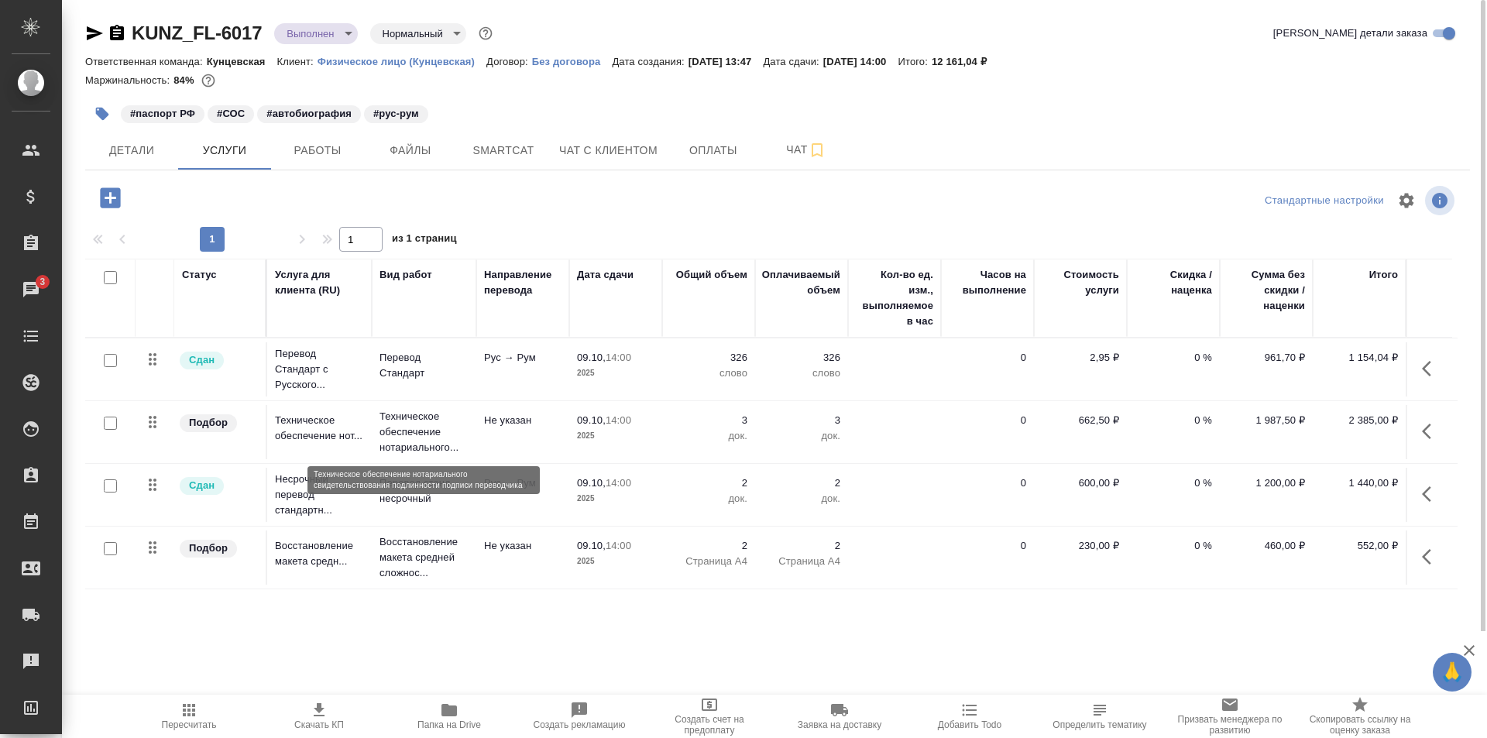
scroll to position [72, 0]
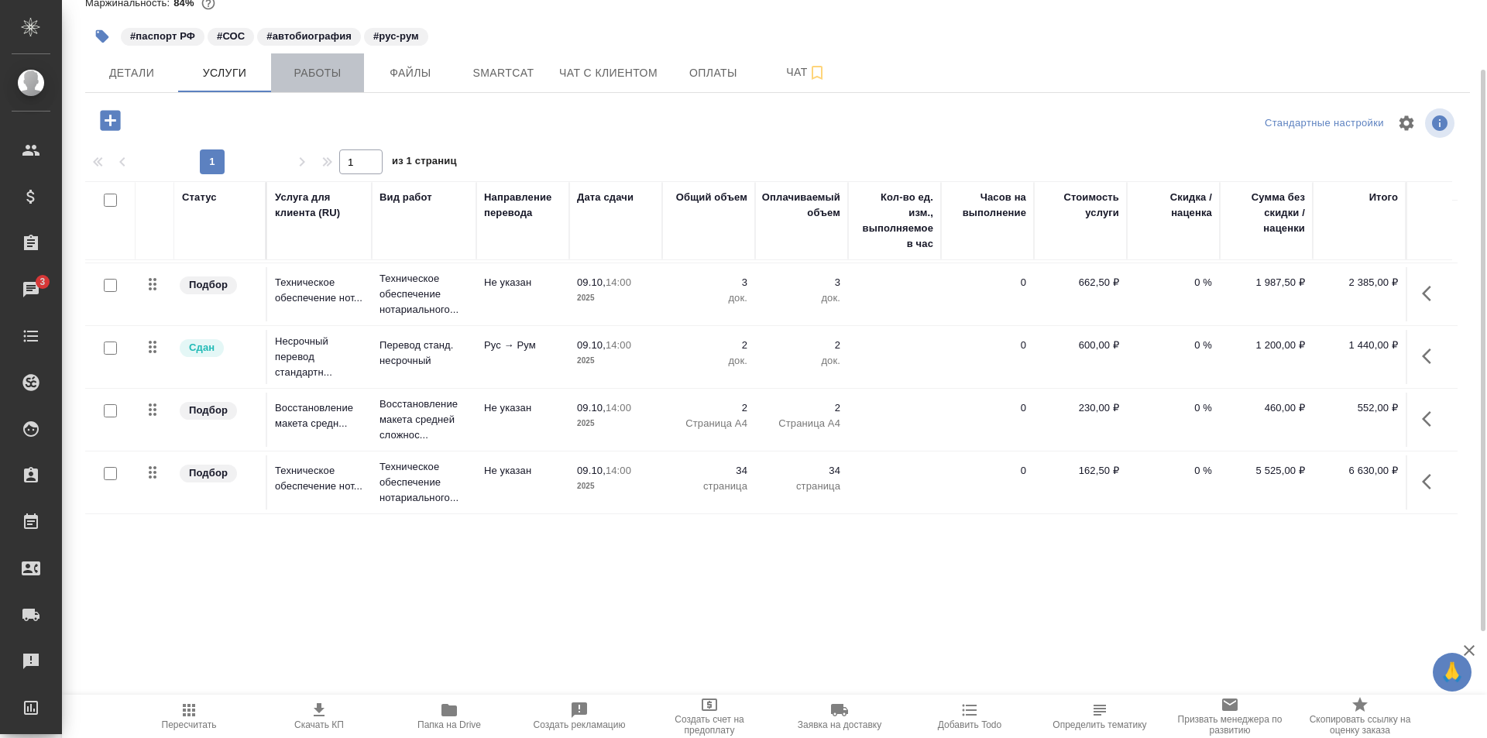
click at [346, 87] on button "Работы" at bounding box center [317, 72] width 93 height 39
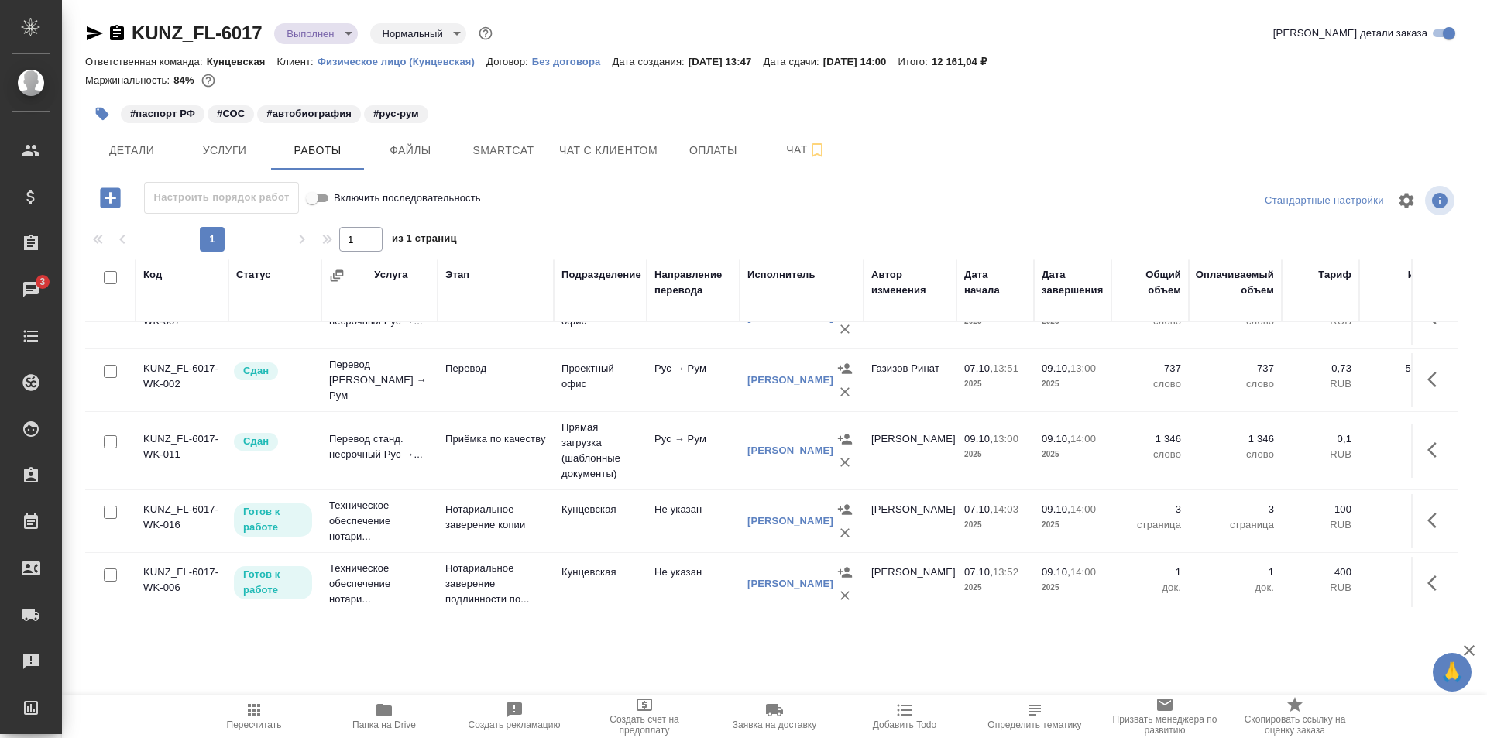
scroll to position [57, 0]
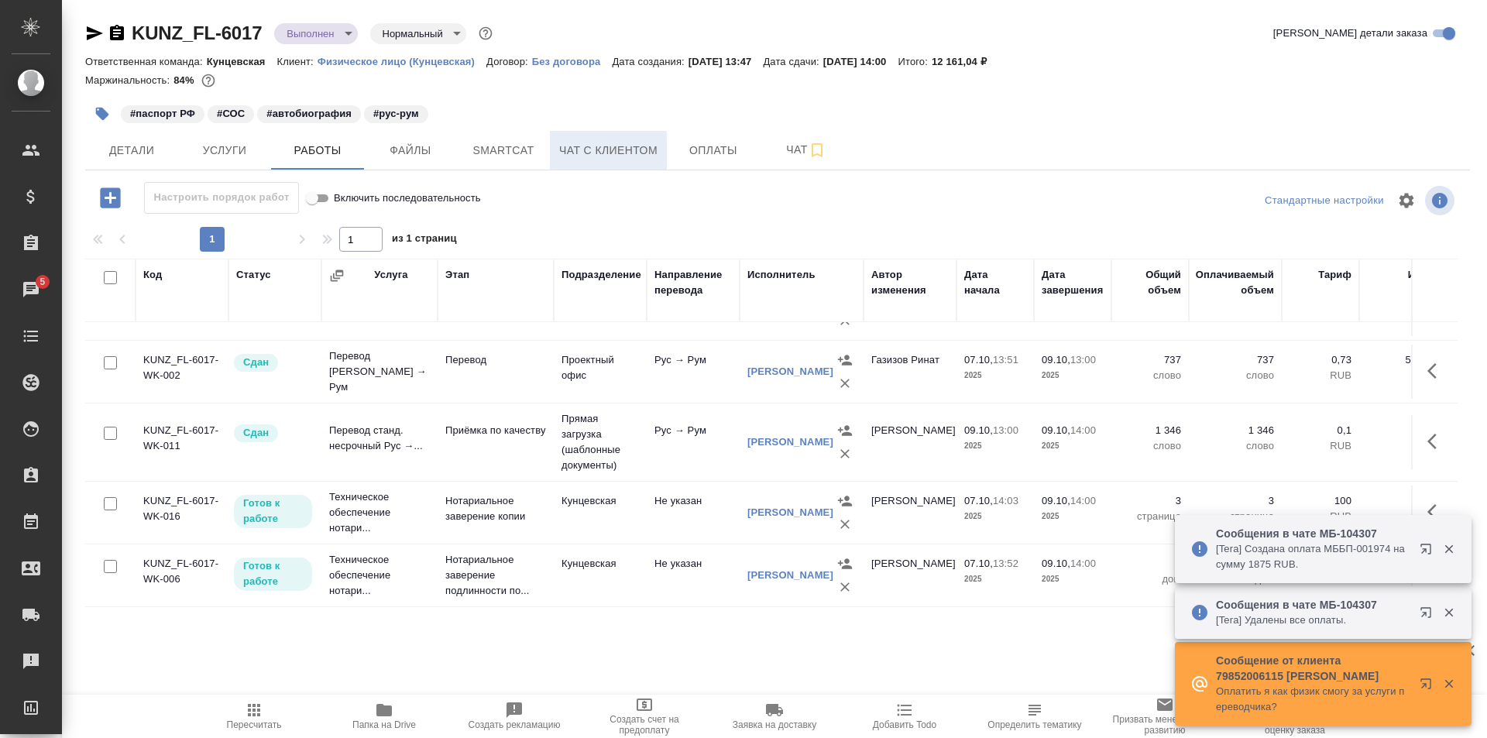
click at [598, 156] on span "Чат с клиентом" at bounding box center [608, 150] width 98 height 19
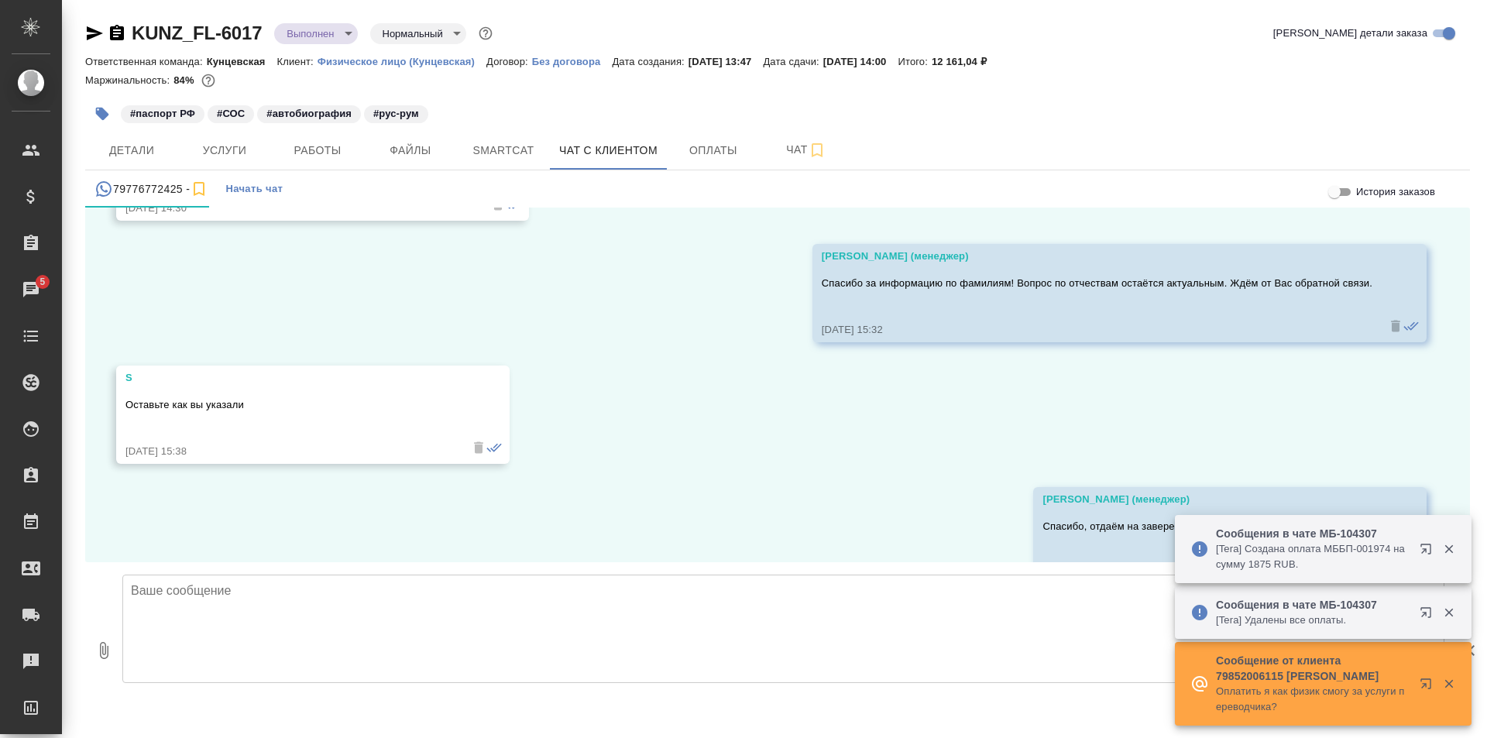
scroll to position [10737, 0]
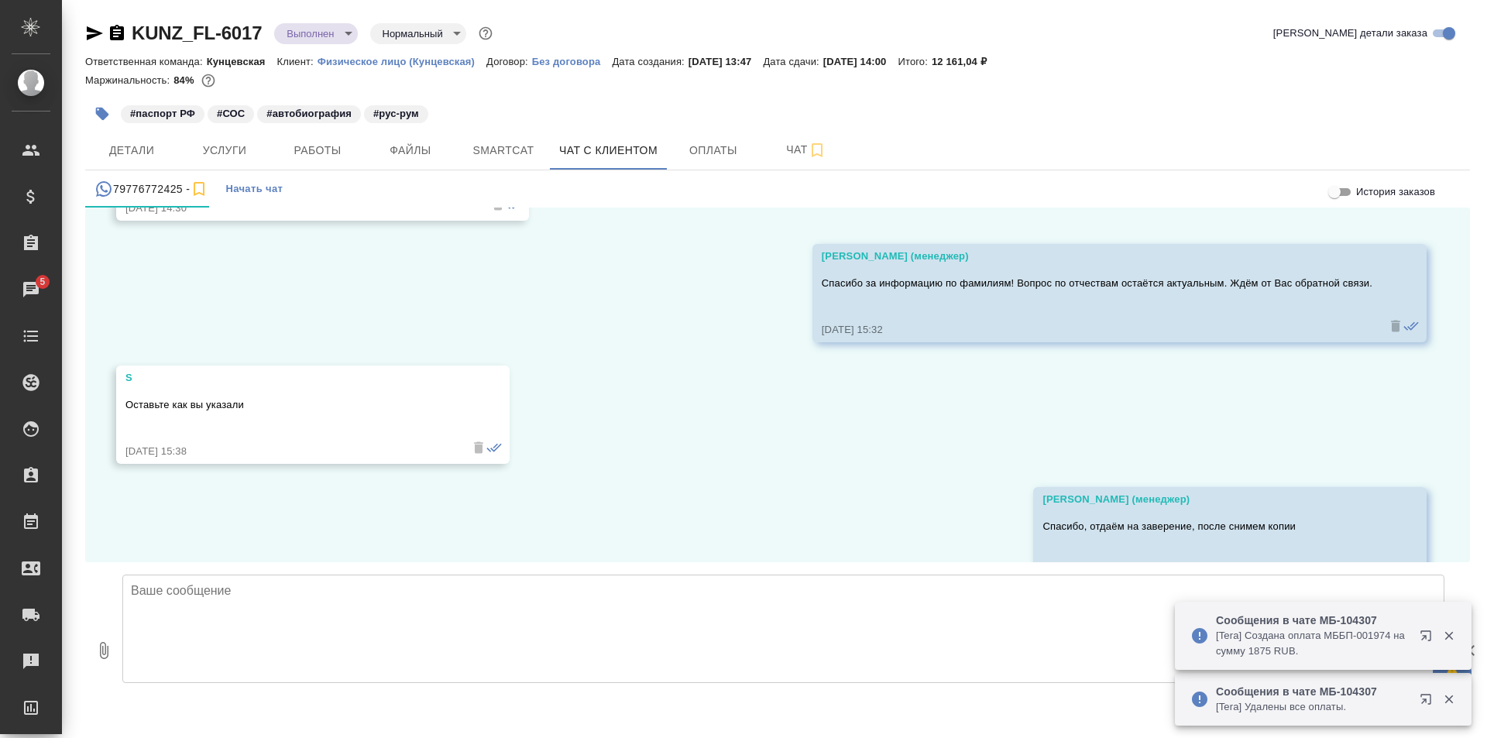
click at [1451, 697] on icon "button" at bounding box center [1448, 700] width 9 height 9
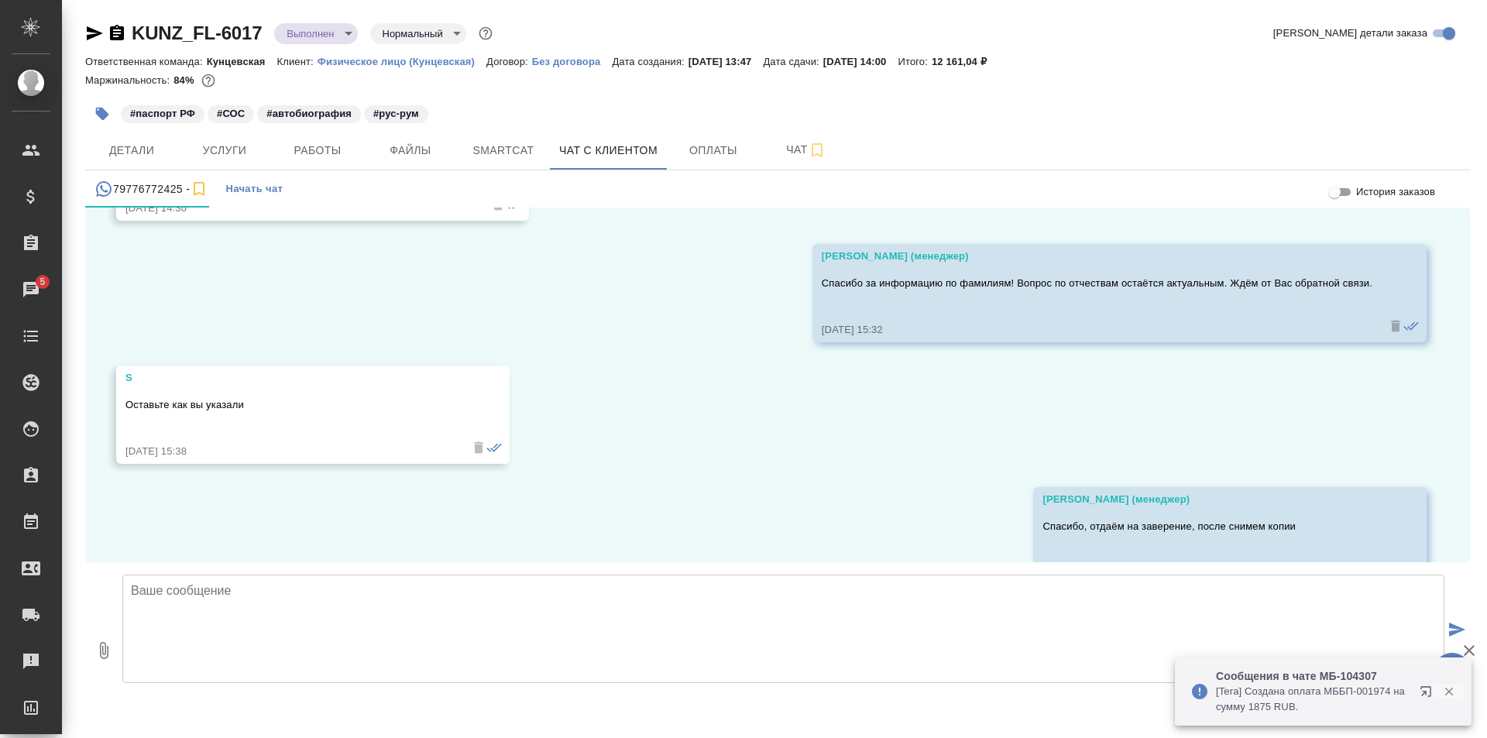
click at [1447, 689] on icon "button" at bounding box center [1448, 692] width 9 height 9
click at [307, 152] on span "Работы" at bounding box center [317, 150] width 74 height 19
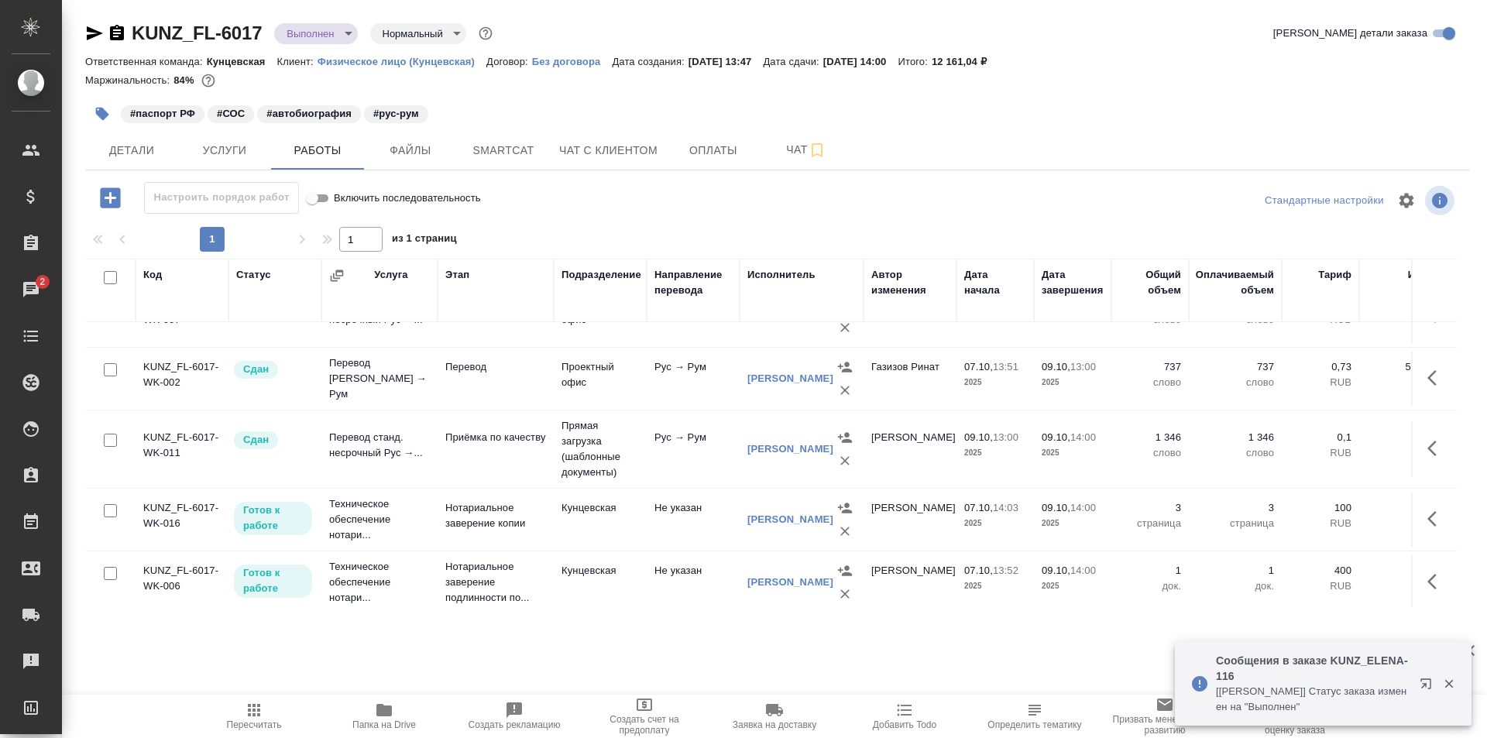
scroll to position [57, 0]
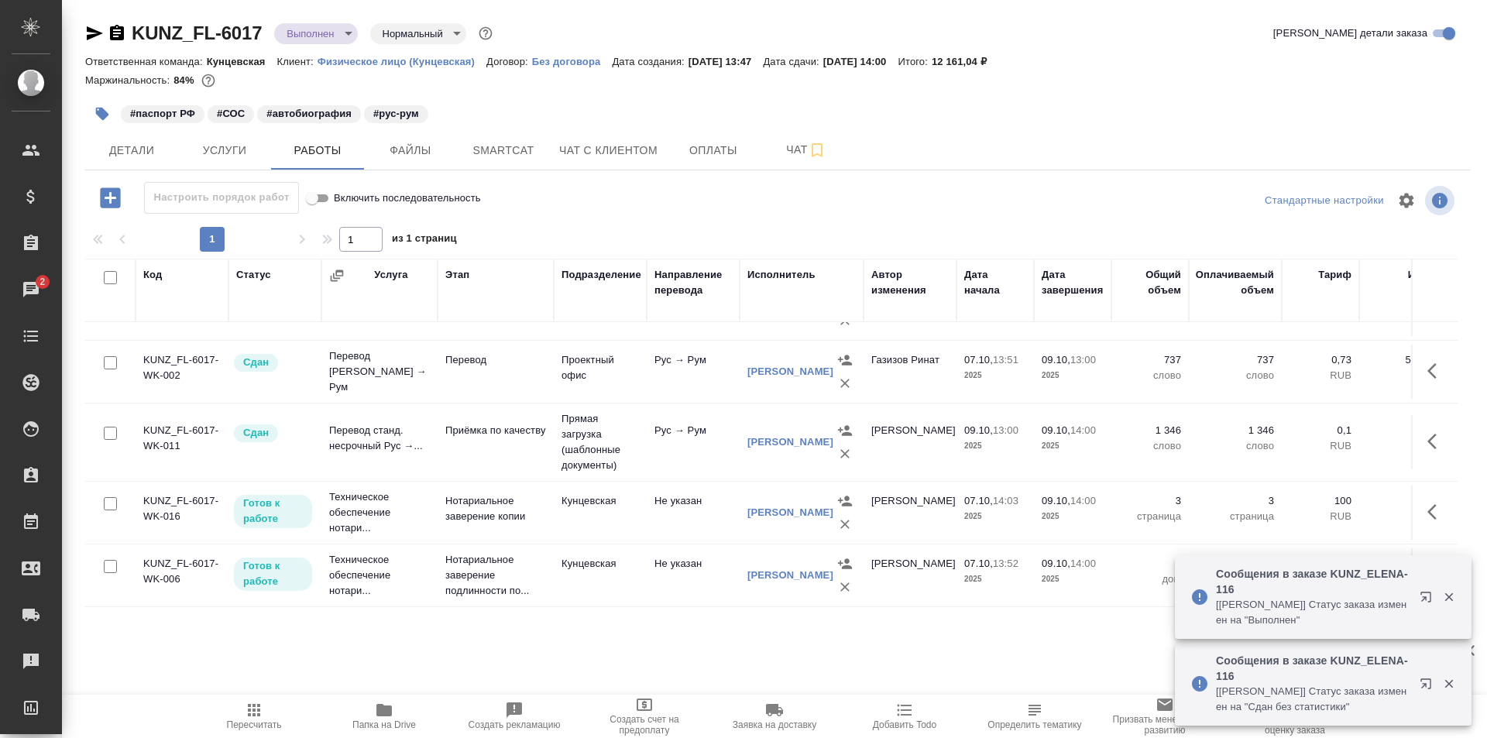
click at [100, 108] on icon "button" at bounding box center [102, 114] width 13 height 13
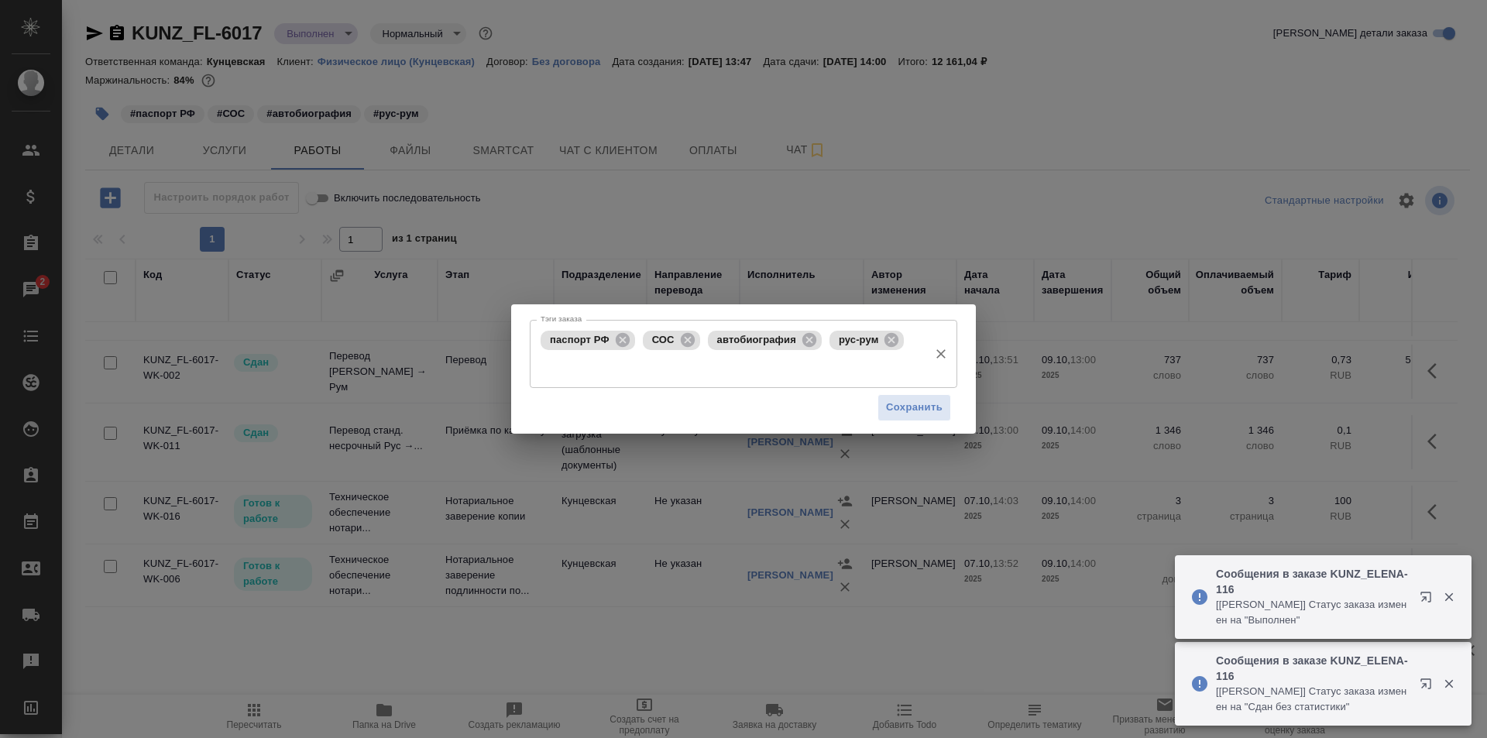
click at [902, 370] on input "Тэги заказа" at bounding box center [729, 367] width 384 height 26
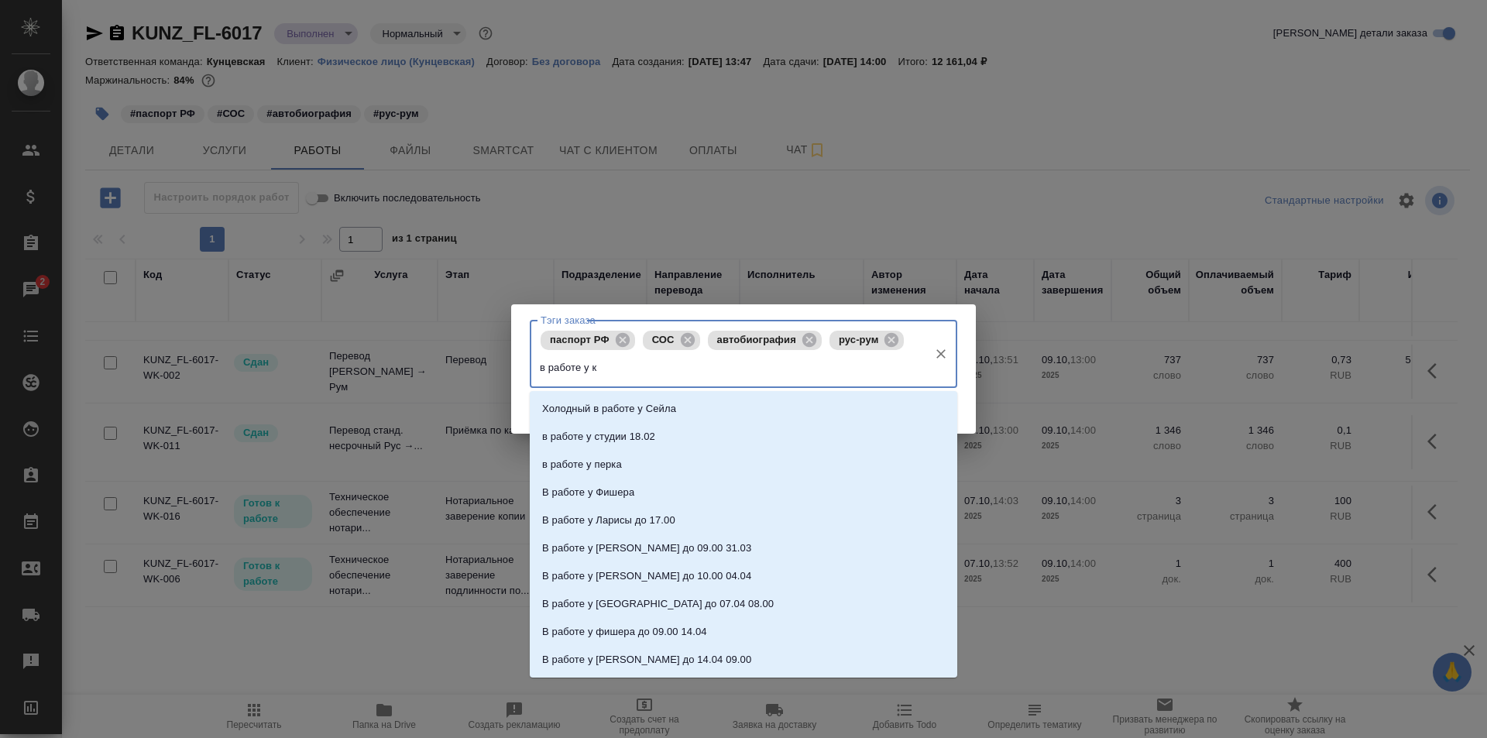
type input "в работе у км"
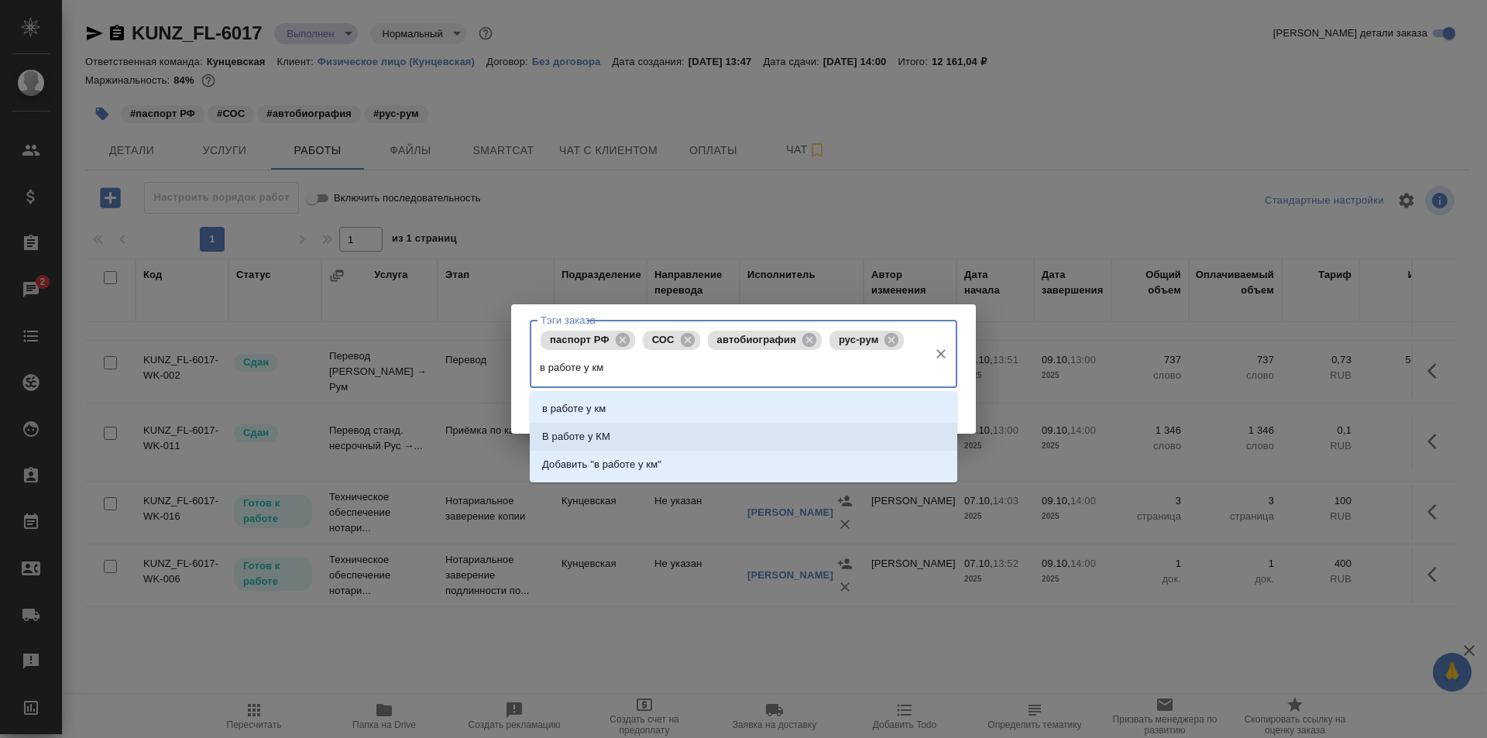
click at [682, 433] on li "В работе у КМ" at bounding box center [744, 437] width 428 height 28
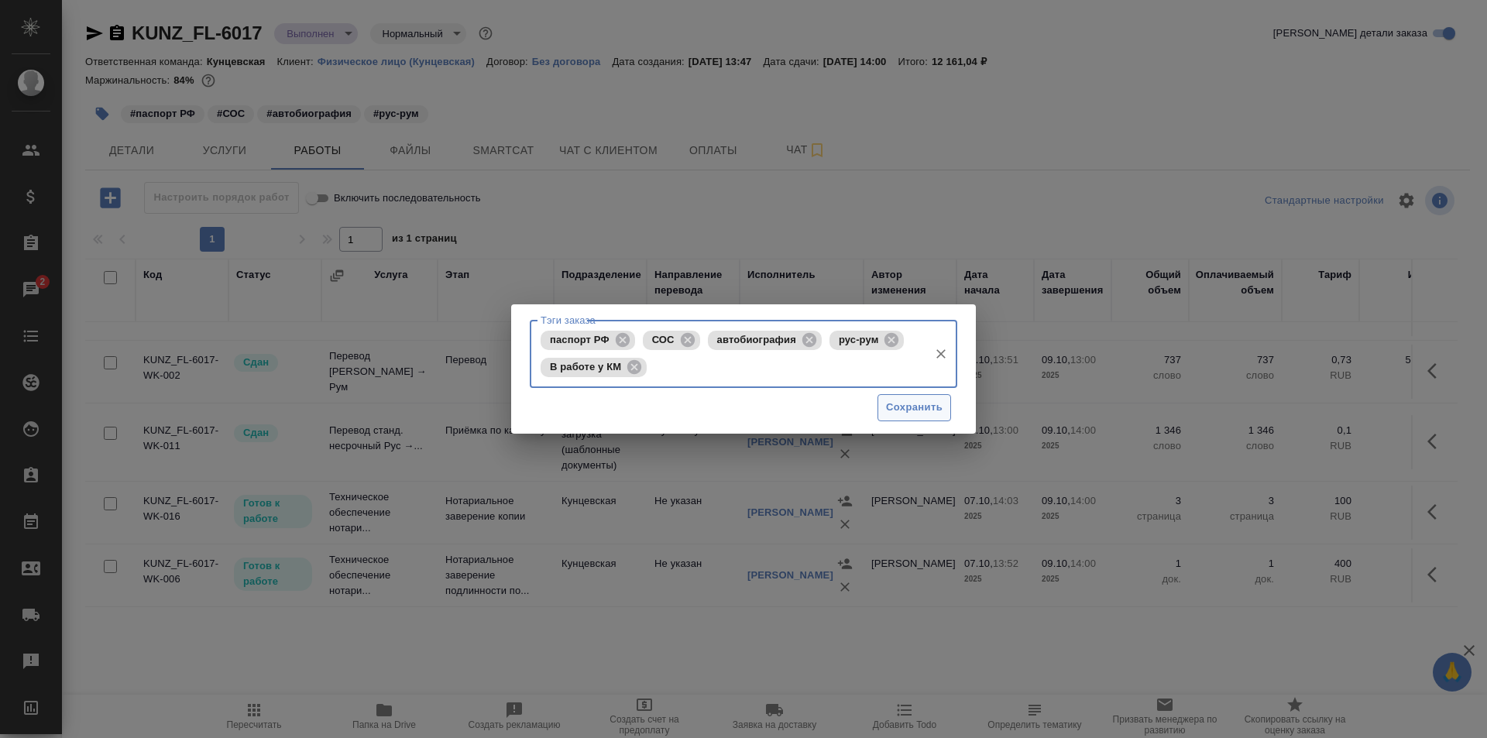
click at [936, 408] on span "Сохранить" at bounding box center [914, 408] width 57 height 18
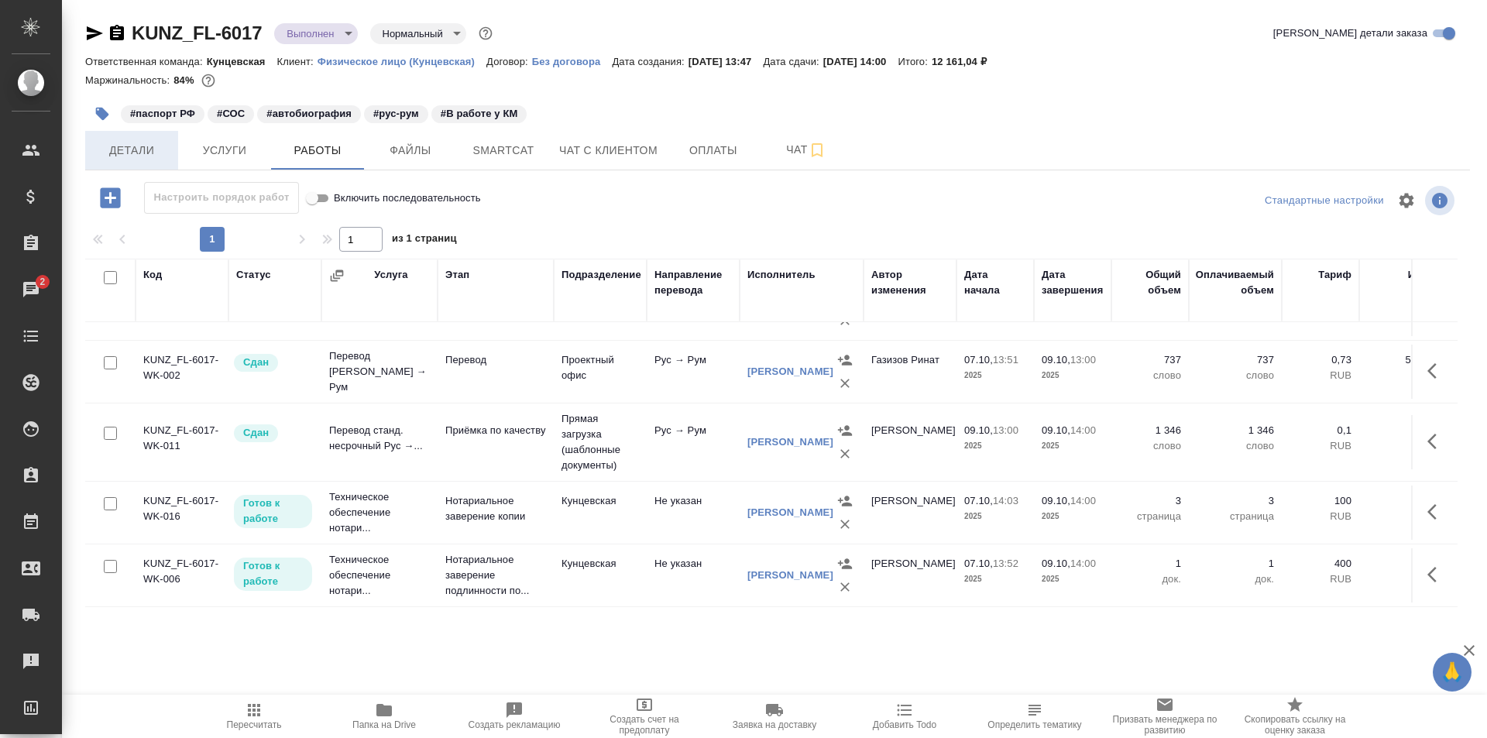
click at [115, 153] on span "Детали" at bounding box center [131, 150] width 74 height 19
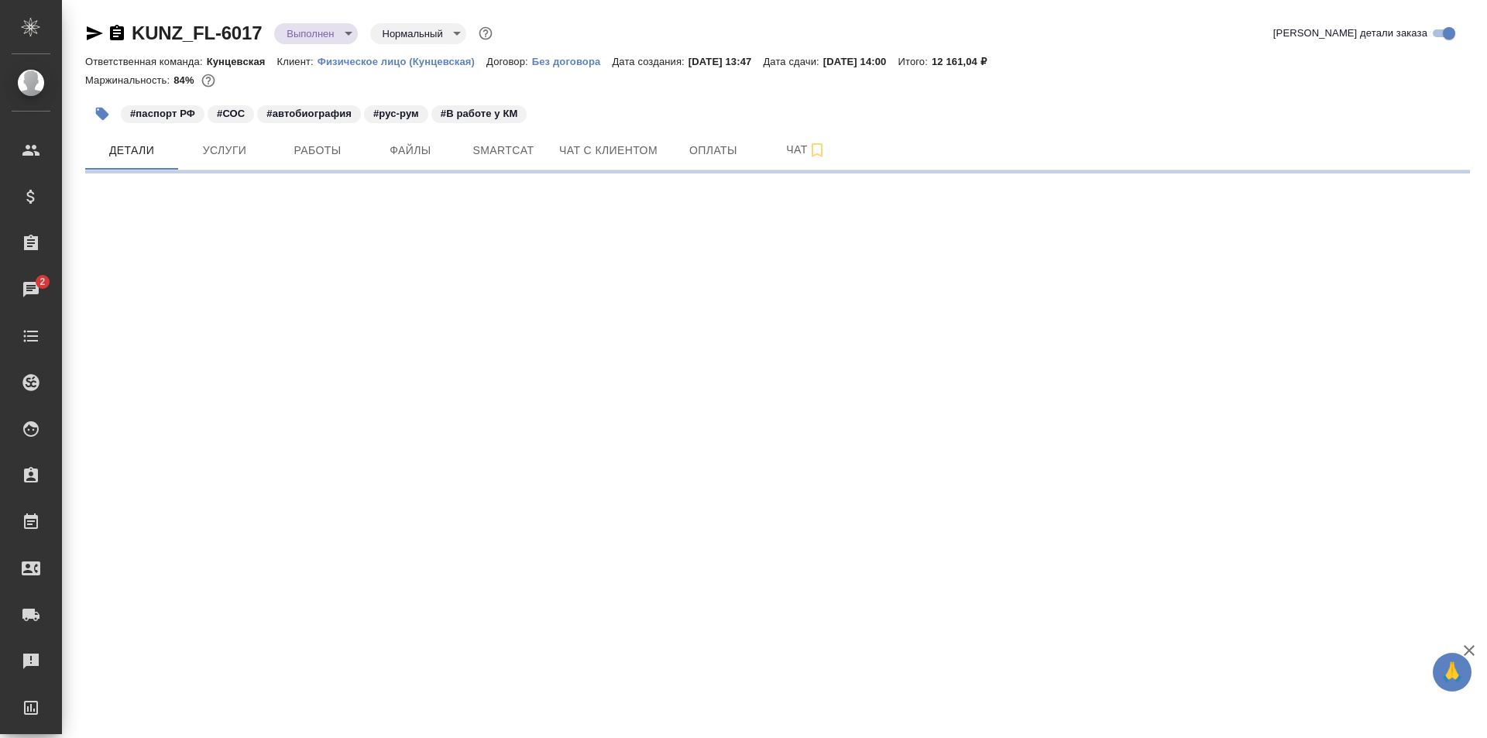
select select "RU"
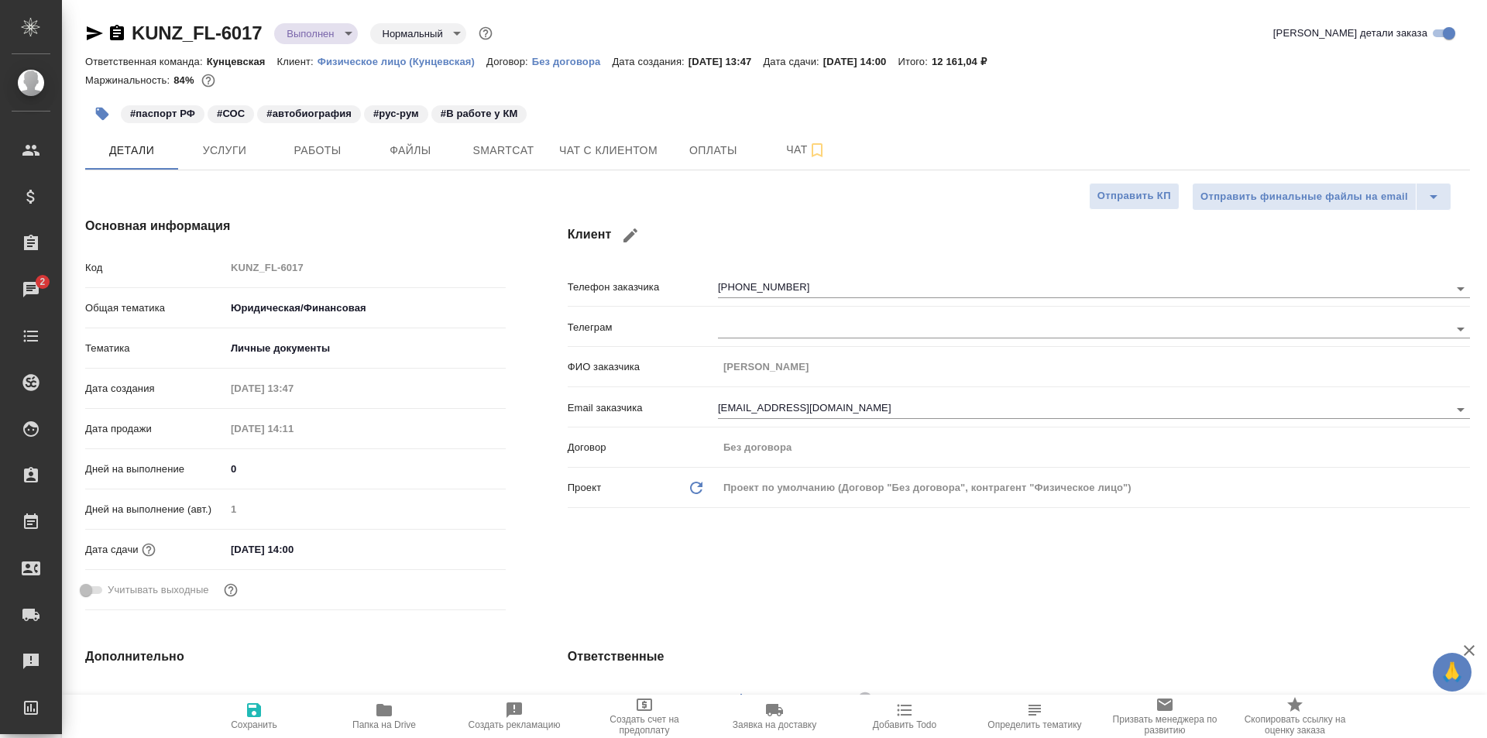
type textarea "x"
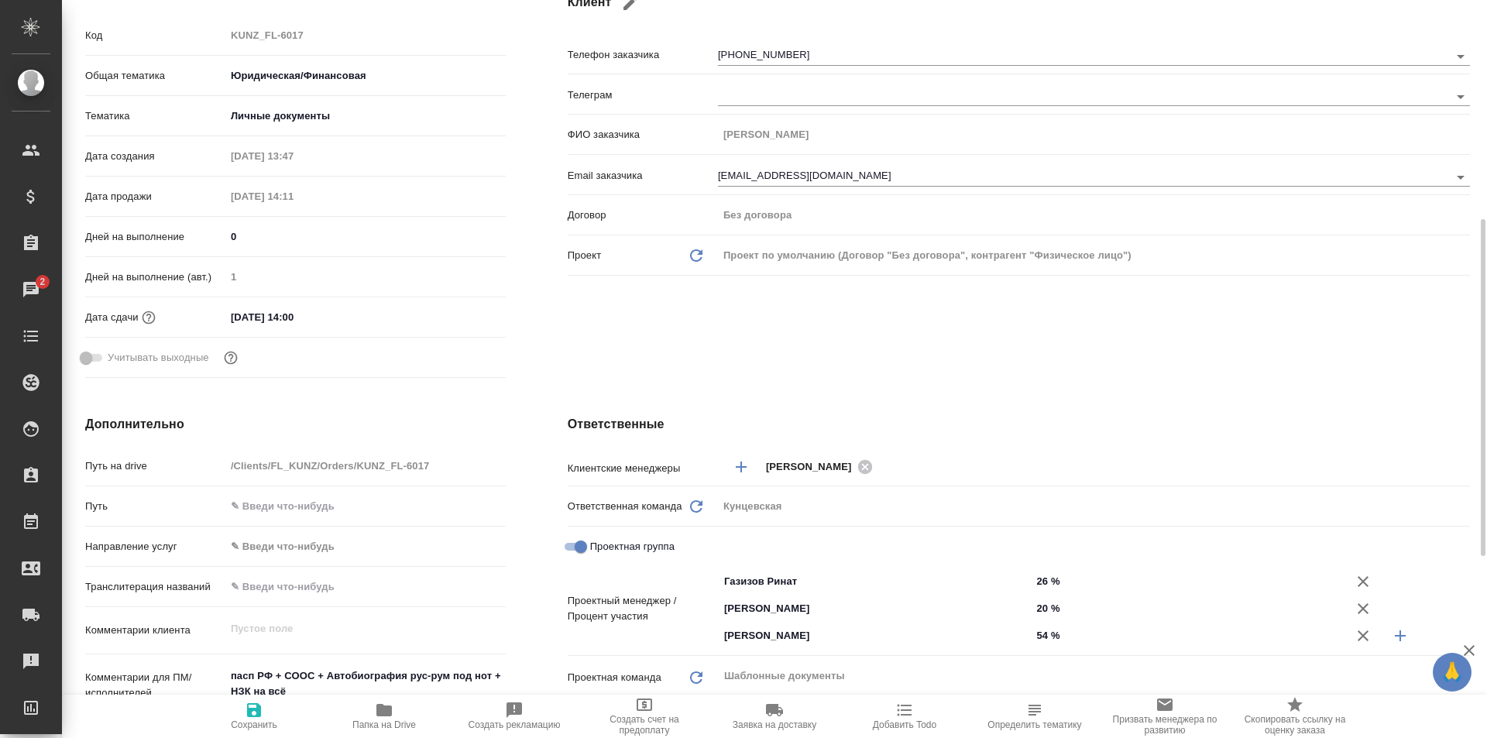
scroll to position [542, 0]
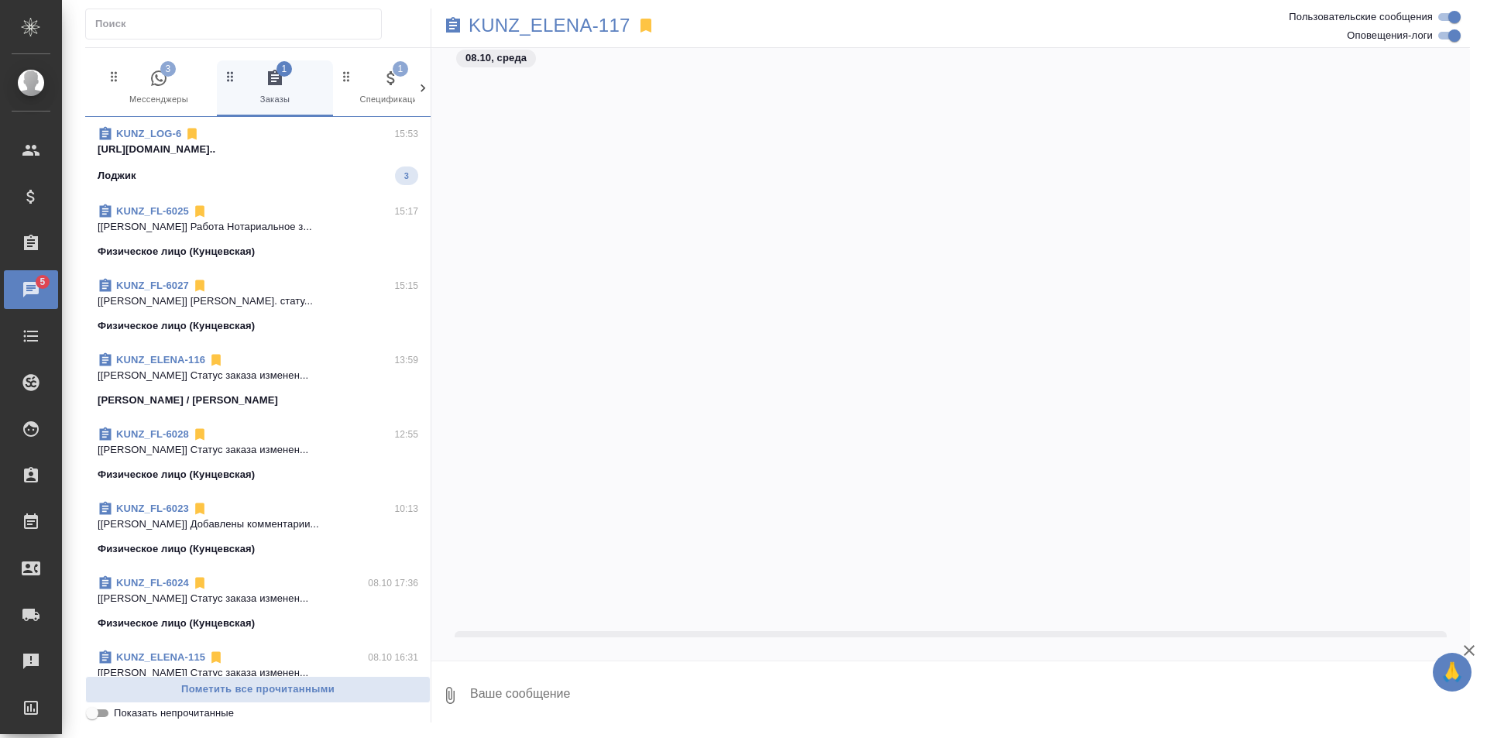
scroll to position [685, 0]
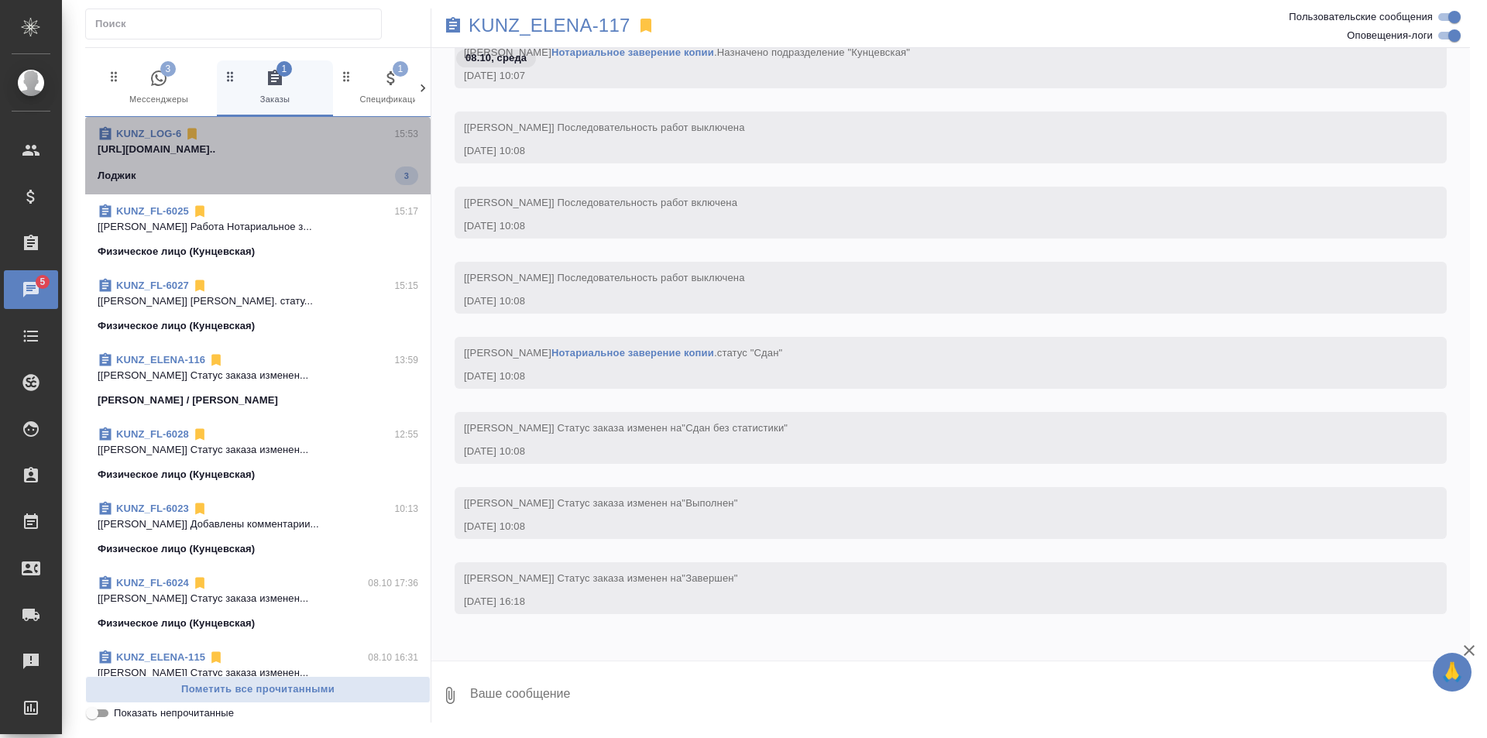
click at [257, 167] on div "Лоджик 3" at bounding box center [258, 176] width 321 height 19
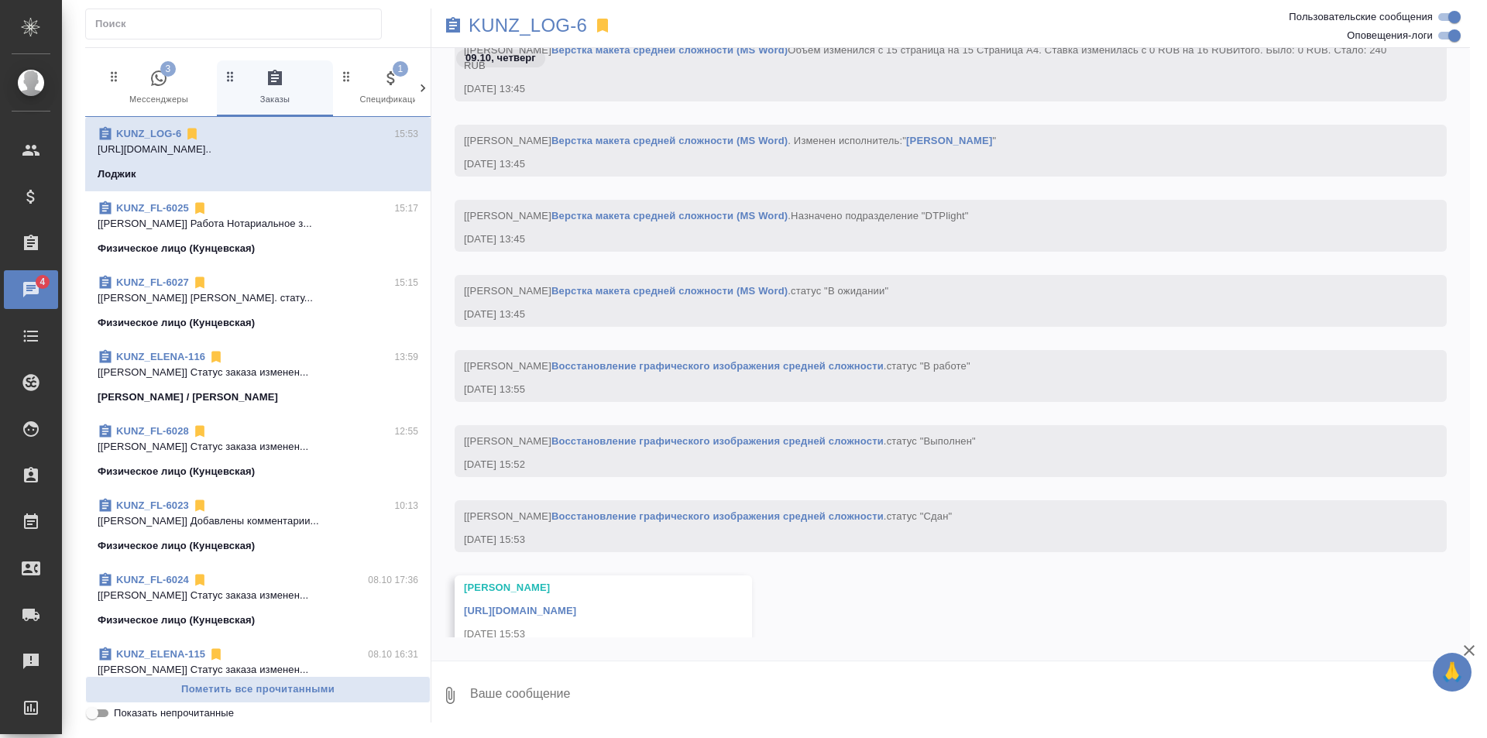
scroll to position [4774, 0]
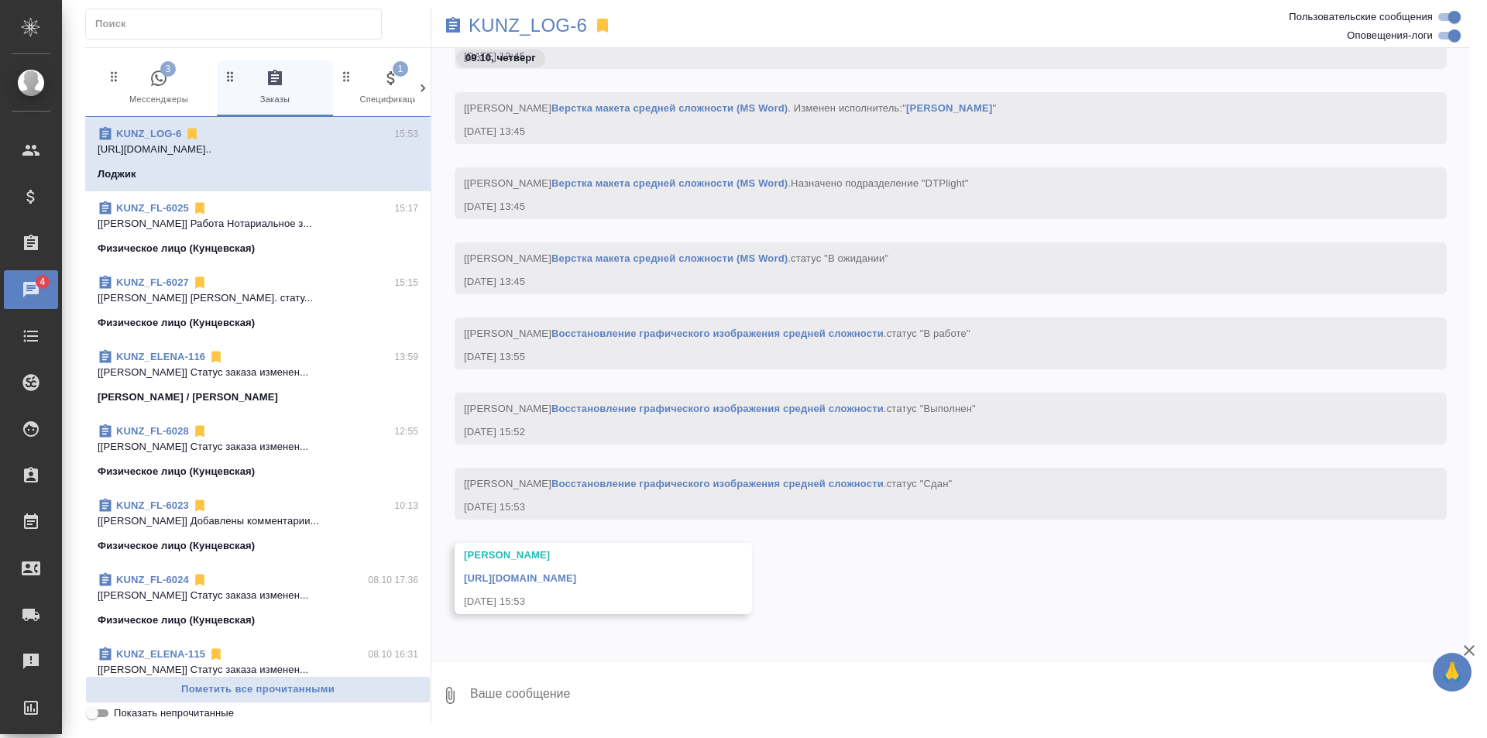
click at [148, 98] on span "3 Мессенджеры" at bounding box center [159, 88] width 104 height 38
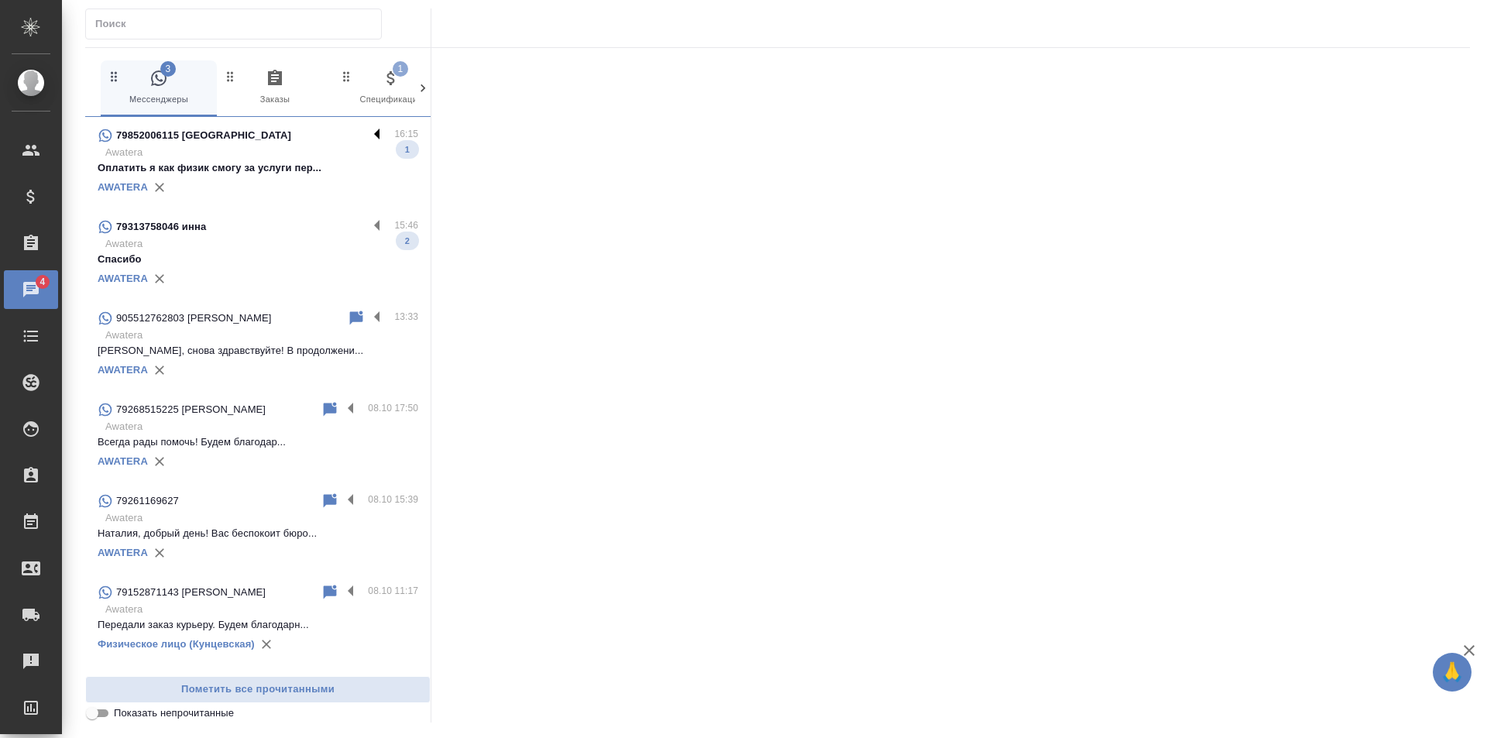
click at [368, 129] on label at bounding box center [381, 135] width 26 height 18
click at [0, 0] on input "checkbox" at bounding box center [0, 0] width 0 height 0
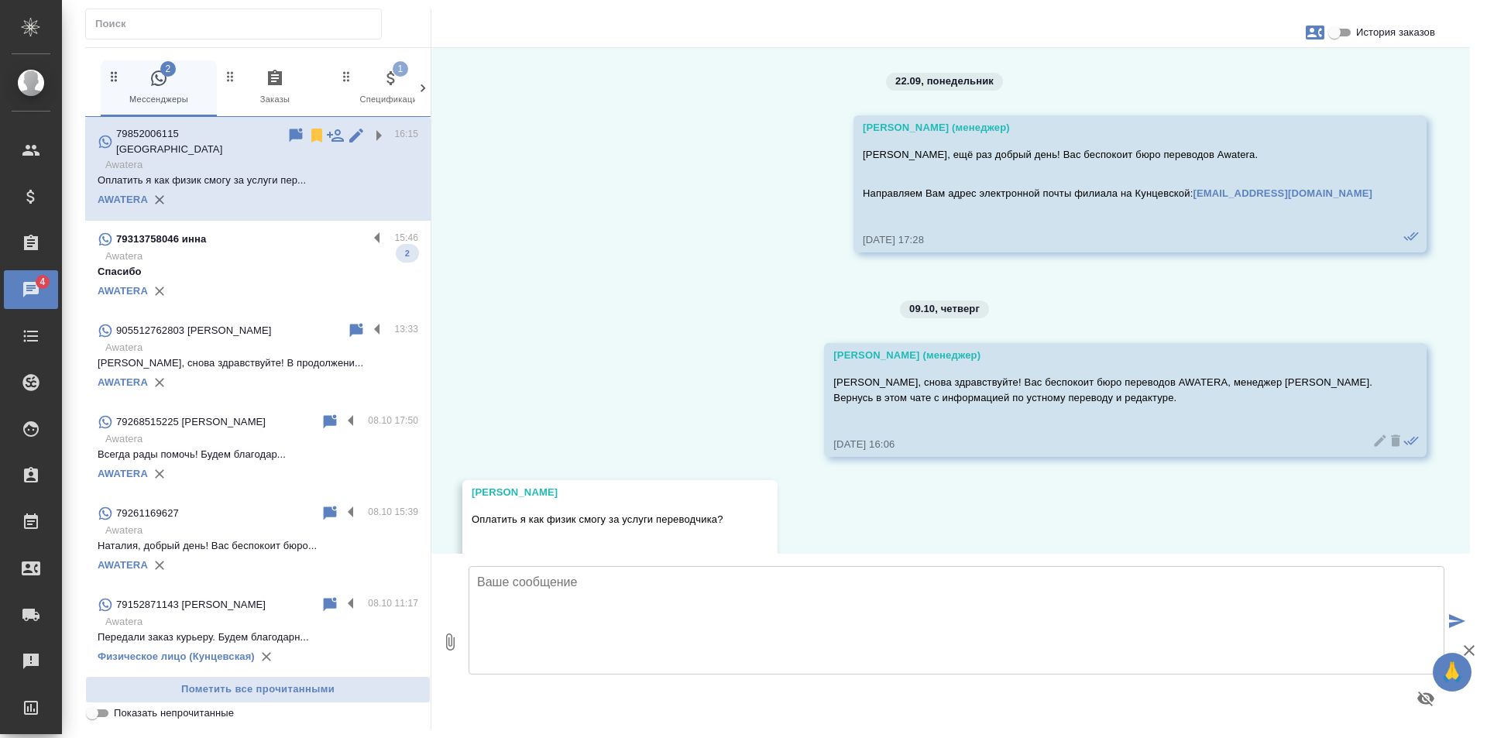
scroll to position [48, 0]
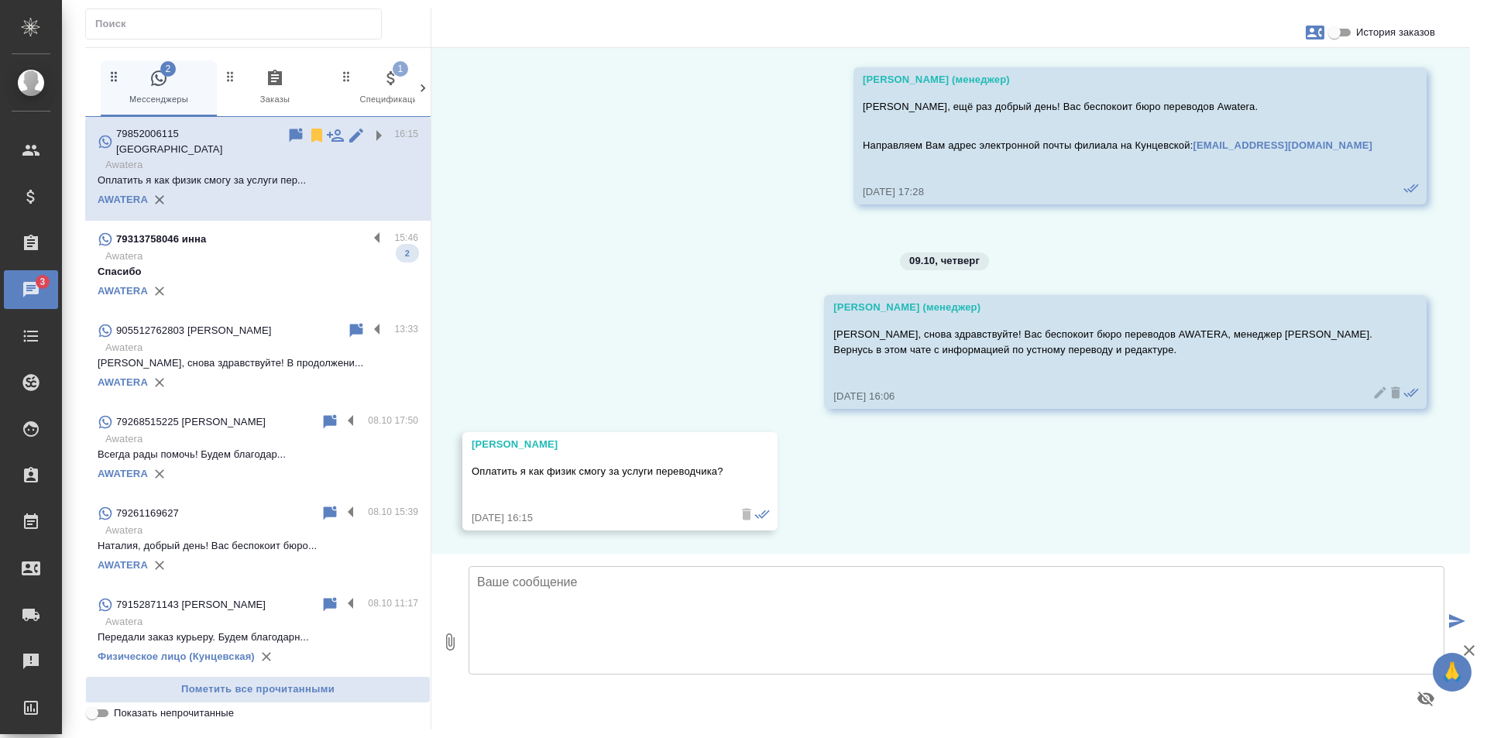
click at [363, 221] on div "79313758046 [PERSON_NAME] 15:46 Awatera Спасибо 2 AWATERA" at bounding box center [257, 266] width 345 height 91
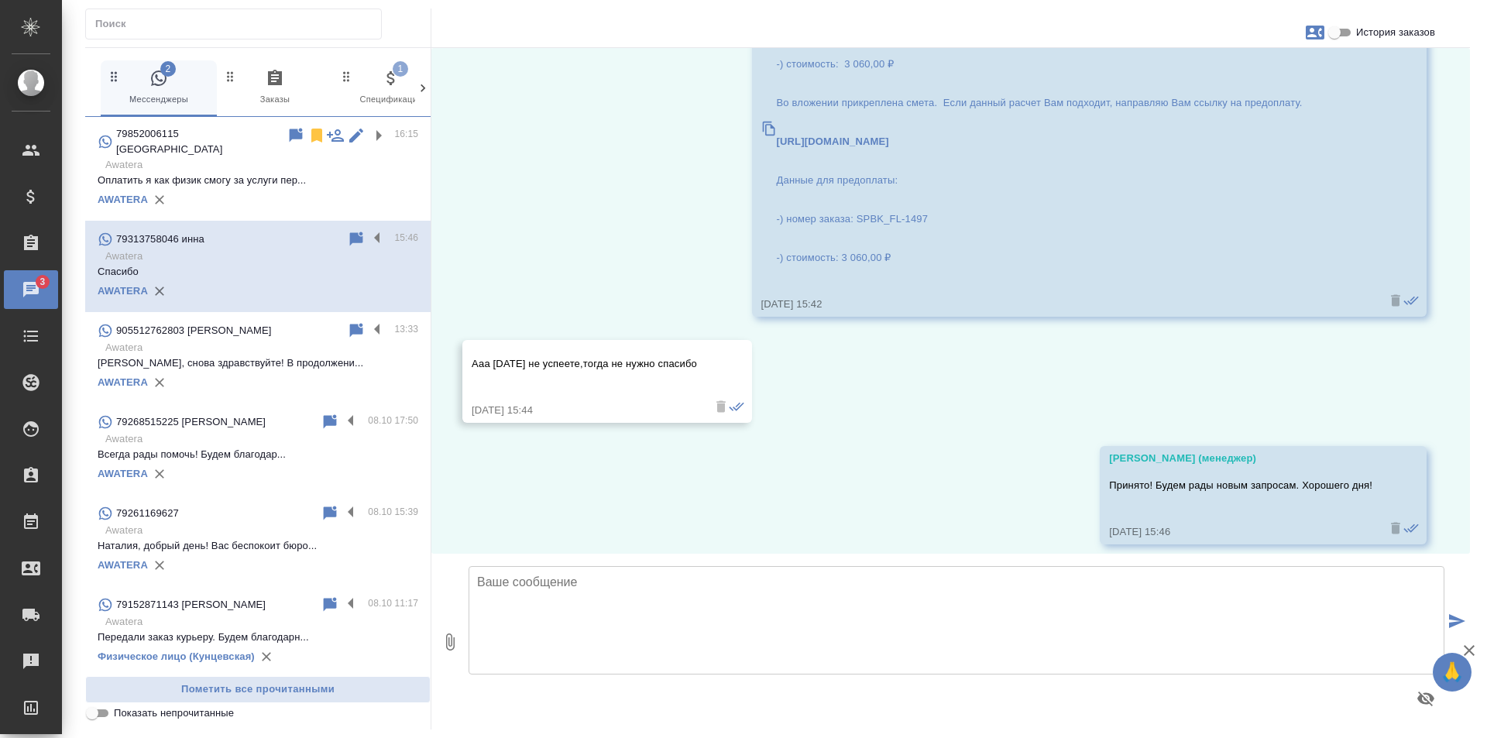
scroll to position [296, 0]
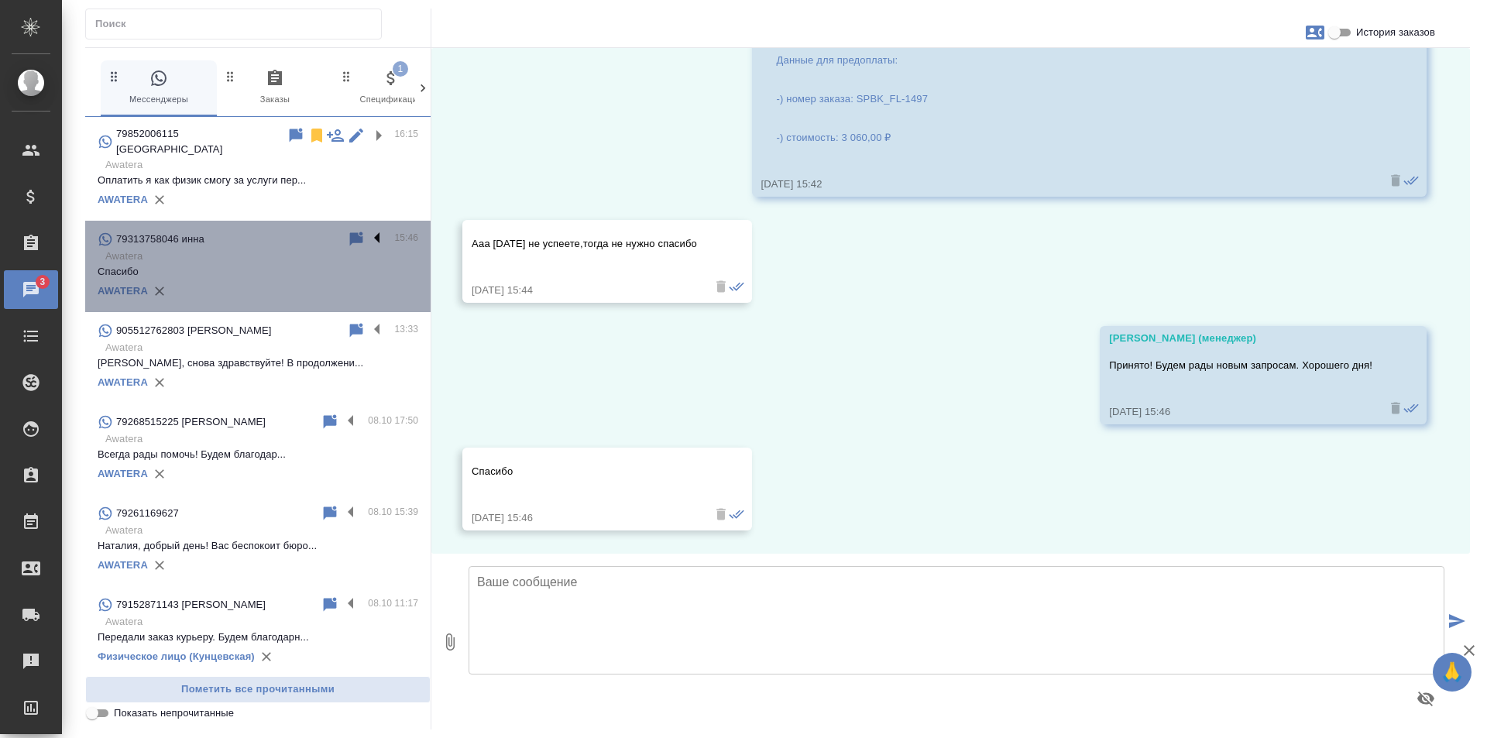
click at [368, 230] on label at bounding box center [381, 239] width 26 height 18
click at [0, 0] on input "checkbox" at bounding box center [0, 0] width 0 height 0
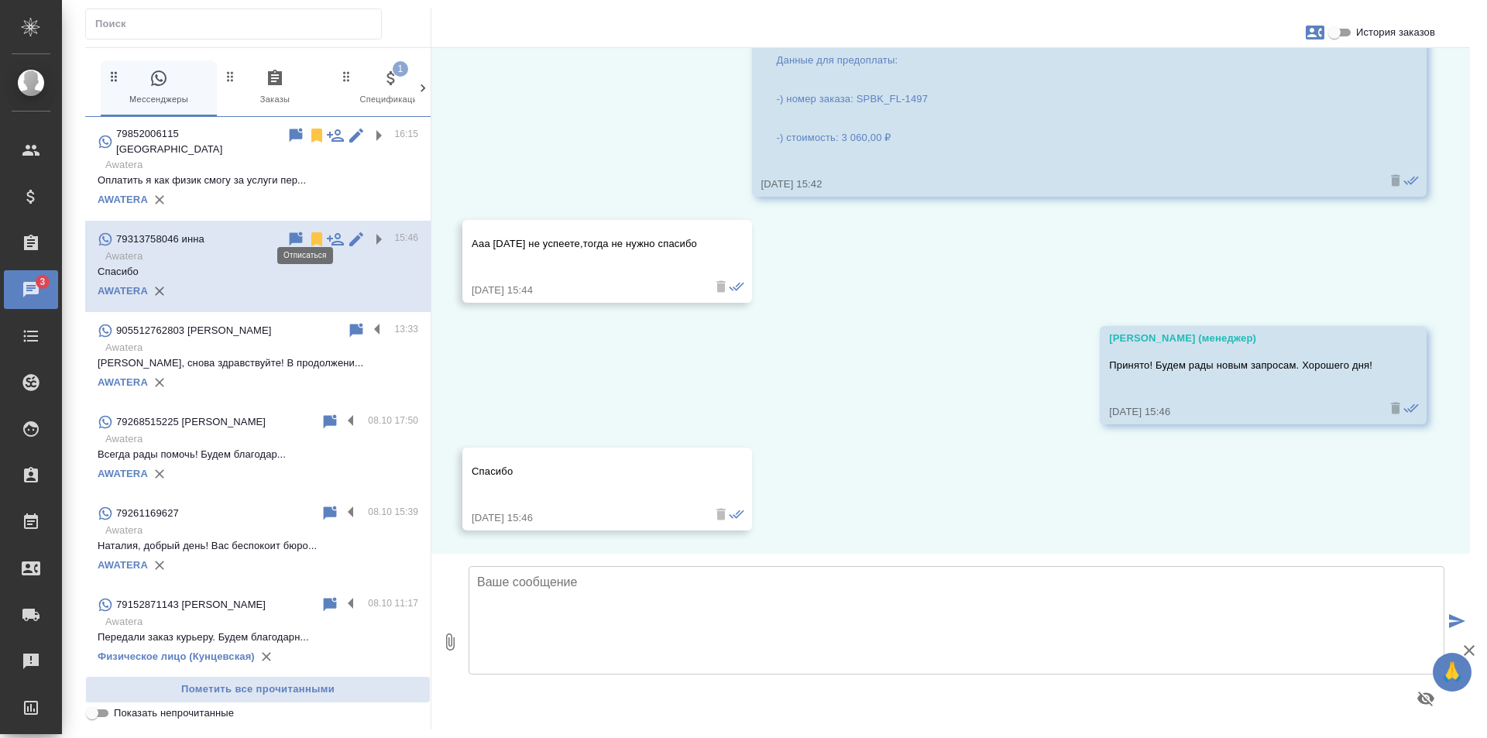
click at [311, 232] on icon at bounding box center [316, 239] width 11 height 14
click at [368, 321] on label at bounding box center [381, 330] width 26 height 18
click at [0, 0] on input "checkbox" at bounding box center [0, 0] width 0 height 0
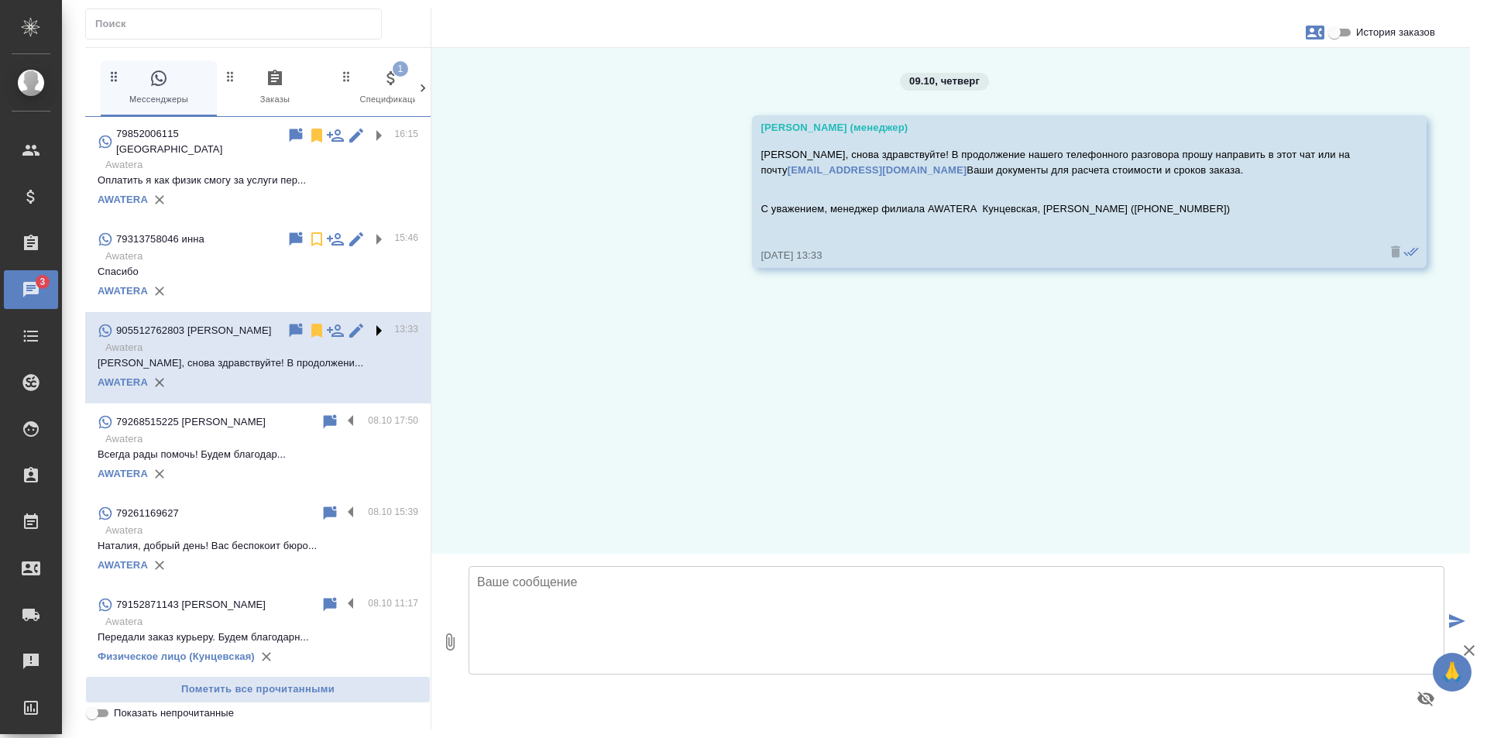
scroll to position [0, 0]
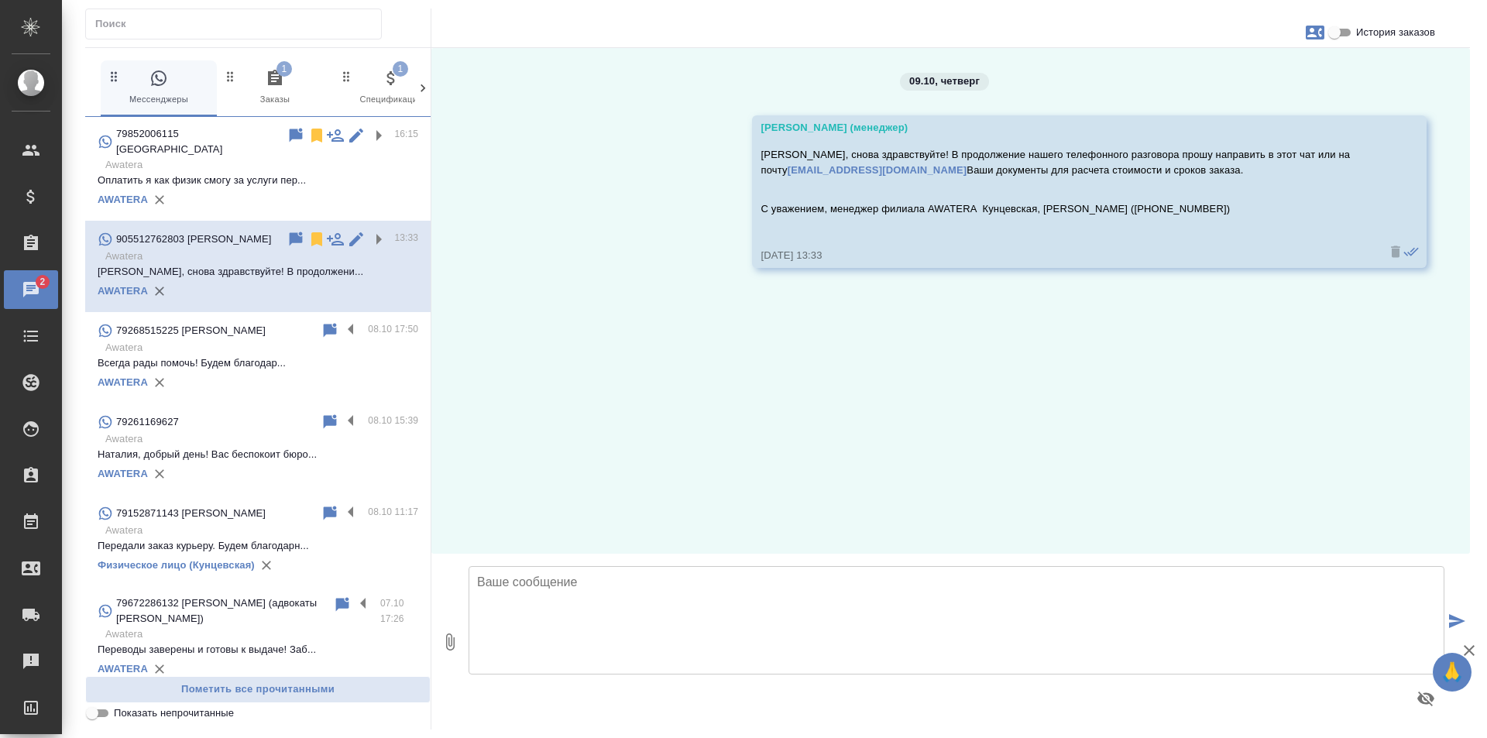
click at [270, 79] on icon "button" at bounding box center [275, 77] width 14 height 15
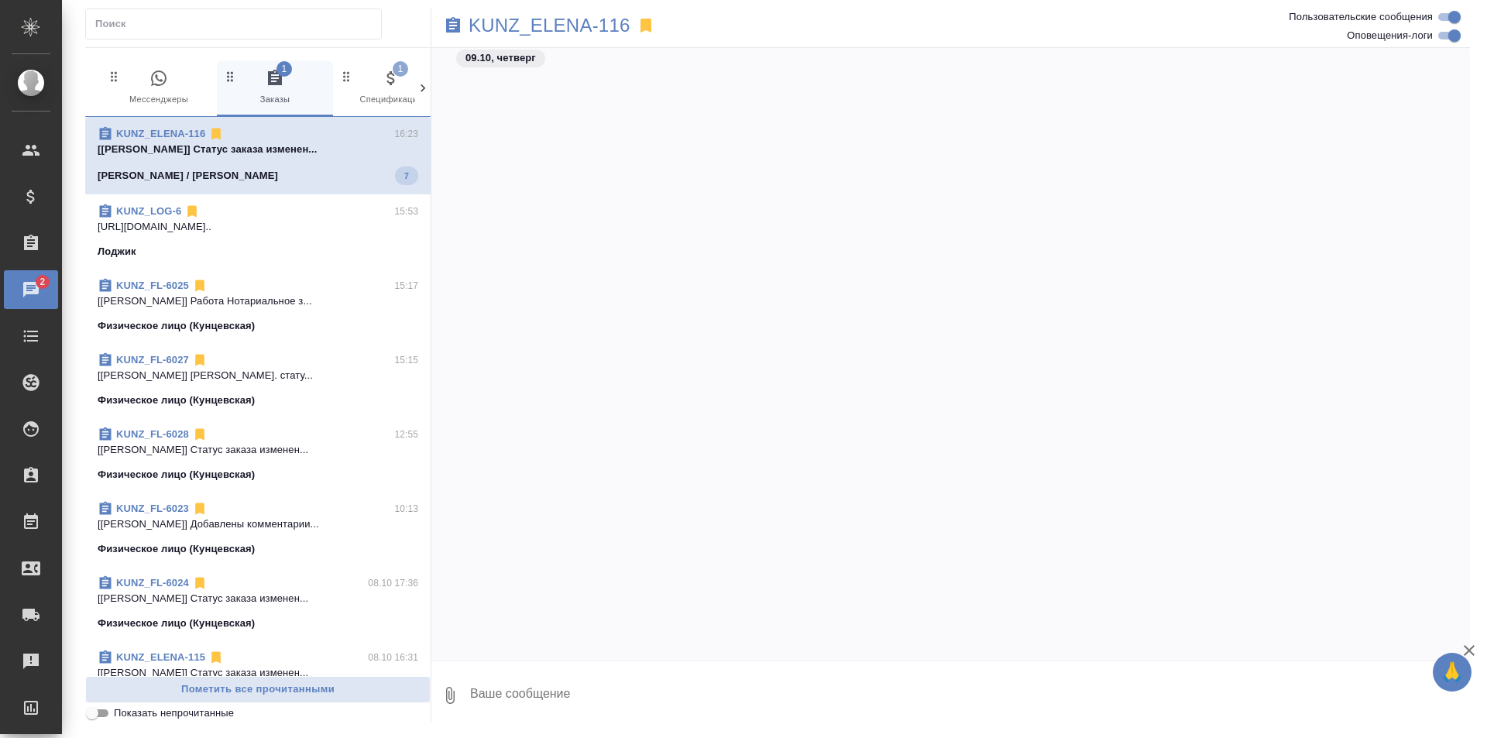
scroll to position [6634, 0]
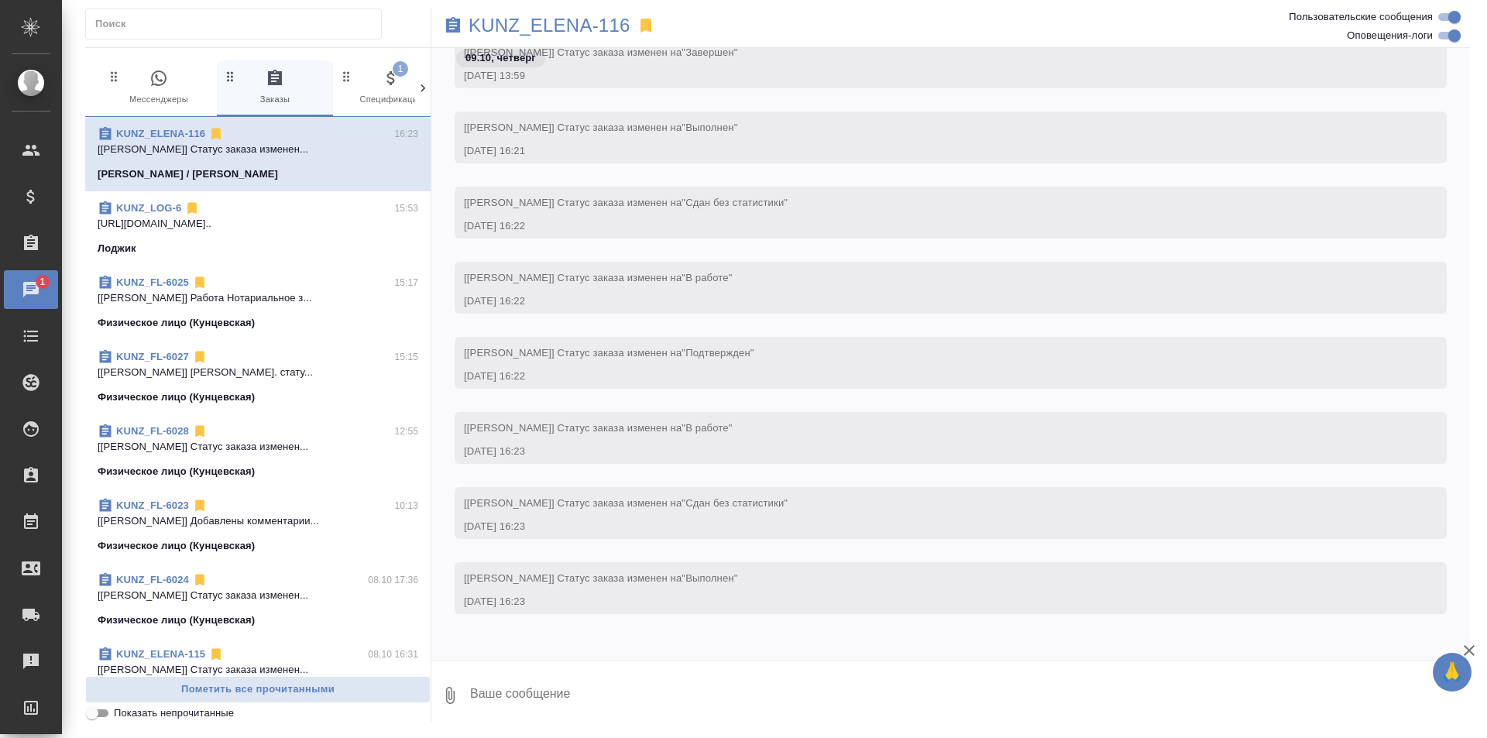
click at [380, 79] on span "1 Спецификации" at bounding box center [391, 88] width 104 height 38
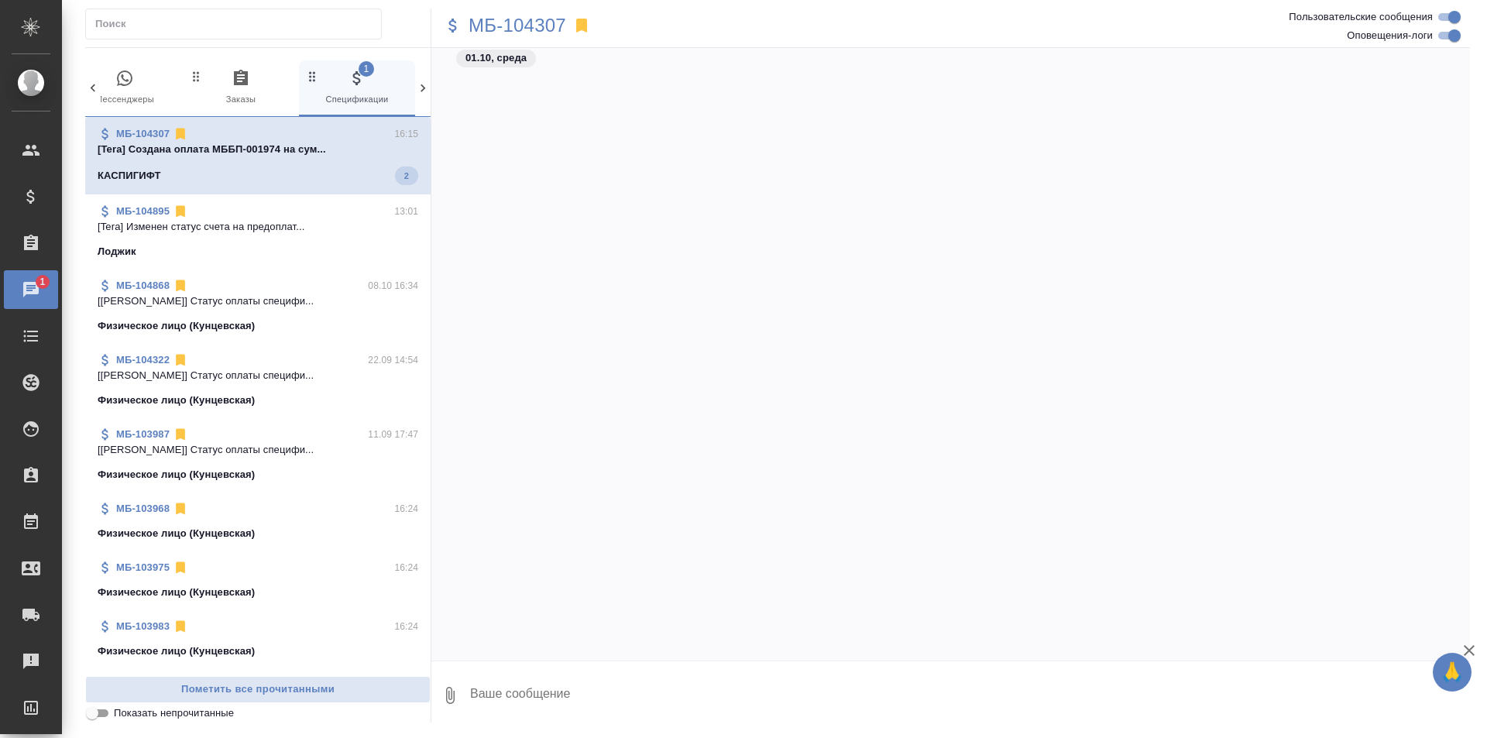
scroll to position [922, 0]
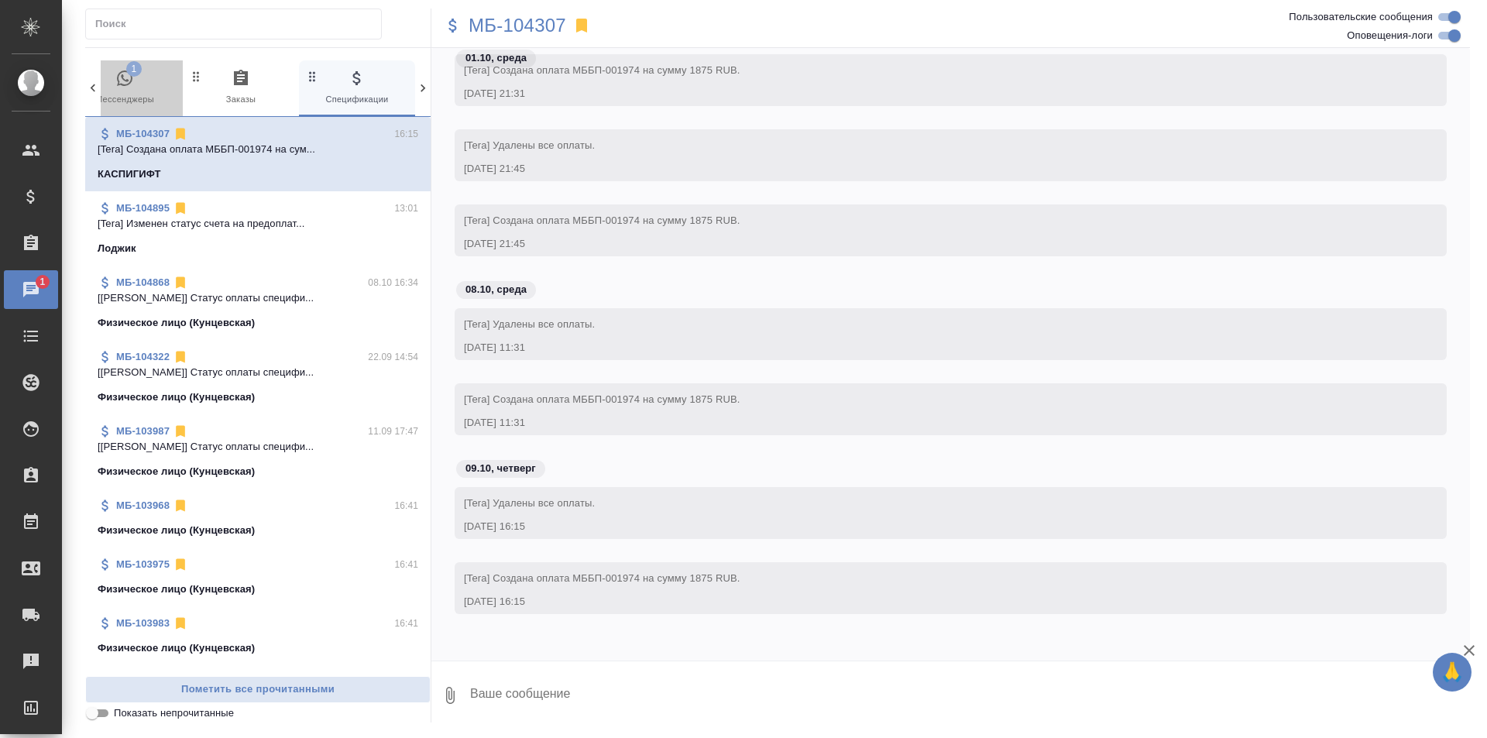
click at [143, 84] on span "1 Мессенджеры" at bounding box center [125, 88] width 104 height 38
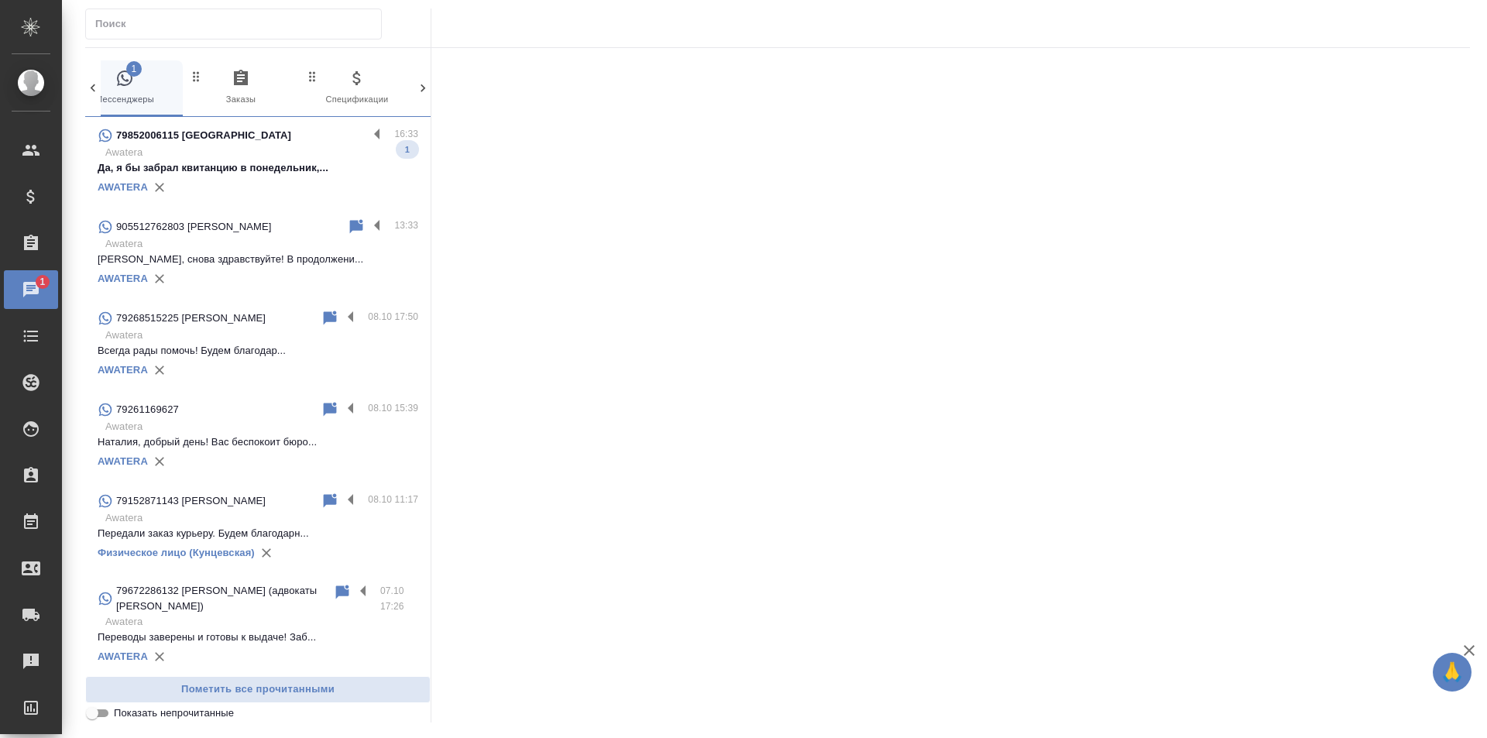
scroll to position [0, 0]
click at [368, 132] on label at bounding box center [381, 135] width 26 height 18
click at [0, 0] on input "checkbox" at bounding box center [0, 0] width 0 height 0
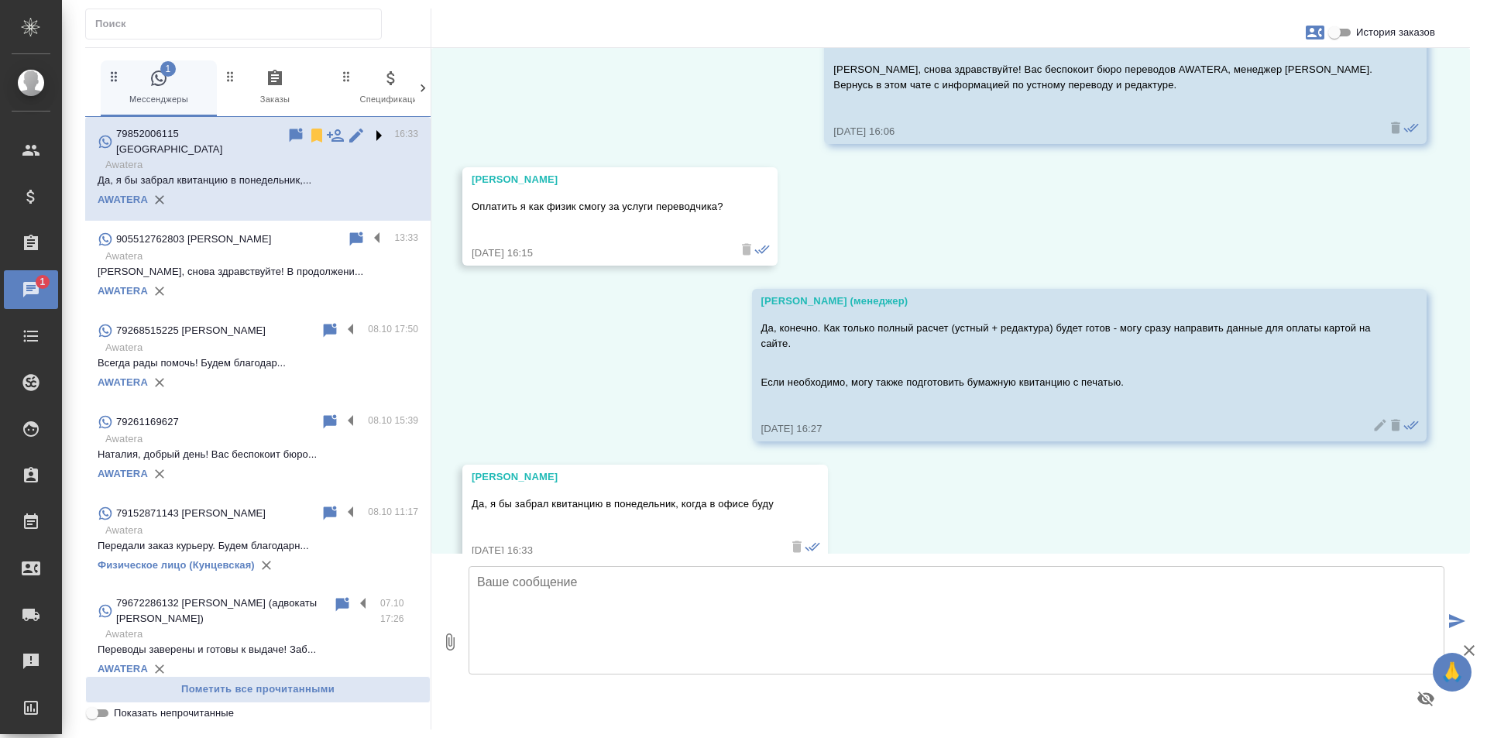
scroll to position [345, 0]
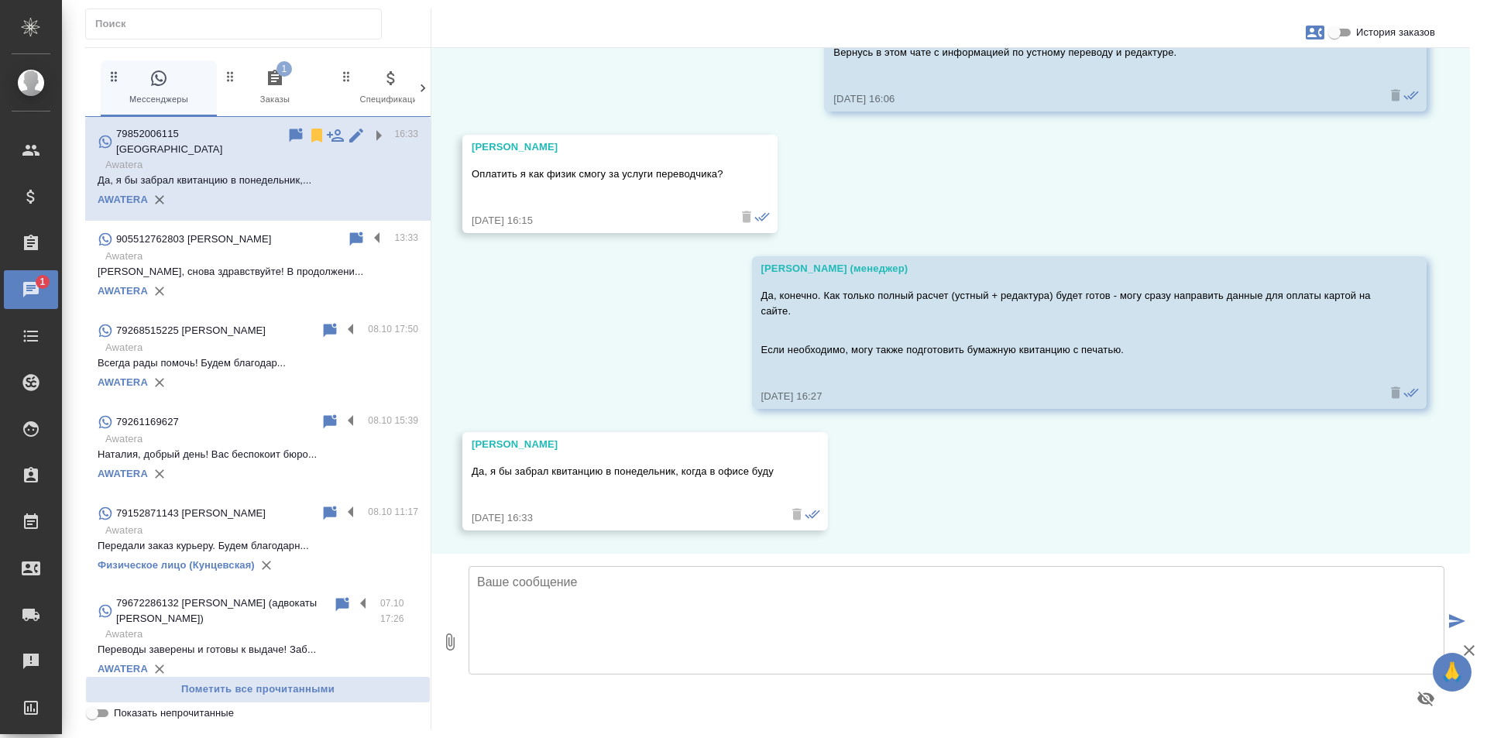
click at [277, 82] on icon "button" at bounding box center [275, 77] width 14 height 15
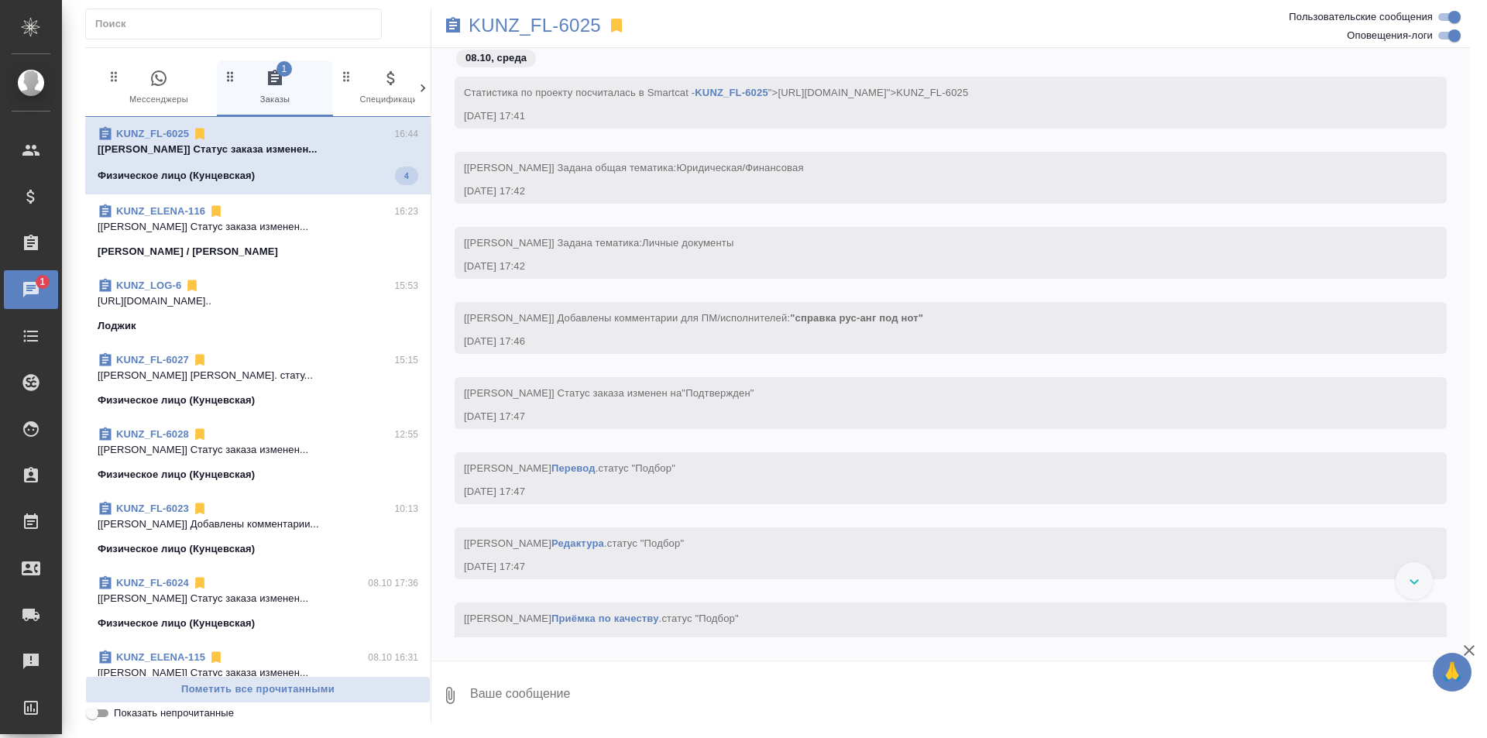
scroll to position [4517, 0]
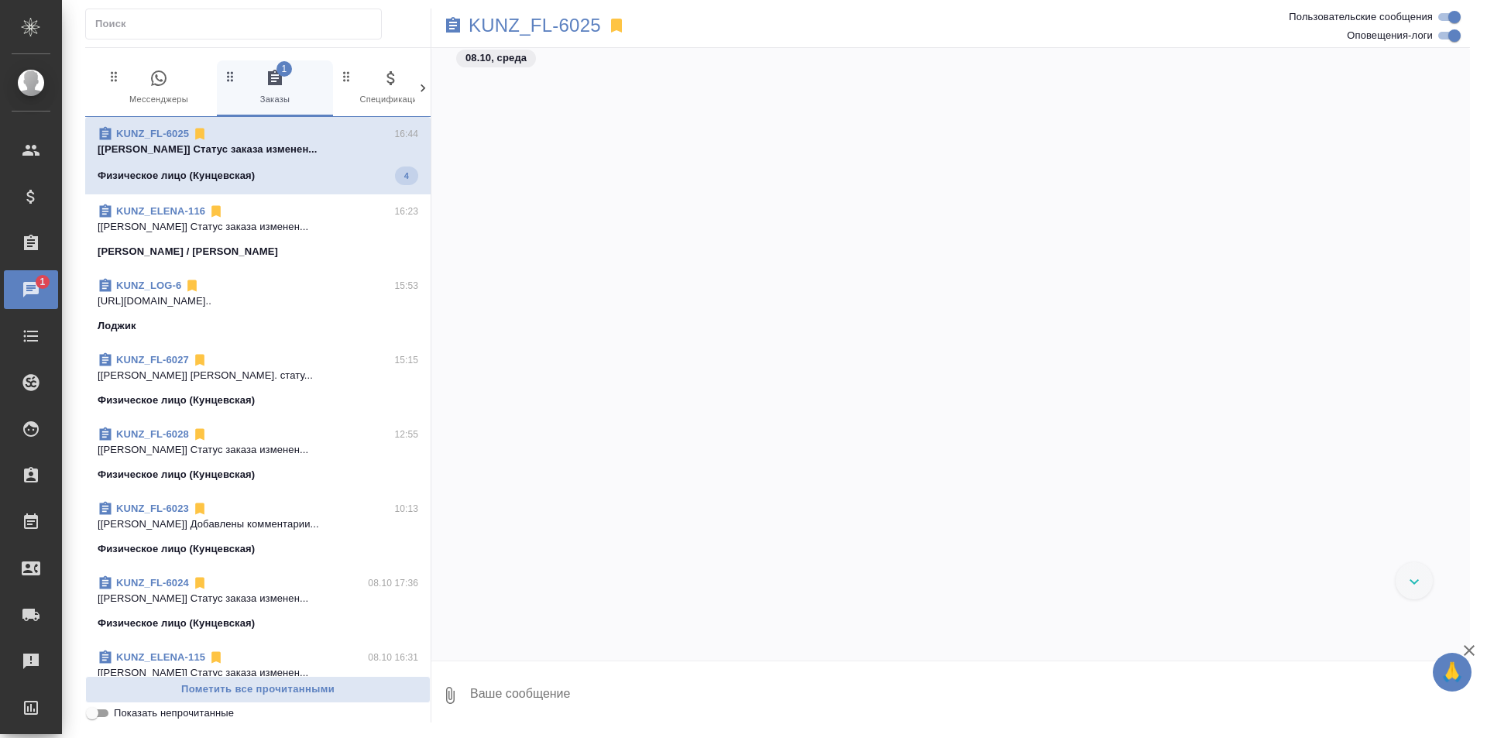
click at [283, 170] on div "Физическое лицо (Кунцевская) 4" at bounding box center [258, 176] width 321 height 19
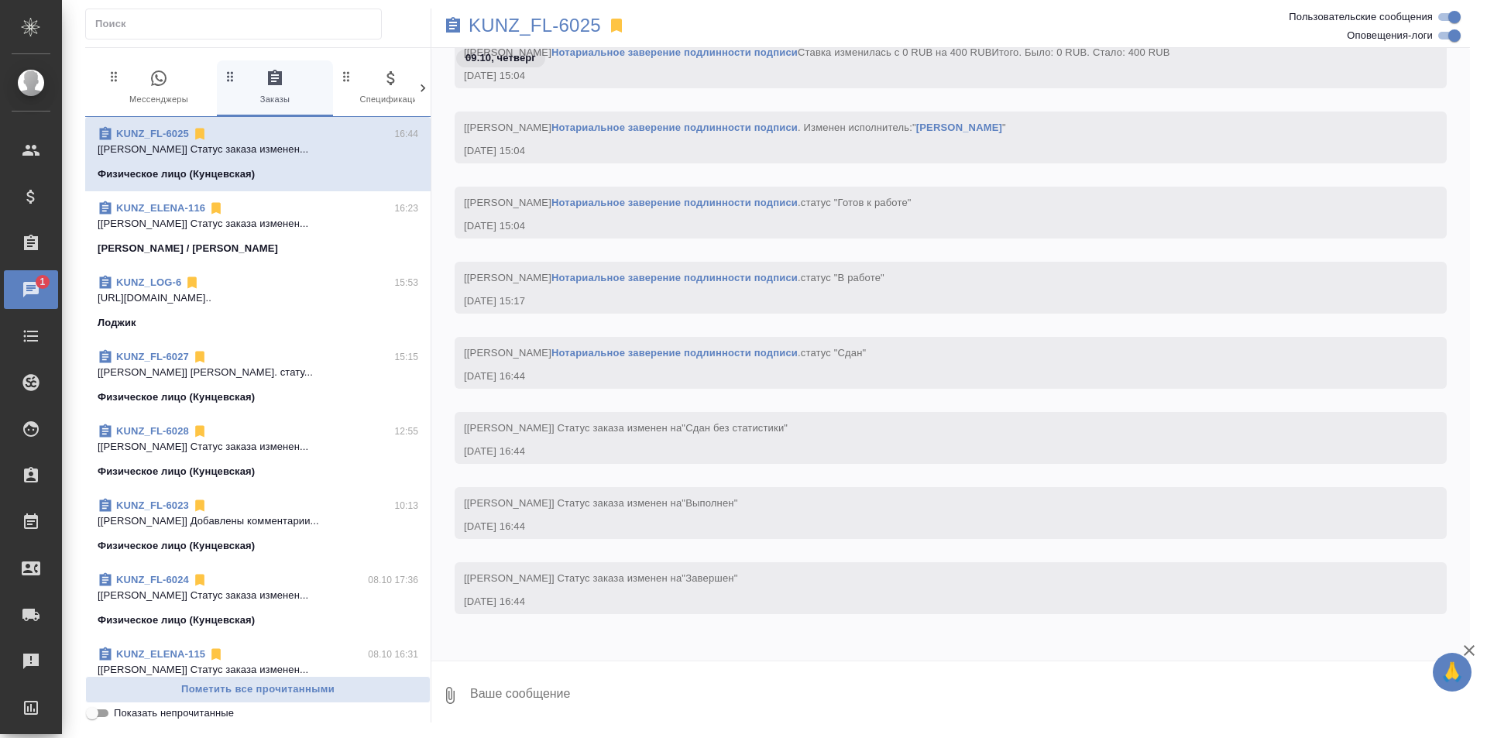
click at [157, 88] on icon "button" at bounding box center [158, 78] width 19 height 19
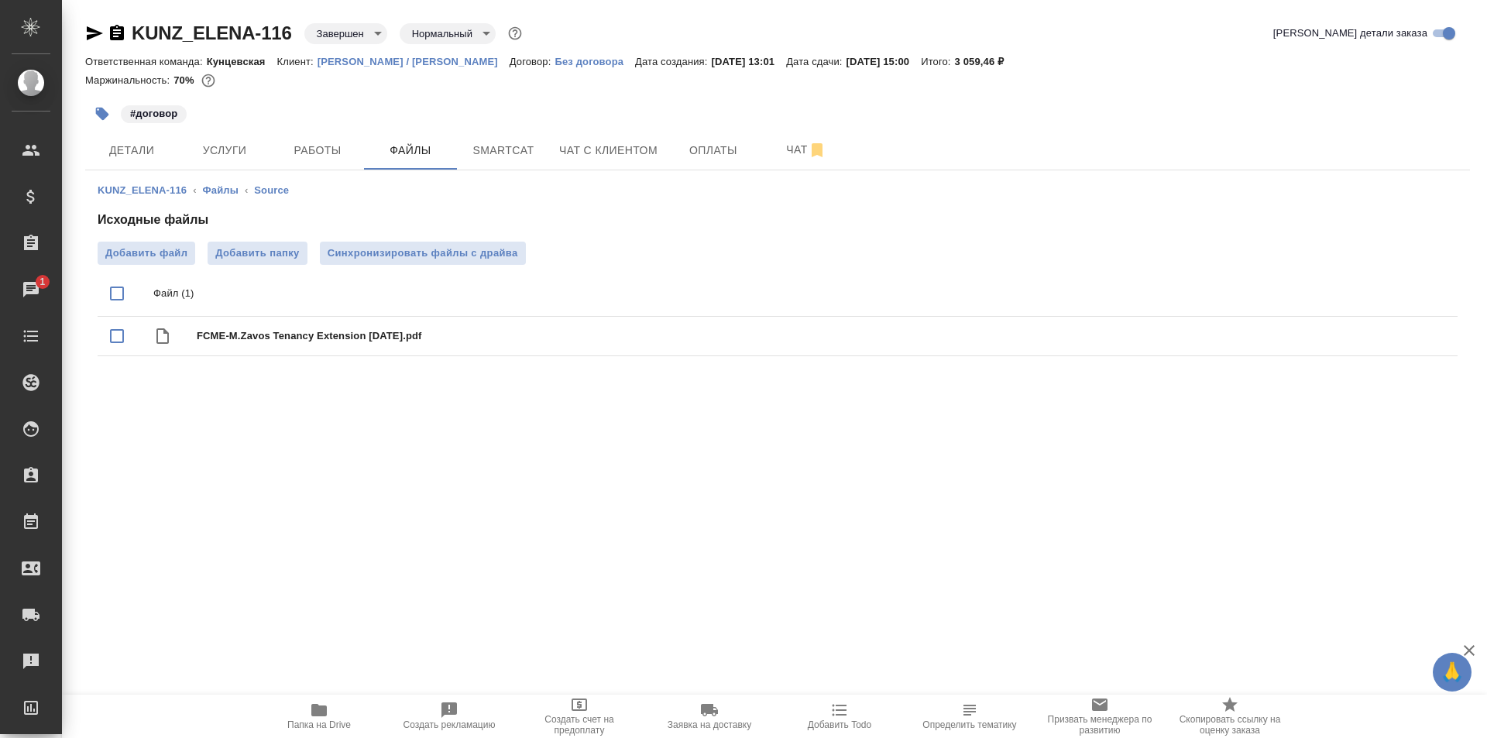
click at [96, 118] on icon "button" at bounding box center [101, 113] width 15 height 15
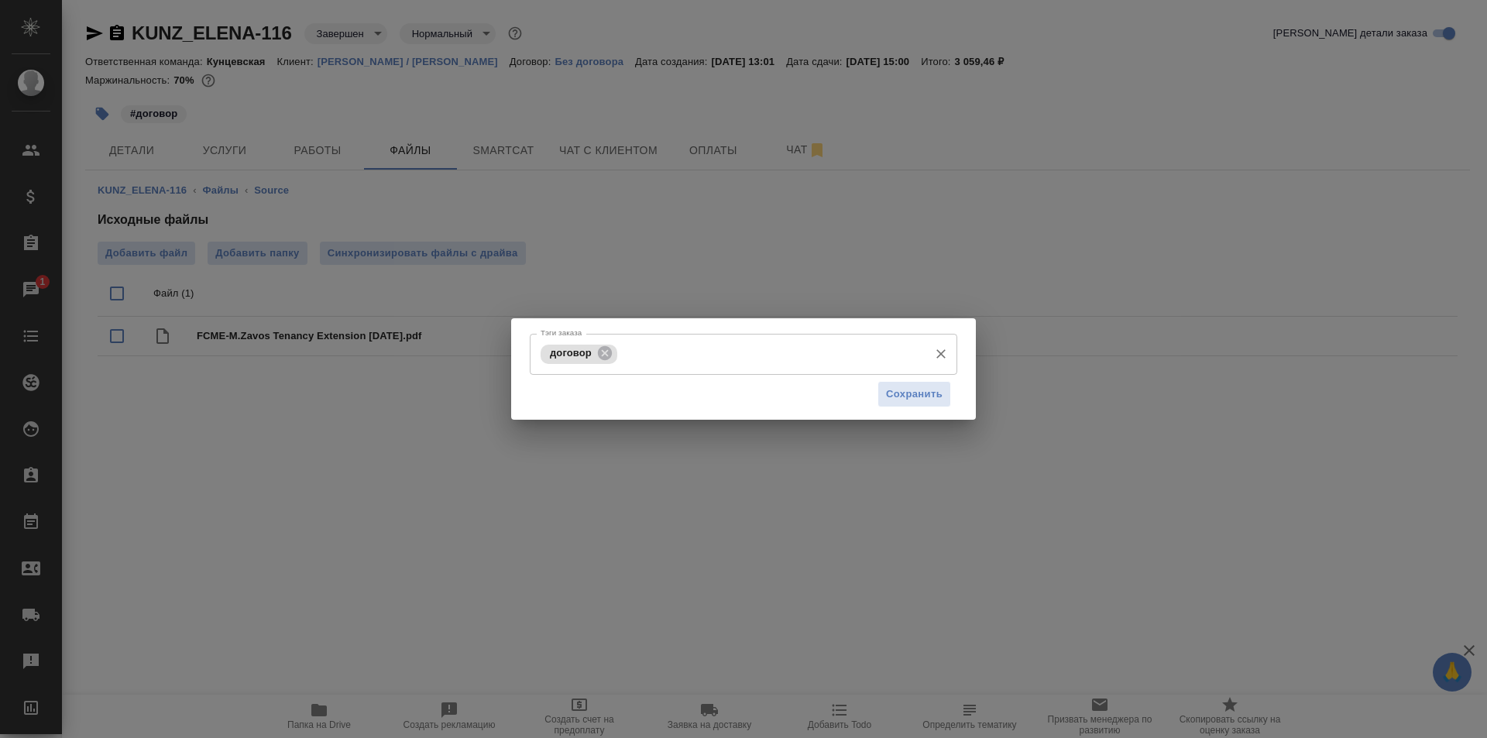
click at [654, 337] on div "договор Тэги заказа" at bounding box center [744, 354] width 428 height 41
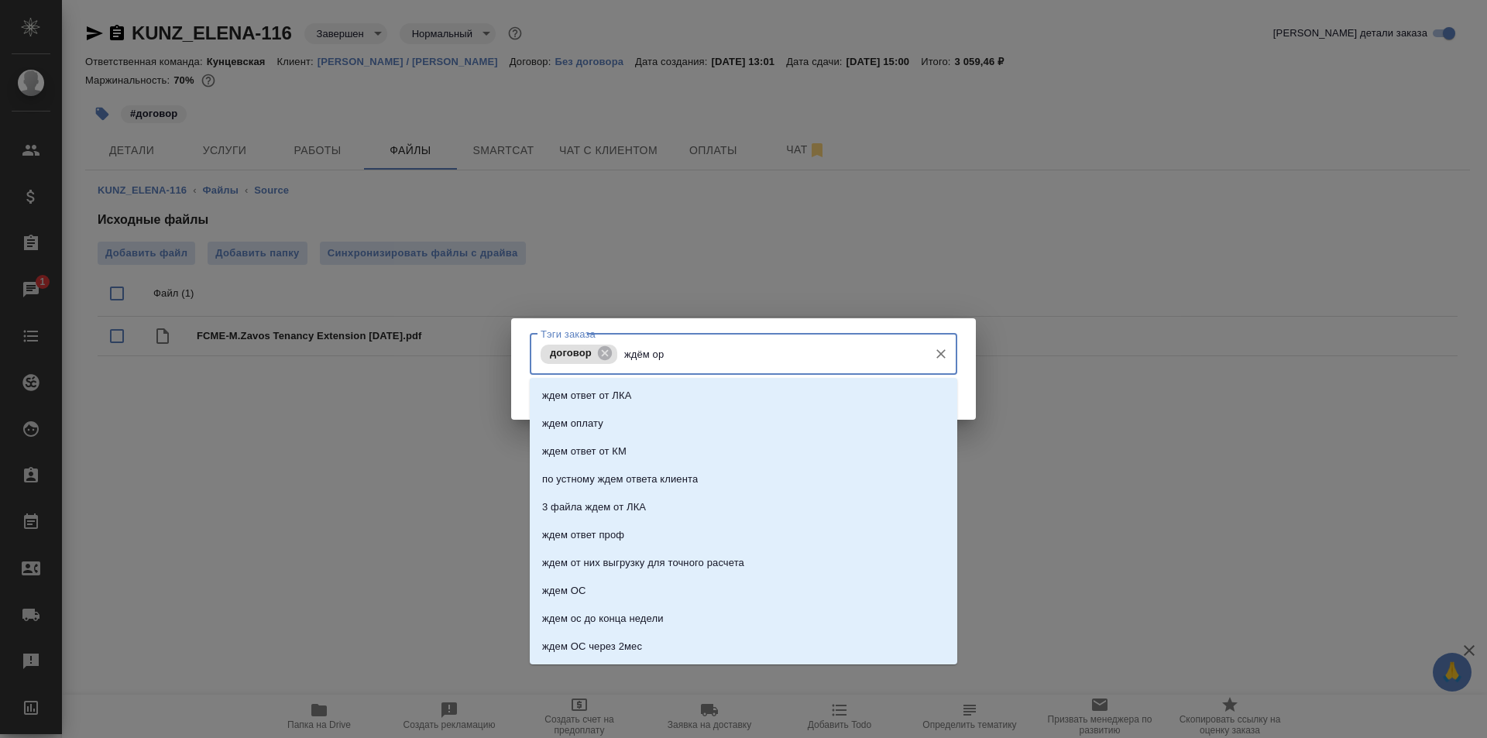
type input "ждём ори"
click at [620, 420] on li "ждем ориги" at bounding box center [744, 424] width 428 height 28
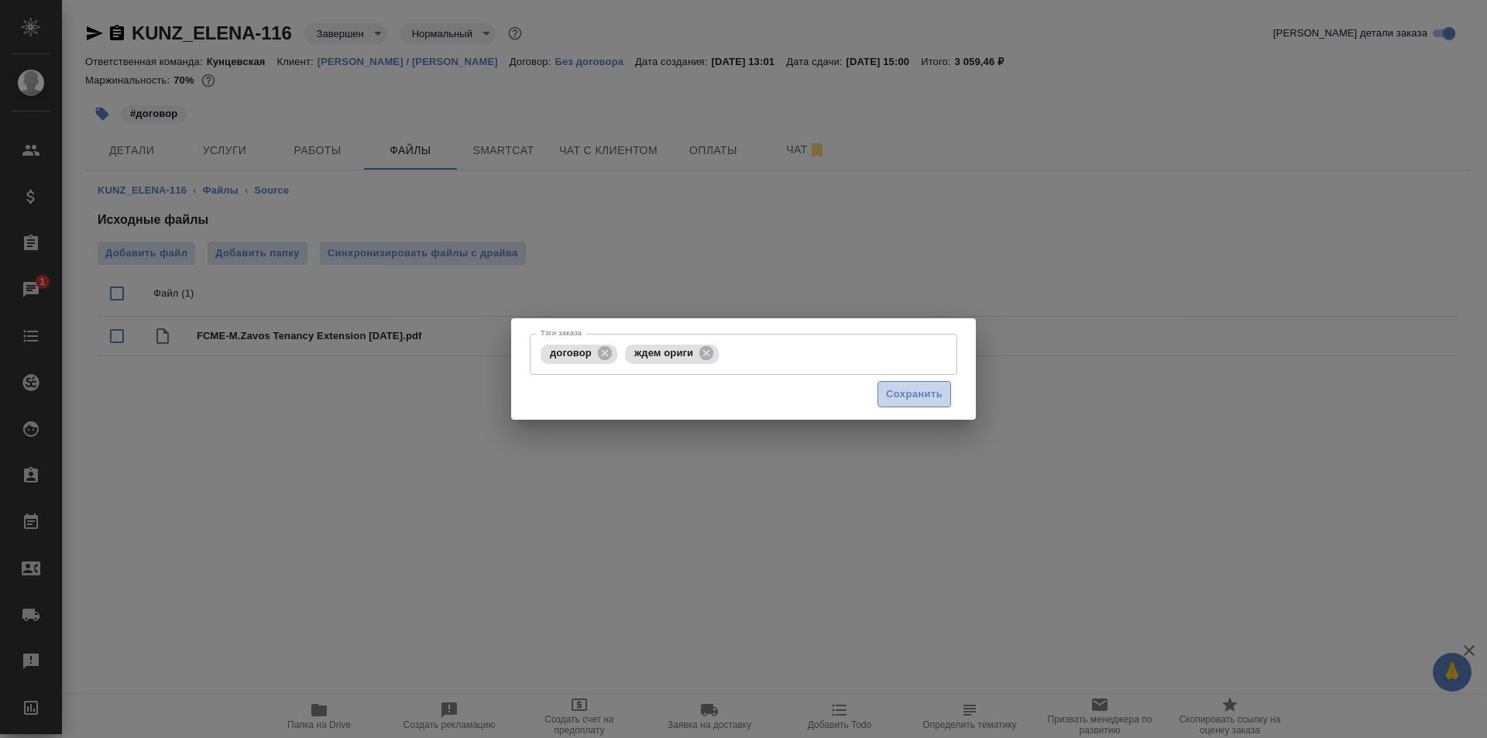
click at [919, 388] on span "Сохранить" at bounding box center [914, 395] width 57 height 18
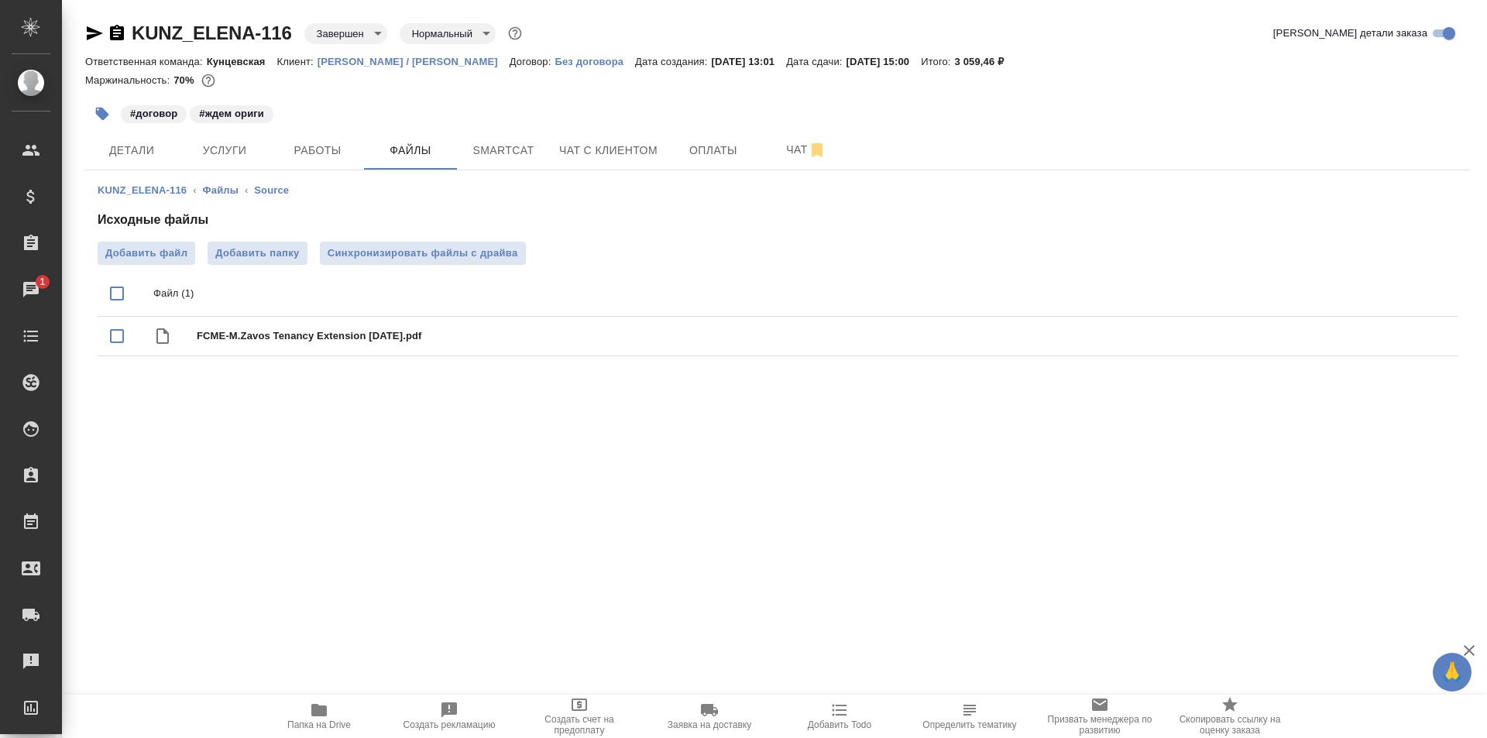
click at [354, 36] on body "🙏 .cls-1 fill:#fff; AWATERA Zotova Ekaterina Клиенты Спецификации Заказы 1 Чаты…" at bounding box center [743, 369] width 1487 height 738
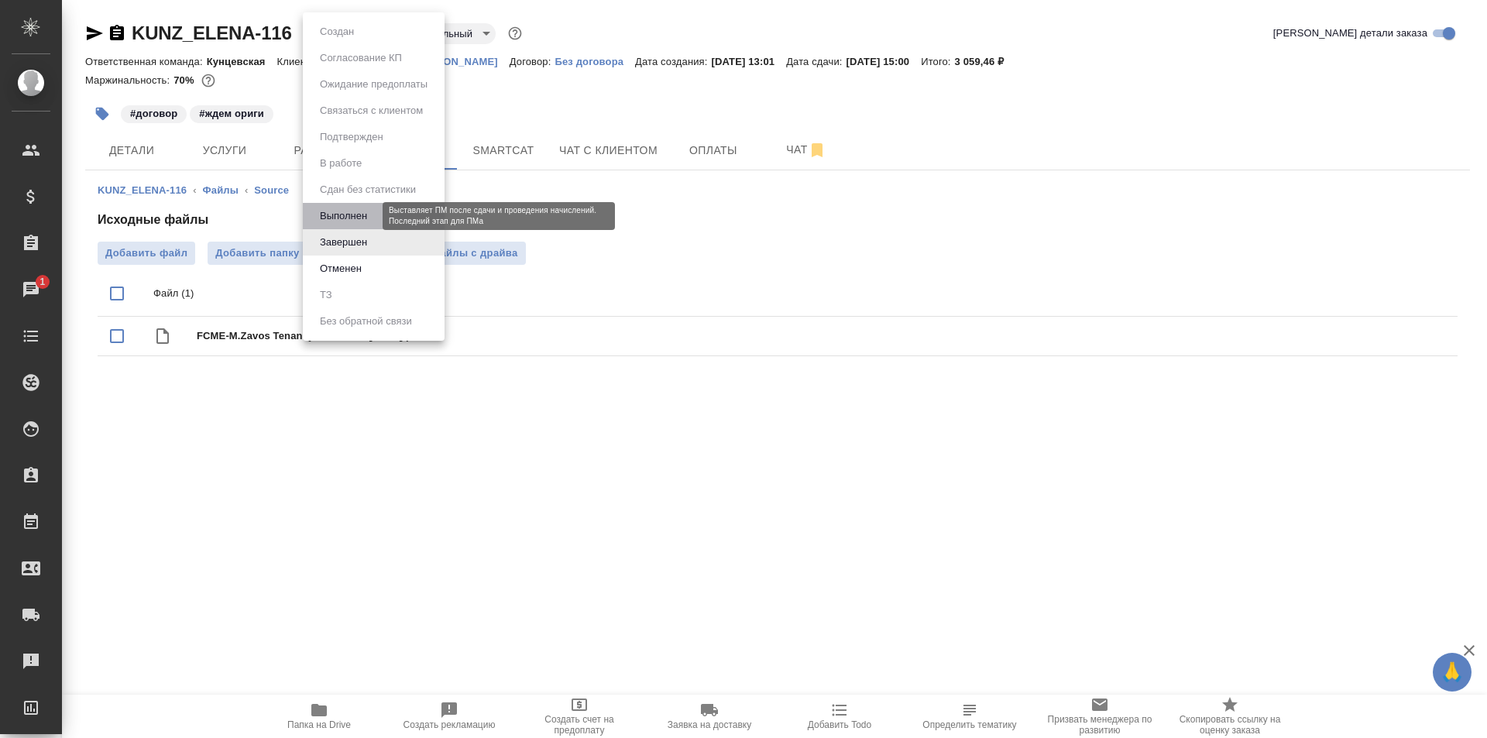
click at [362, 208] on button "Выполнен" at bounding box center [343, 216] width 57 height 17
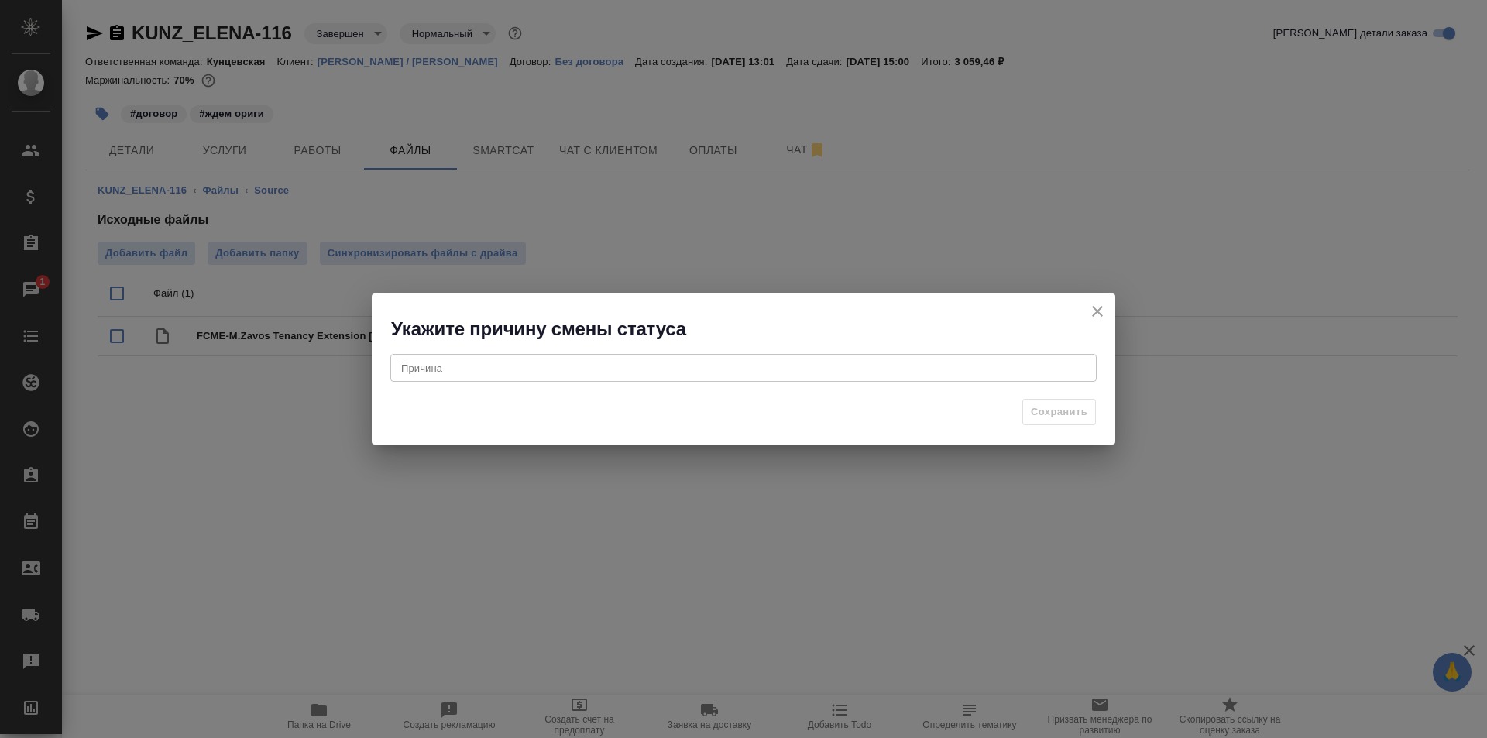
click at [691, 369] on textarea at bounding box center [743, 368] width 685 height 12
type textarea "ошибка статуса"
click at [1049, 411] on span "Сохранить" at bounding box center [1059, 413] width 57 height 18
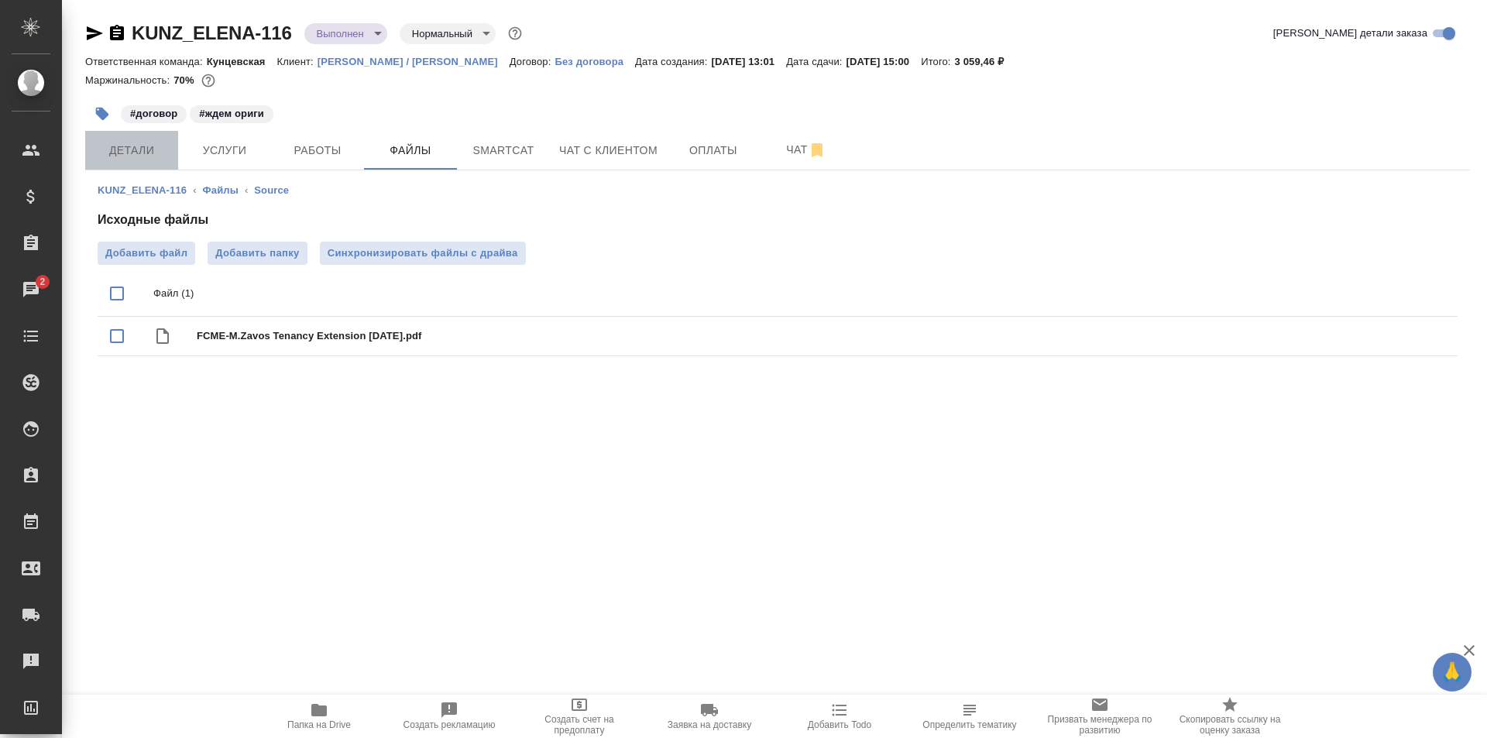
click at [128, 147] on span "Детали" at bounding box center [131, 150] width 74 height 19
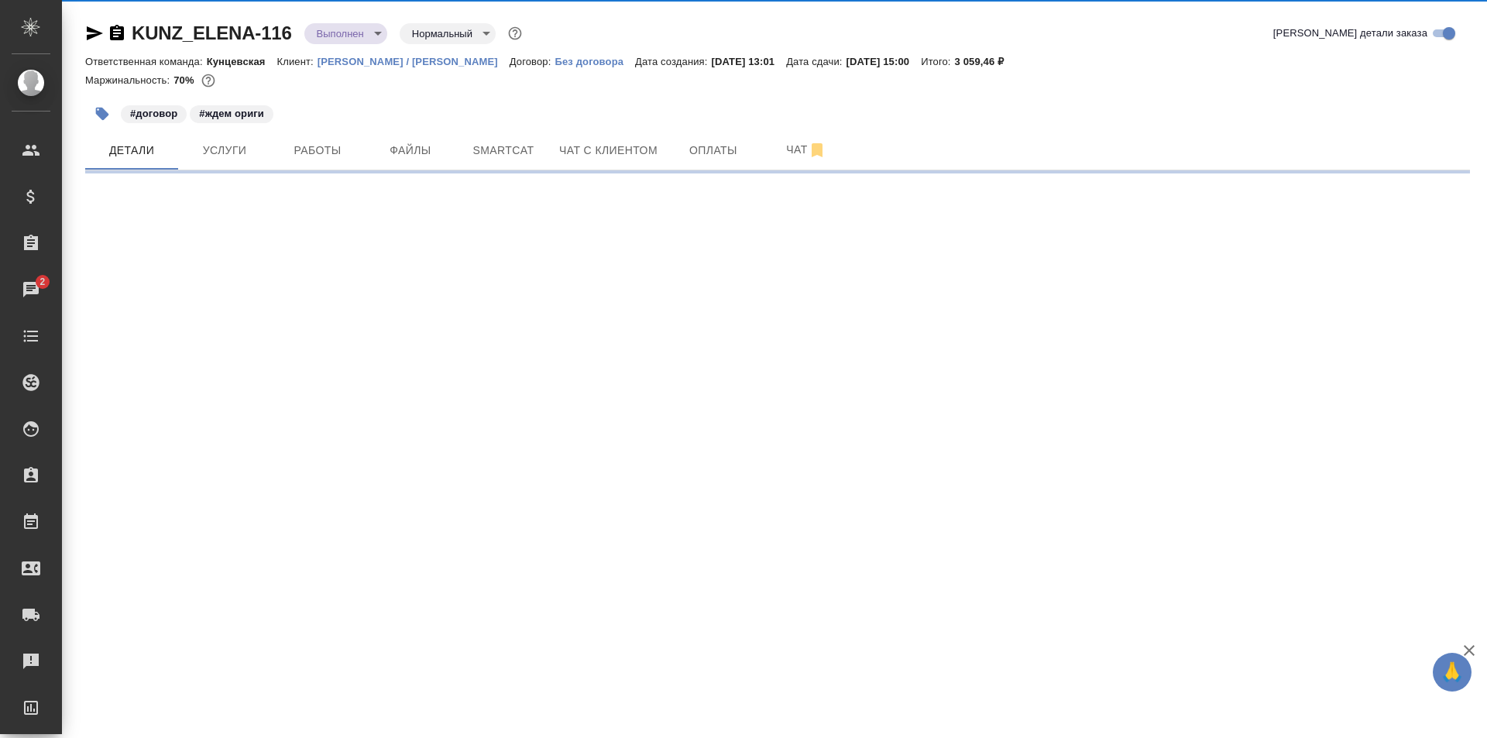
select select "RU"
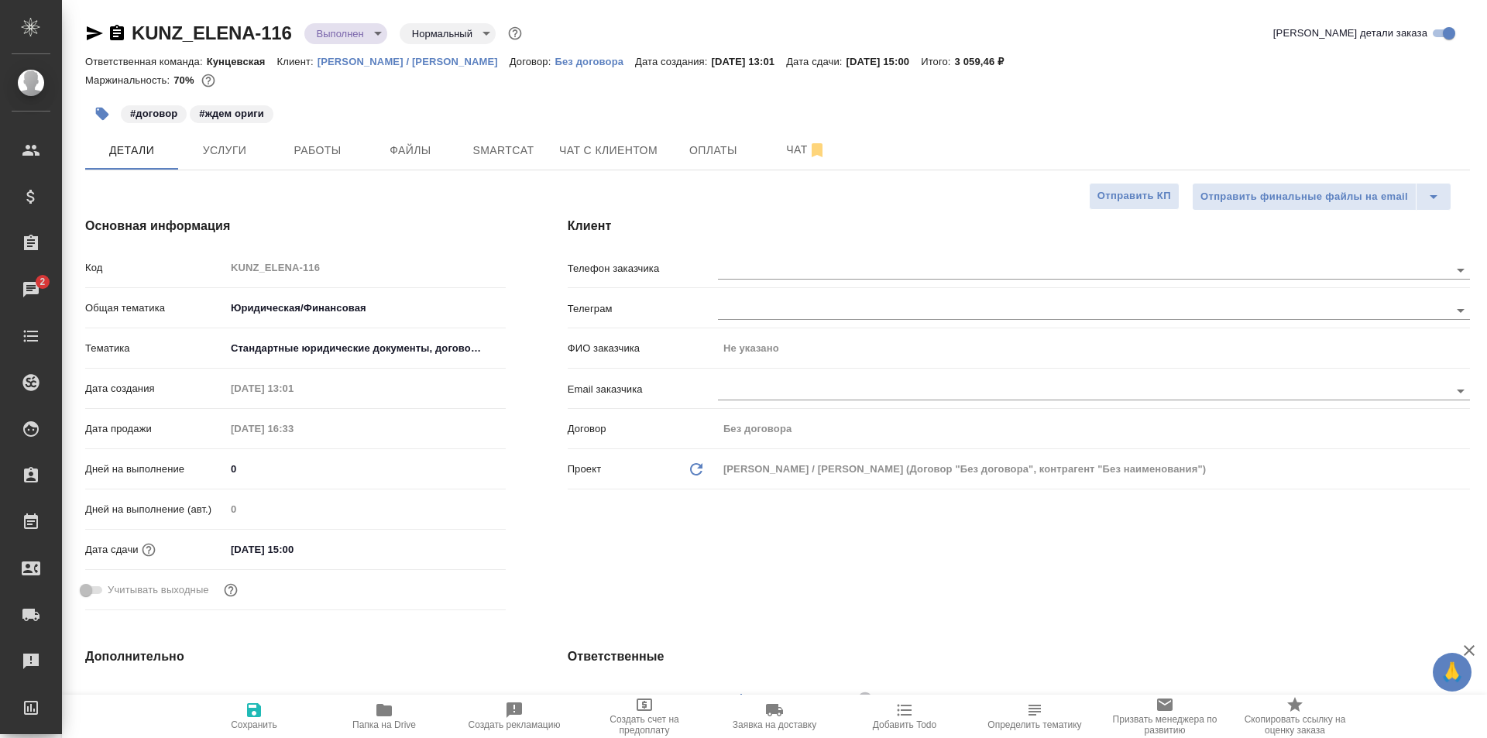
type textarea "x"
type input "[PERSON_NAME]"
type input "Бабкина Анастасия"
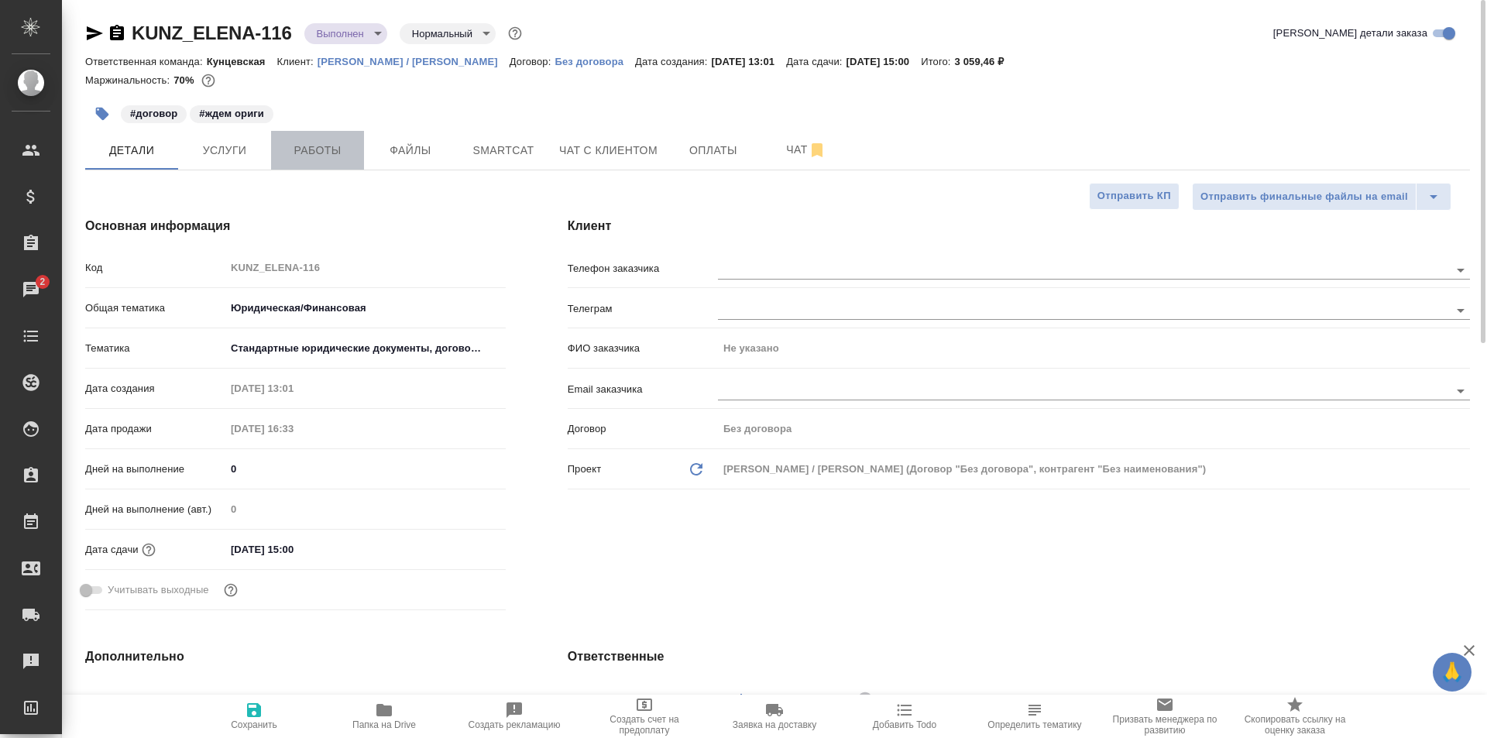
click at [271, 149] on button "Работы" at bounding box center [317, 150] width 93 height 39
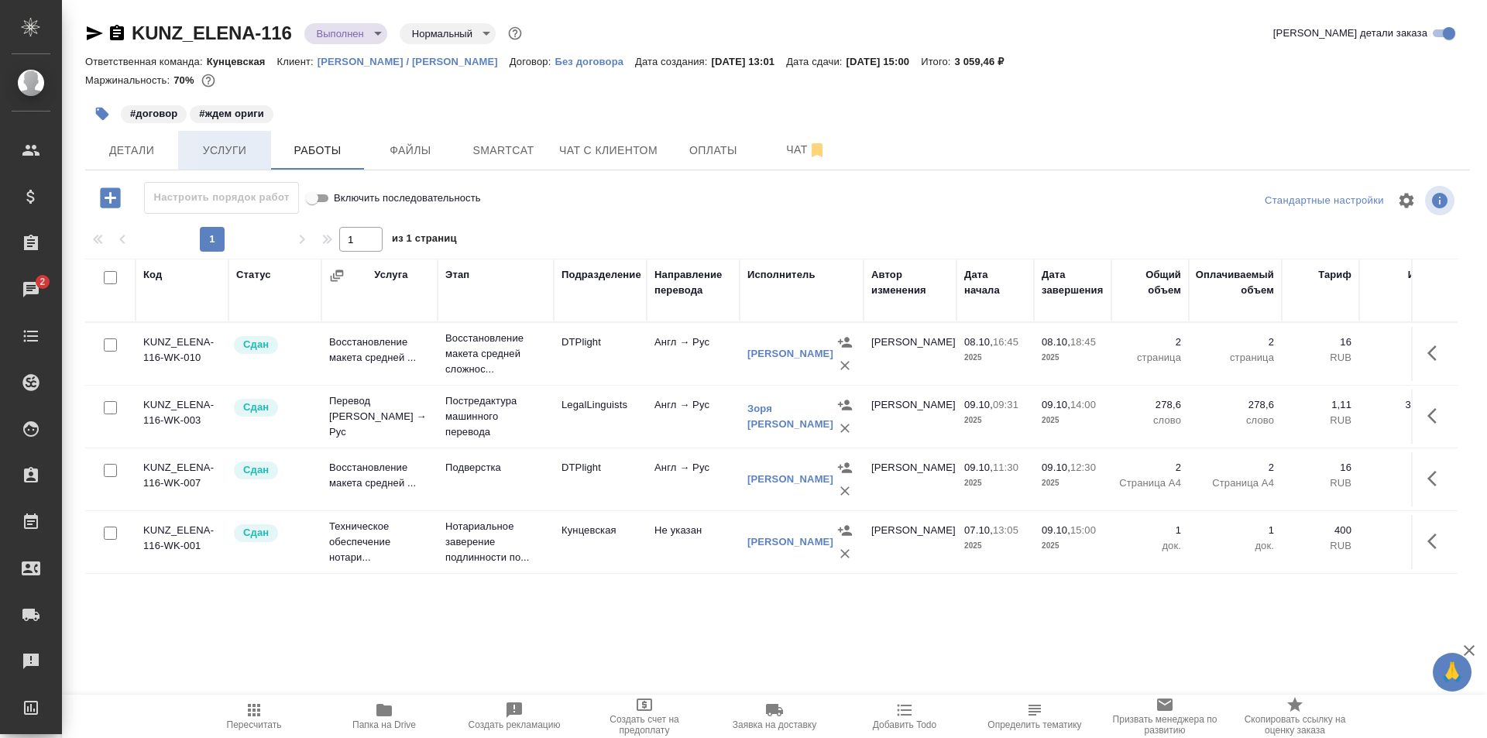
click at [228, 146] on span "Услуги" at bounding box center [224, 150] width 74 height 19
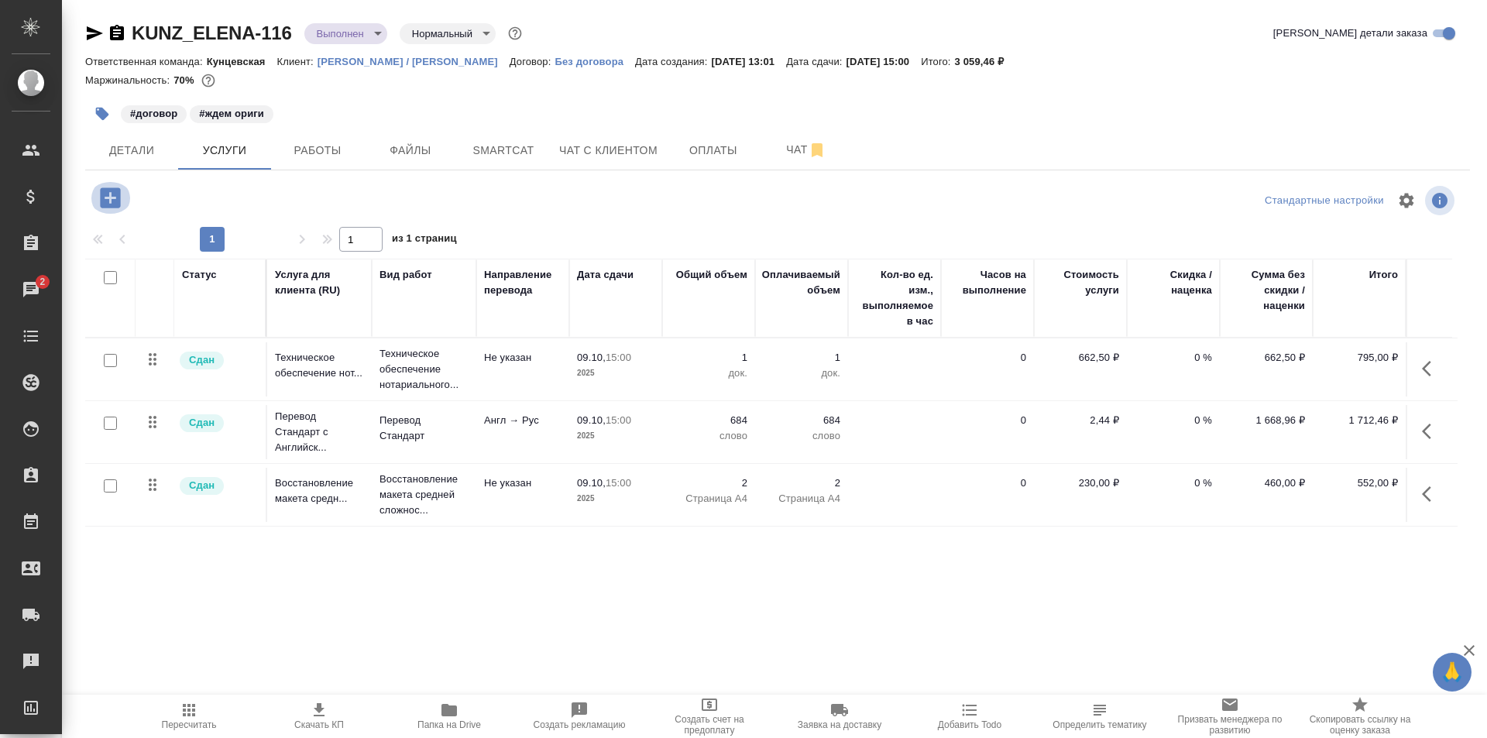
click at [105, 200] on icon "button" at bounding box center [110, 197] width 20 height 20
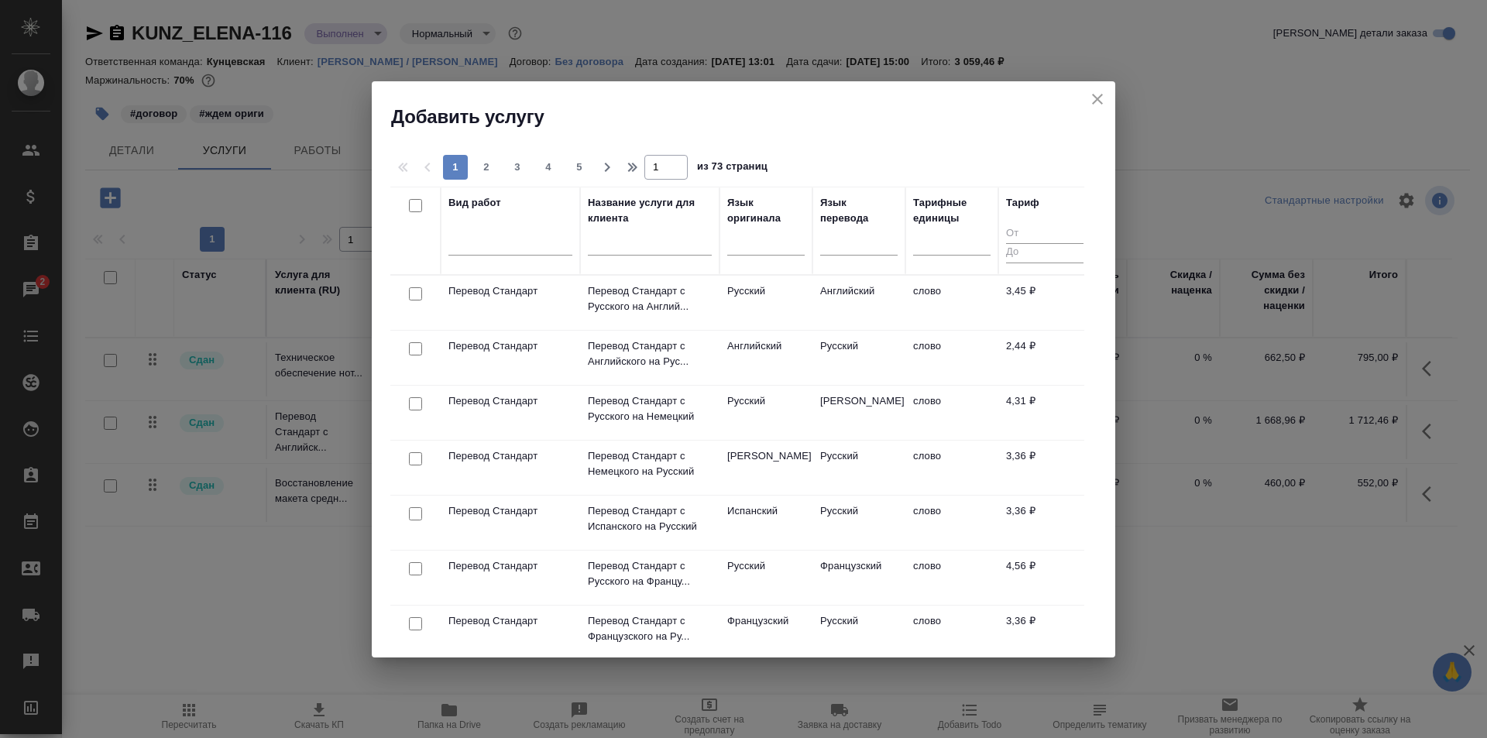
click at [1092, 92] on icon "close" at bounding box center [1097, 99] width 19 height 19
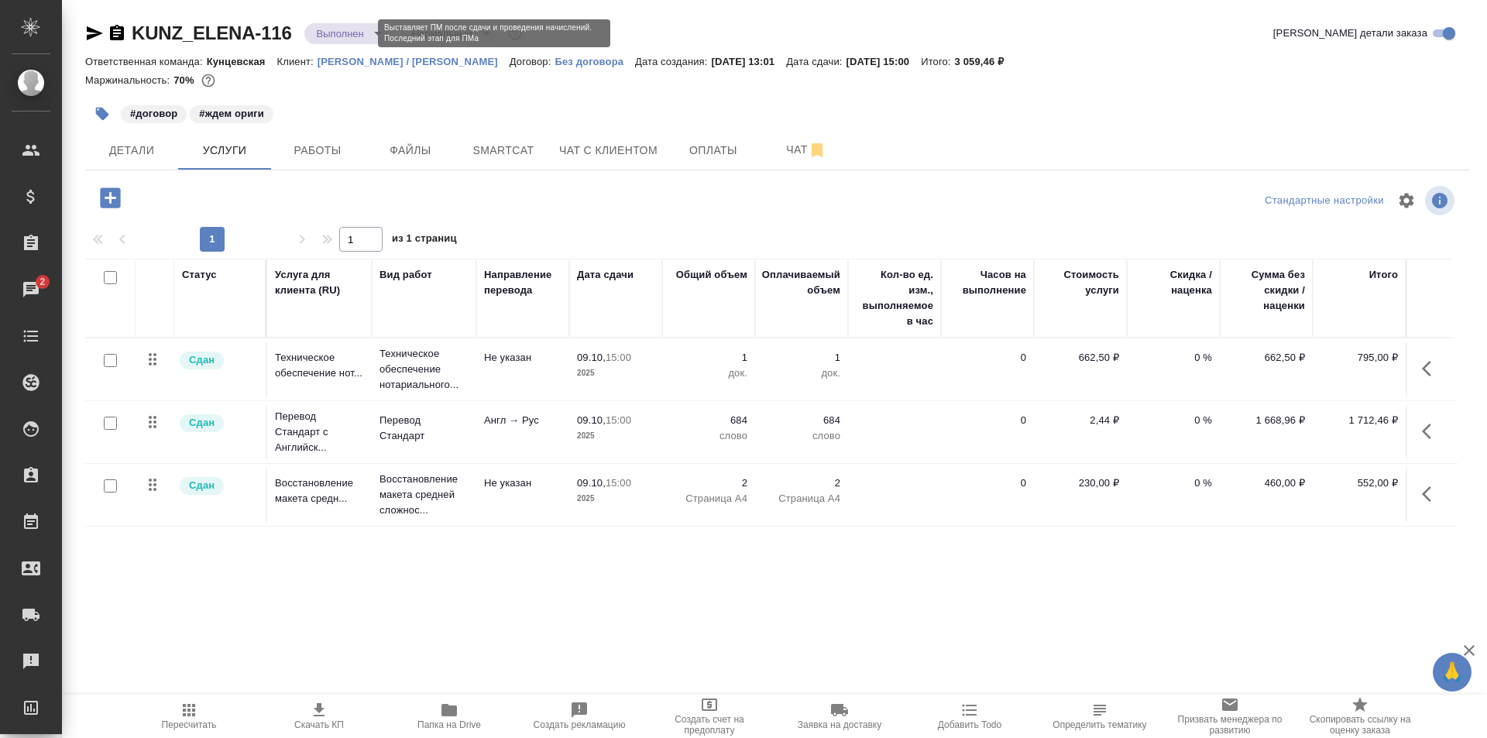
click at [325, 26] on body "🙏 .cls-1 fill:#fff; AWATERA Zotova Ekaterina Клиенты Спецификации Заказы 2 Чаты…" at bounding box center [743, 369] width 1487 height 738
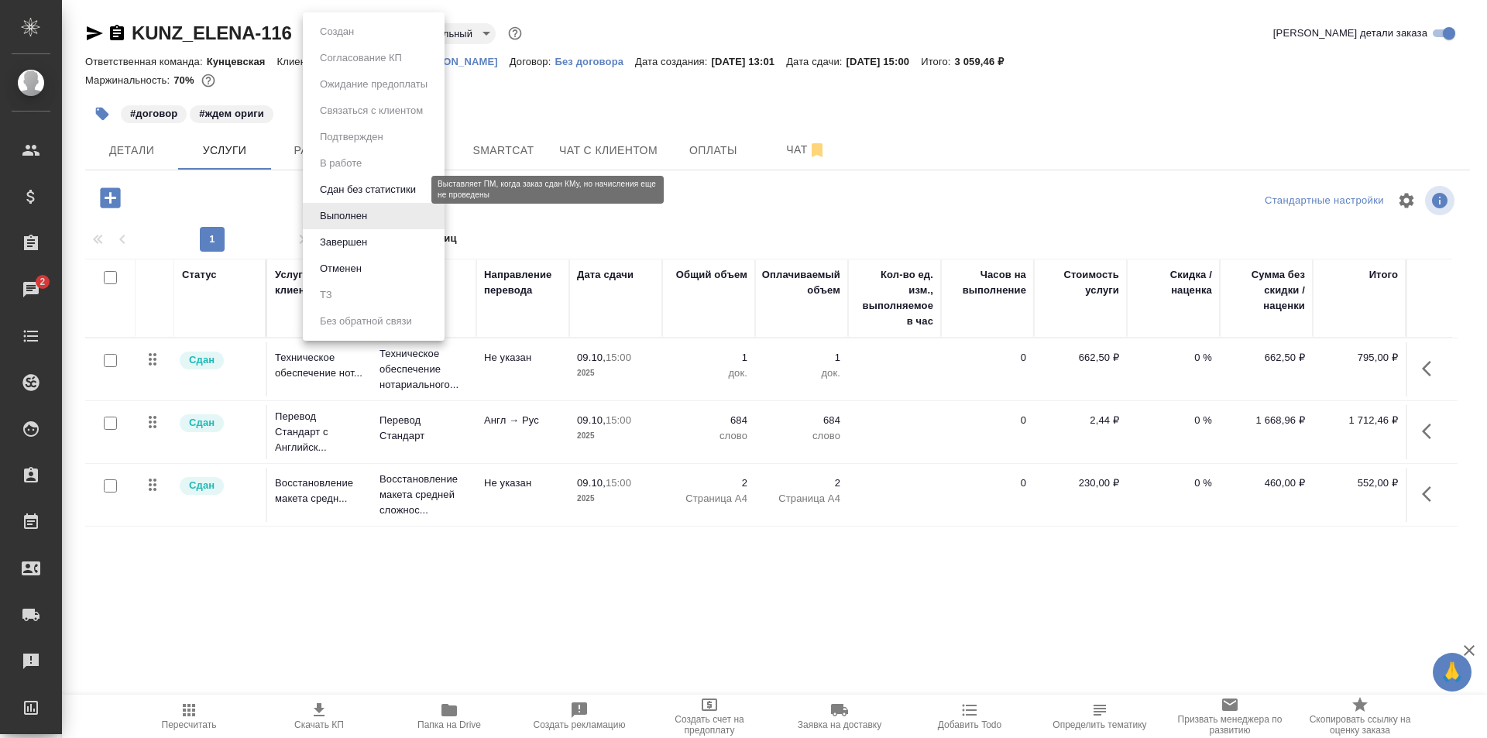
click at [402, 187] on button "Сдан без статистики" at bounding box center [367, 189] width 105 height 17
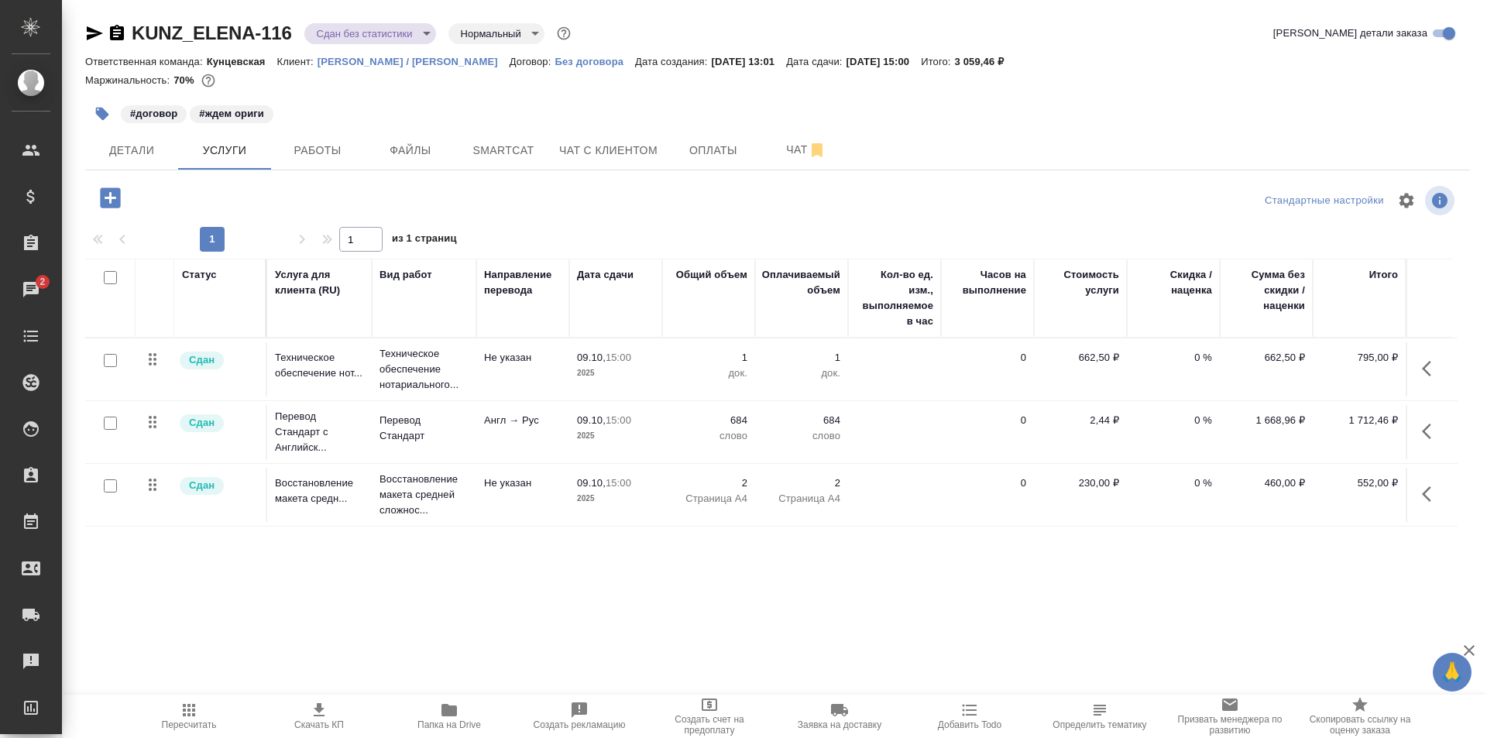
click at [345, 42] on body "🙏 .cls-1 fill:#fff; AWATERA Zotova Ekaterina Клиенты Спецификации Заказы 2 Чаты…" at bounding box center [743, 369] width 1487 height 738
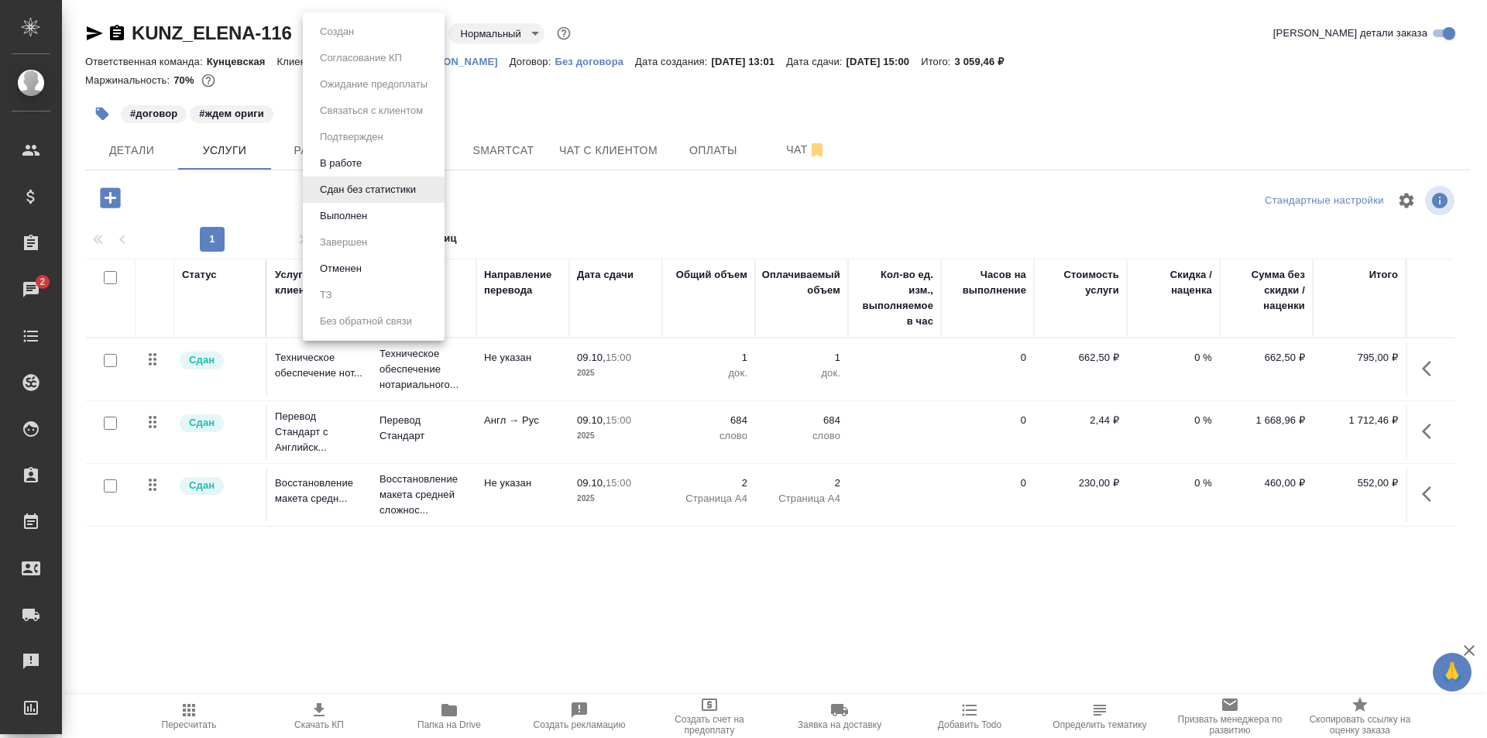
click at [367, 156] on li "В работе" at bounding box center [374, 163] width 142 height 26
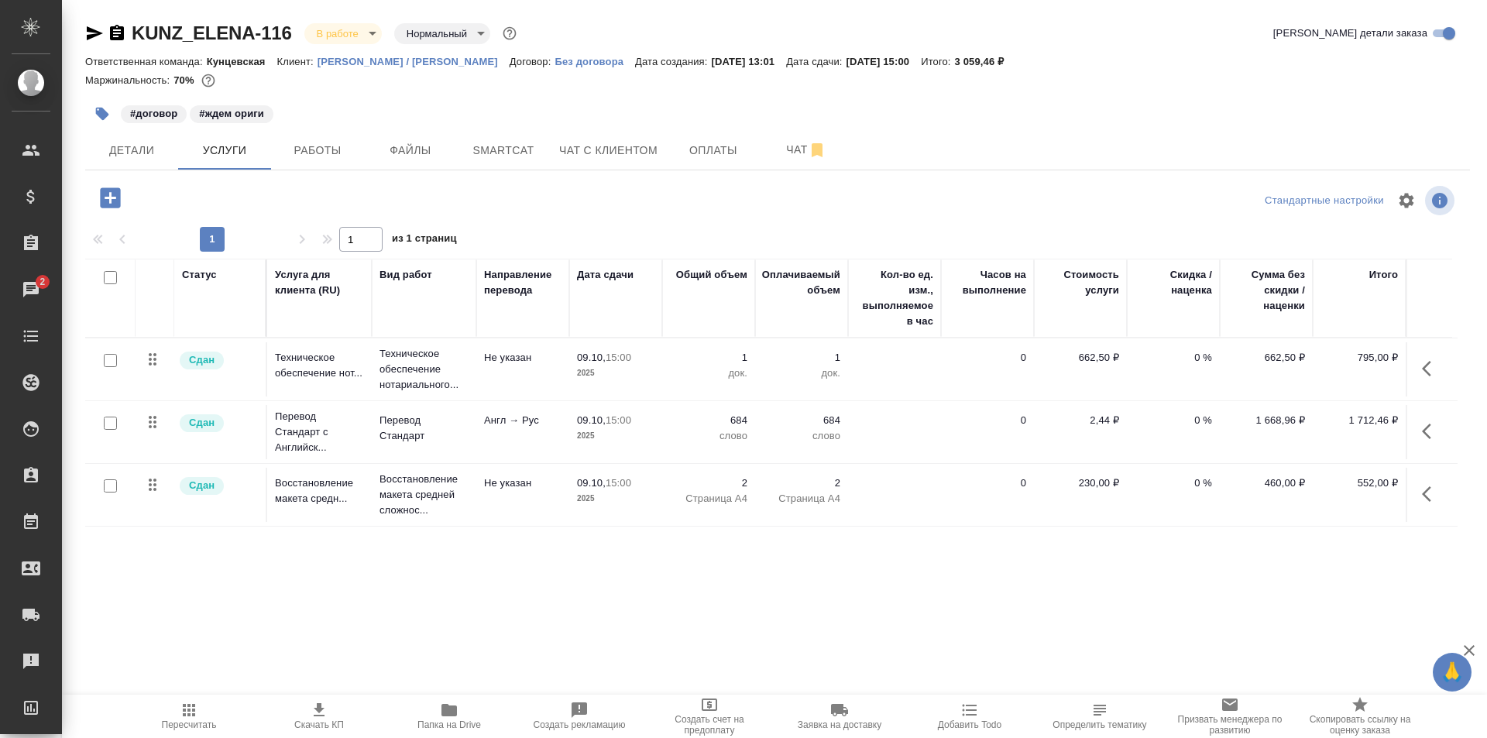
click at [359, 29] on body "🙏 .cls-1 fill:#fff; AWATERA Zotova Ekaterina Клиенты Спецификации Заказы 2 Чаты…" at bounding box center [743, 369] width 1487 height 738
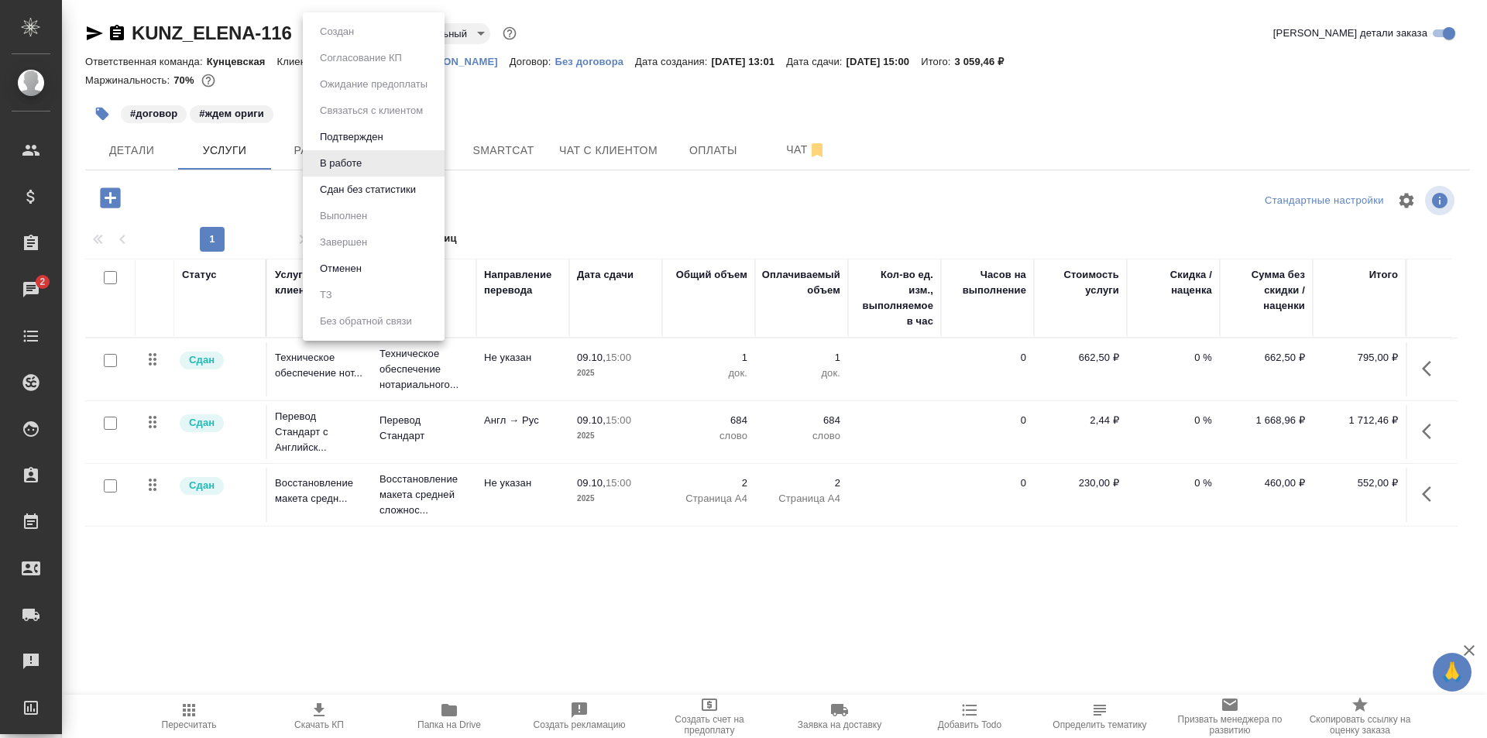
click at [374, 127] on li "Подтвержден" at bounding box center [374, 137] width 142 height 26
click at [357, 34] on body "🙏 .cls-1 fill:#fff; AWATERA Zotova Ekaterina Клиенты Спецификации Заказы 2 Чаты…" at bounding box center [743, 369] width 1487 height 738
click at [364, 147] on li "Подтвержден" at bounding box center [374, 137] width 142 height 26
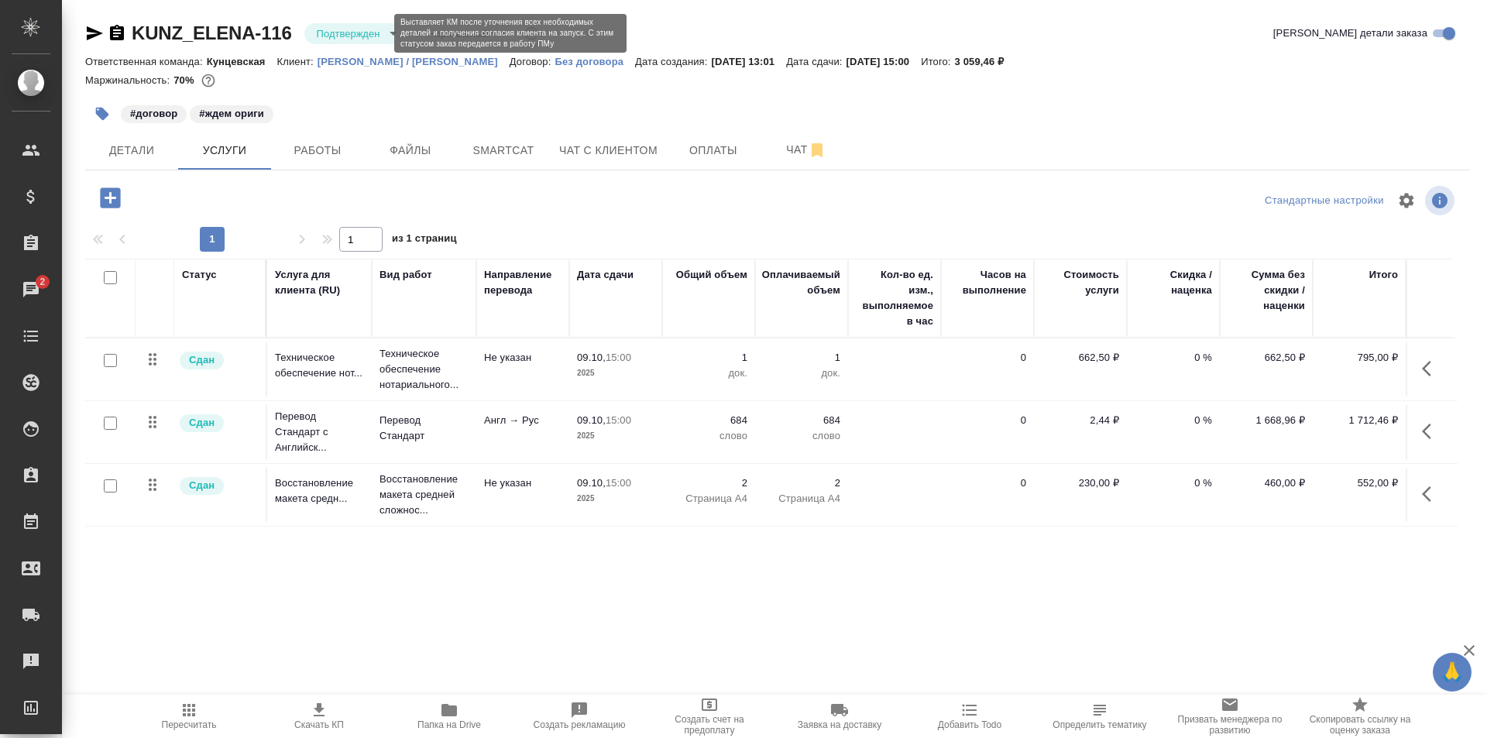
click at [363, 33] on body "🙏 .cls-1 fill:#fff; AWATERA Zotova Ekaterina Клиенты Спецификации Заказы 2 Чаты…" at bounding box center [743, 369] width 1487 height 738
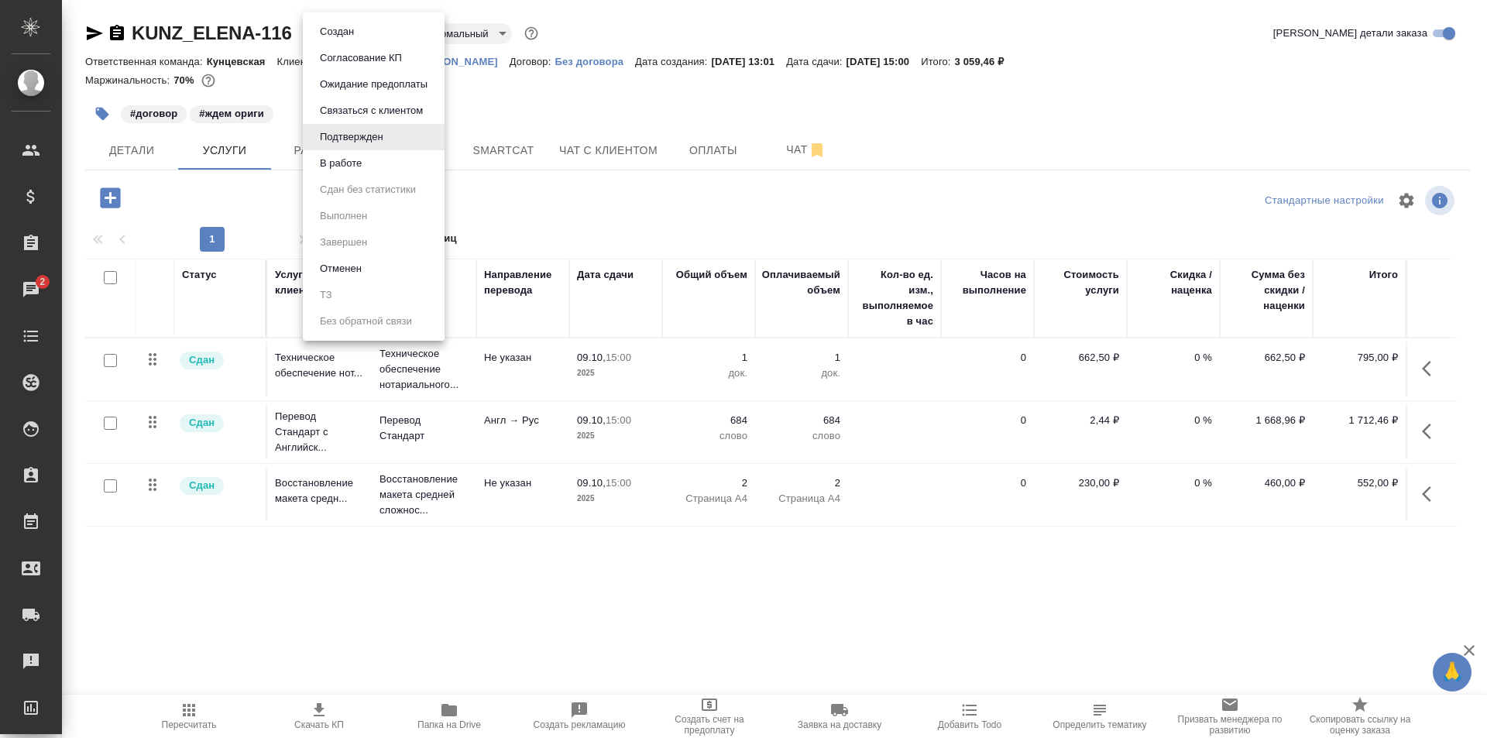
click at [378, 164] on li "В работе" at bounding box center [374, 163] width 142 height 26
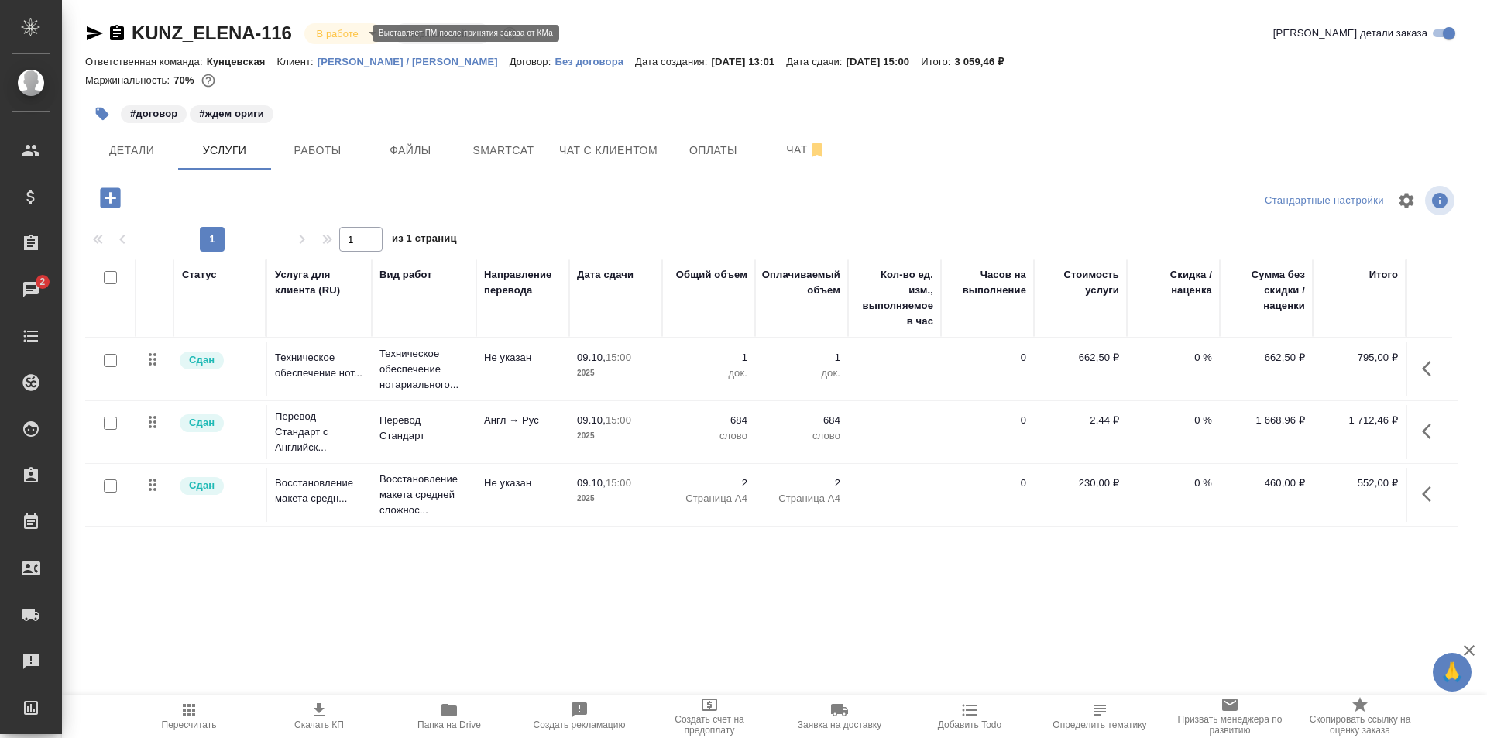
click at [356, 27] on body "🙏 .cls-1 fill:#fff; AWATERA Zotova Ekaterina Клиенты Спецификации Заказы 2 Чаты…" at bounding box center [743, 369] width 1487 height 738
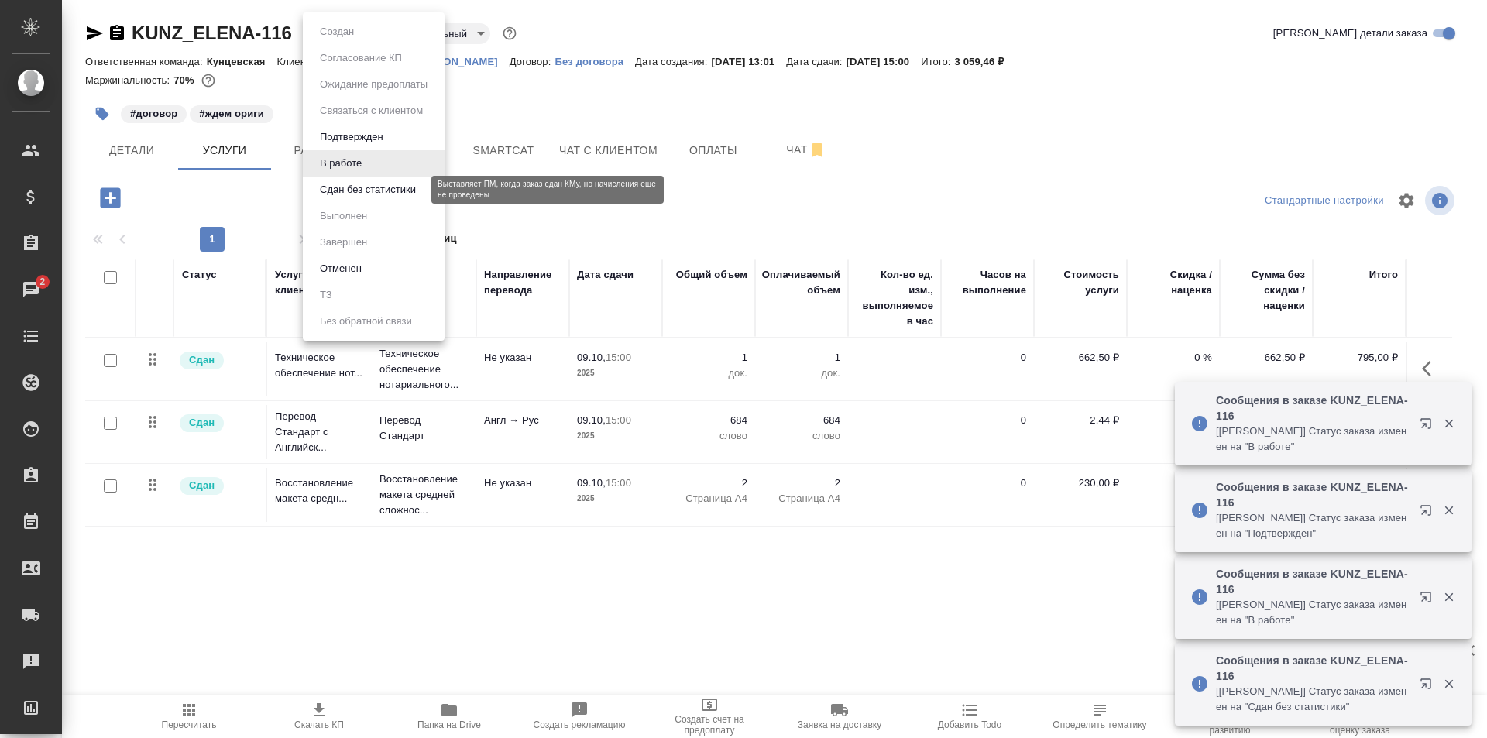
click at [369, 189] on button "Сдан без статистики" at bounding box center [367, 189] width 105 height 17
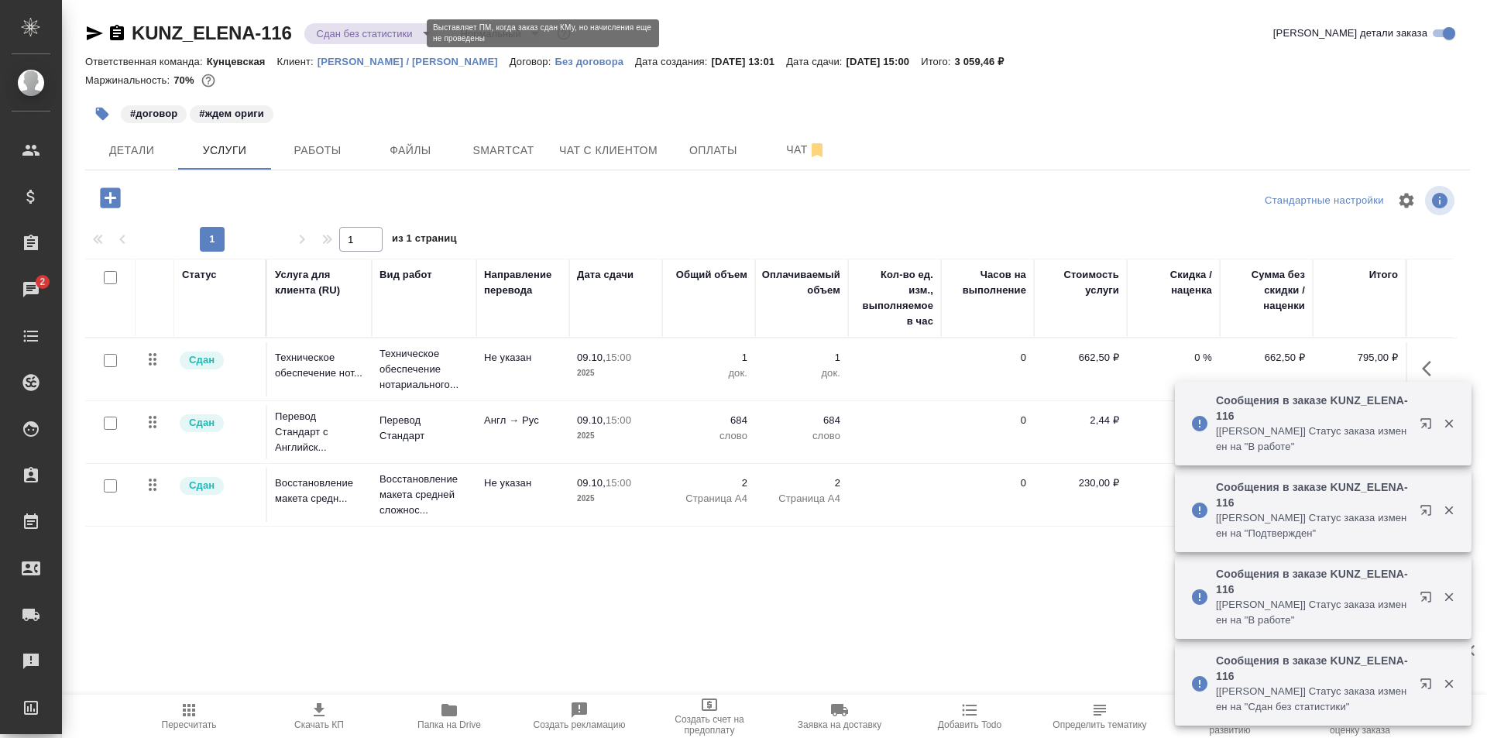
click at [373, 27] on body "🙏 .cls-1 fill:#fff; AWATERA Zotova Ekaterina Клиенты Спецификации Заказы 2 Чаты…" at bounding box center [743, 369] width 1487 height 738
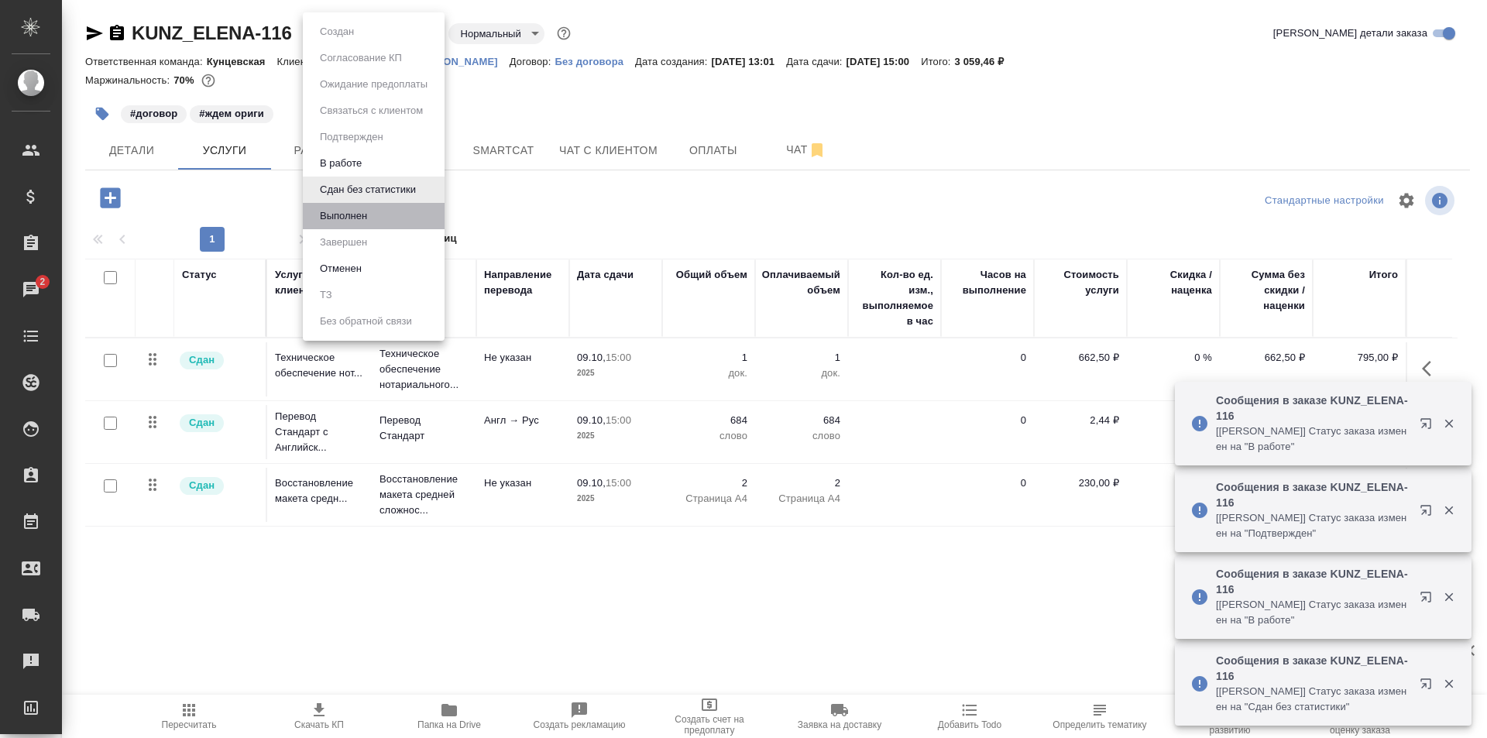
click at [392, 211] on li "Выполнен" at bounding box center [374, 216] width 142 height 26
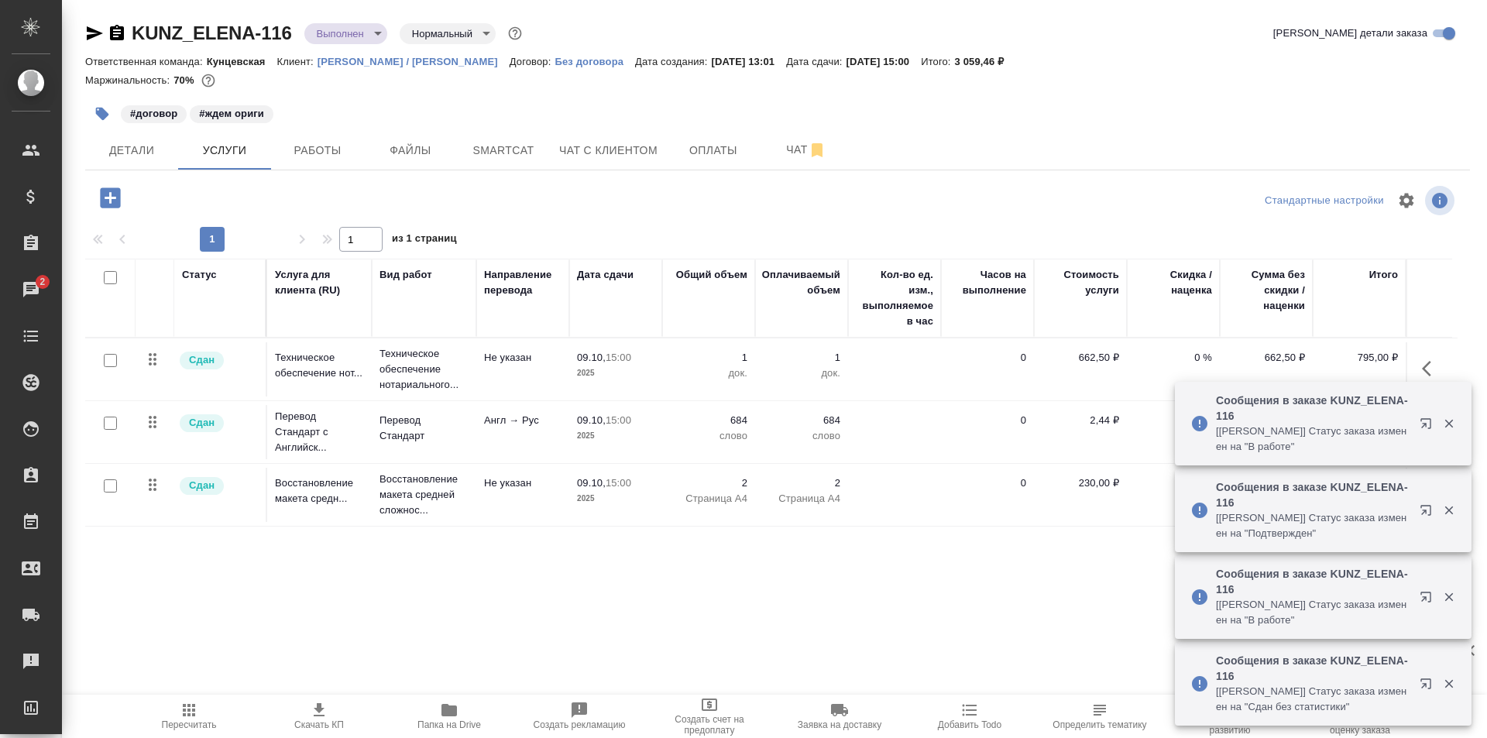
click at [97, 112] on icon "button" at bounding box center [102, 114] width 13 height 13
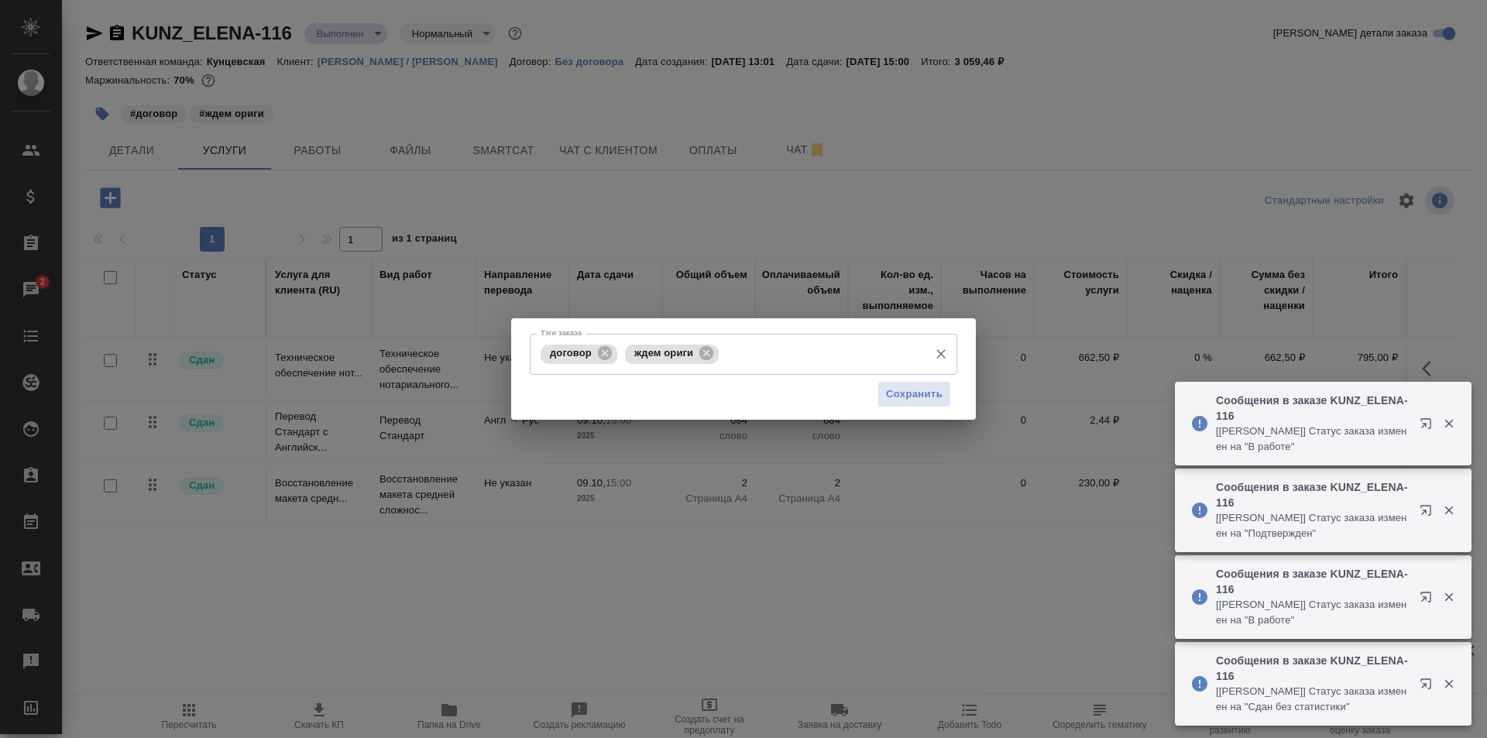
click at [756, 359] on input "Тэги заказа" at bounding box center [822, 354] width 198 height 26
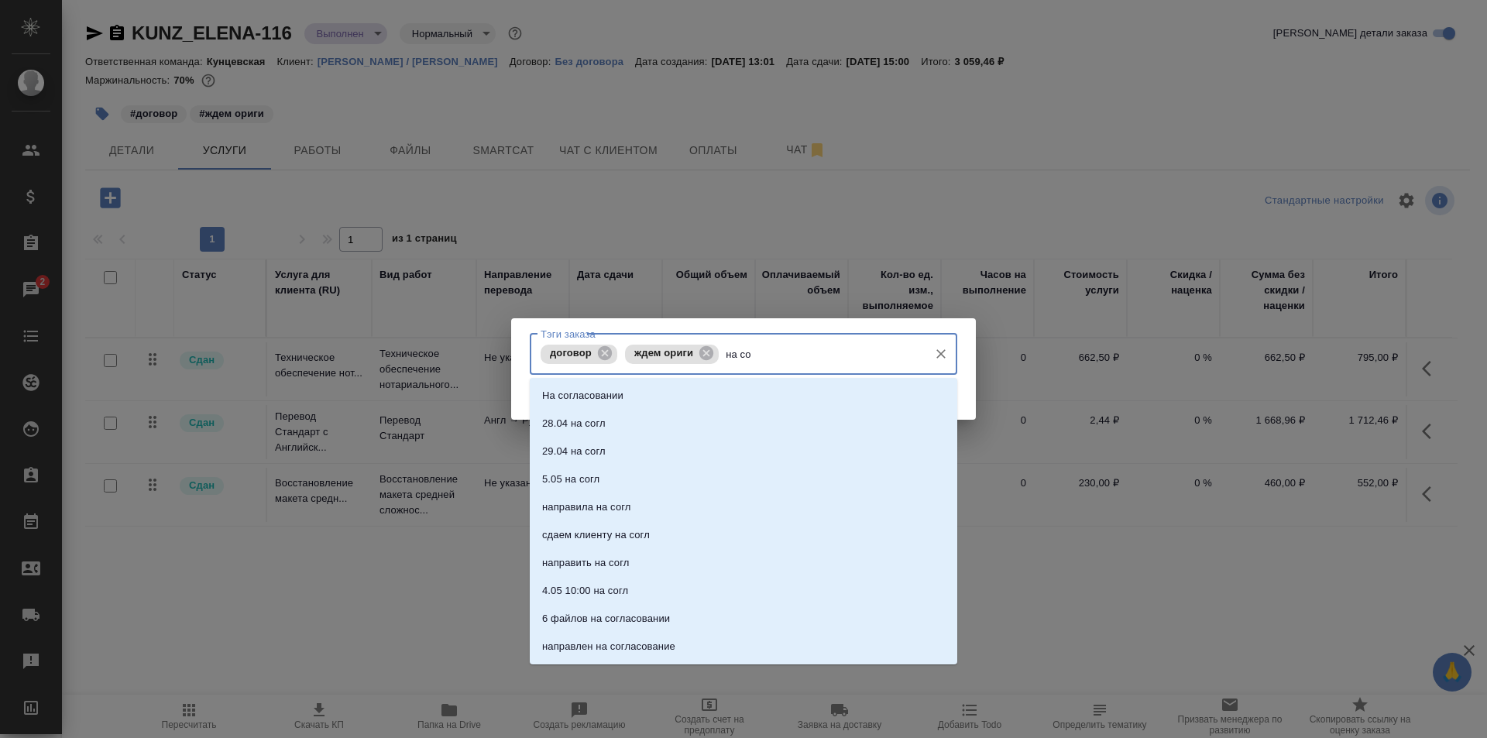
type input "на сог"
click at [716, 398] on li "На согласовании" at bounding box center [744, 396] width 428 height 28
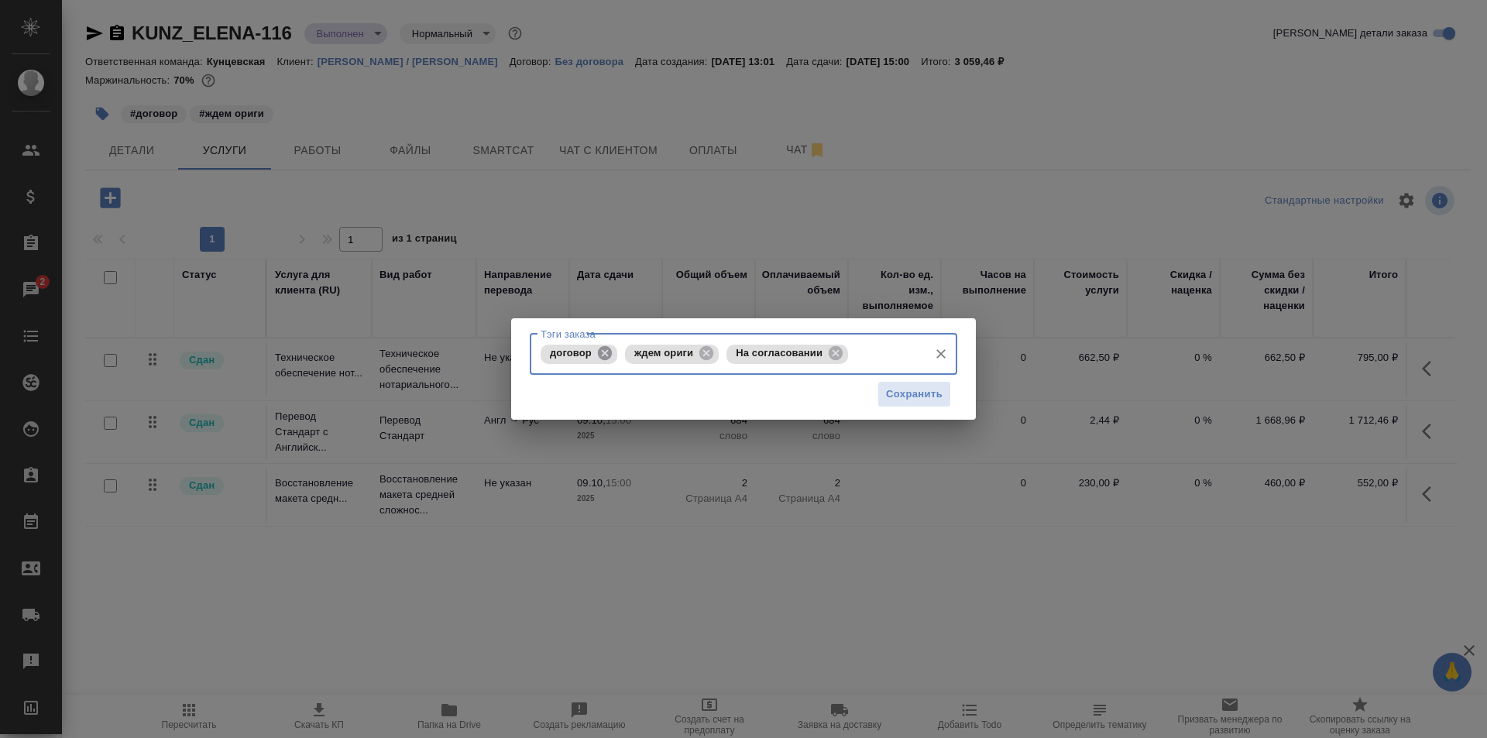
click at [603, 347] on icon at bounding box center [605, 353] width 14 height 14
click at [939, 390] on span "Сохранить" at bounding box center [914, 395] width 57 height 18
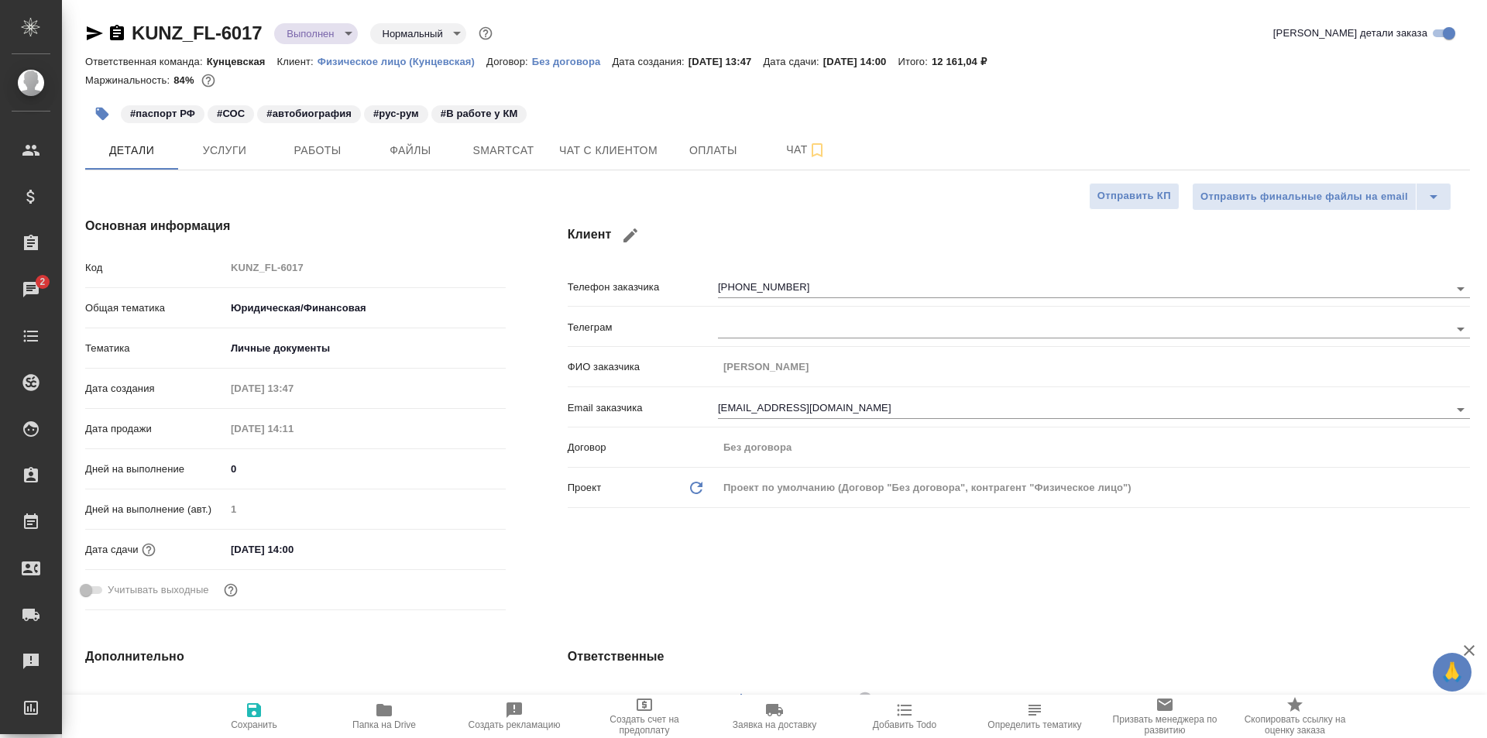
select select "RU"
click at [569, 146] on span "Чат с клиентом" at bounding box center [608, 150] width 98 height 19
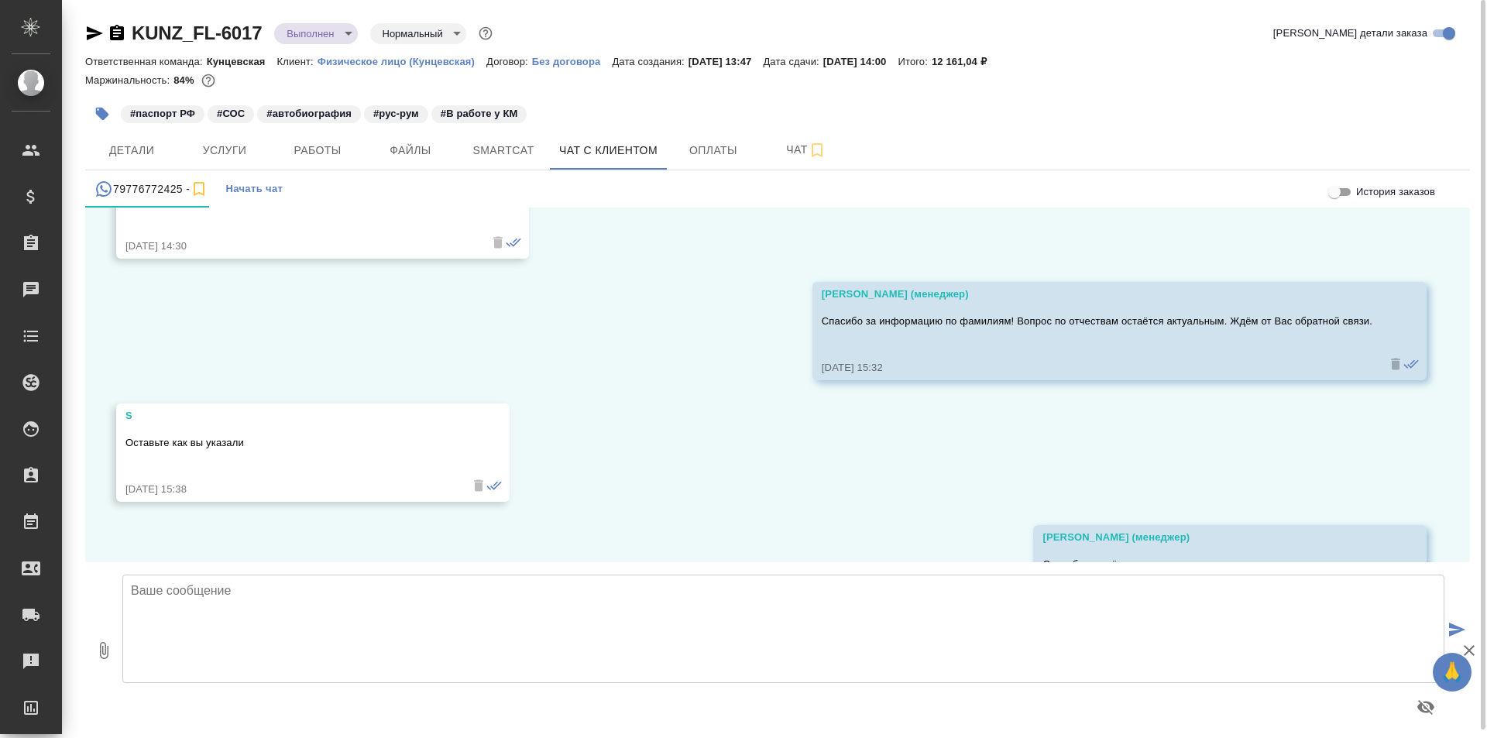
scroll to position [10737, 0]
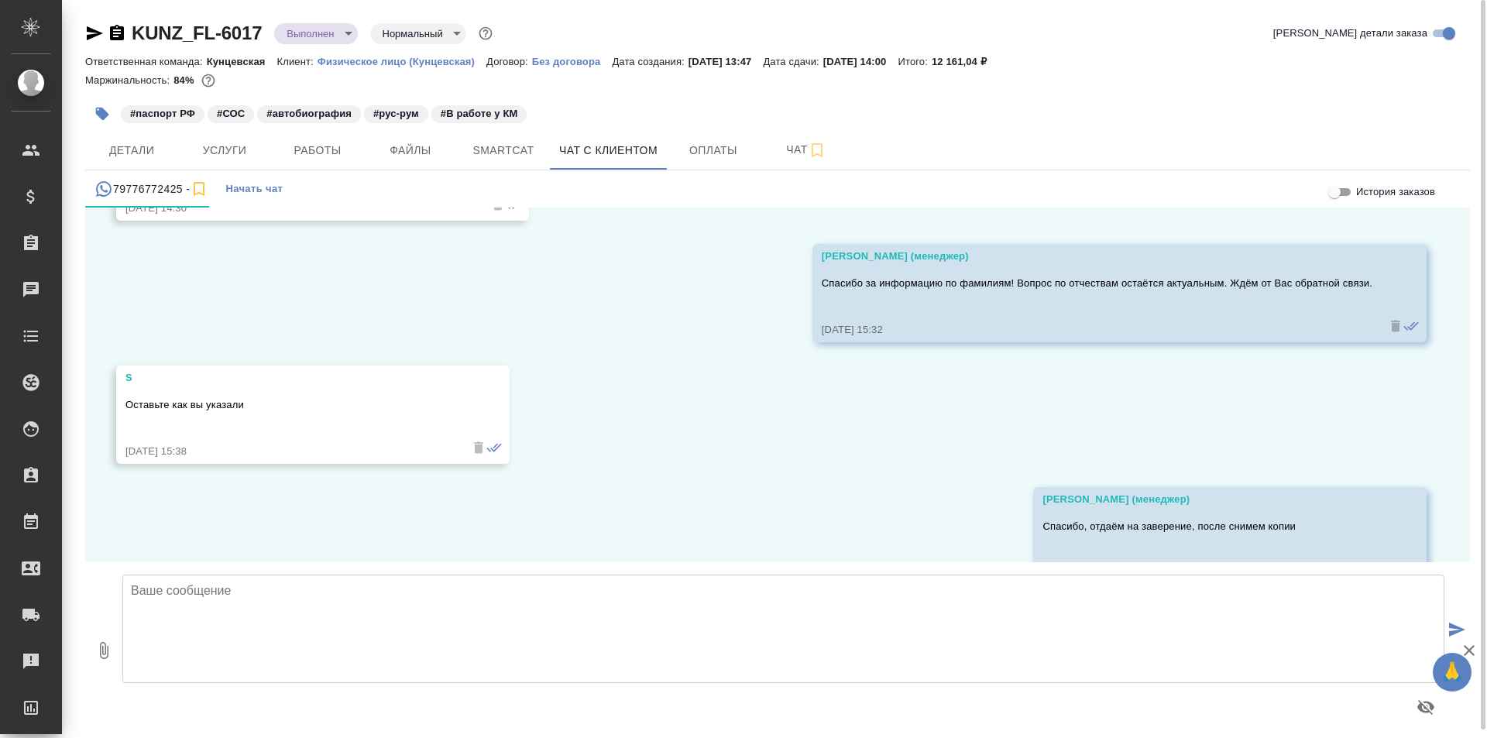
click at [274, 613] on textarea at bounding box center [783, 629] width 1322 height 108
type textarea "[PERSON_NAME], копии будут готовы уже по окончан"
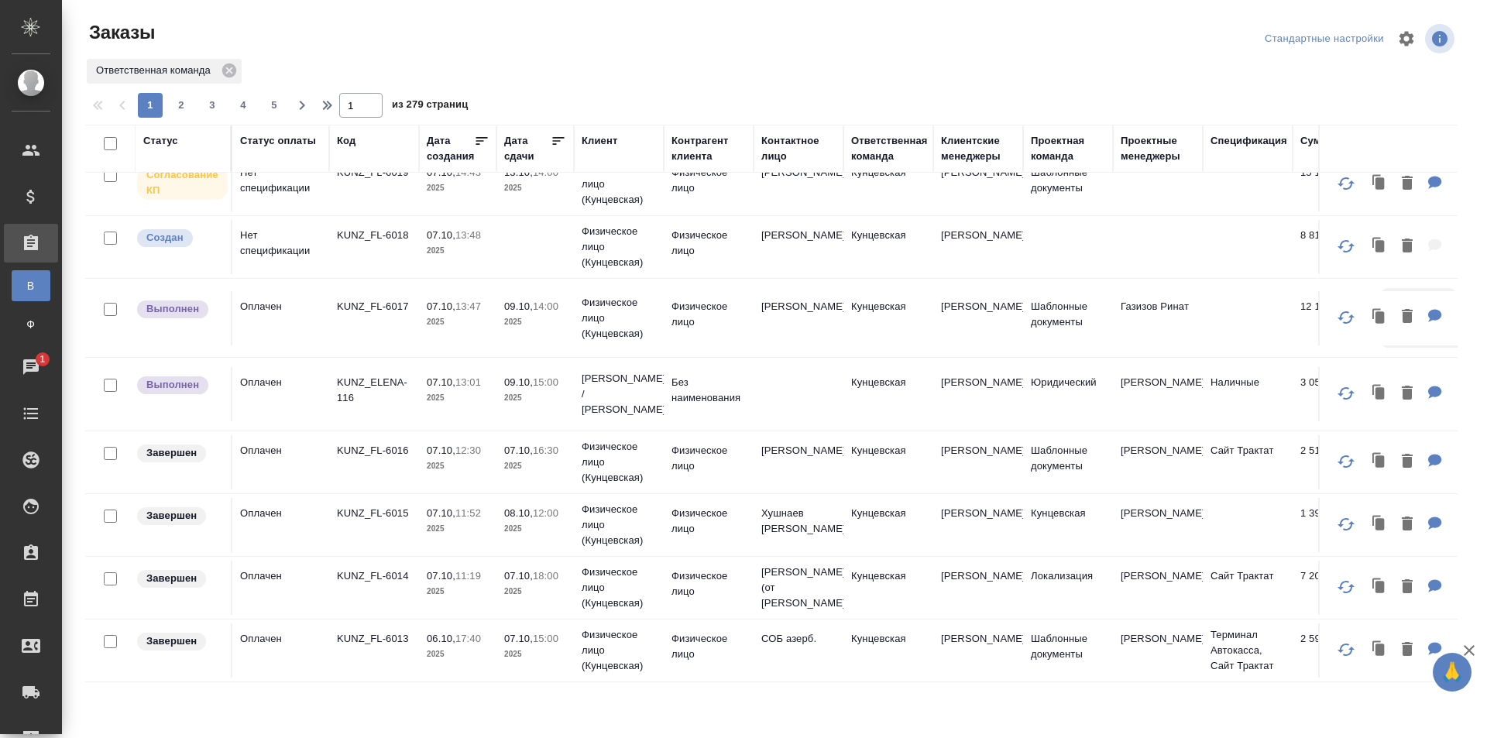
scroll to position [1084, 0]
click at [380, 506] on p "KUNZ_FL-6015" at bounding box center [374, 513] width 74 height 15
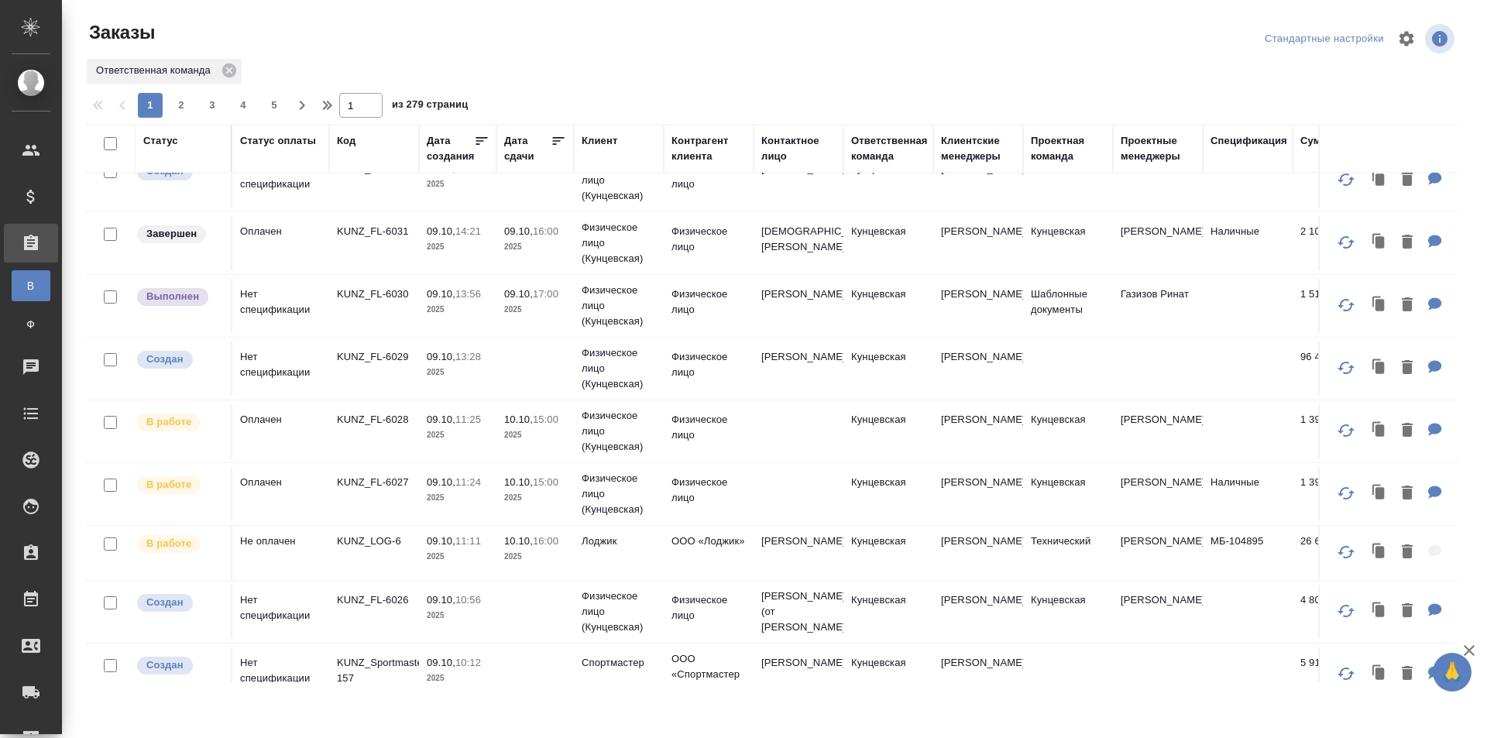
scroll to position [0, 0]
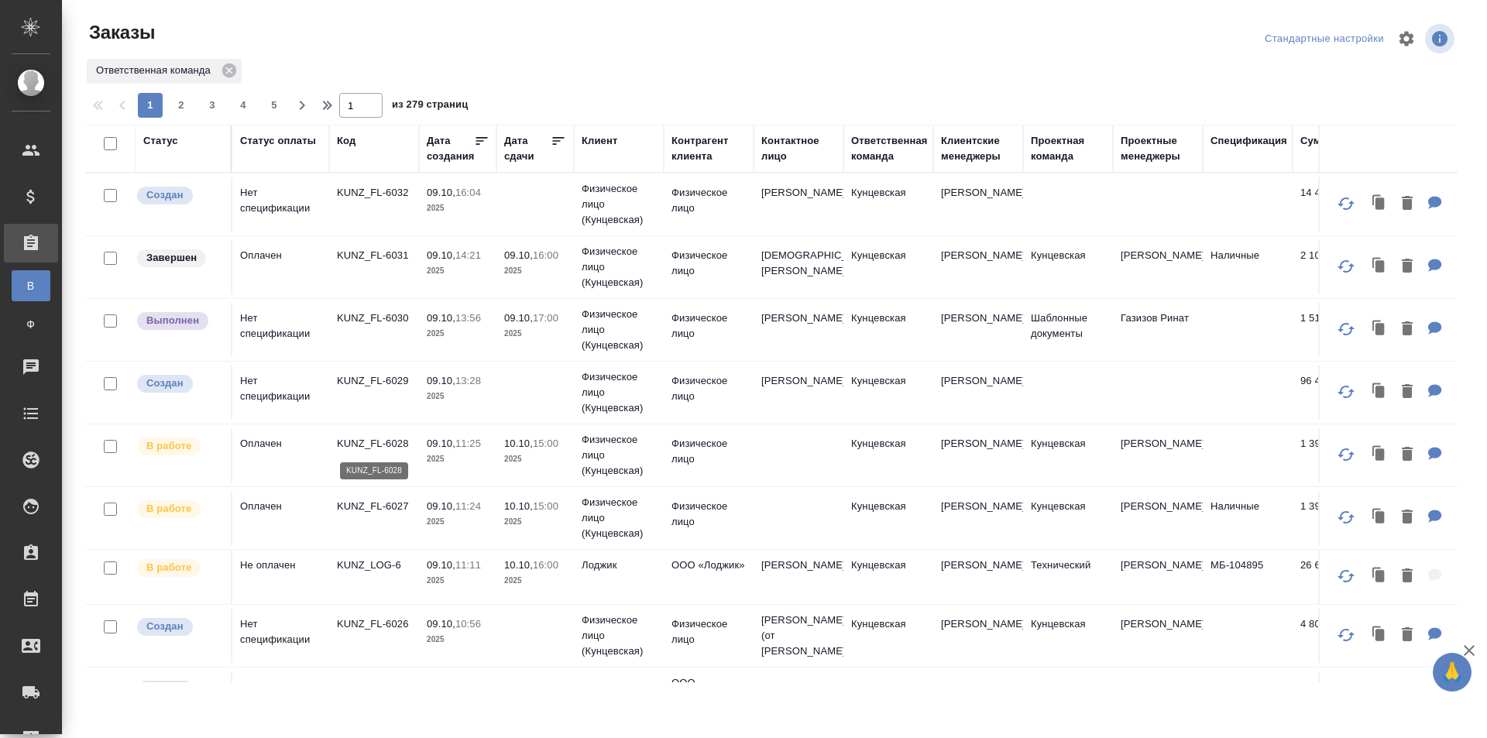
click at [375, 445] on p "KUNZ_FL-6028" at bounding box center [374, 443] width 74 height 15
click at [360, 496] on td "KUNZ_FL-6027" at bounding box center [374, 518] width 90 height 54
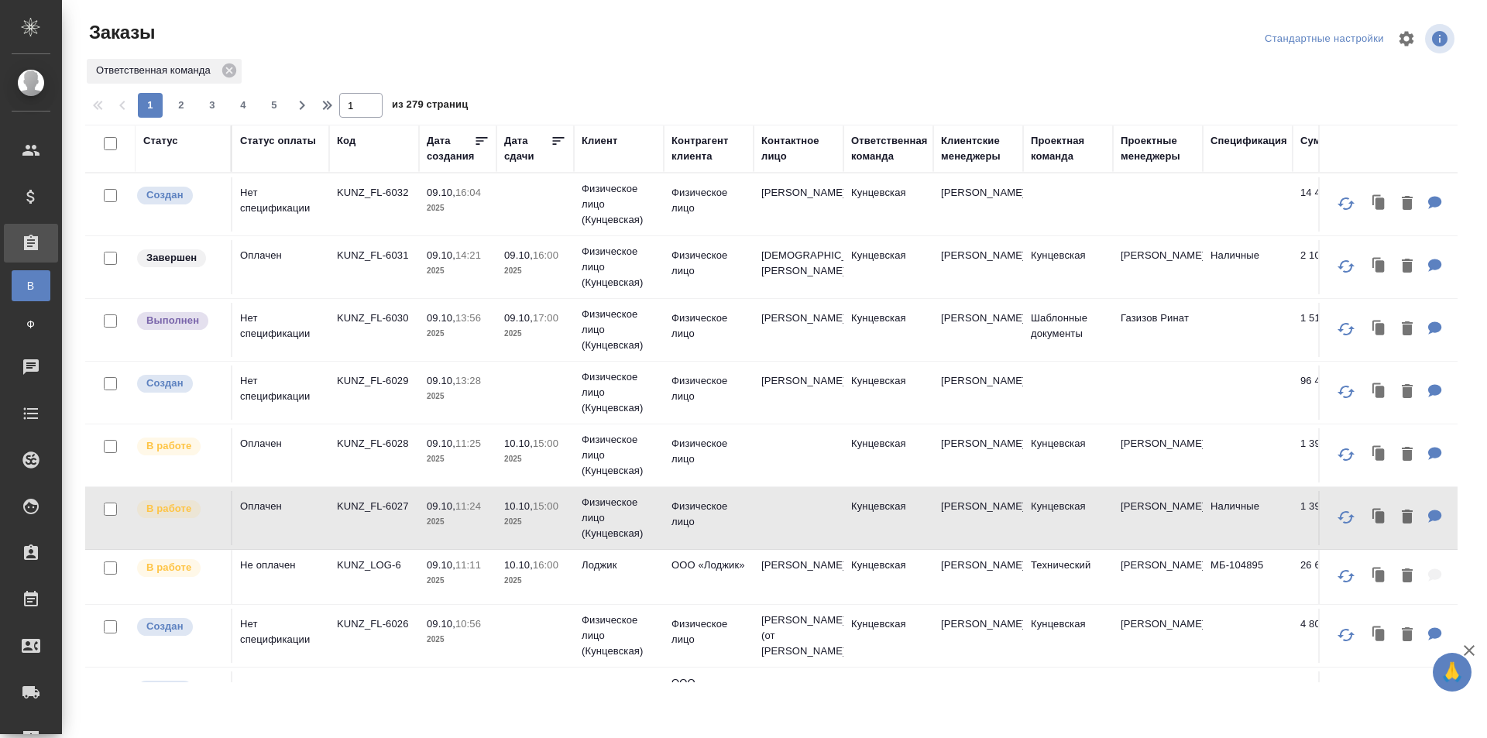
click at [366, 507] on p "KUNZ_FL-6027" at bounding box center [374, 506] width 74 height 15
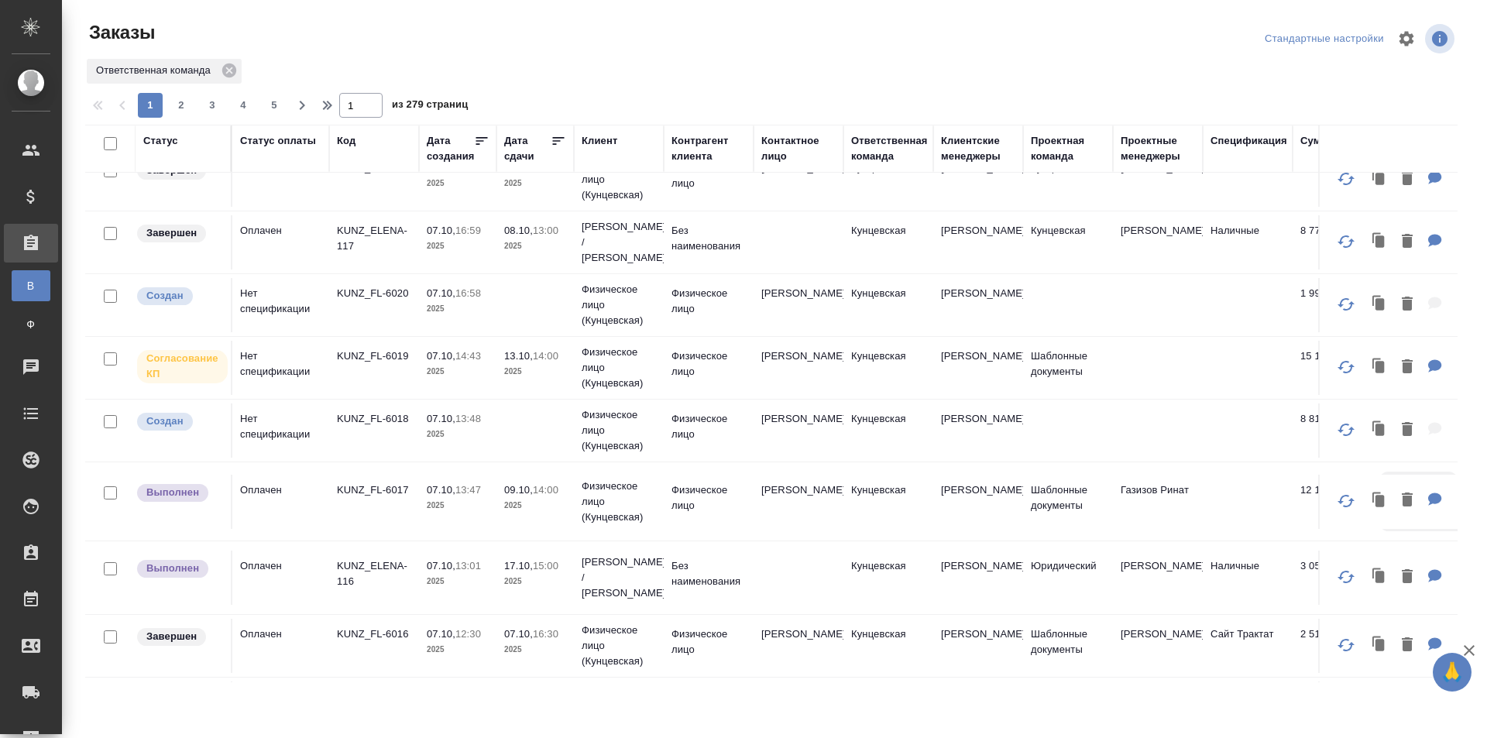
scroll to position [874, 0]
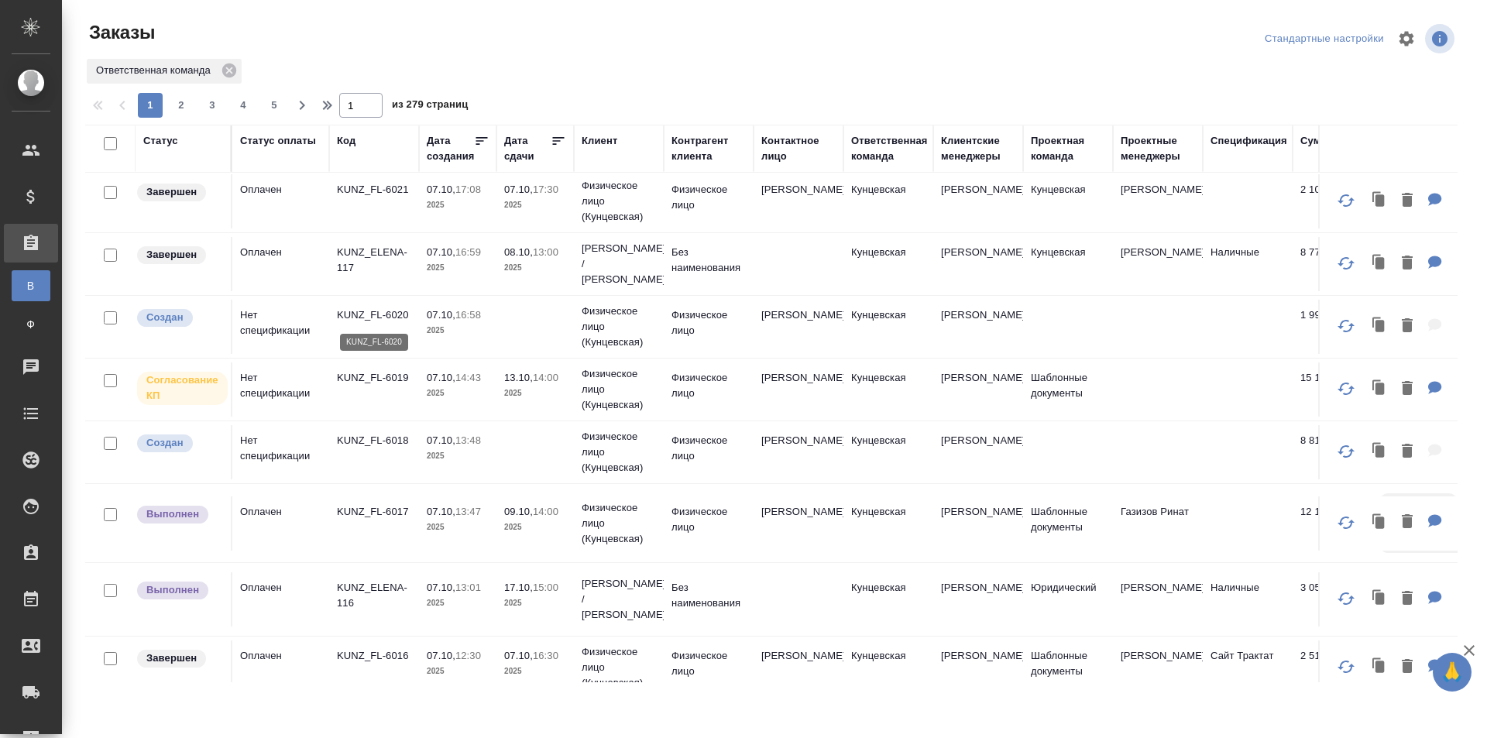
click at [379, 314] on p "KUNZ_FL-6020" at bounding box center [374, 314] width 74 height 15
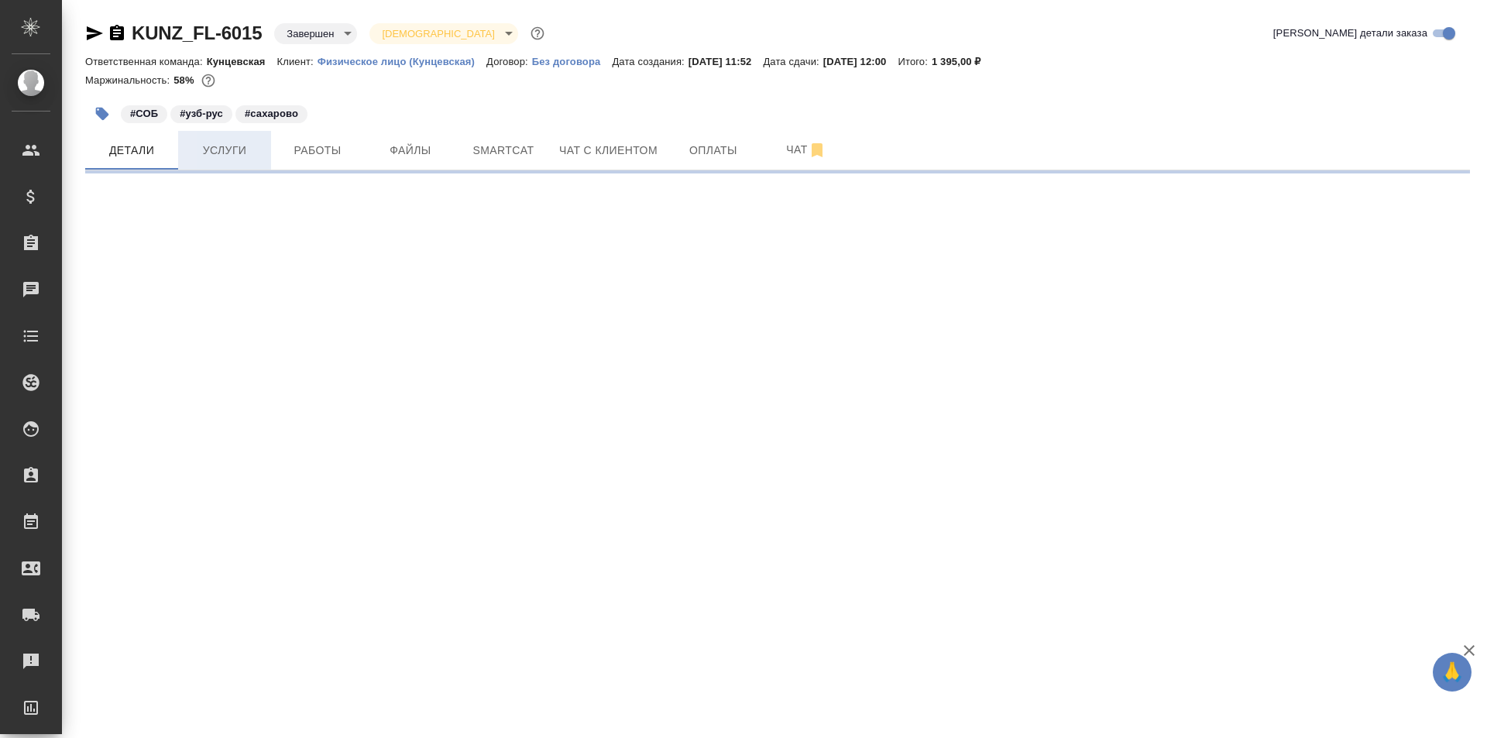
click at [228, 153] on span "Услуги" at bounding box center [224, 150] width 74 height 19
select select "RU"
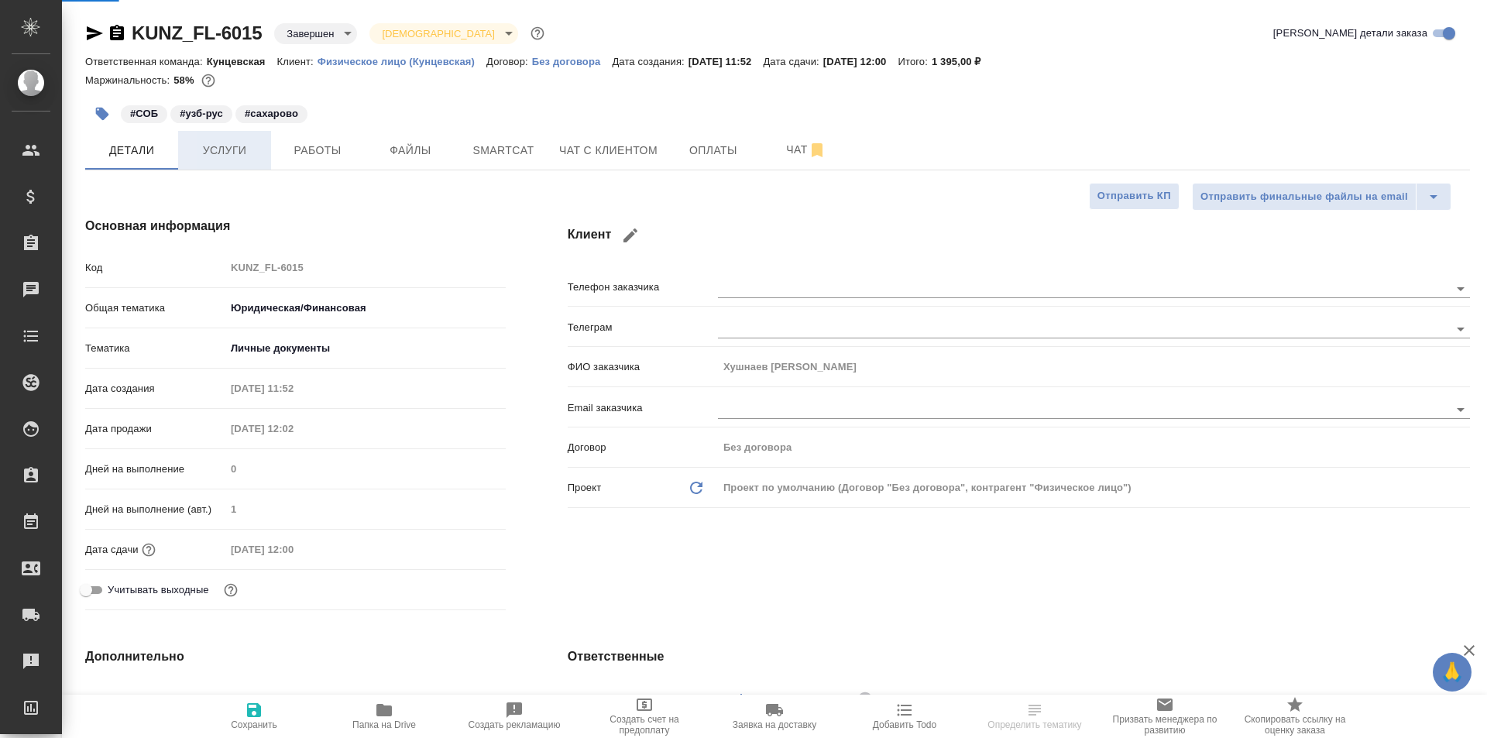
type textarea "x"
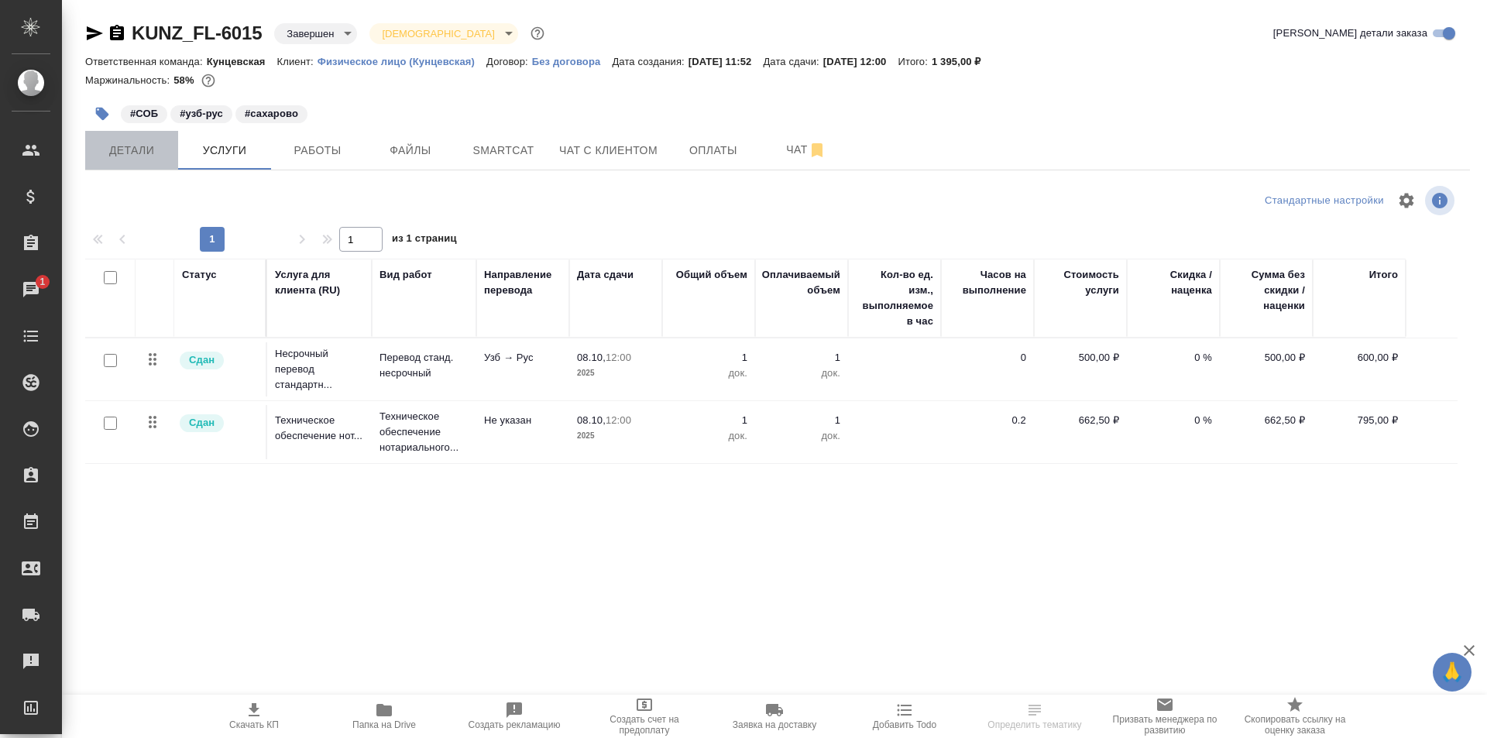
click at [146, 145] on span "Детали" at bounding box center [131, 150] width 74 height 19
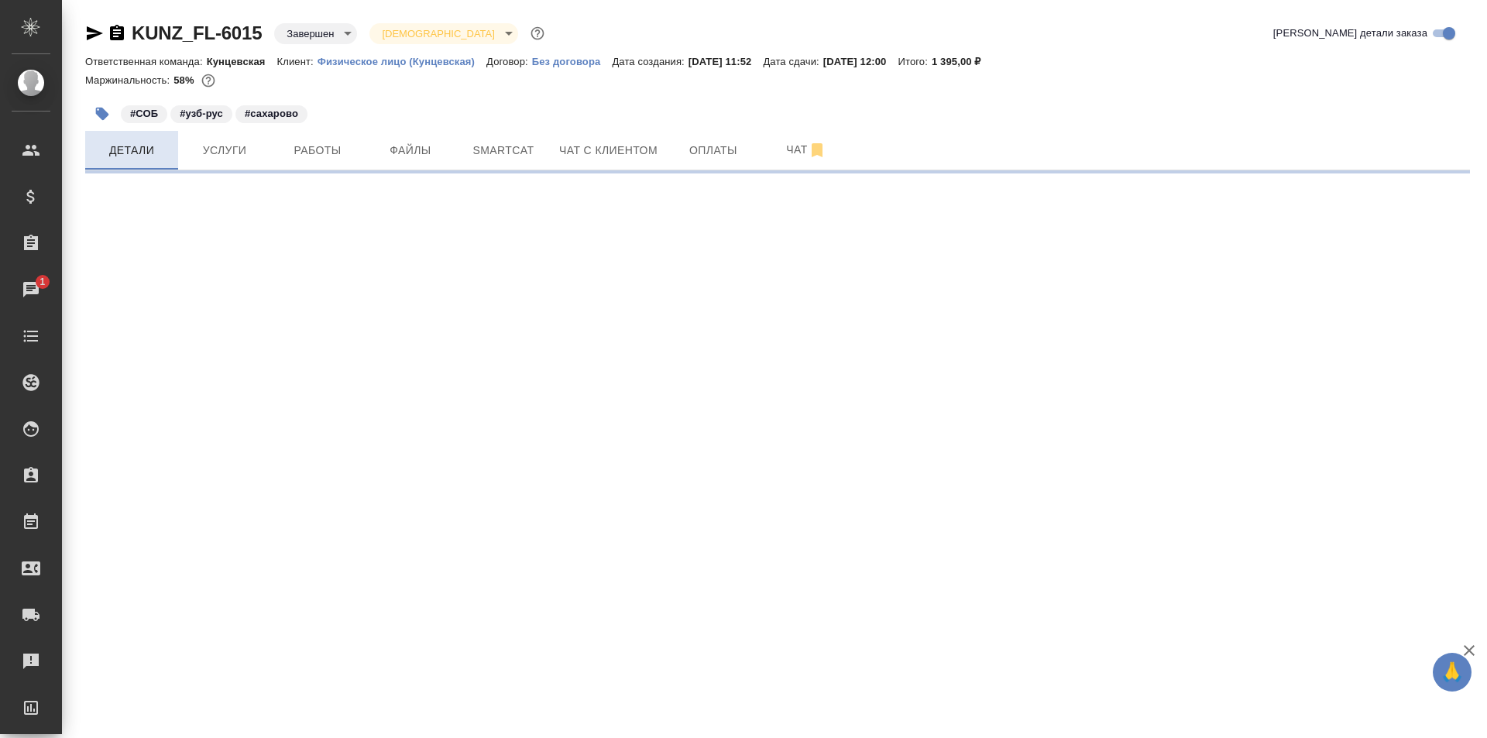
select select "RU"
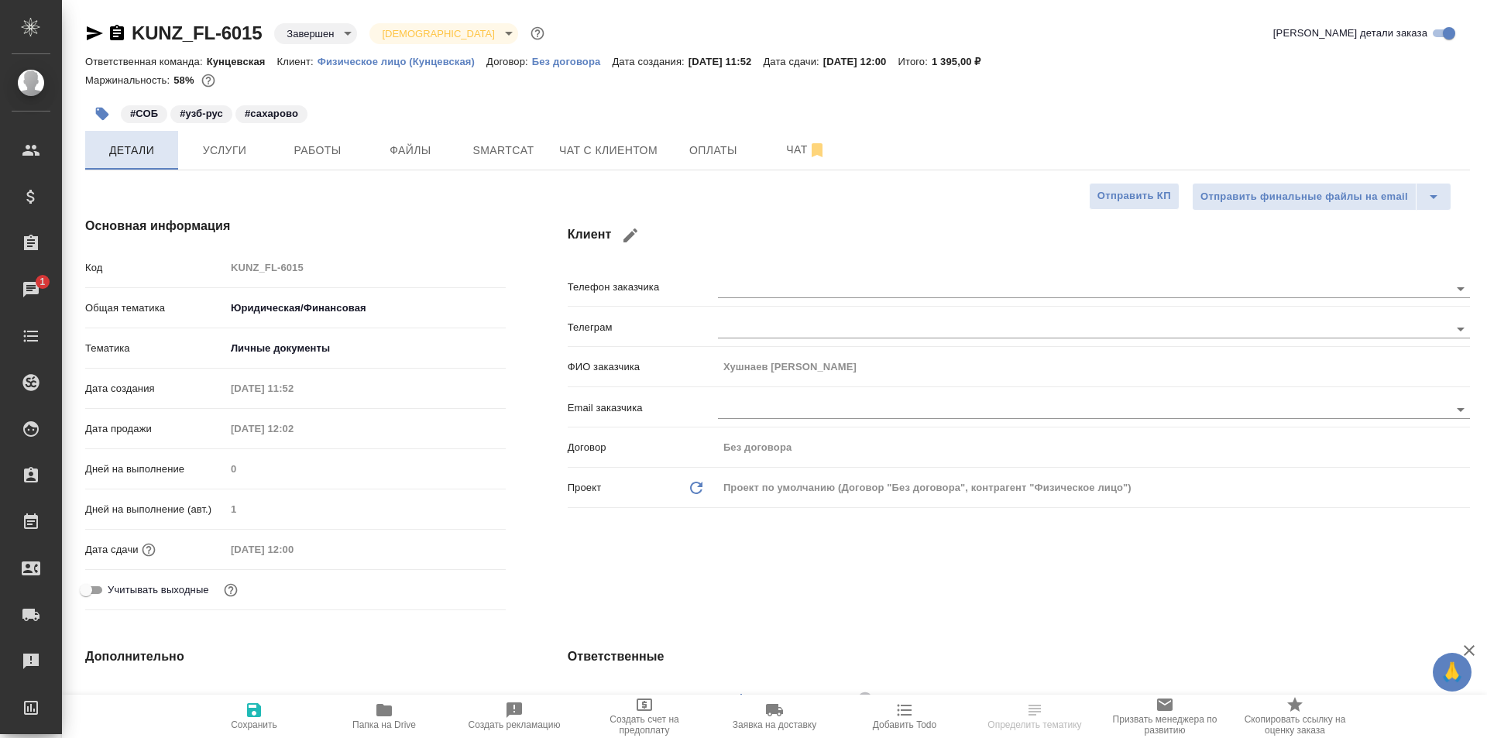
type textarea "x"
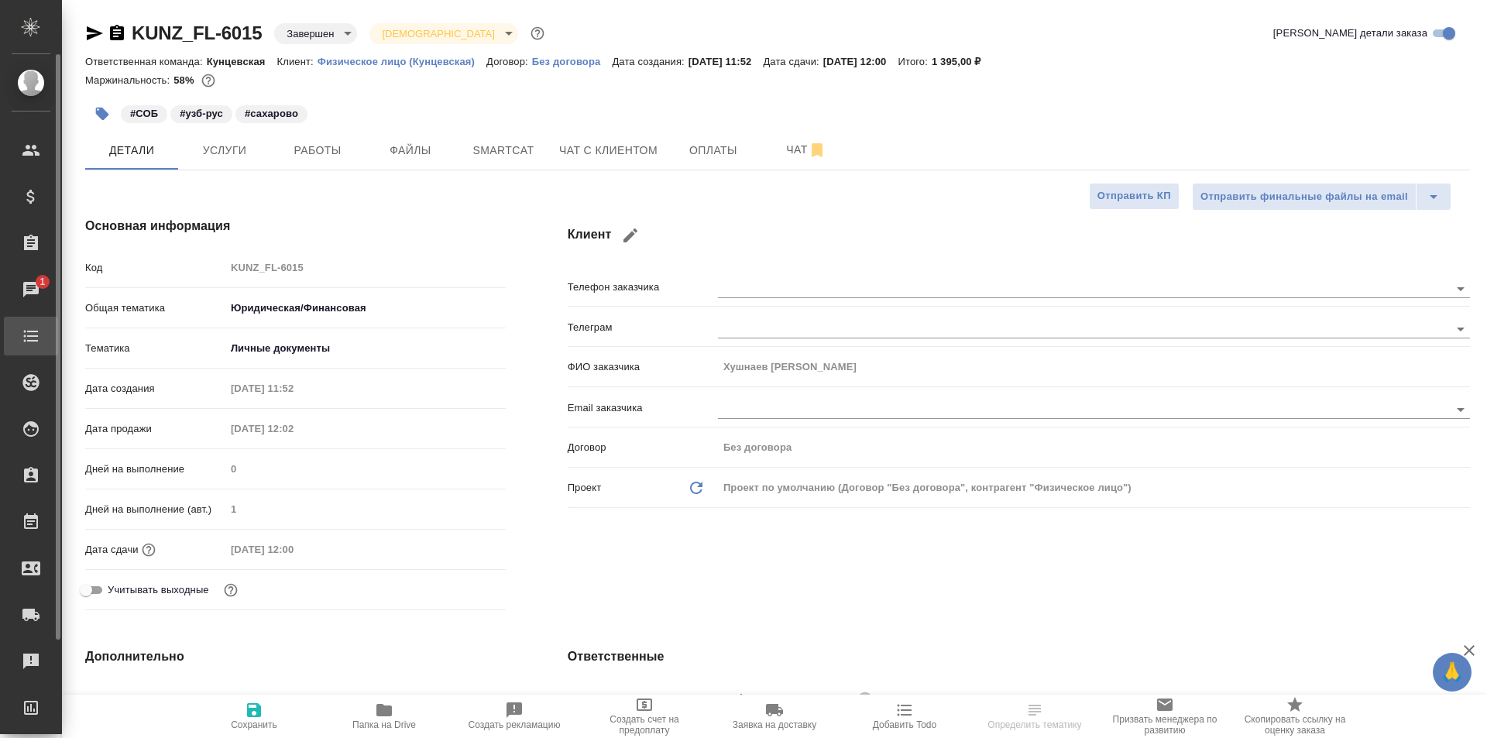
type textarea "x"
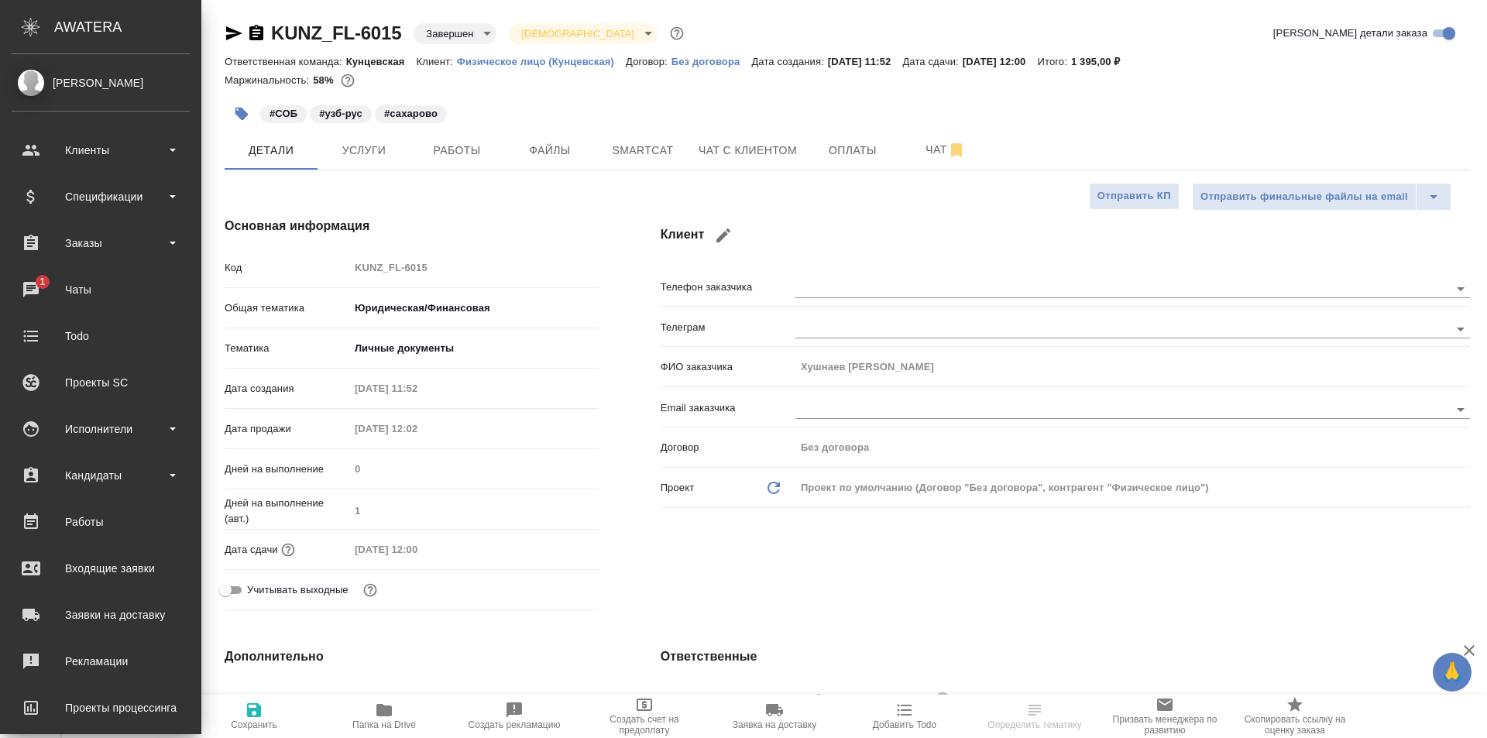
type textarea "x"
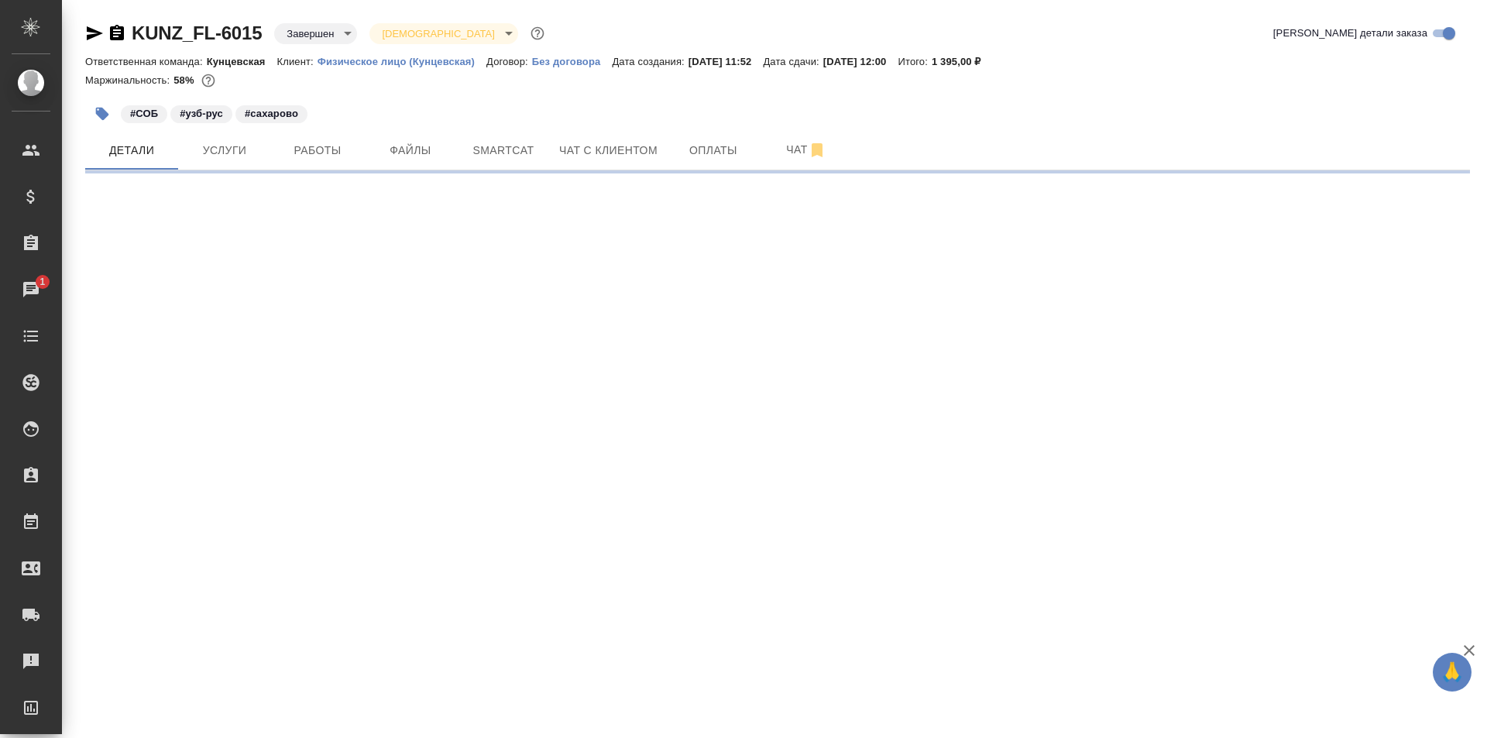
select select "RU"
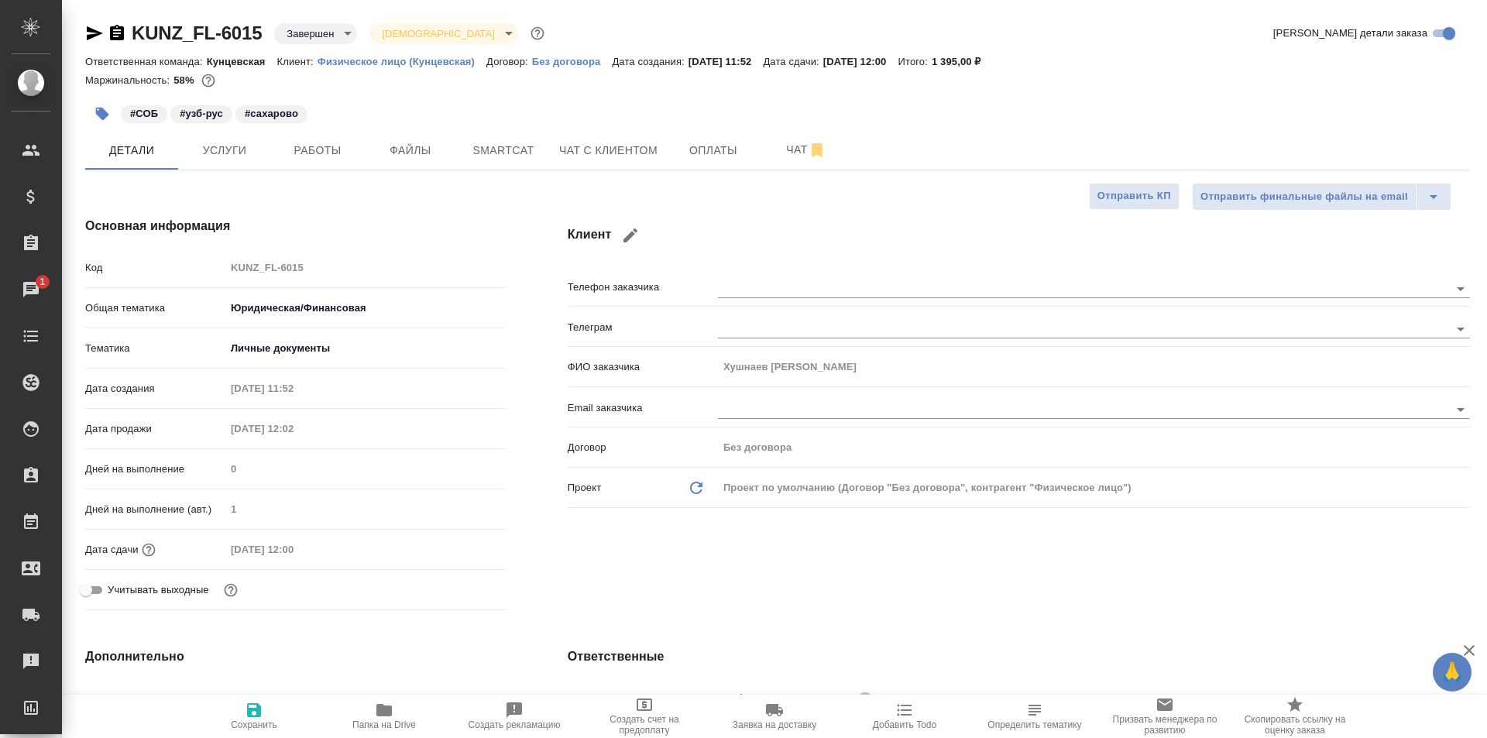
type textarea "x"
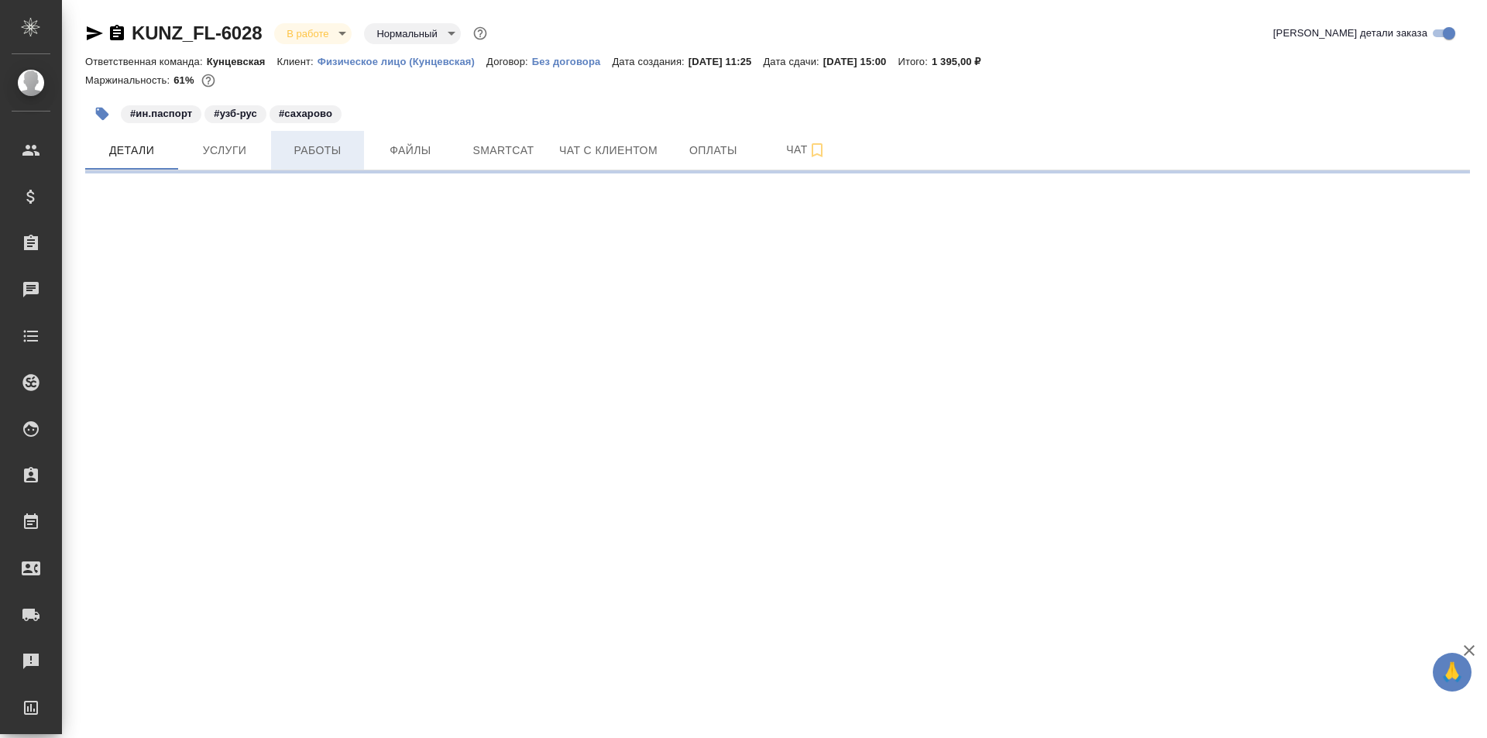
click at [343, 151] on span "Работы" at bounding box center [317, 150] width 74 height 19
click at [335, 151] on span "Работы" at bounding box center [317, 150] width 74 height 19
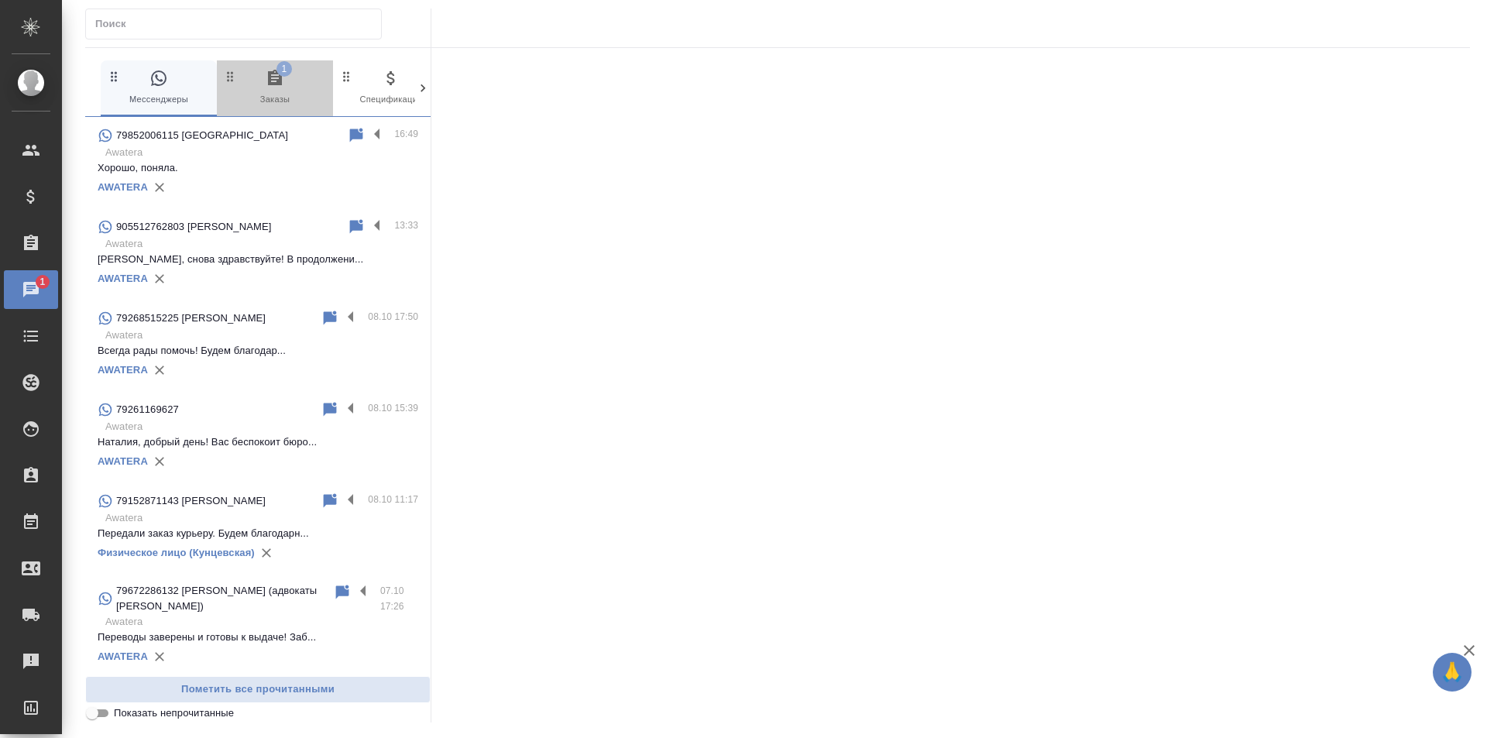
click at [260, 89] on span "1 Заказы" at bounding box center [275, 88] width 104 height 38
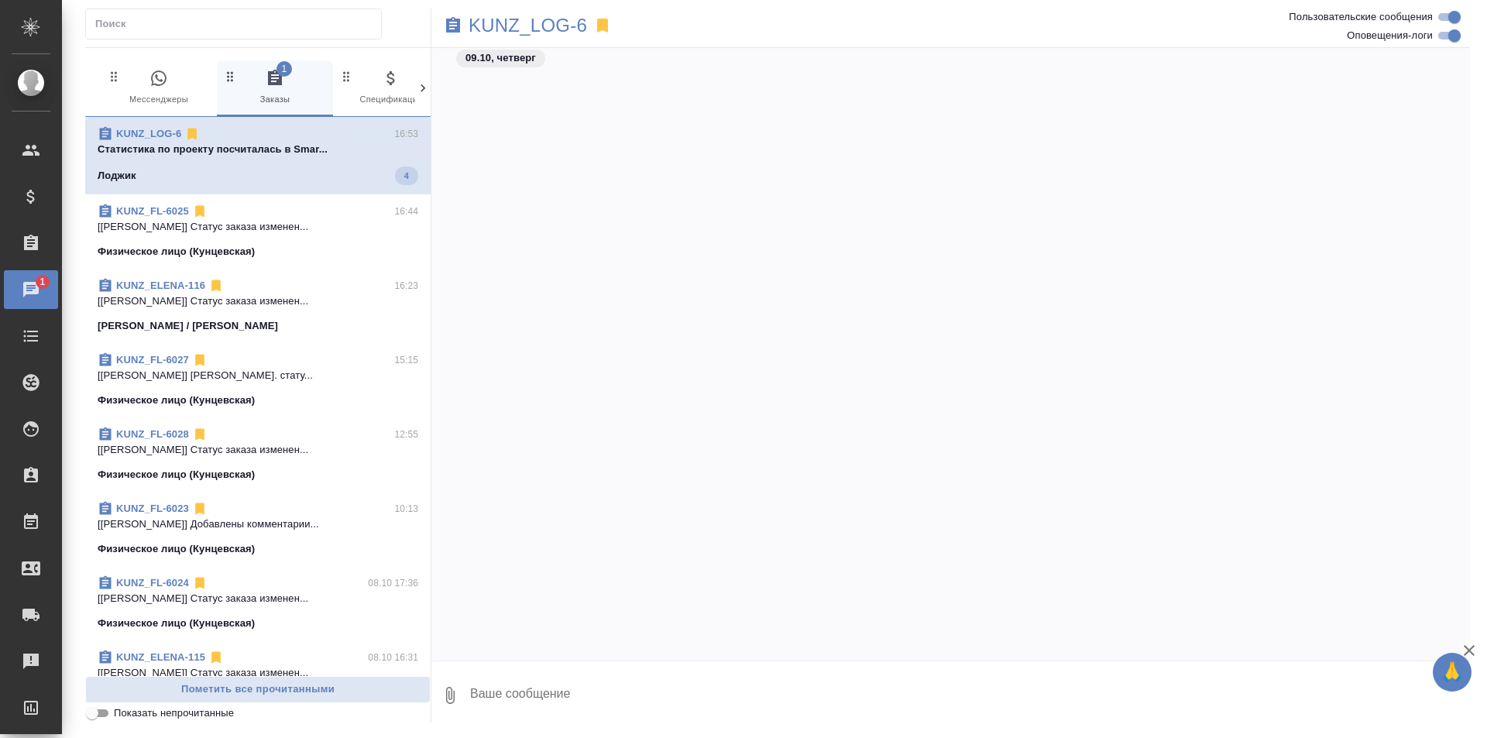
scroll to position [5065, 0]
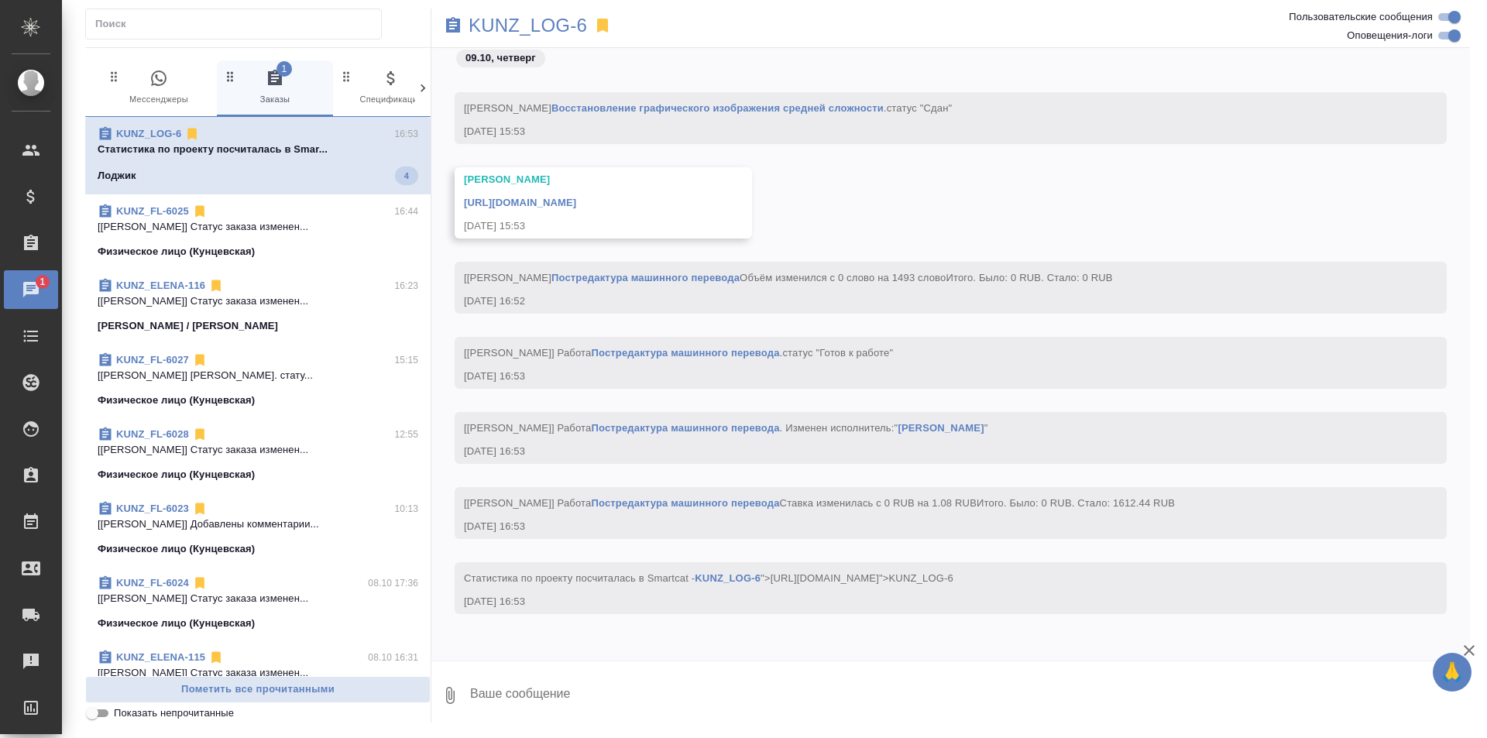
click at [265, 169] on div "Лоджик 4" at bounding box center [258, 176] width 321 height 19
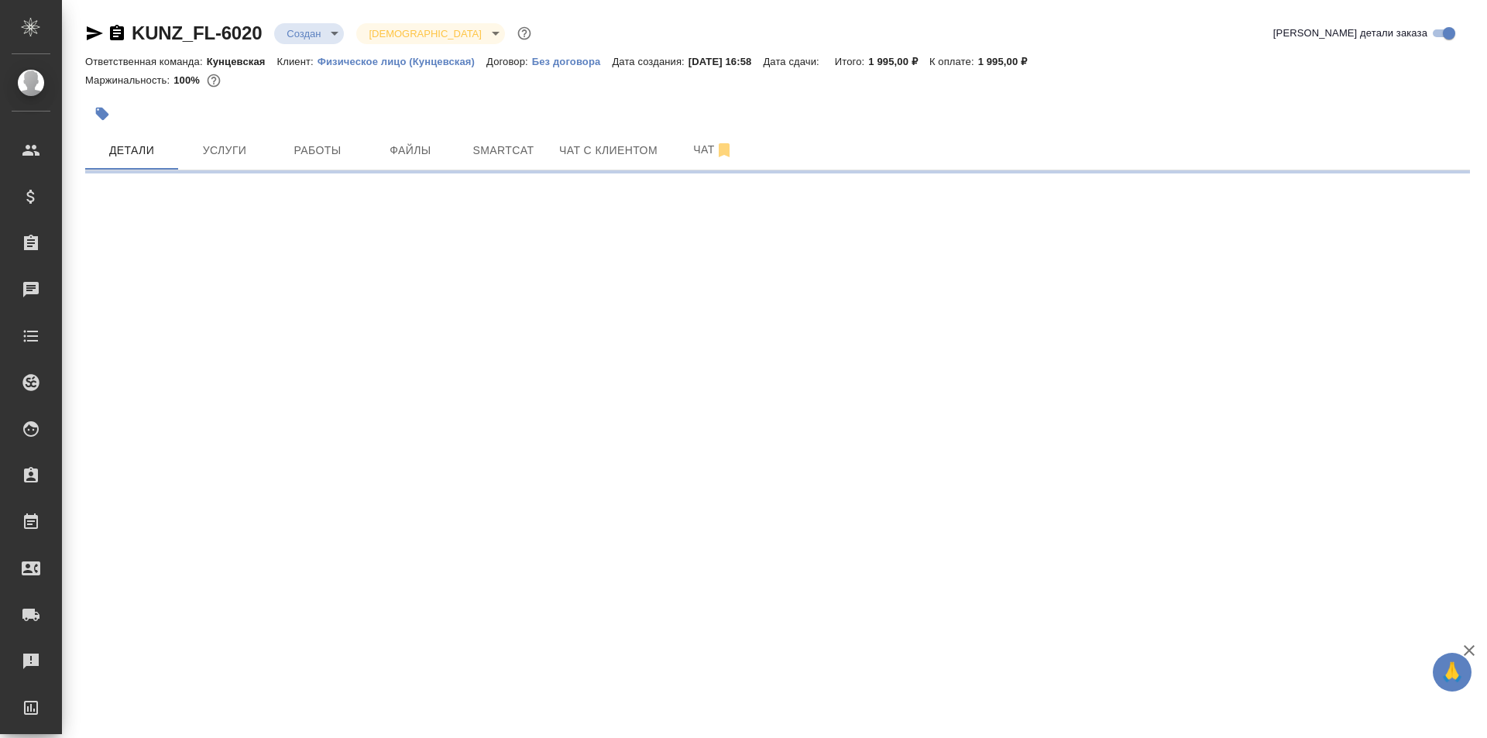
select select "RU"
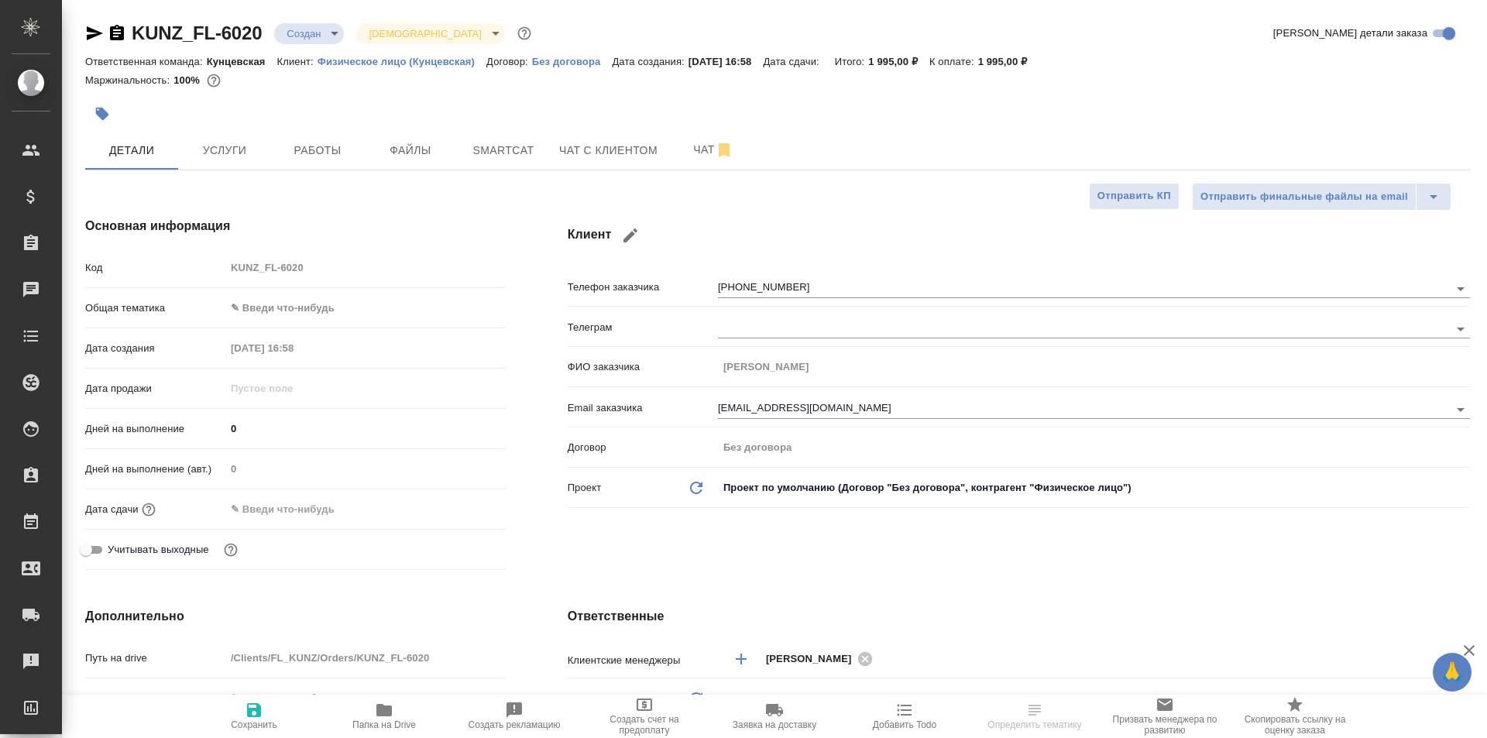
type textarea "x"
click at [582, 161] on button "Чат с клиентом" at bounding box center [608, 150] width 117 height 39
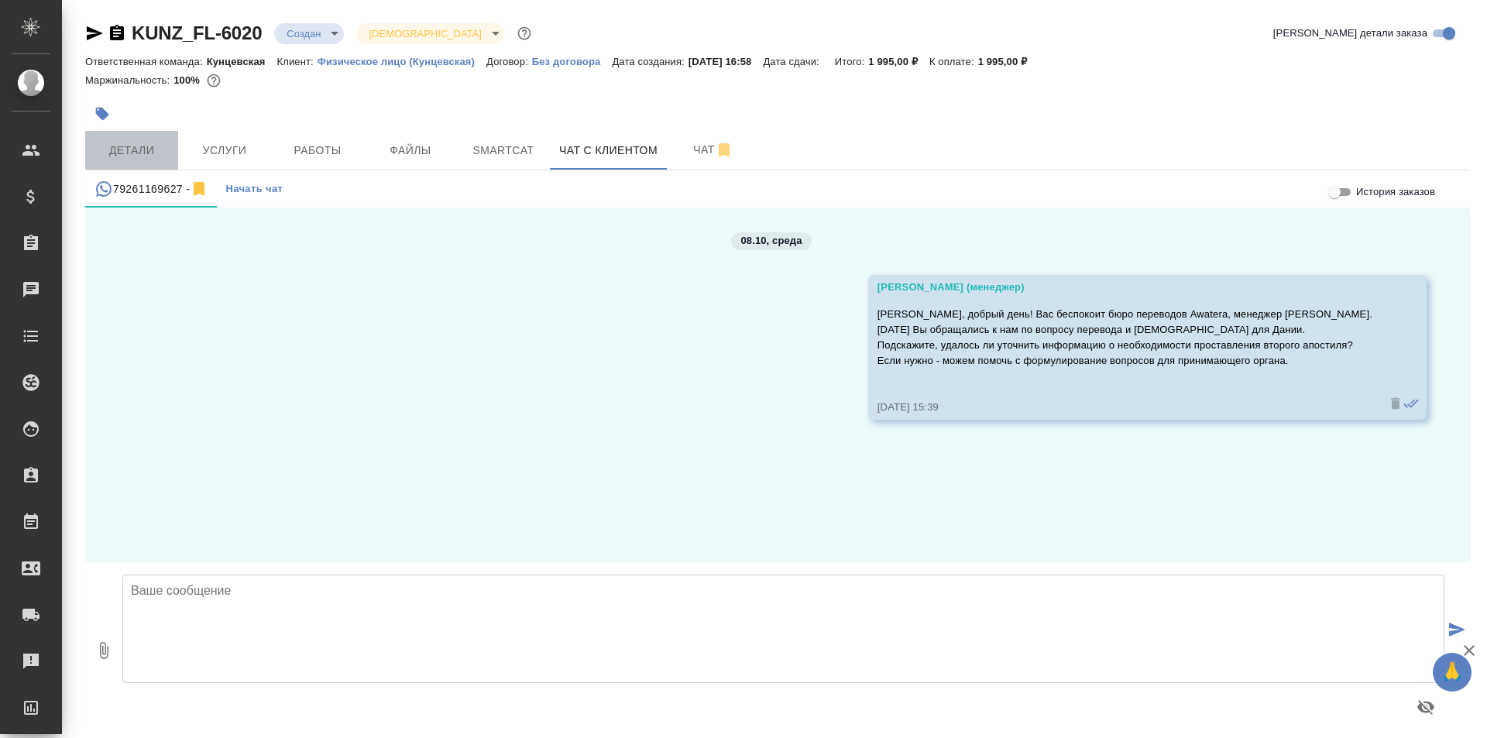
click at [140, 152] on span "Детали" at bounding box center [131, 150] width 74 height 19
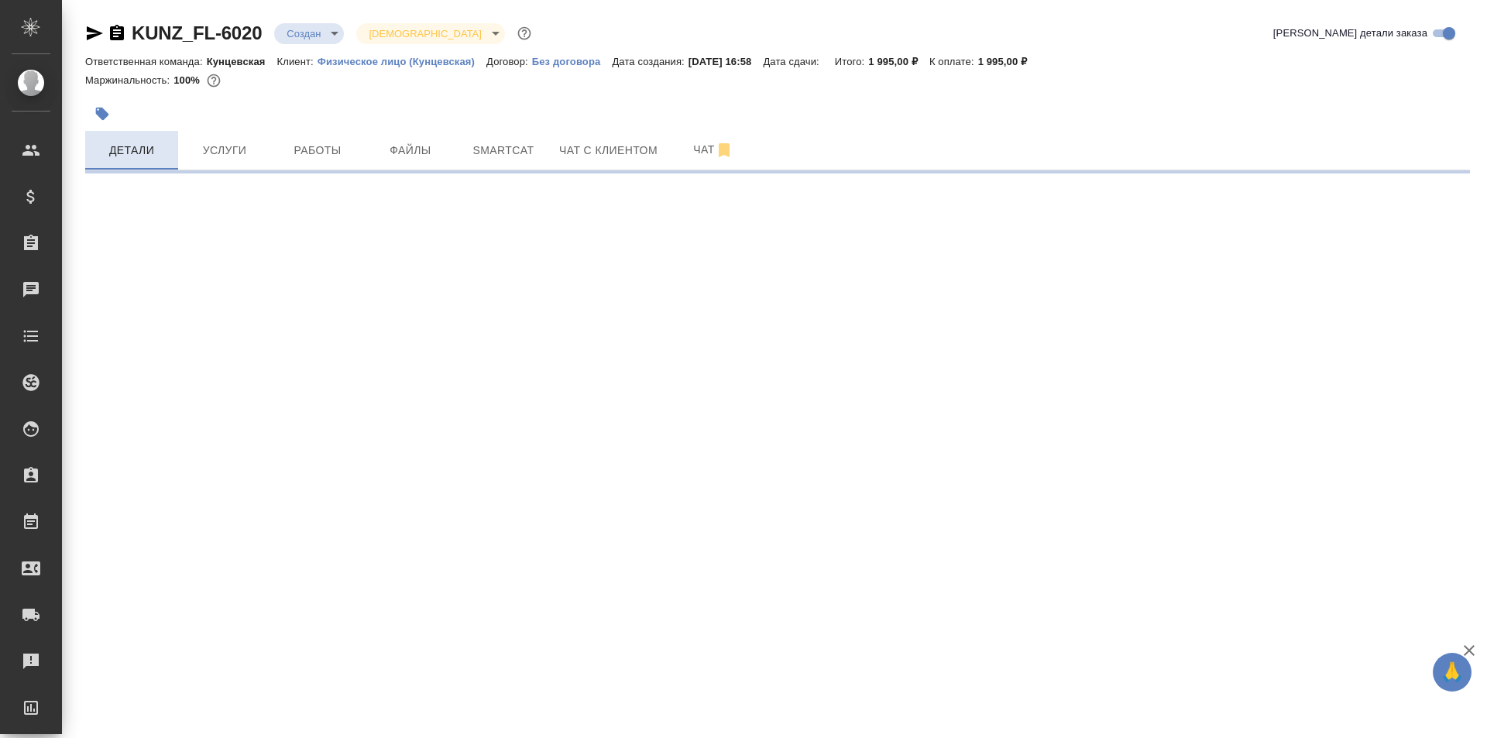
select select "RU"
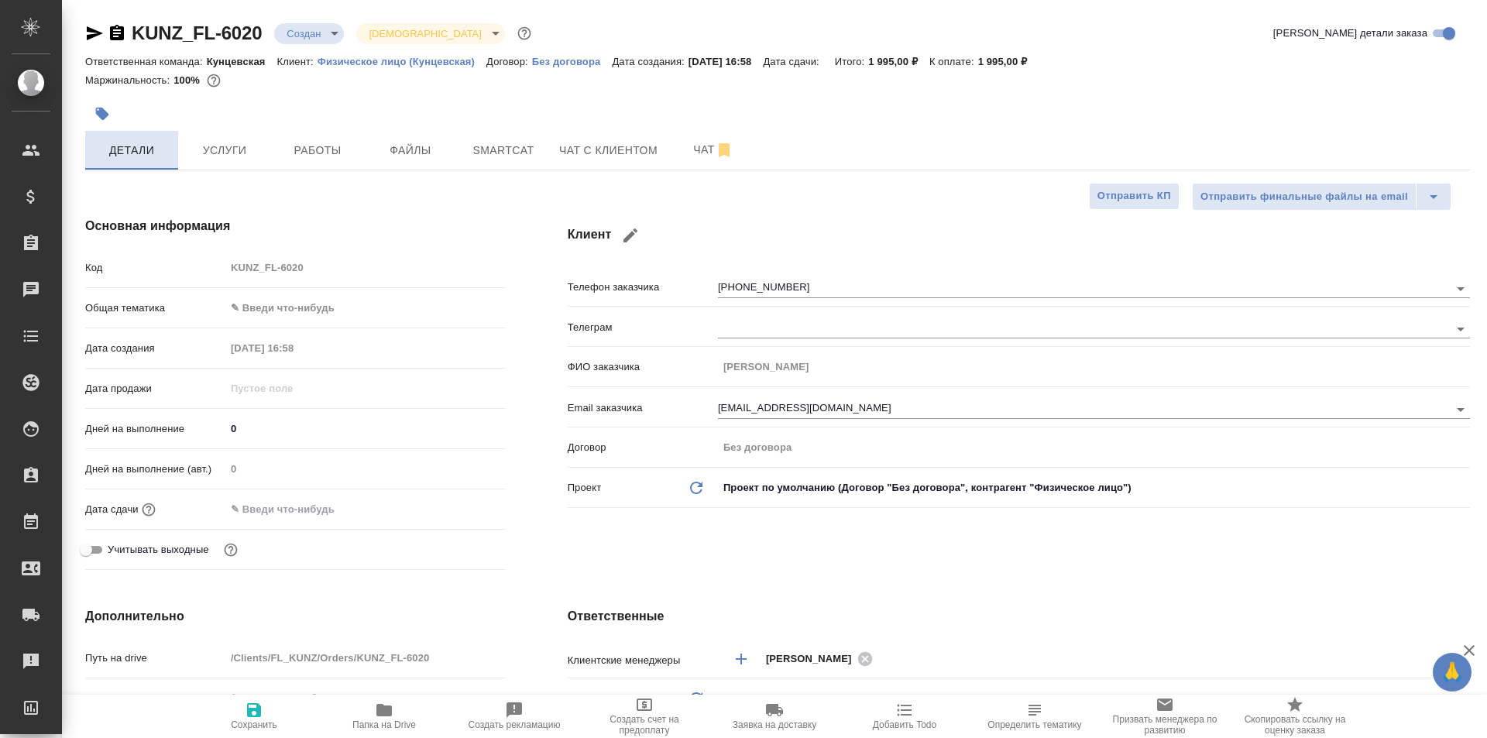
type textarea "x"
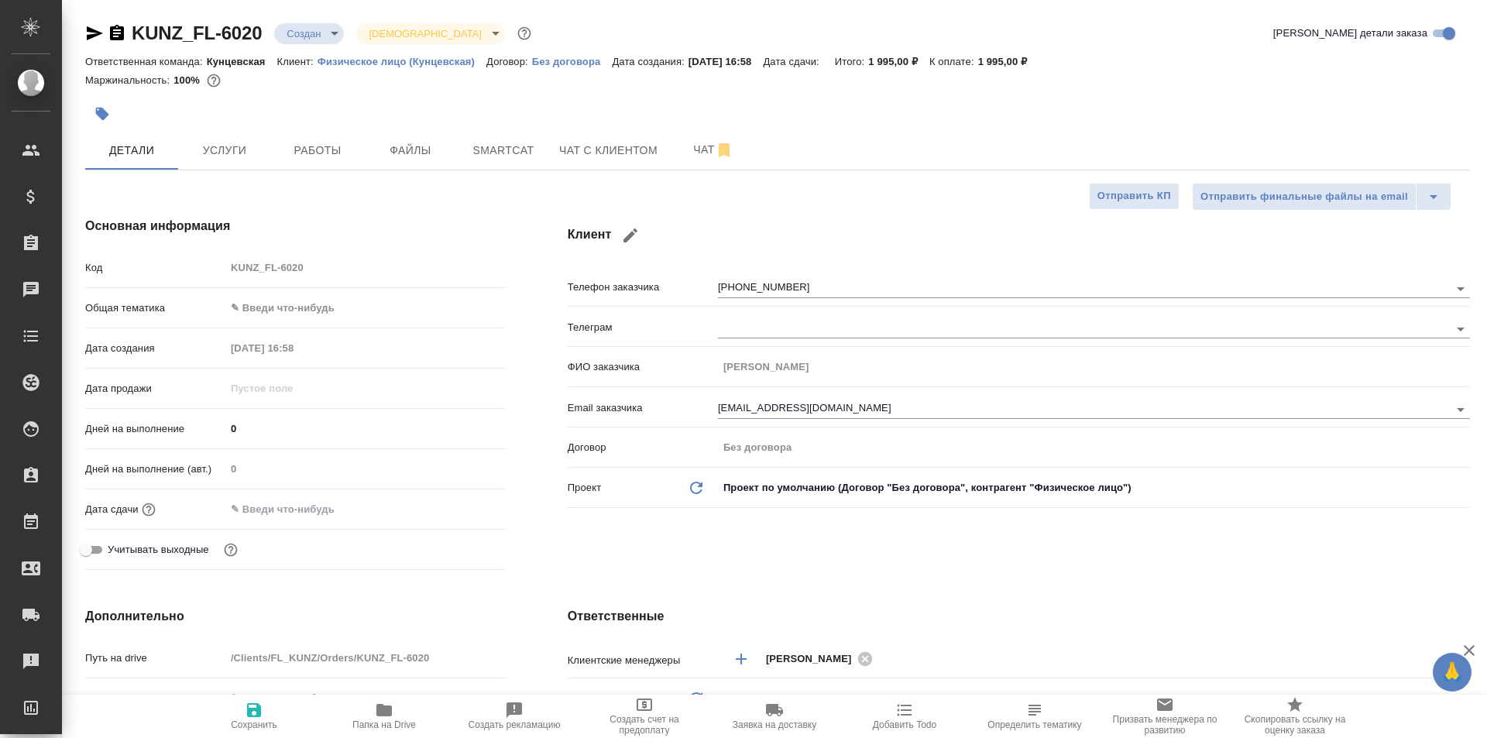
type textarea "x"
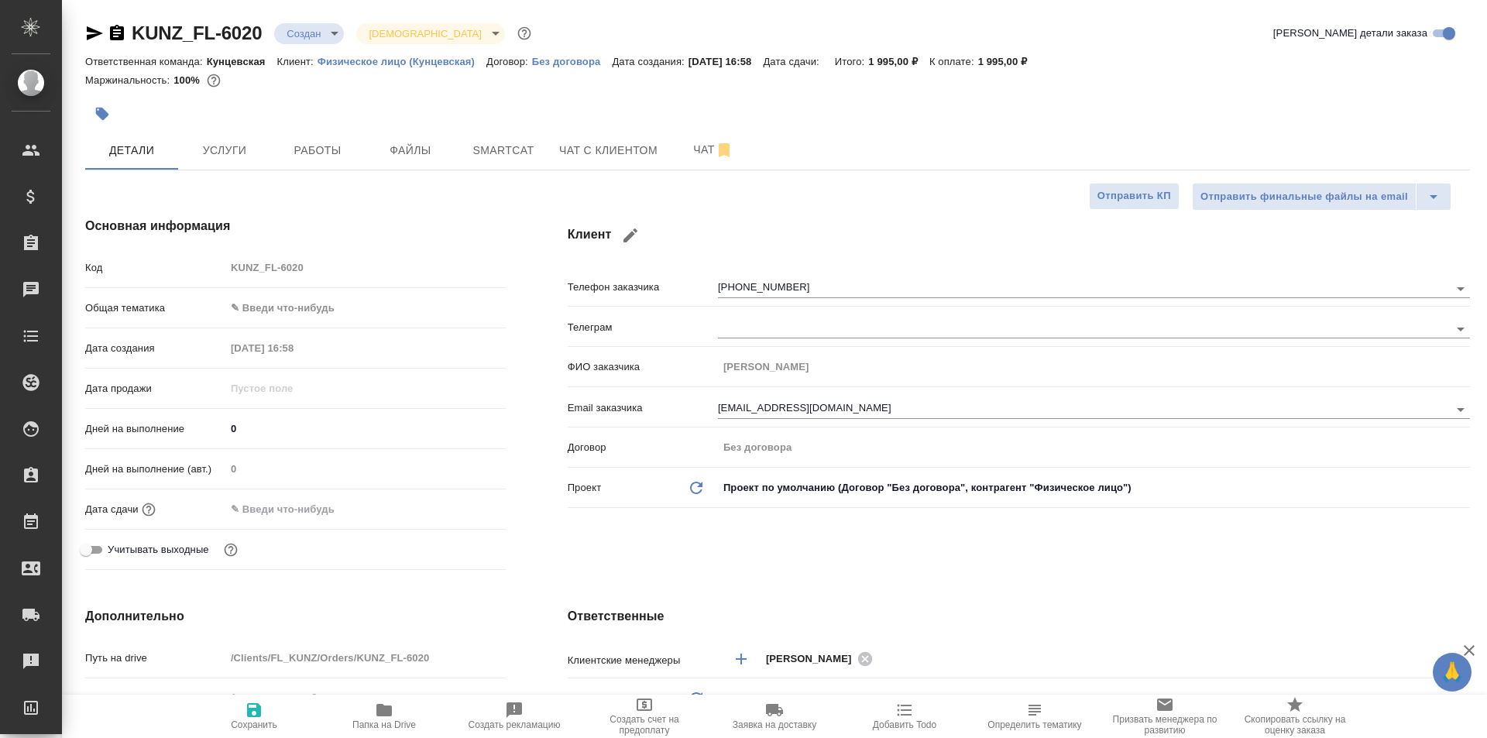
type textarea "x"
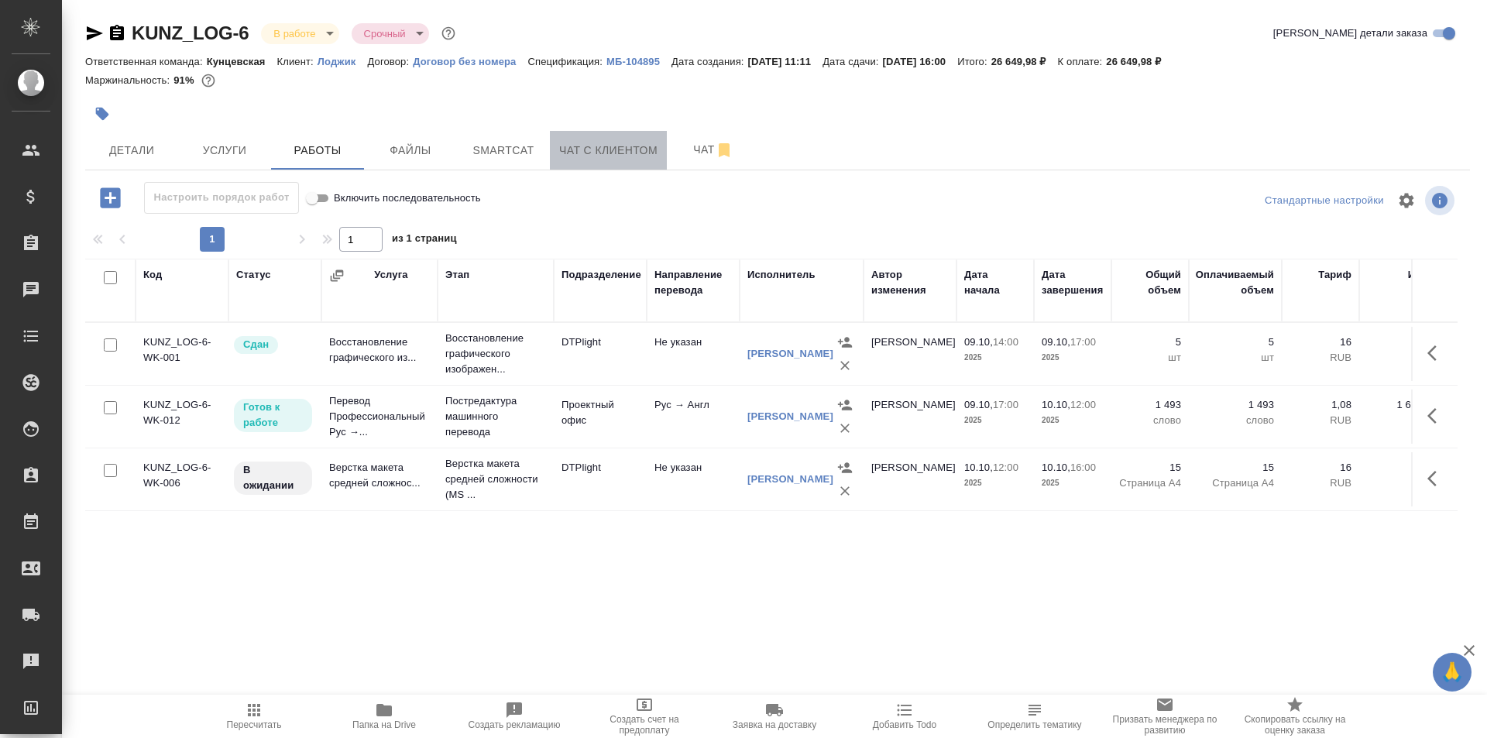
click at [562, 160] on button "Чат с клиентом" at bounding box center [608, 150] width 117 height 39
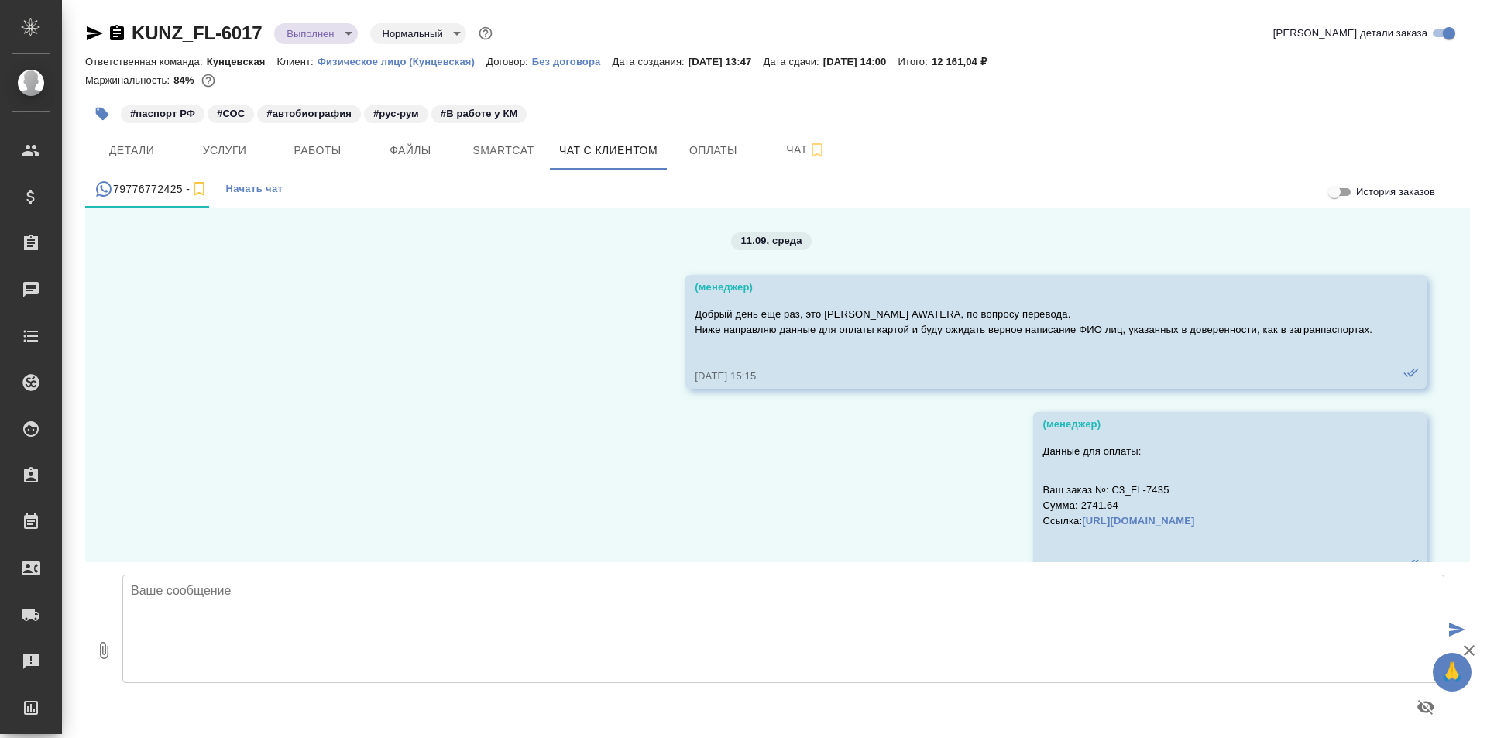
scroll to position [10858, 0]
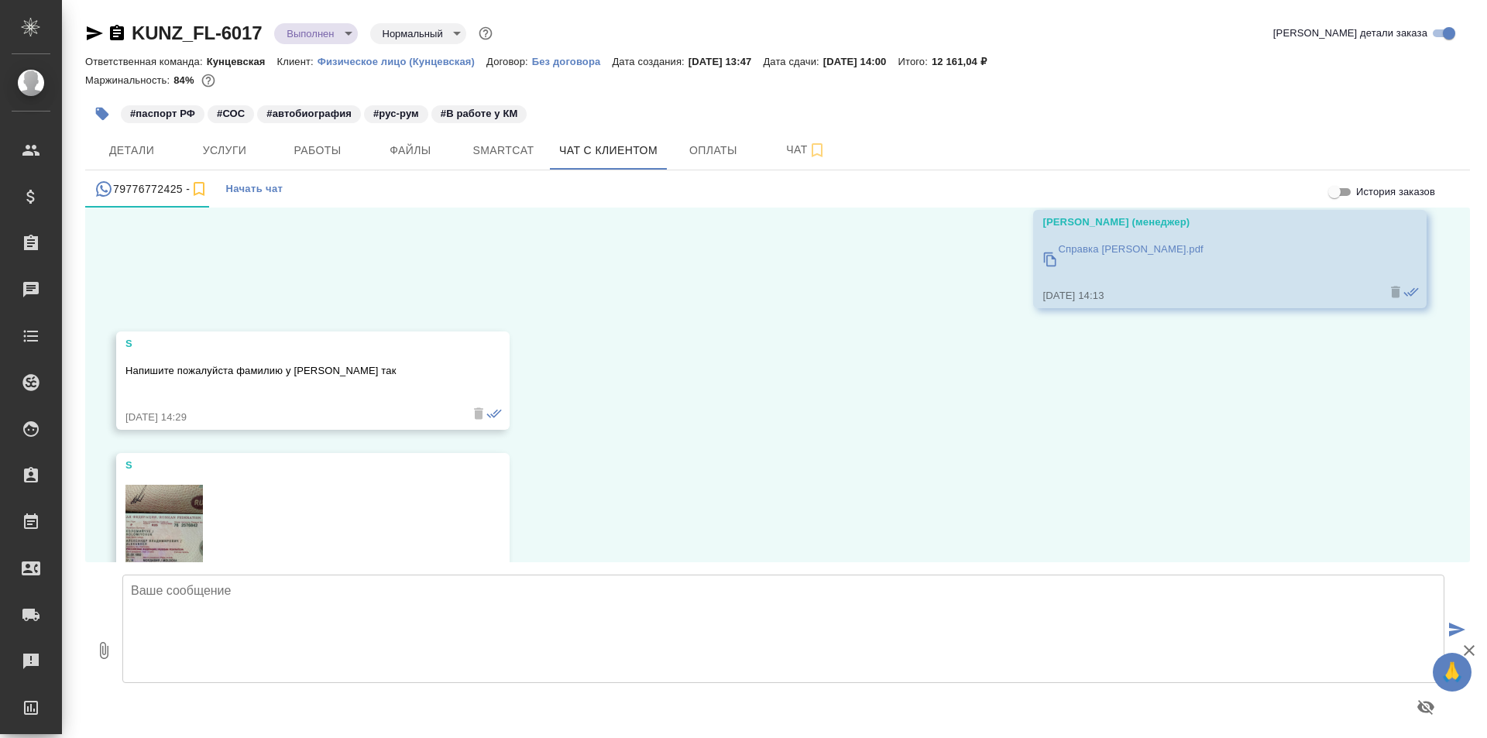
scroll to position [10161, 0]
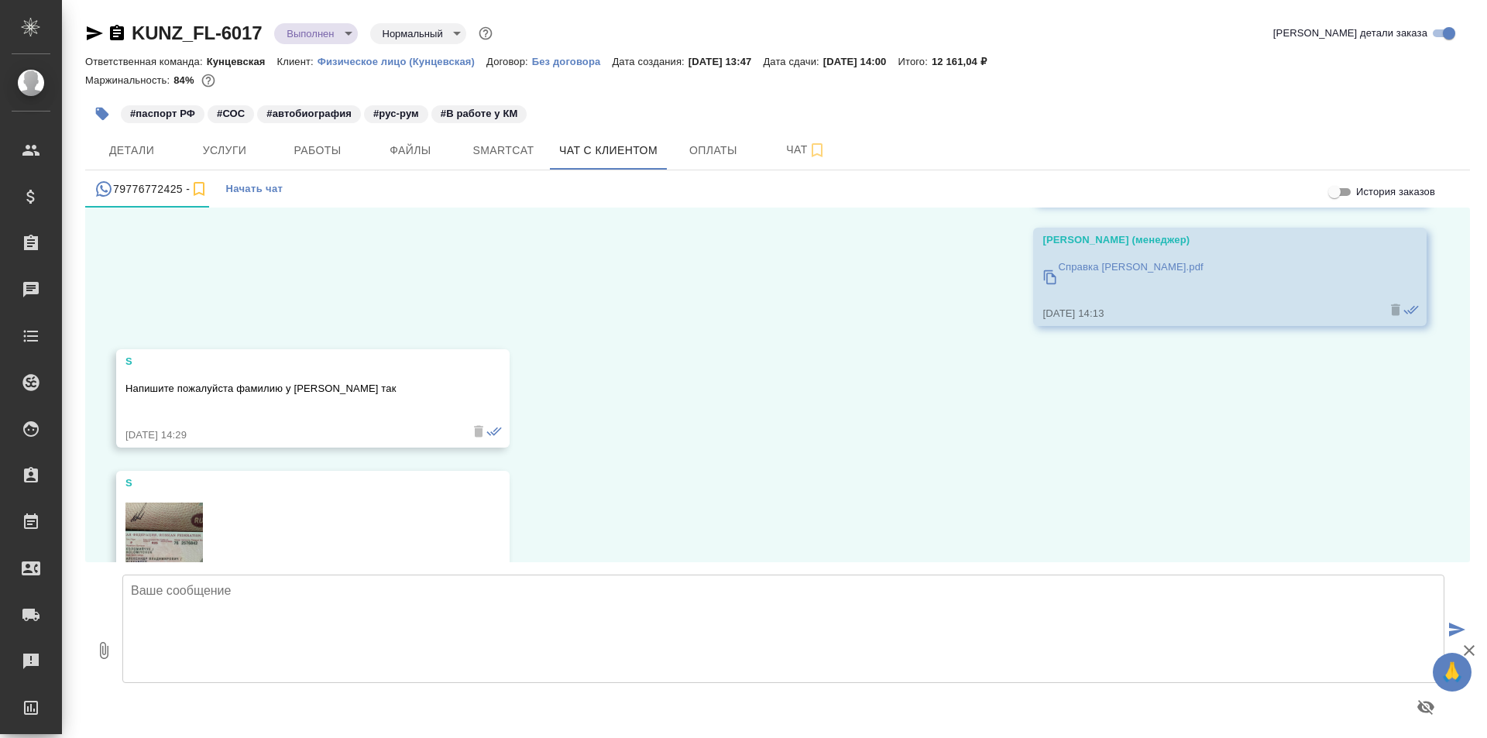
click at [185, 503] on img at bounding box center [163, 572] width 77 height 138
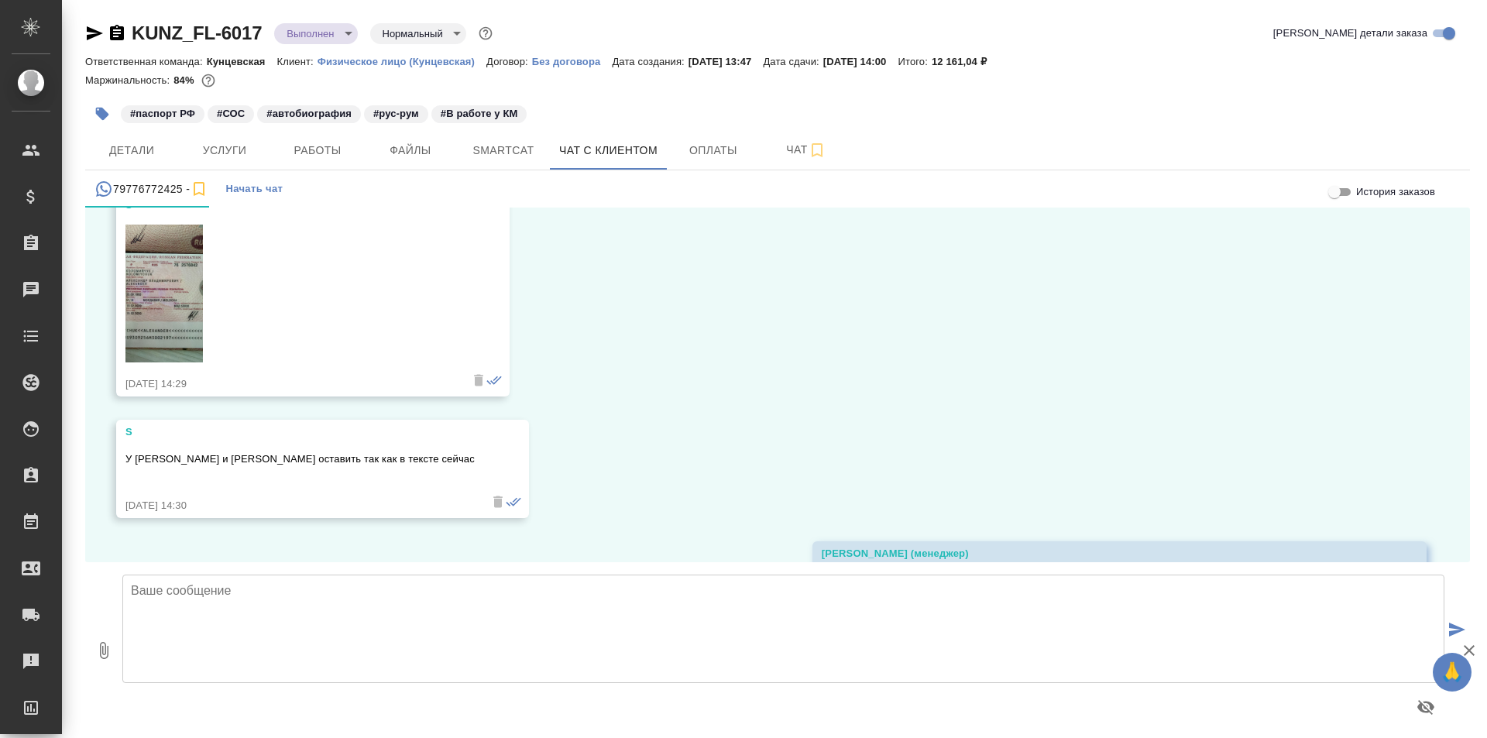
scroll to position [10471, 0]
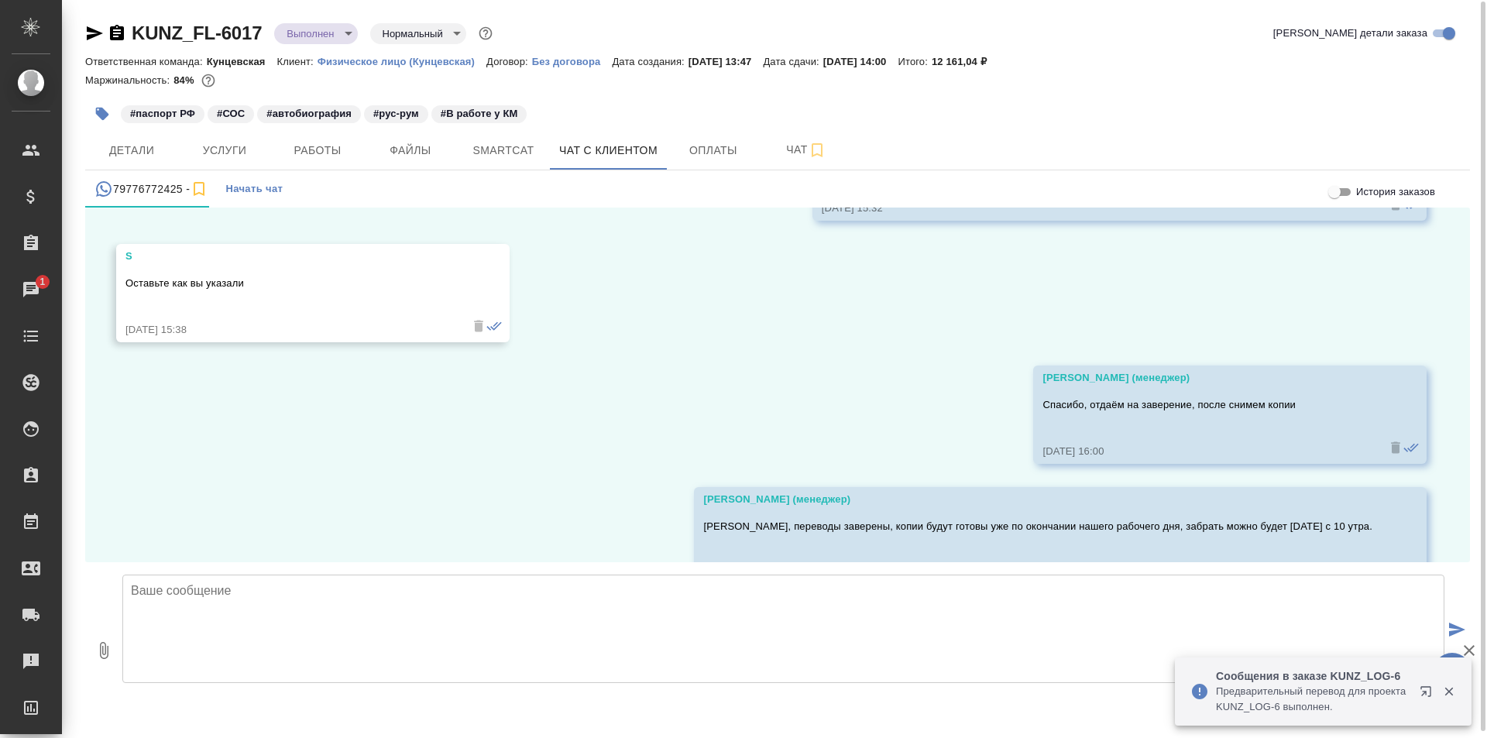
scroll to position [9, 0]
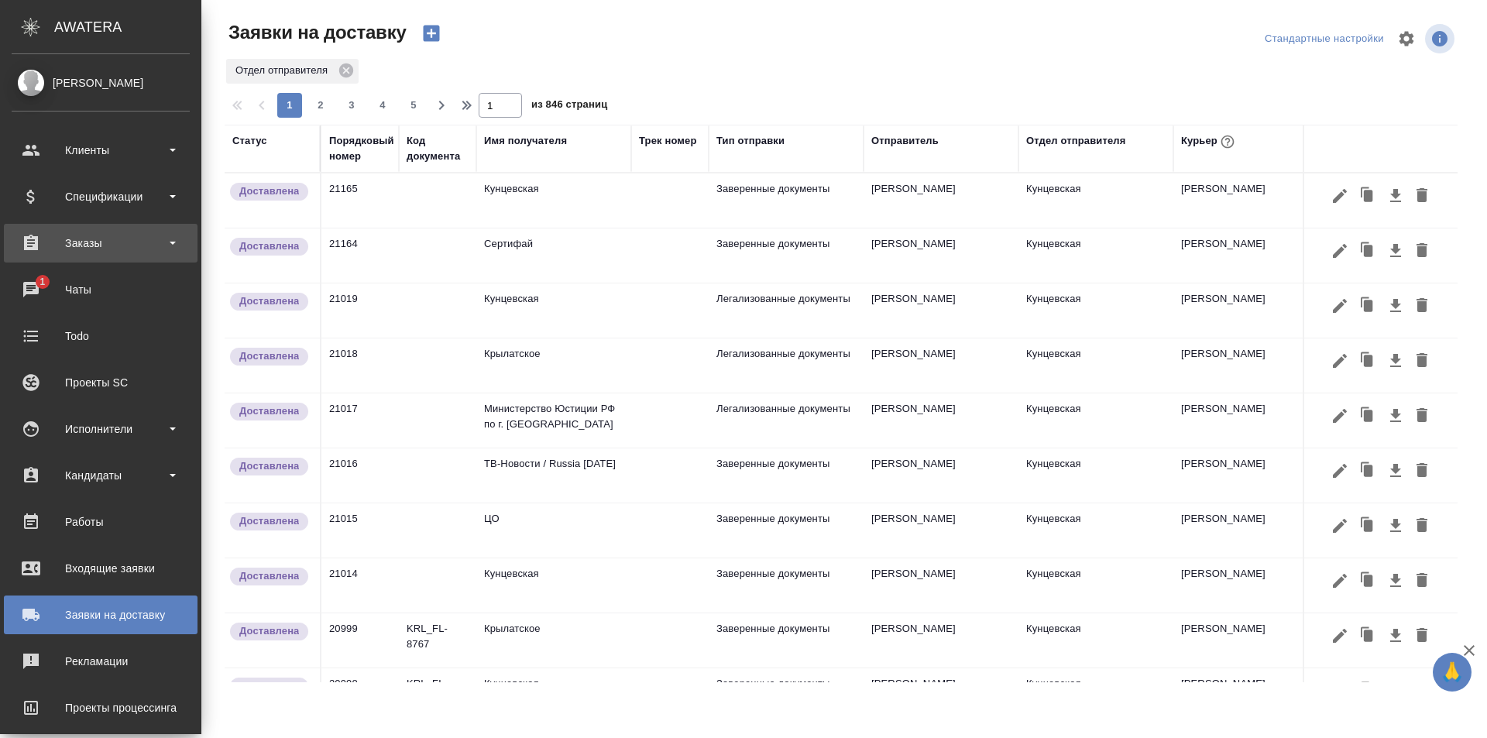
click at [67, 233] on div "Заказы" at bounding box center [101, 243] width 178 height 23
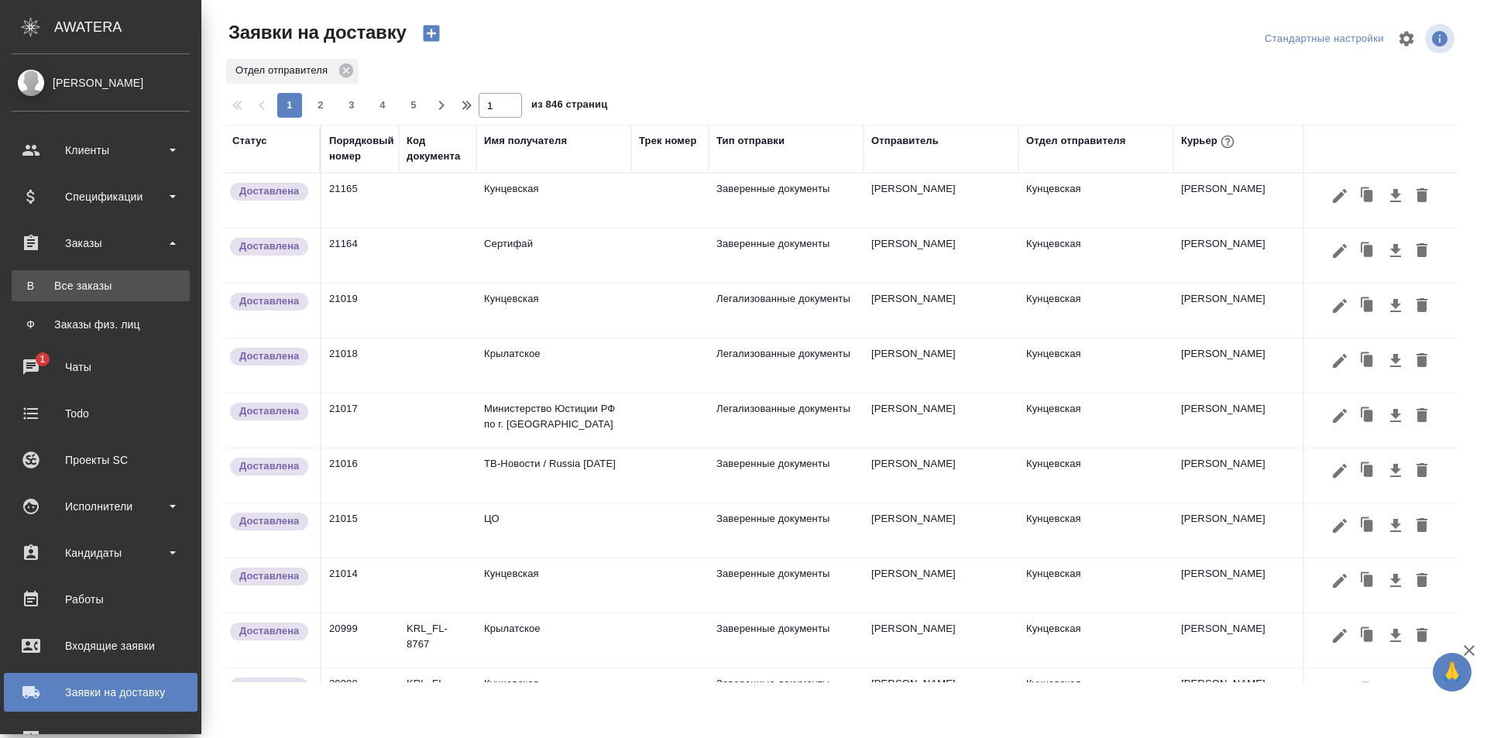
click at [71, 272] on link "В Все заказы" at bounding box center [101, 285] width 178 height 31
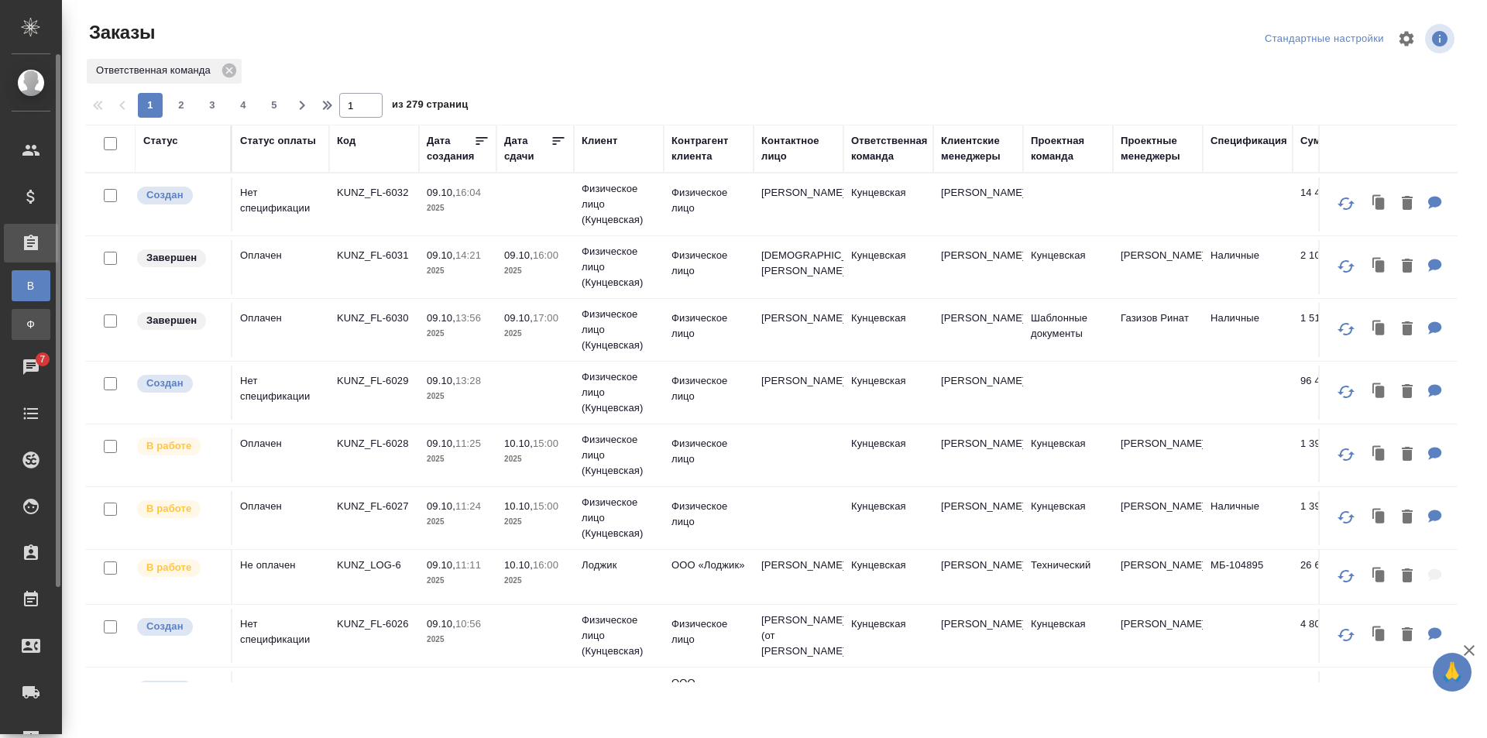
click at [23, 319] on span "Ф" at bounding box center [30, 324] width 23 height 15
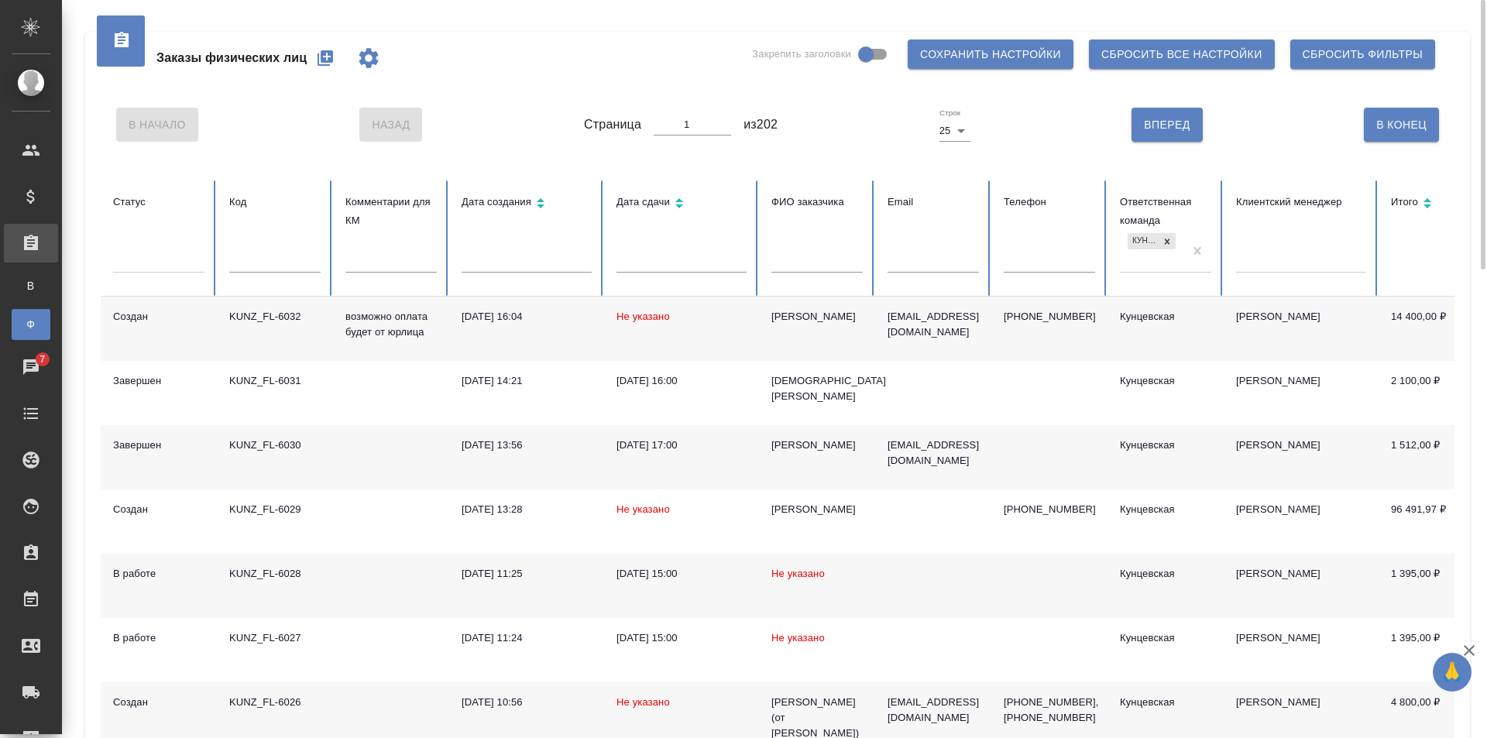
click at [383, 263] on input "text" at bounding box center [390, 262] width 91 height 22
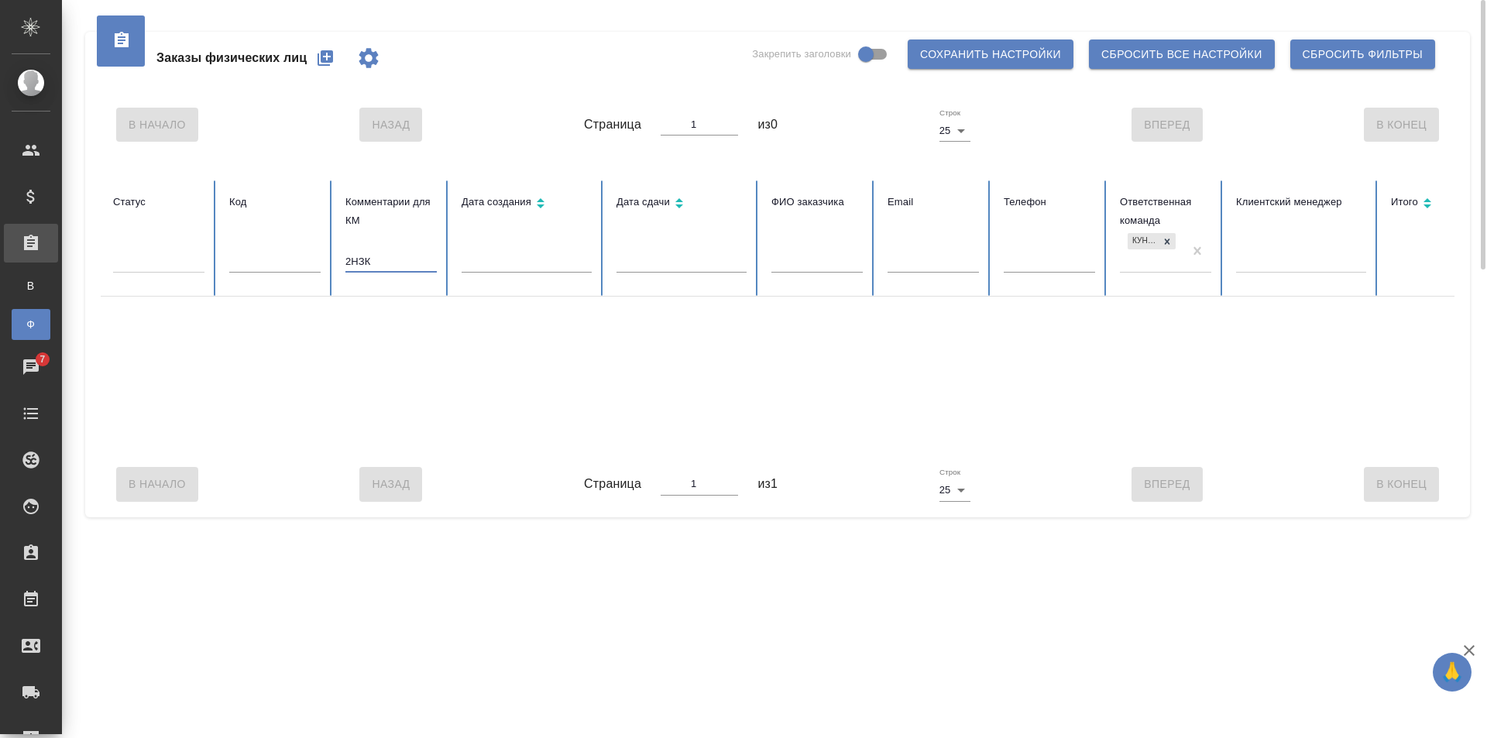
click at [351, 256] on input "2НЗК" at bounding box center [390, 262] width 91 height 22
type input "2 НЗК"
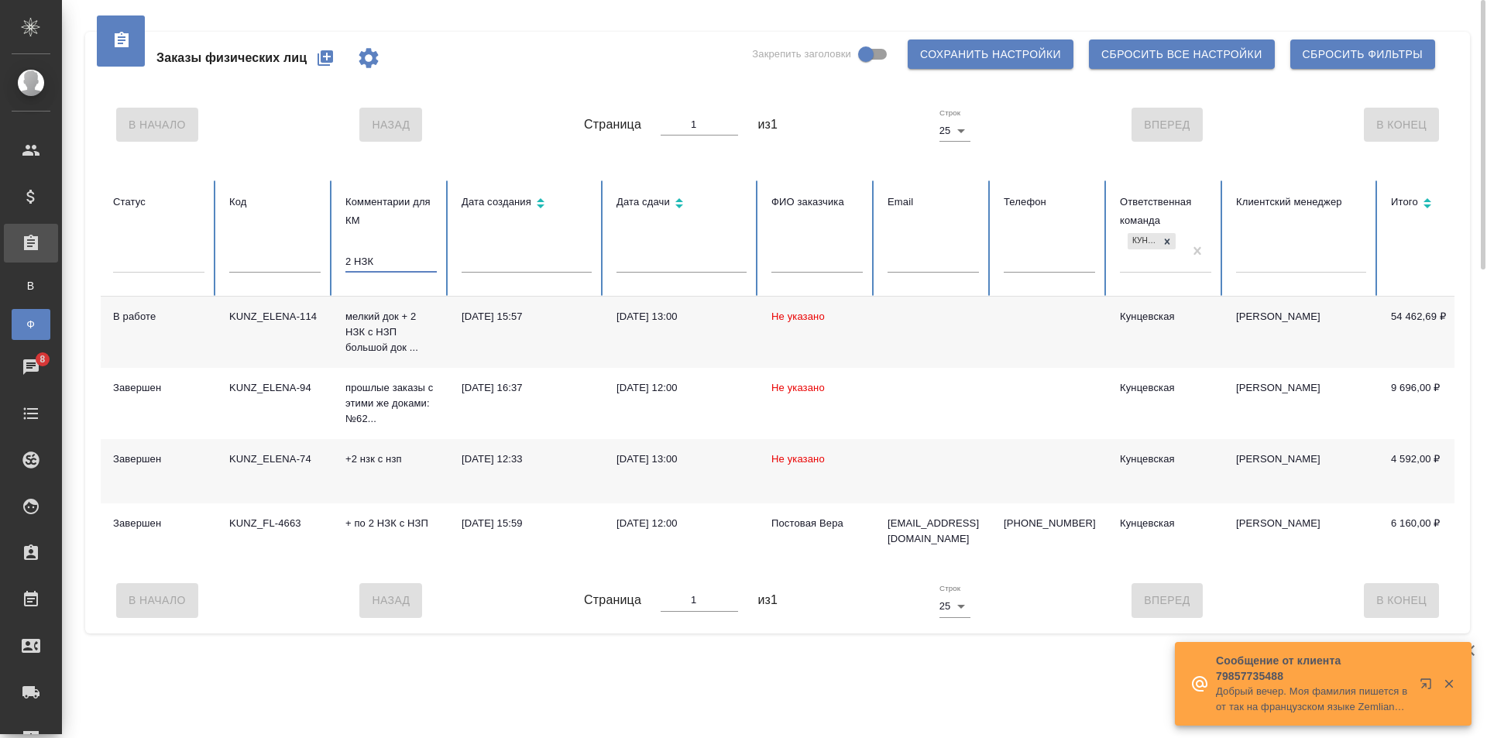
drag, startPoint x: 391, startPoint y: 254, endPoint x: 331, endPoint y: 267, distance: 61.1
click at [331, 267] on tr "Статус Код Комментарии для КМ 2 НЗК Дата создания Дата сдачи ФИО заказчика Emai…" at bounding box center [972, 238] width 1743 height 116
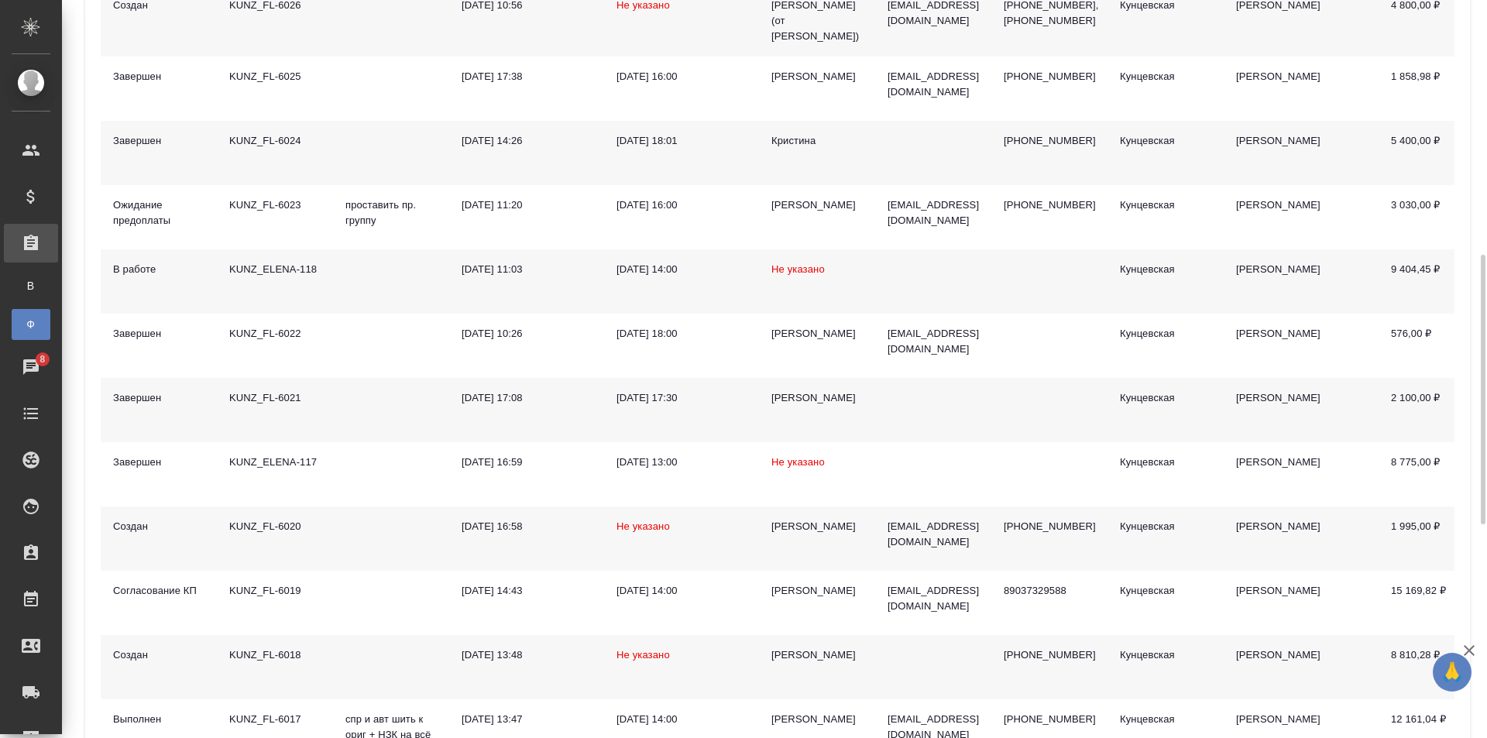
scroll to position [775, 0]
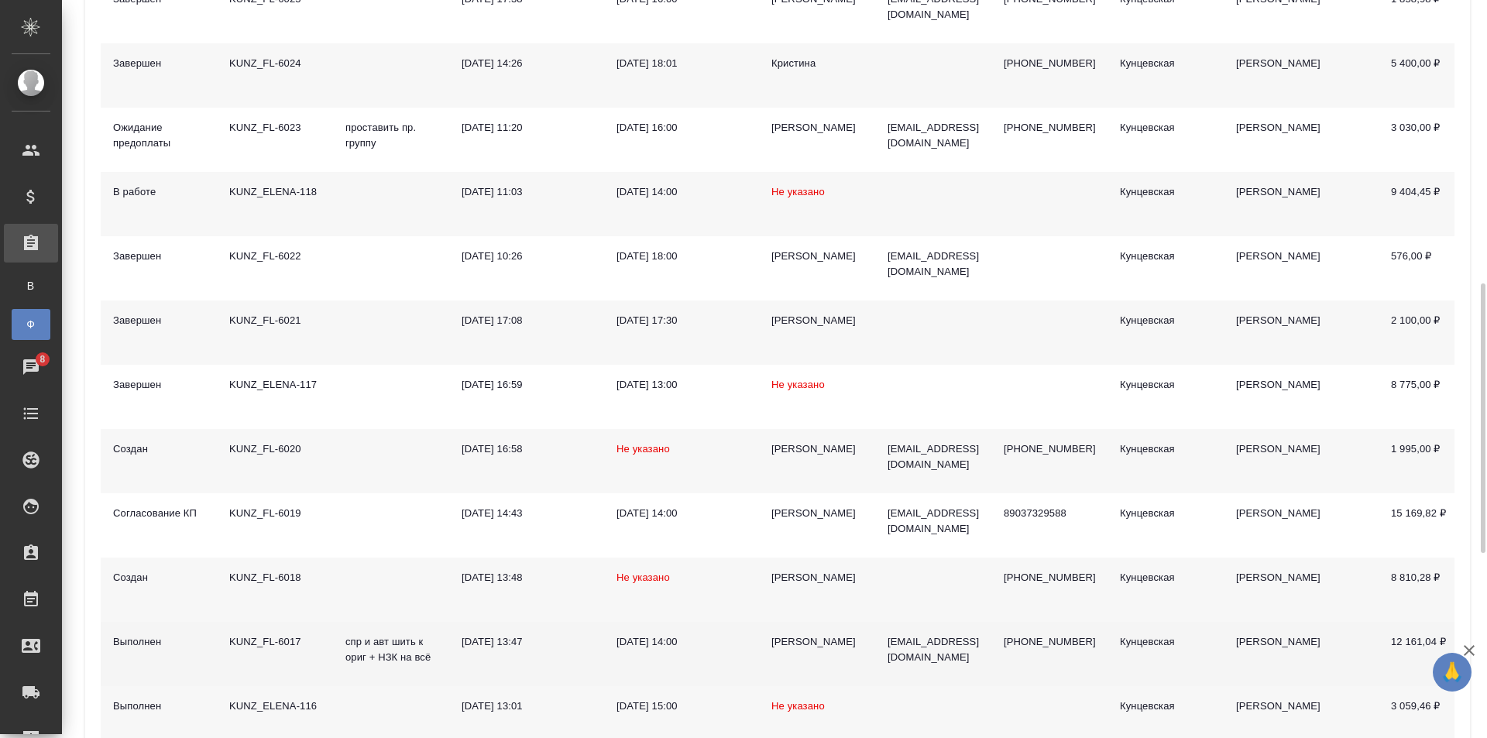
click at [330, 648] on td "KUNZ_FL-6017" at bounding box center [275, 654] width 116 height 64
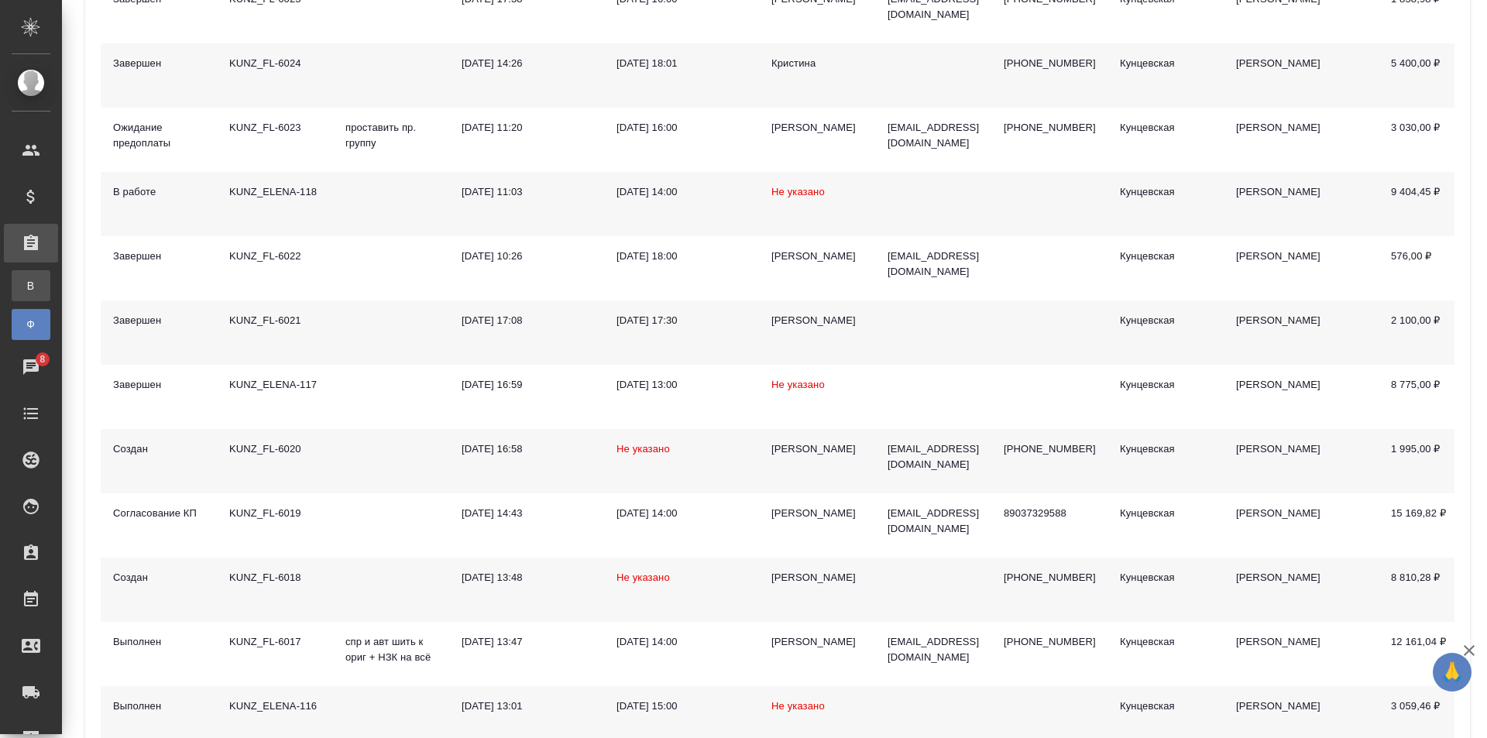
click at [23, 278] on div "Все заказы" at bounding box center [11, 285] width 23 height 15
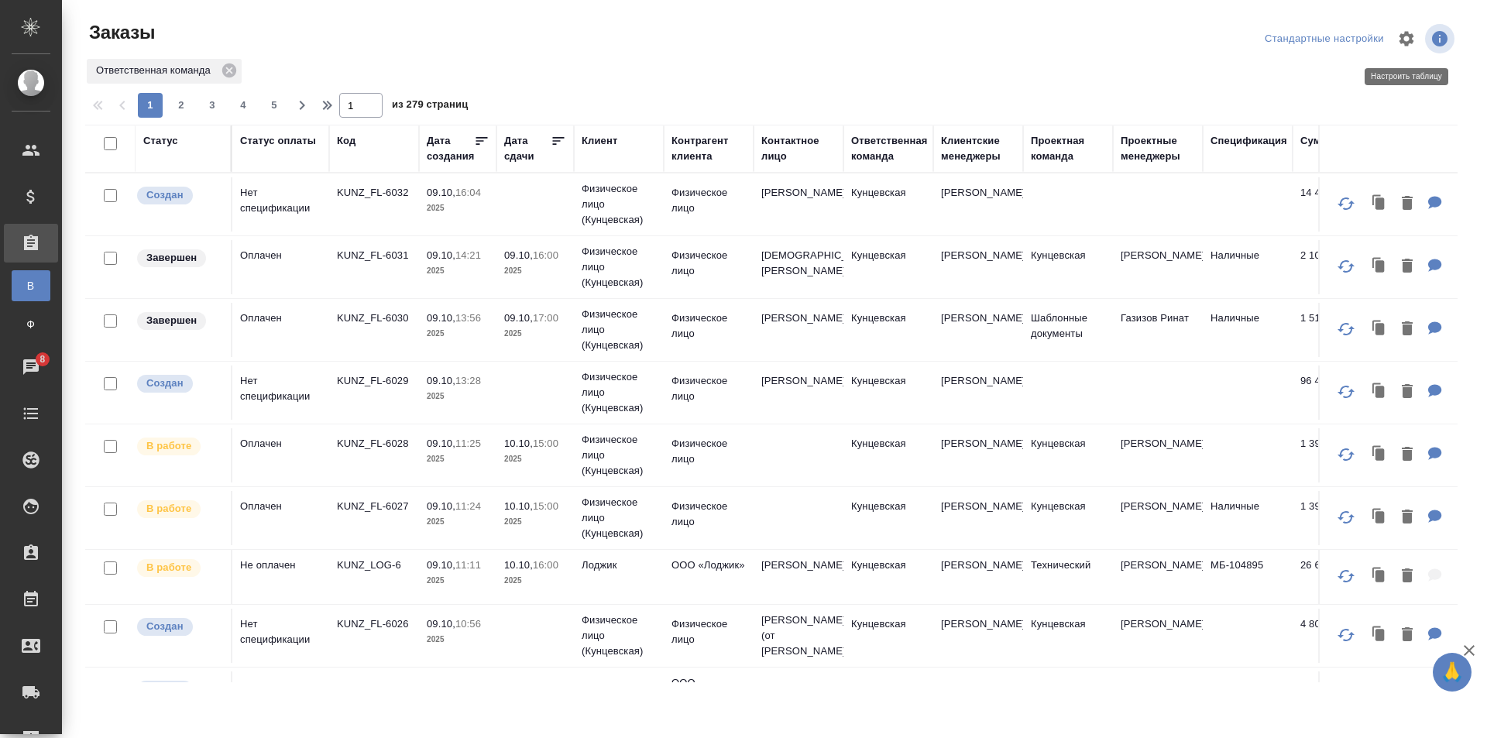
click at [1402, 38] on icon "button" at bounding box center [1406, 38] width 19 height 19
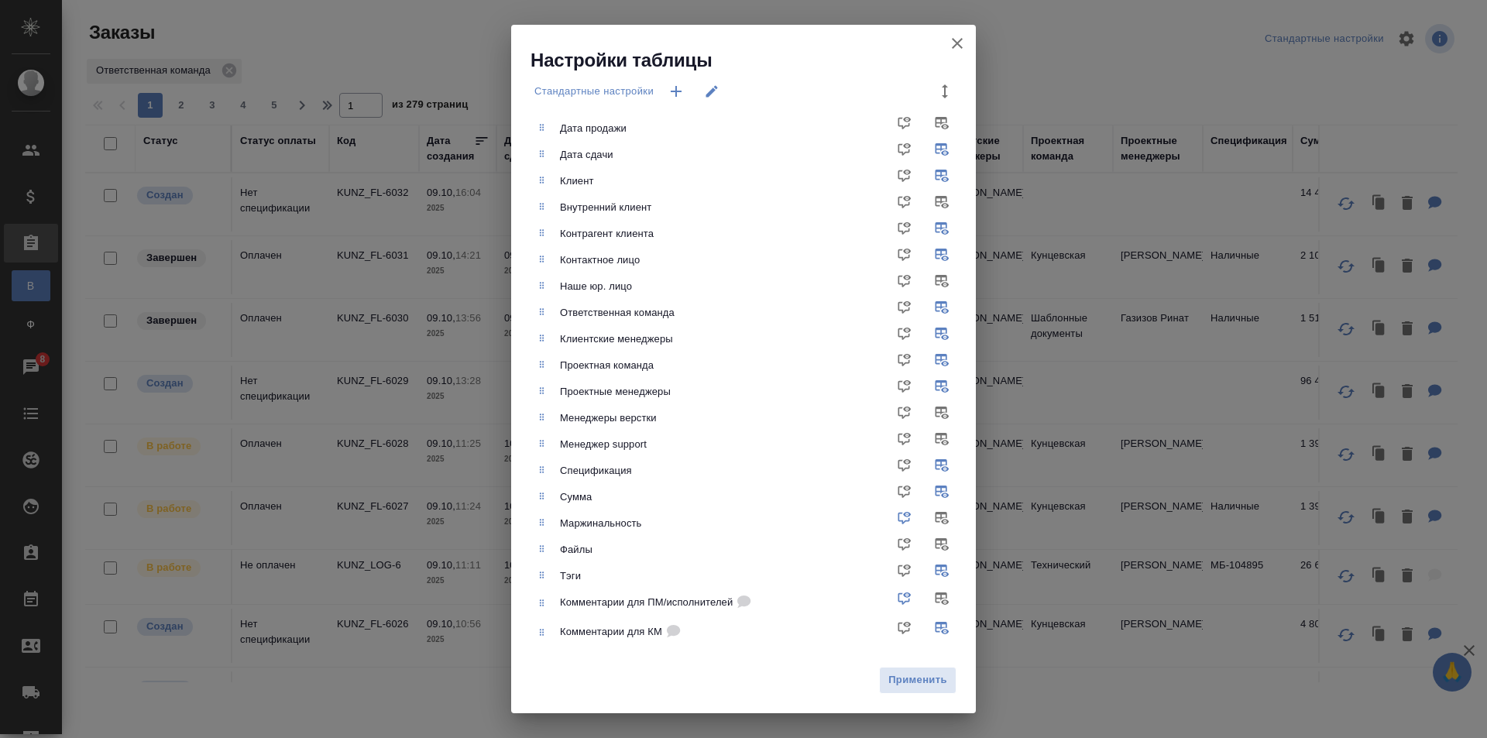
scroll to position [167, 0]
click at [926, 595] on input "checkbox" at bounding box center [944, 602] width 37 height 37
checkbox input "true"
click at [915, 682] on span "Применить" at bounding box center [918, 681] width 60 height 18
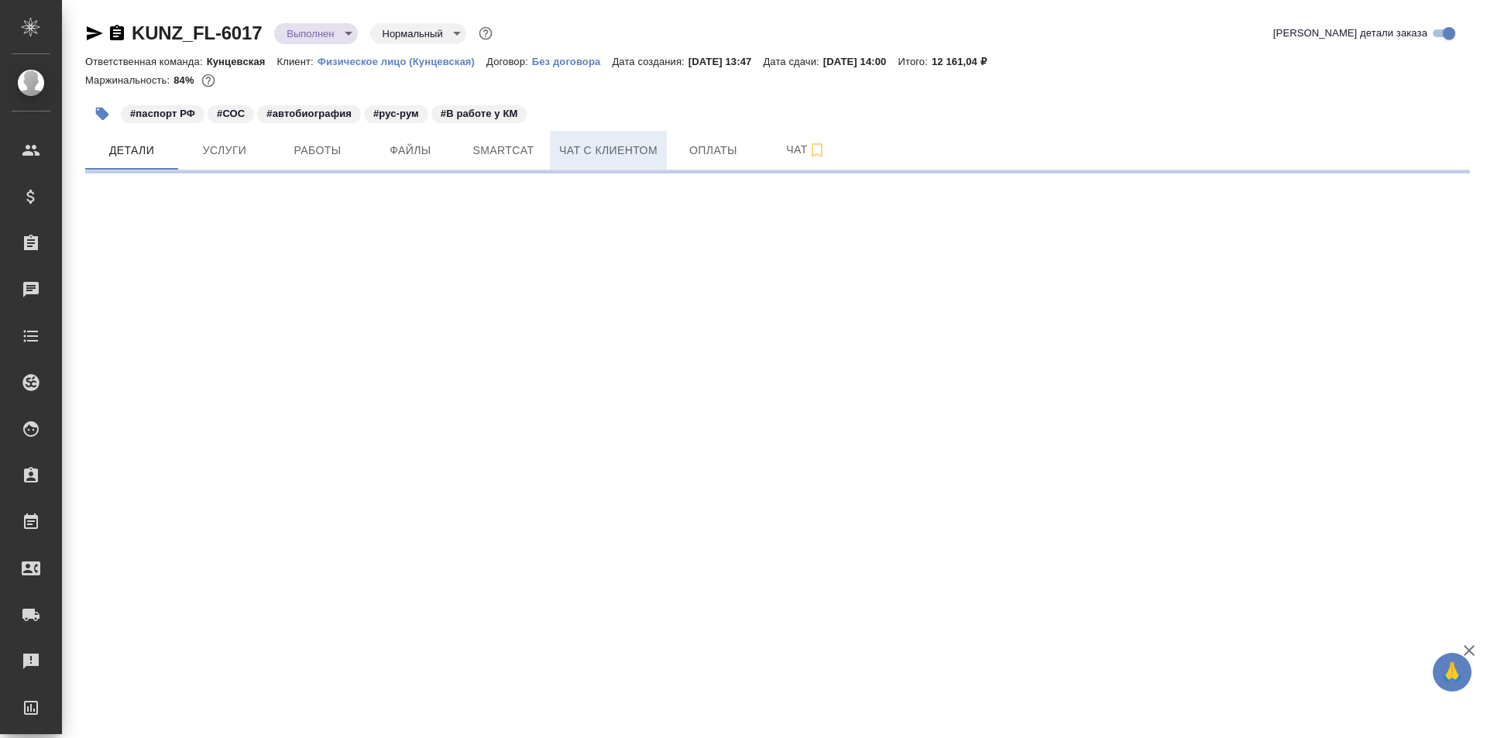
click at [578, 158] on span "Чат с клиентом" at bounding box center [608, 150] width 98 height 19
select select "RU"
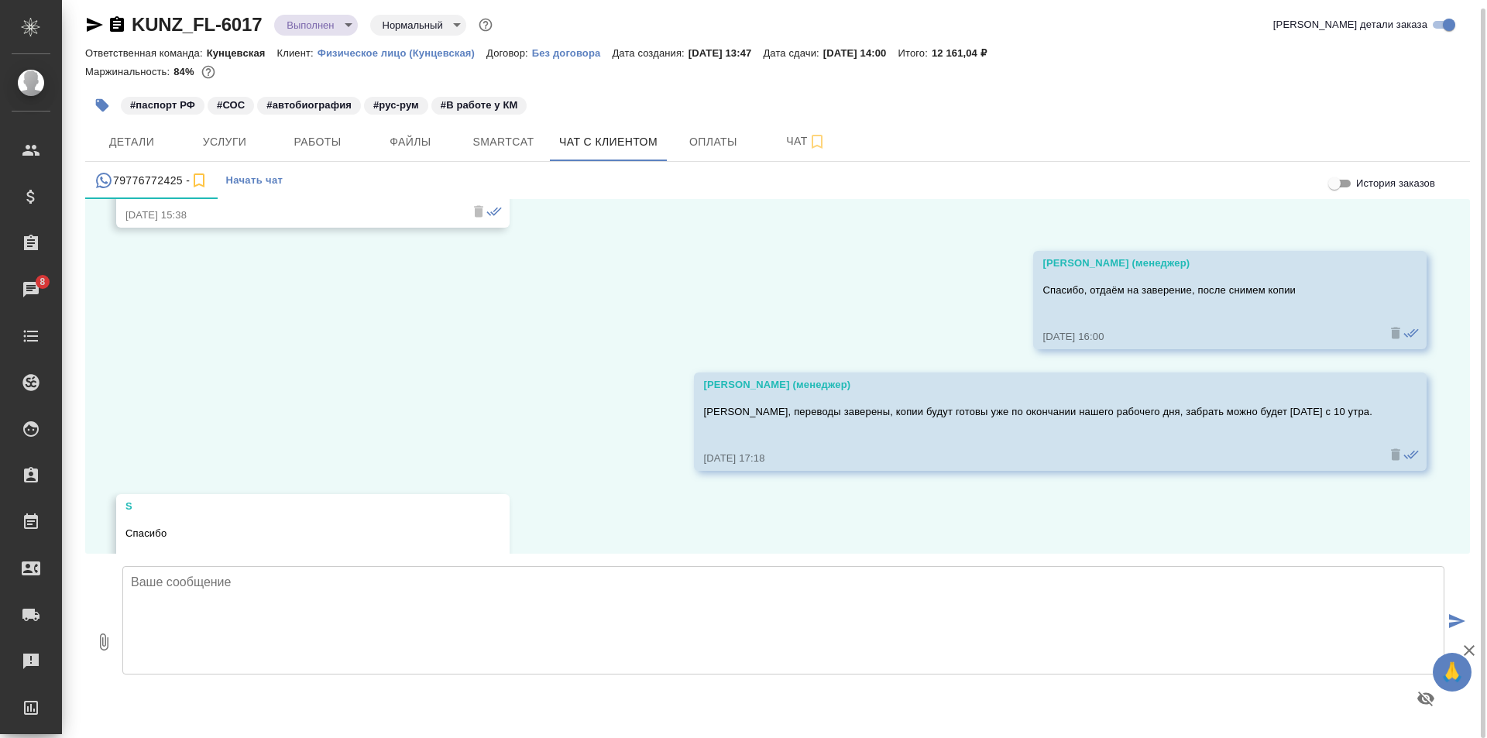
scroll to position [10980, 0]
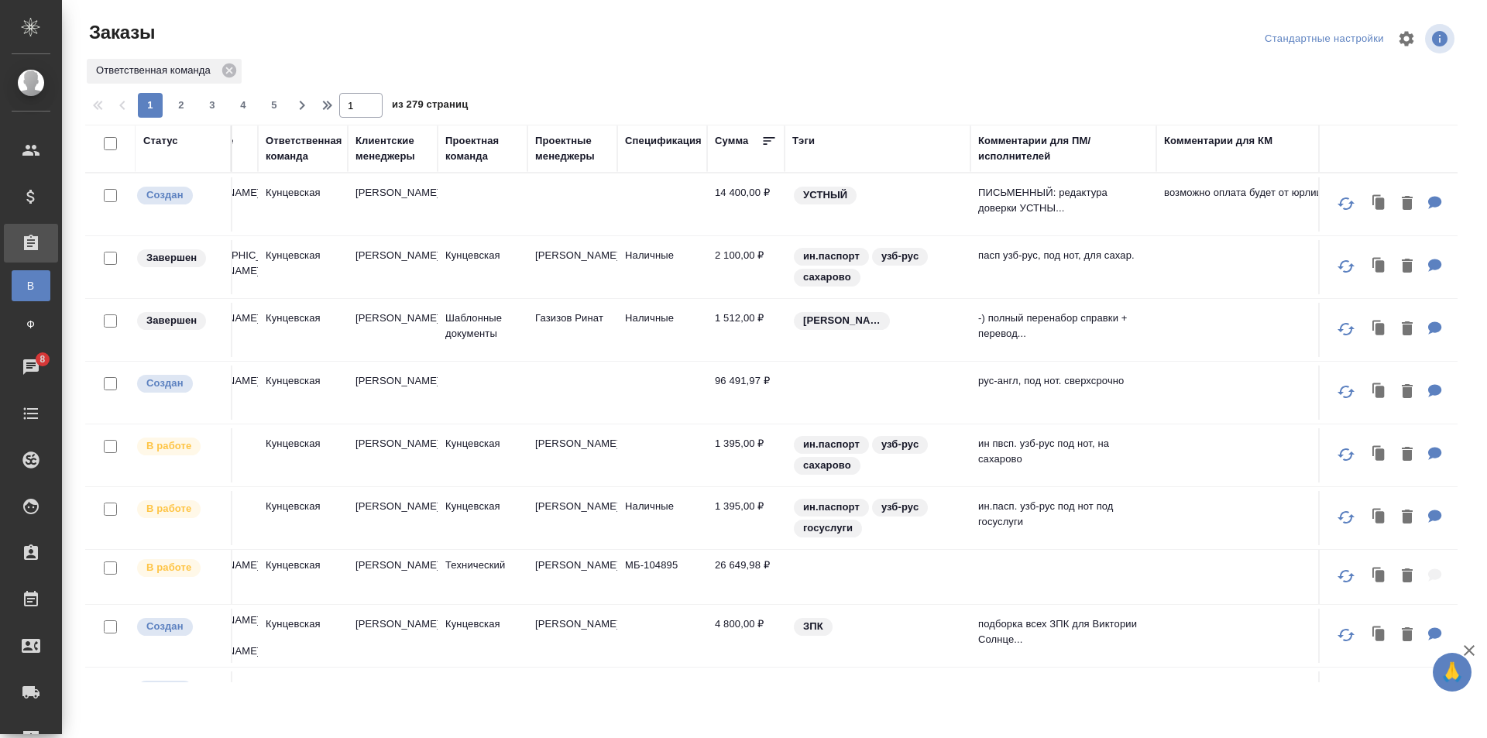
scroll to position [0, 600]
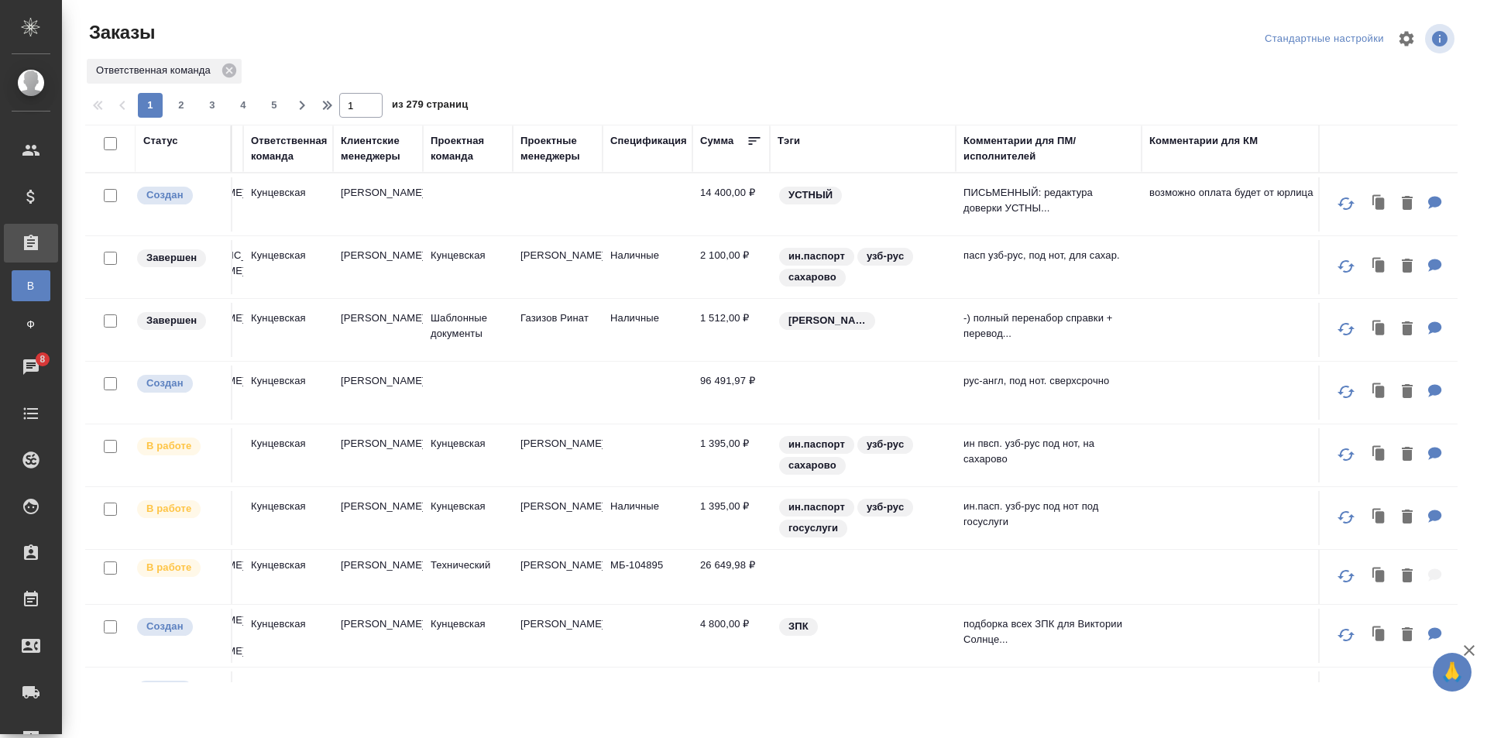
click at [1028, 149] on div "Комментарии для ПМ/исполнителей" at bounding box center [1049, 148] width 170 height 31
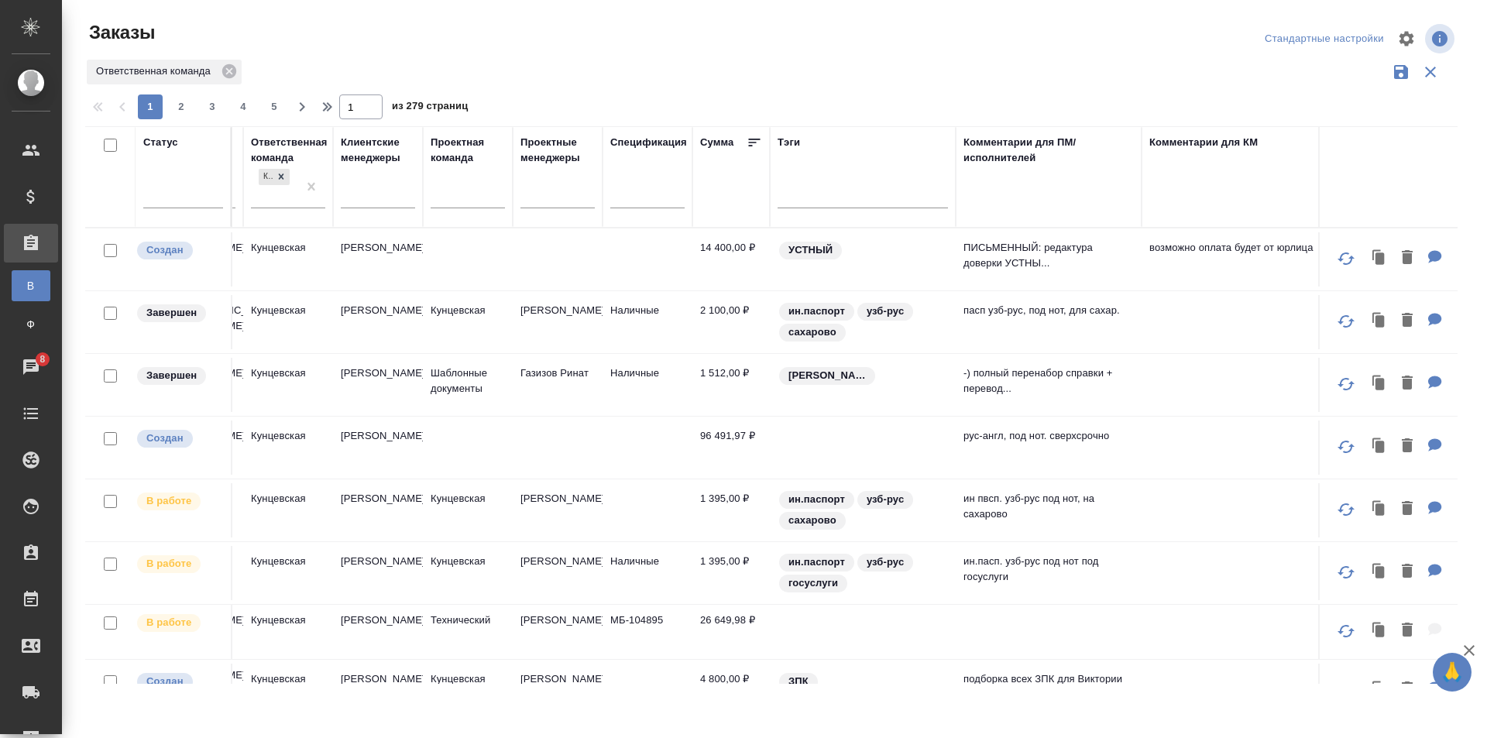
click at [1015, 193] on div "Комментарии для ПМ/исполнителей" at bounding box center [1049, 177] width 170 height 84
click at [999, 199] on div "Комментарии для ПМ/исполнителей" at bounding box center [1049, 177] width 170 height 84
click at [1012, 196] on div "Комментарии для ПМ/исполнителей" at bounding box center [1049, 177] width 170 height 84
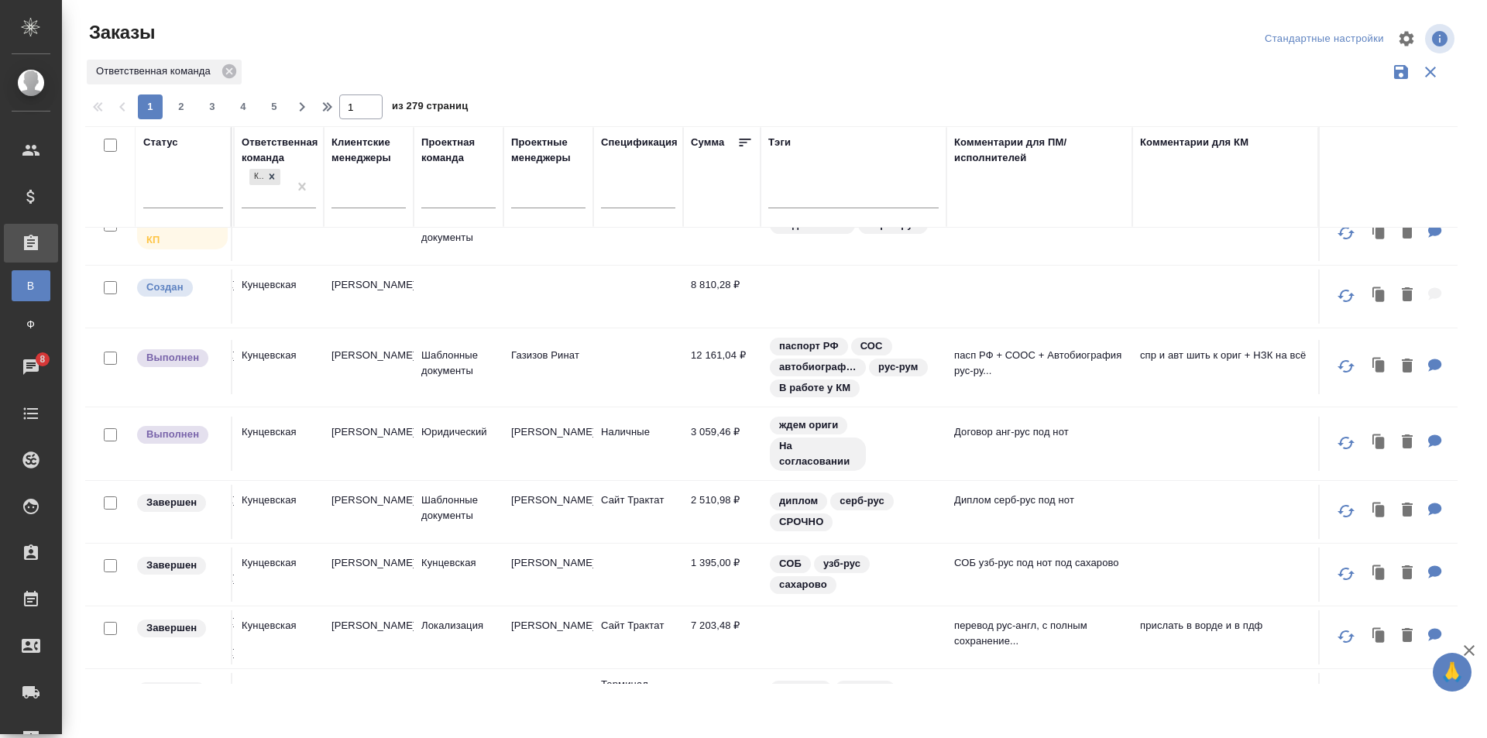
scroll to position [1159, 621]
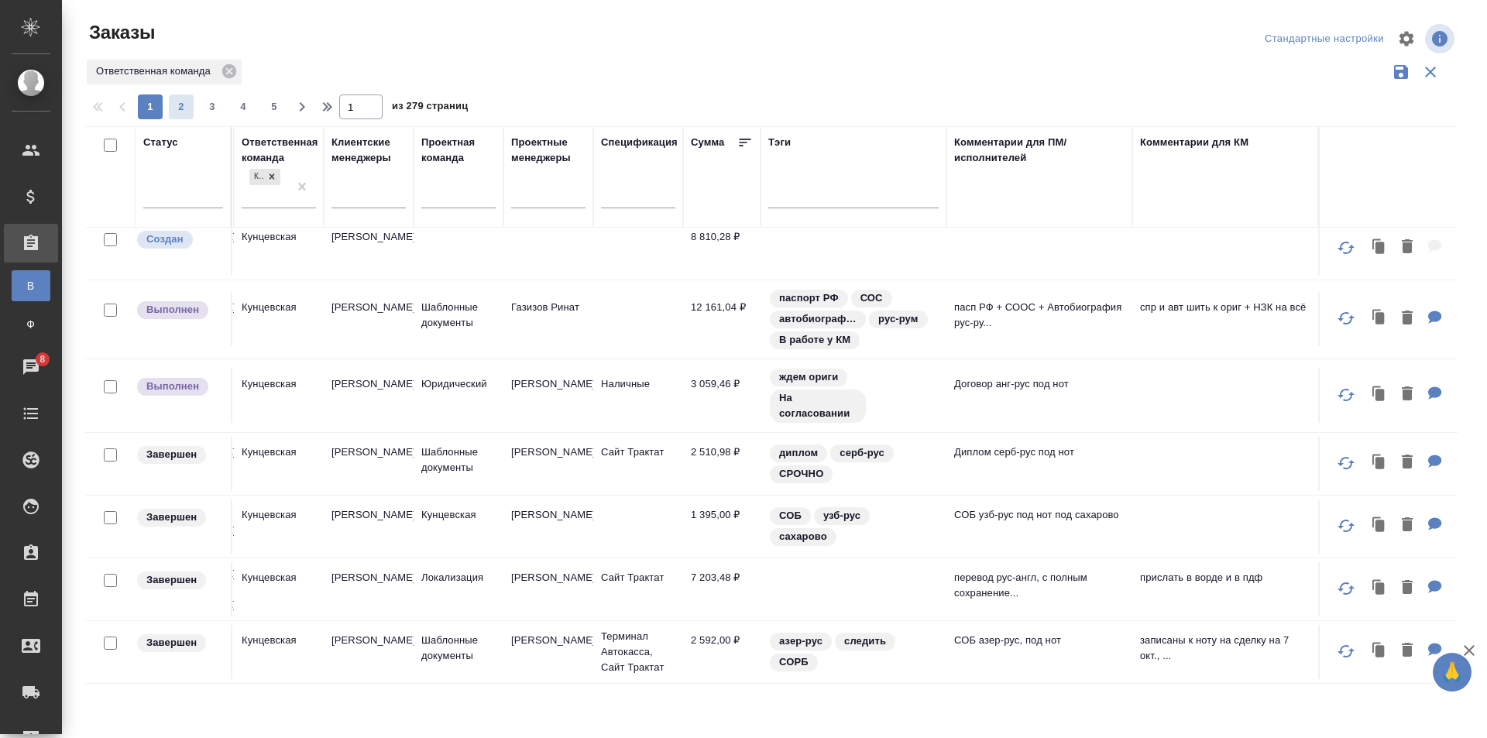
click at [174, 108] on span "2" at bounding box center [181, 106] width 25 height 15
type input "2"
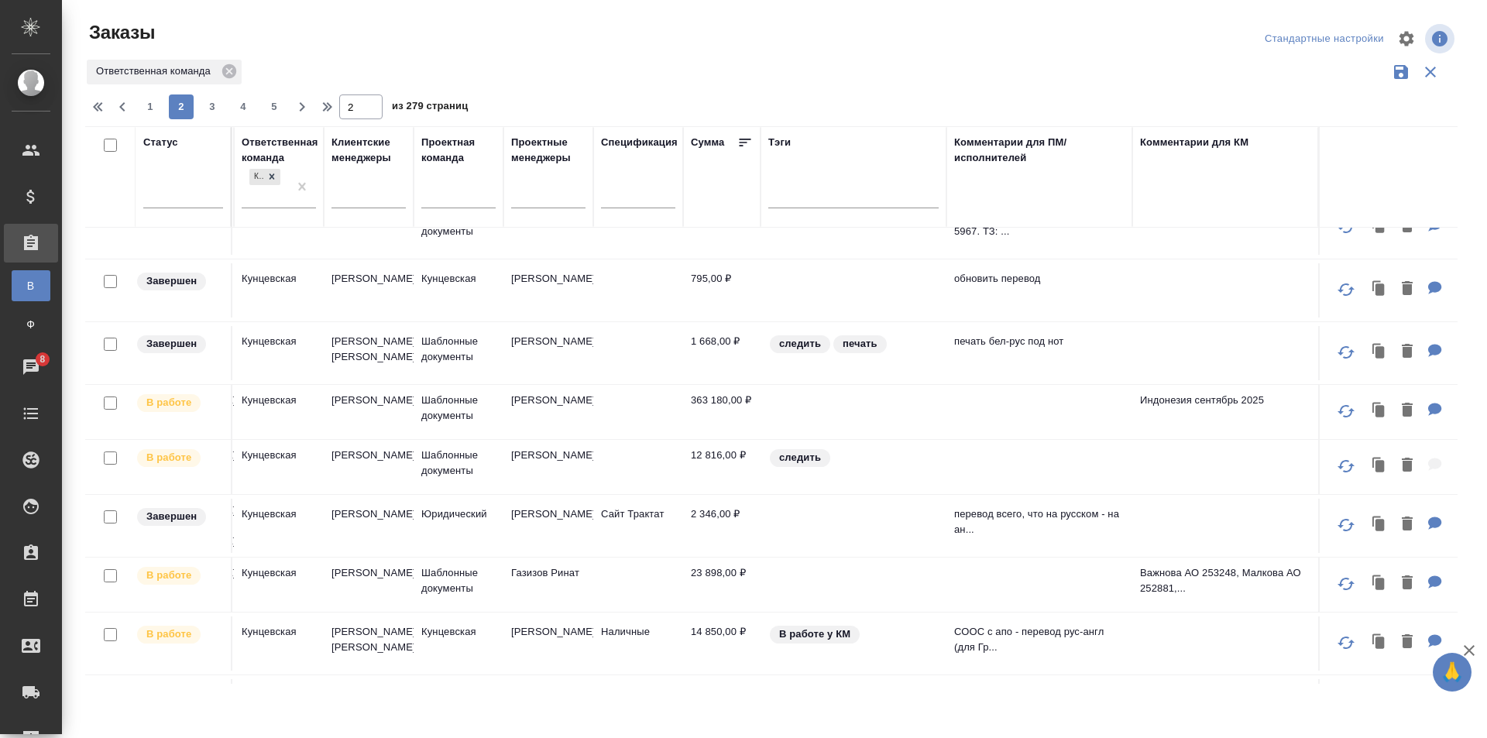
scroll to position [0, 621]
